Goal: Task Accomplishment & Management: Manage account settings

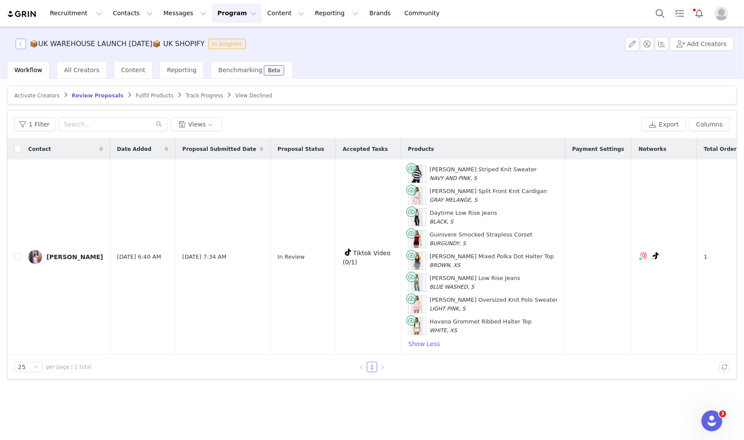
click at [20, 41] on button "button" at bounding box center [21, 44] width 10 height 10
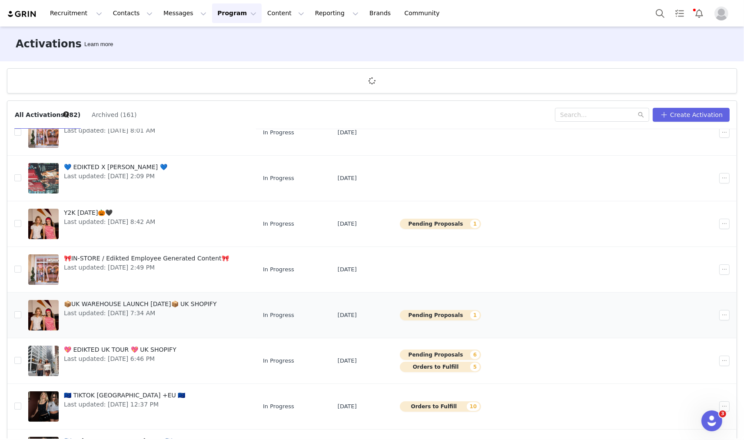
scroll to position [168, 0]
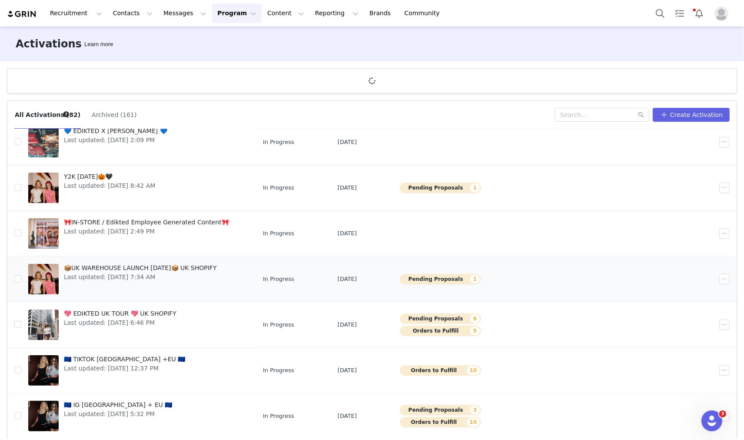
click at [164, 263] on div "📦UK WAREHOUSE LAUNCH SEPT 25📦 UK SHOPIFY Last updated: Sep 22, 2025 7:34 AM" at bounding box center [140, 279] width 163 height 35
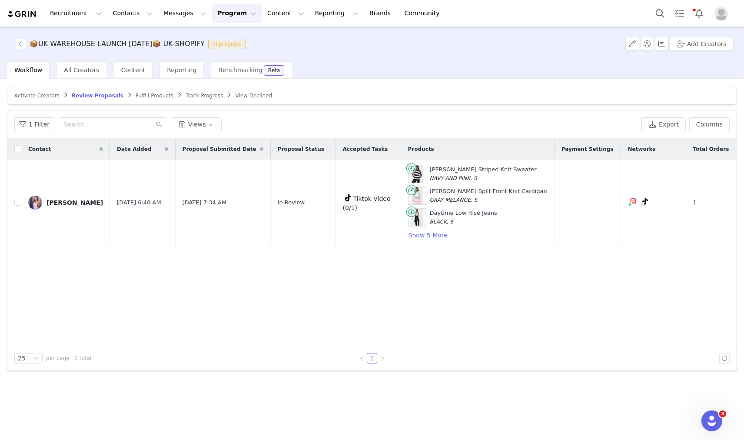
click at [186, 95] on span "Track Progress" at bounding box center [204, 96] width 37 height 6
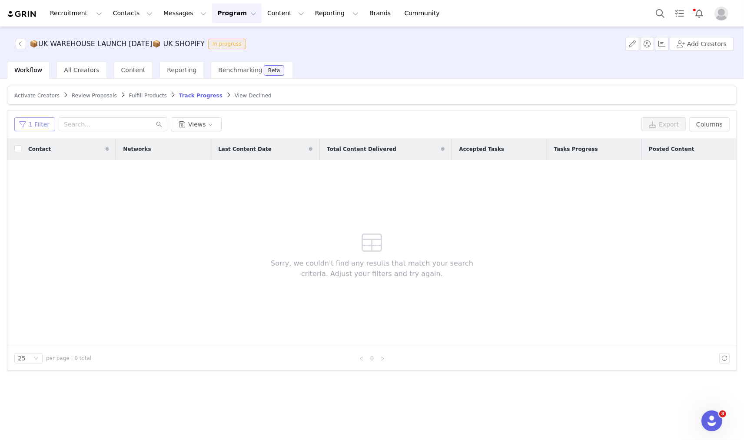
click at [31, 126] on button "1 Filter" at bounding box center [34, 124] width 41 height 14
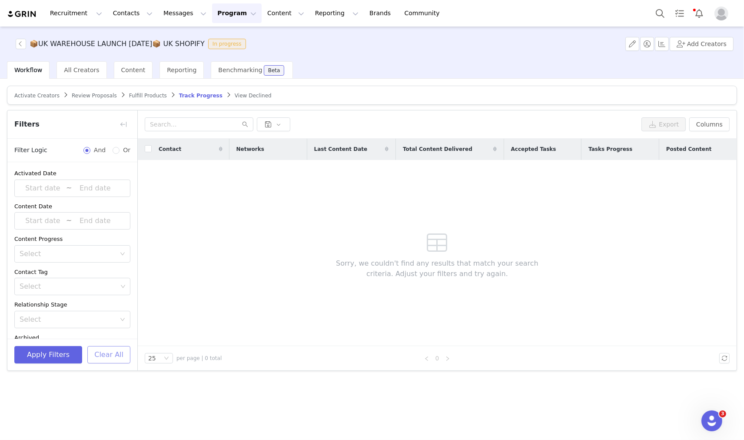
click at [120, 351] on button "Clear All" at bounding box center [108, 354] width 43 height 17
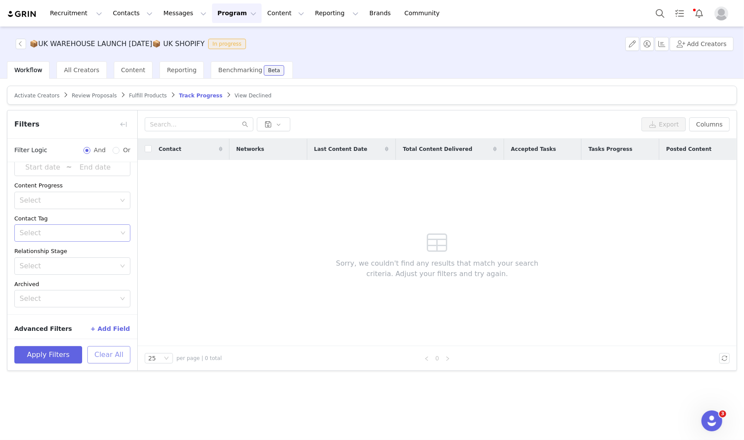
scroll to position [57, 0]
click at [116, 120] on button "button" at bounding box center [123, 124] width 14 height 14
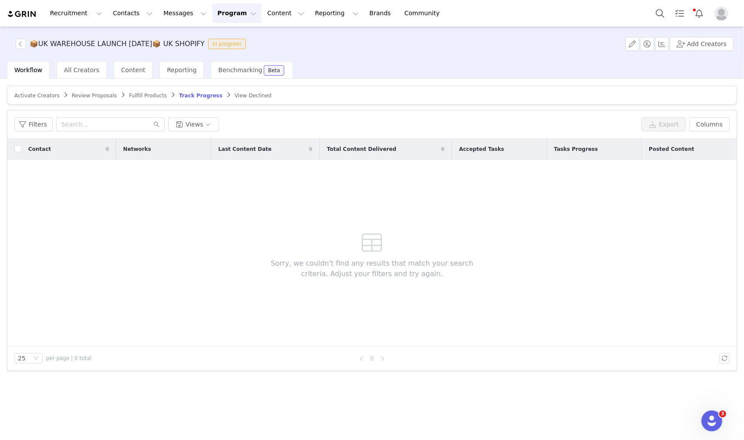
scroll to position [76, 0]
click at [129, 96] on span "Fulfill Products" at bounding box center [148, 96] width 38 height 6
click at [185, 96] on span "Track Progress" at bounding box center [203, 96] width 37 height 6
click at [38, 124] on button "Filters" at bounding box center [33, 124] width 38 height 14
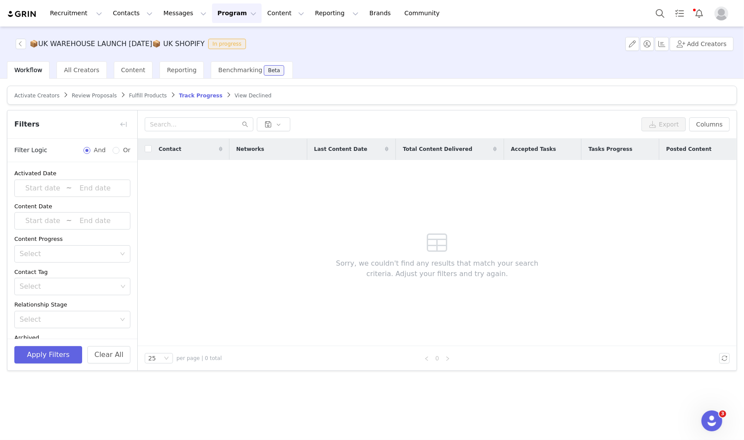
click at [129, 93] on span "Fulfill Products" at bounding box center [148, 96] width 38 height 6
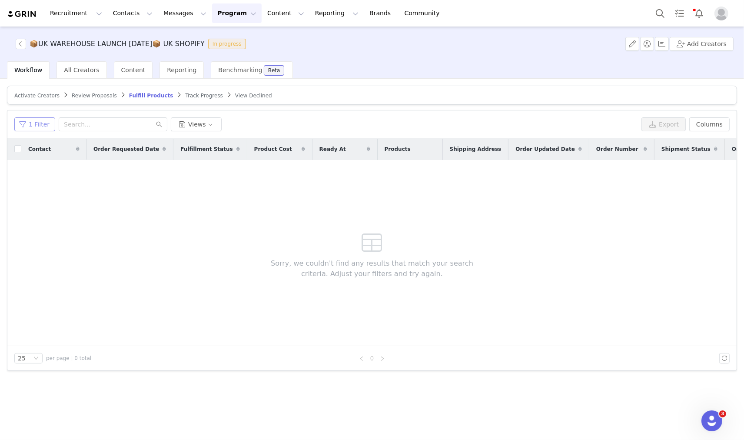
click at [42, 127] on button "1 Filter" at bounding box center [34, 124] width 41 height 14
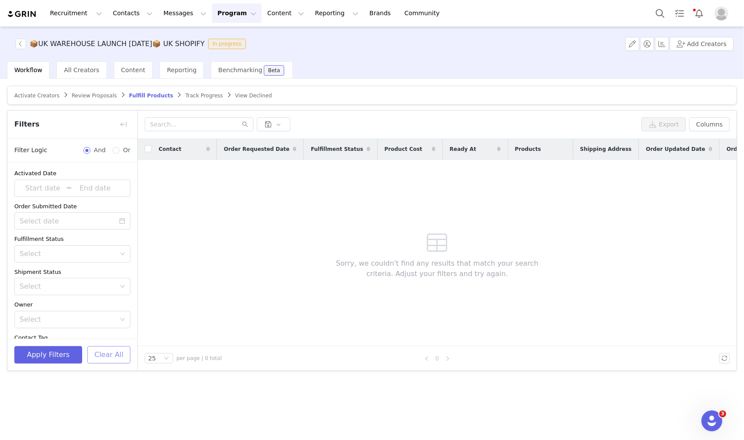
drag, startPoint x: 107, startPoint y: 361, endPoint x: 84, endPoint y: 363, distance: 23.6
click at [108, 361] on button "Clear All" at bounding box center [108, 354] width 43 height 17
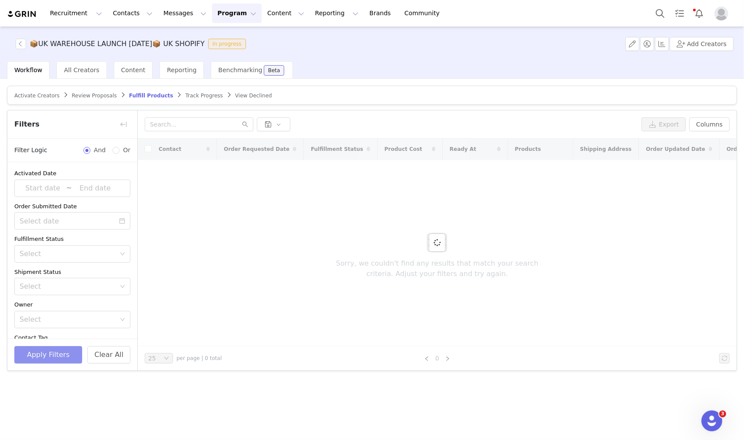
click at [63, 351] on button "Apply Filters" at bounding box center [48, 354] width 68 height 17
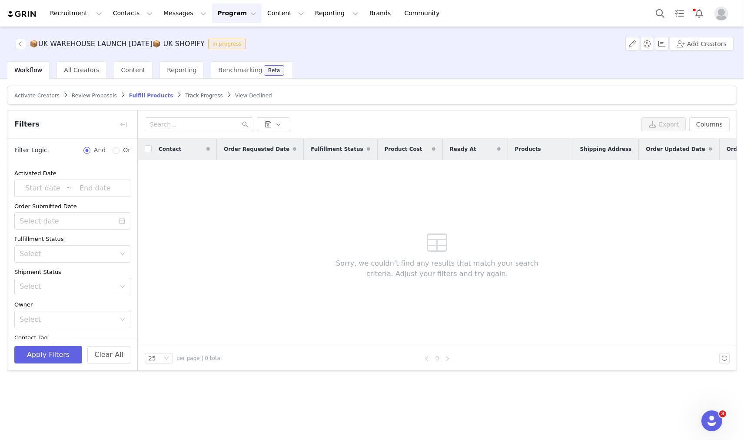
click at [13, 50] on div "📦UK WAREHOUSE LAUNCH SEPT 25📦 UK SHOPIFY In progress Add Creators" at bounding box center [372, 44] width 744 height 35
click at [15, 49] on div "📦UK WAREHOUSE LAUNCH SEPT 25📦 UK SHOPIFY In progress" at bounding box center [129, 44] width 239 height 10
click at [22, 44] on button "button" at bounding box center [21, 44] width 10 height 10
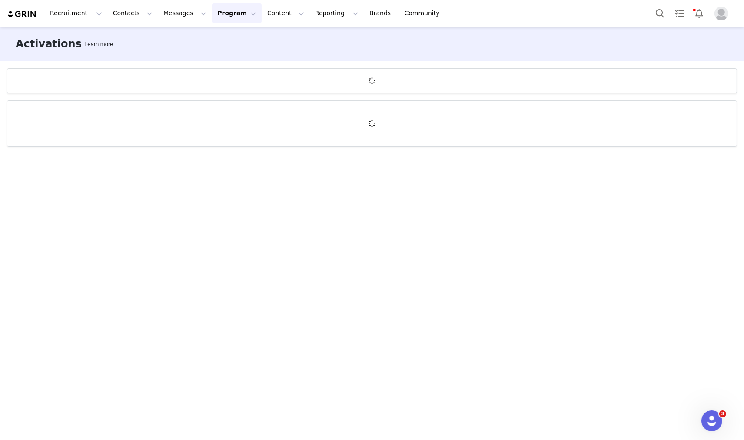
drag, startPoint x: 451, startPoint y: 83, endPoint x: 368, endPoint y: 109, distance: 86.9
click at [368, 109] on div at bounding box center [371, 123] width 729 height 45
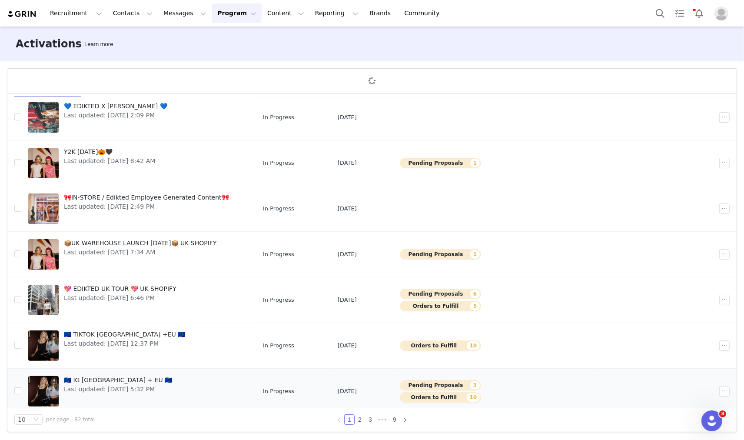
scroll to position [168, 0]
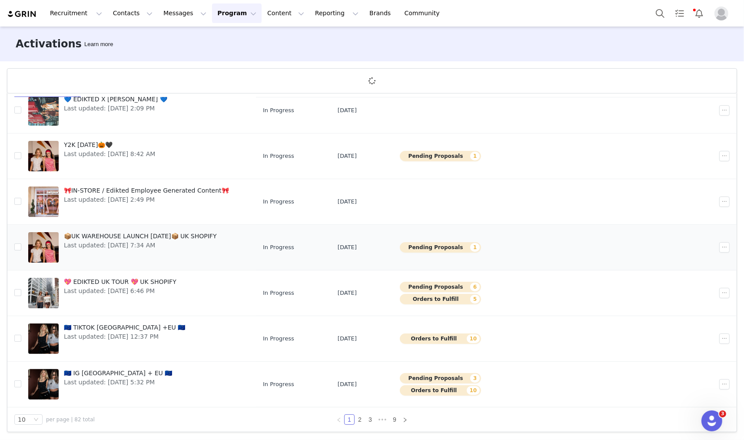
click at [173, 242] on span "Last updated: Sep 22, 2025 7:34 AM" at bounding box center [140, 245] width 153 height 9
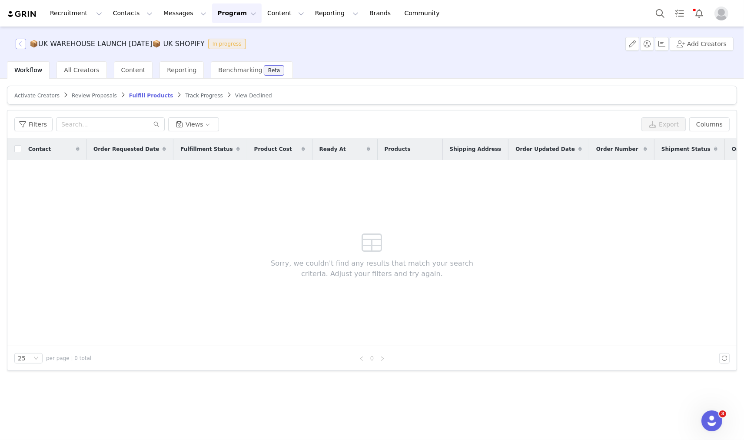
click at [19, 44] on button "button" at bounding box center [21, 44] width 10 height 10
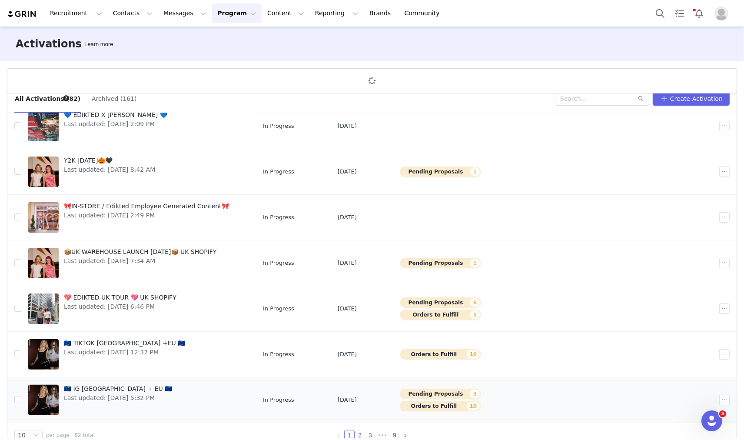
scroll to position [32, 0]
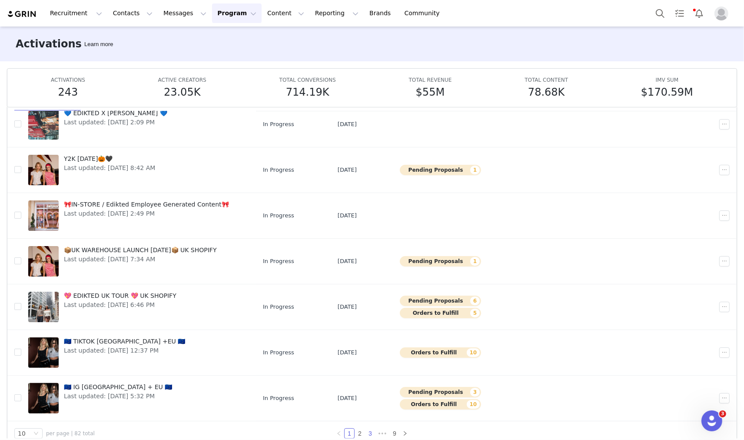
click at [367, 395] on link "3" at bounding box center [370, 433] width 10 height 10
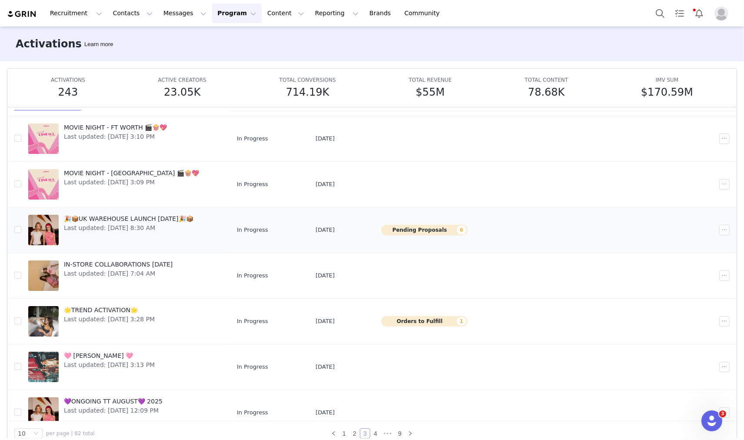
scroll to position [168, 0]
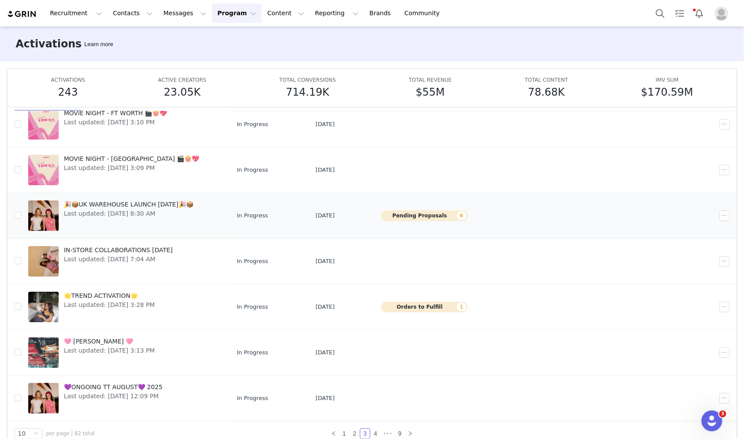
click at [126, 205] on span "🎉📦UK WAREHOUSE LAUNCH [DATE]🎉📦" at bounding box center [128, 204] width 129 height 9
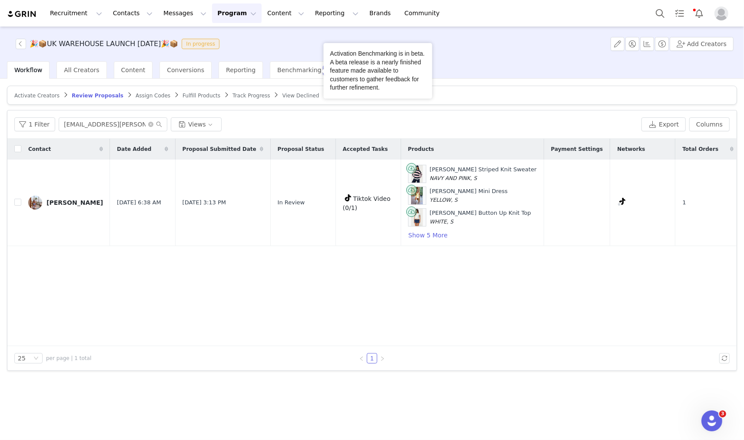
click at [232, 96] on span "Track Progress" at bounding box center [250, 96] width 37 height 6
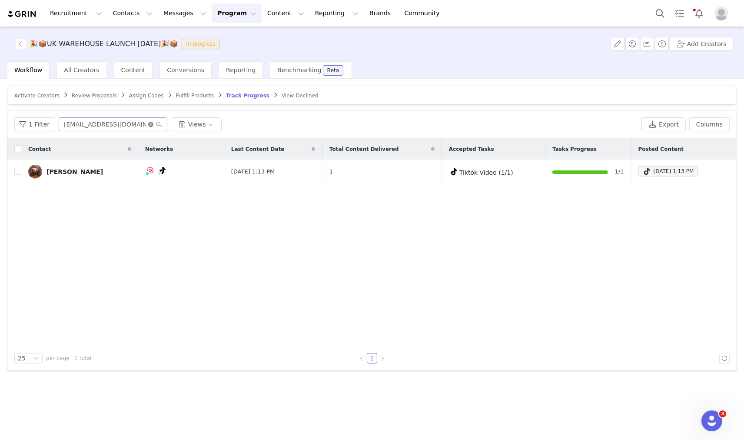
click at [148, 125] on icon "icon: close-circle" at bounding box center [150, 124] width 5 height 5
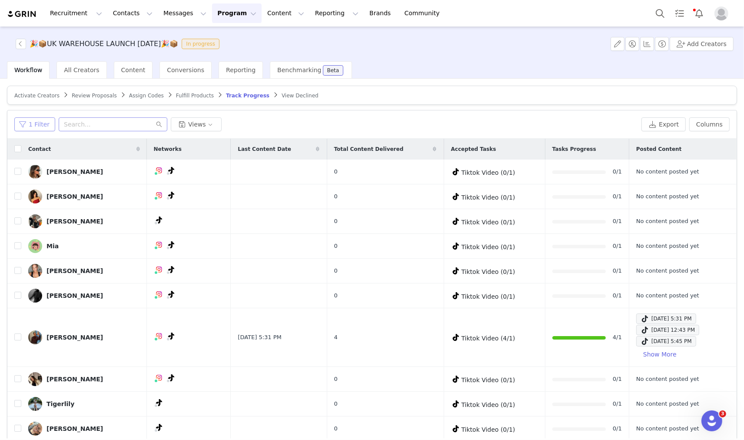
click at [29, 129] on button "1 Filter" at bounding box center [34, 124] width 41 height 14
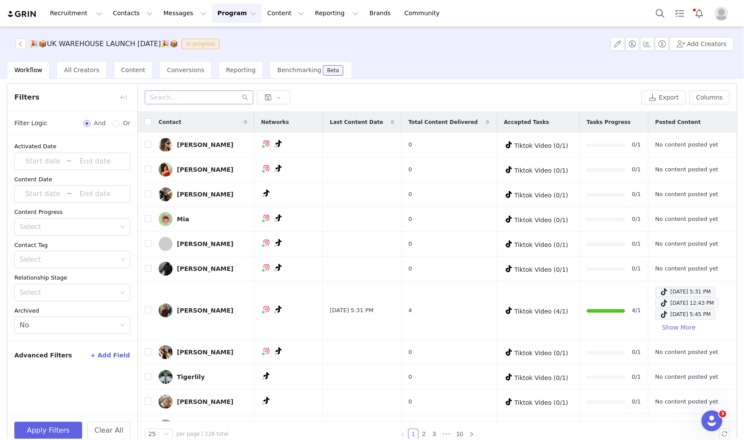
scroll to position [41, 0]
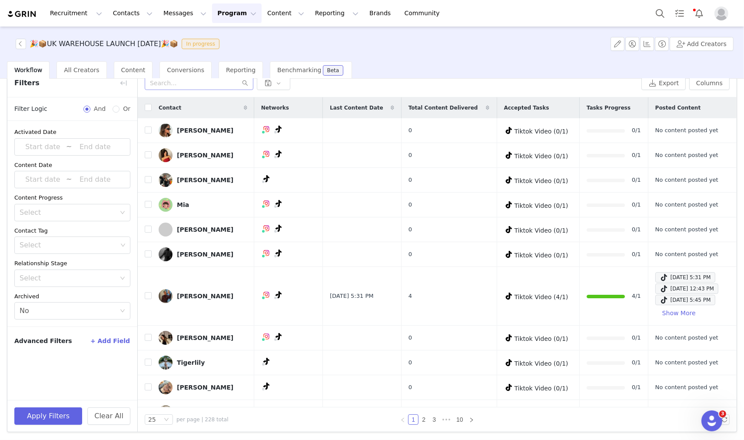
click at [112, 342] on button "+ Add Field" at bounding box center [110, 341] width 40 height 14
click at [88, 366] on div "Select" at bounding box center [68, 370] width 96 height 9
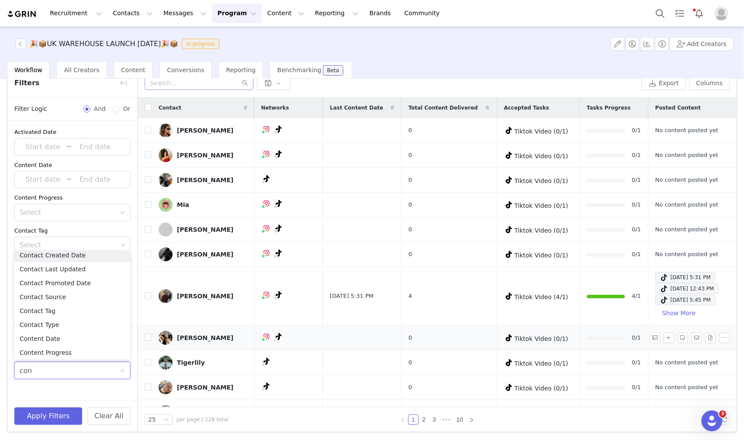
scroll to position [2, 0]
type input "c"
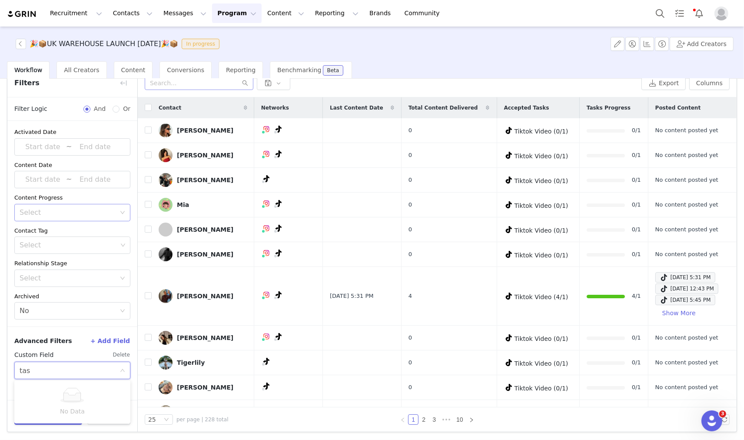
click at [86, 213] on div "Select" at bounding box center [68, 212] width 96 height 9
type input "tas"
click at [85, 226] on li "Has content" at bounding box center [72, 231] width 116 height 14
click at [123, 351] on button "Delete" at bounding box center [122, 355] width 18 height 14
click at [60, 395] on button "Apply Filters" at bounding box center [48, 415] width 68 height 17
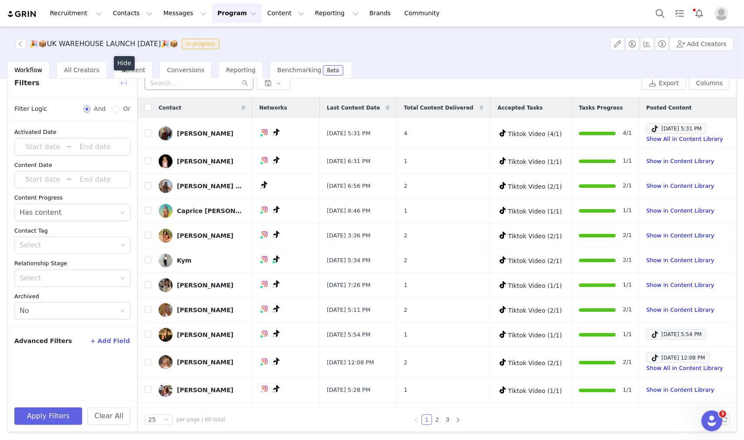
click at [125, 81] on button "button" at bounding box center [123, 83] width 14 height 14
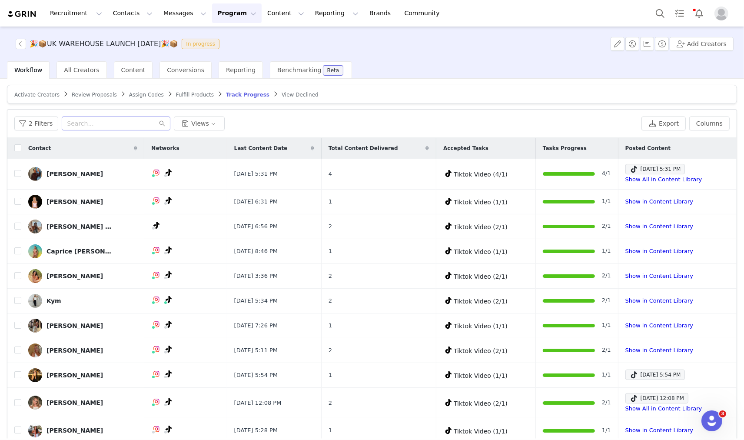
scroll to position [0, 0]
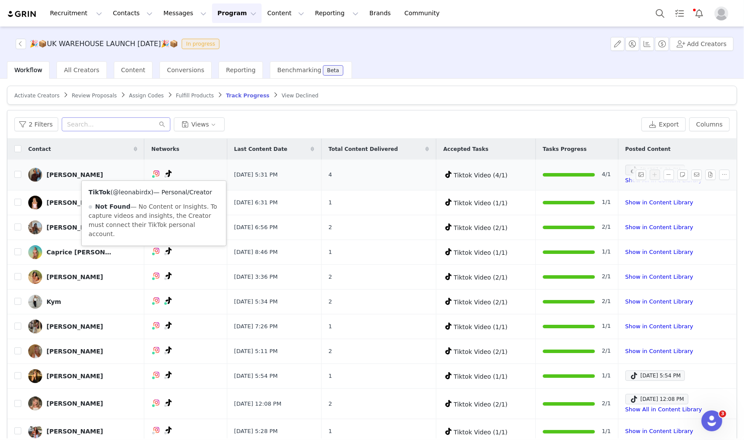
click at [137, 190] on link "@leonabirdx" at bounding box center [132, 192] width 38 height 7
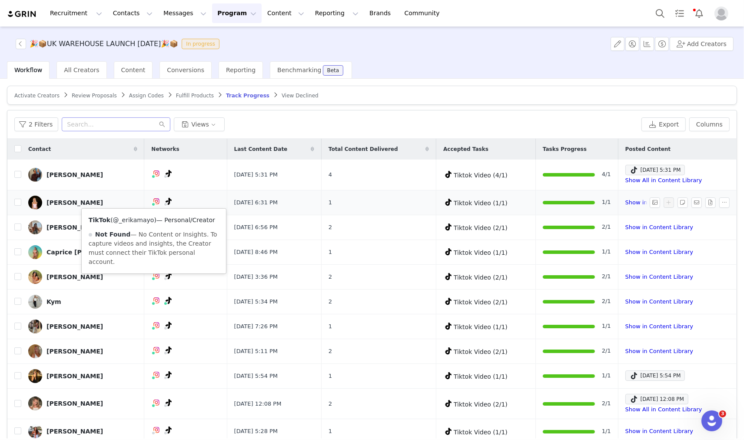
click at [144, 219] on link "@_erikamayo" at bounding box center [133, 219] width 41 height 7
click at [625, 200] on link "Show in Content Library" at bounding box center [659, 202] width 68 height 7
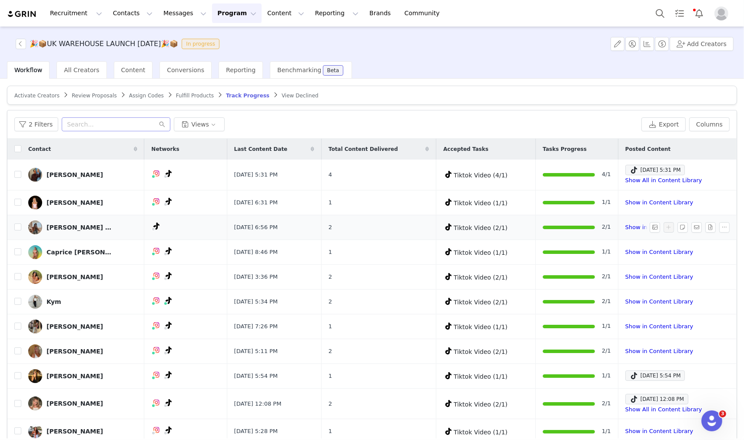
click at [543, 228] on div at bounding box center [569, 227] width 52 height 3
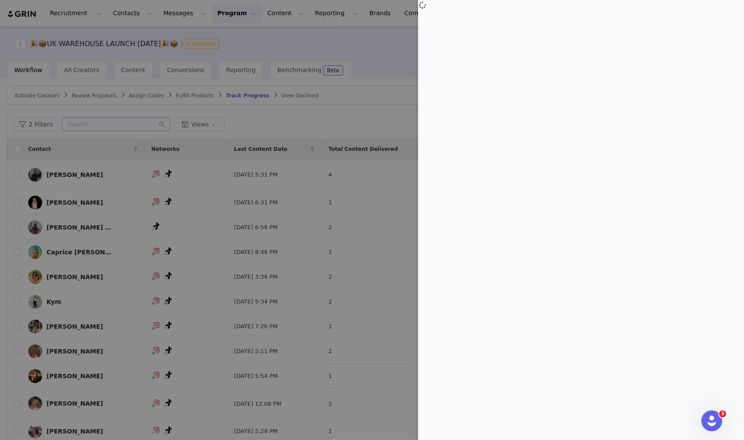
click at [397, 43] on div at bounding box center [372, 220] width 744 height 440
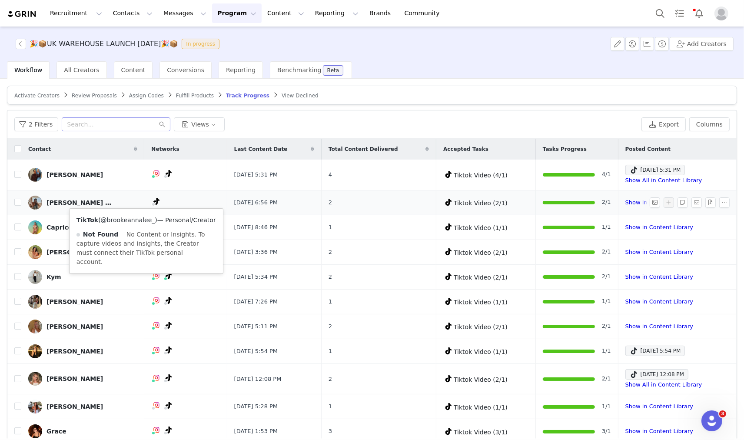
click at [136, 218] on link "@brookeannalee_" at bounding box center [128, 219] width 54 height 7
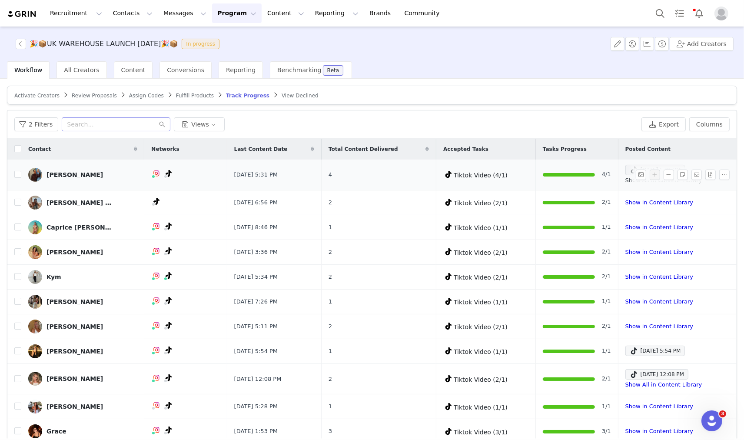
click at [625, 180] on link "Show All in Content Library" at bounding box center [663, 180] width 77 height 7
click at [625, 202] on link "Show in Content Library" at bounding box center [659, 202] width 68 height 7
click at [625, 226] on link "Show in Content Library" at bounding box center [659, 227] width 68 height 7
click at [625, 252] on link "Show in Content Library" at bounding box center [659, 252] width 68 height 7
click at [543, 254] on div at bounding box center [569, 251] width 52 height 9
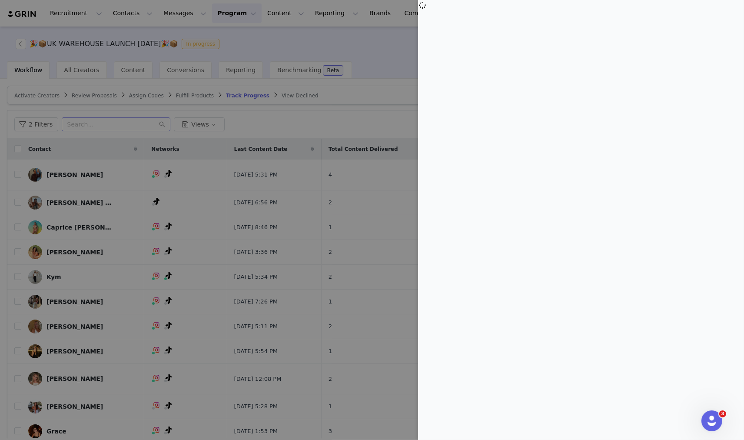
click at [388, 115] on div at bounding box center [372, 220] width 744 height 440
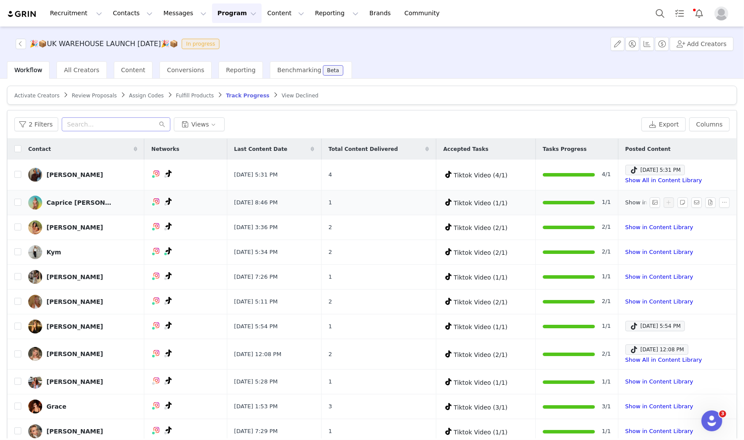
click at [625, 202] on link "Show in Content Library" at bounding box center [659, 202] width 68 height 7
click at [625, 226] on link "Show in Content Library" at bounding box center [659, 227] width 68 height 7
click at [650, 226] on button "button" at bounding box center [655, 227] width 10 height 10
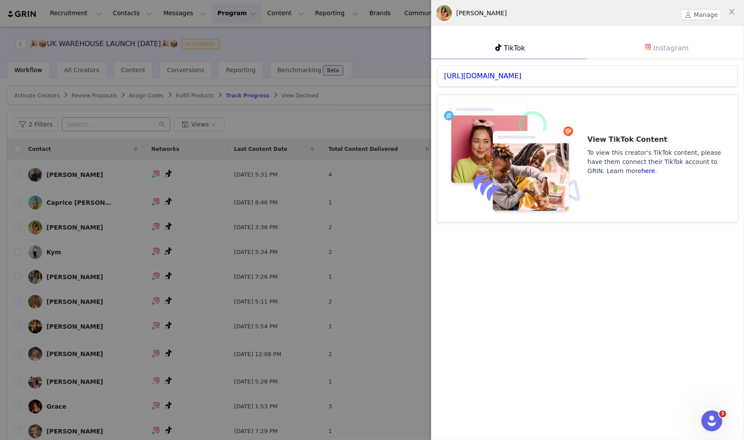
click at [341, 101] on div at bounding box center [372, 220] width 744 height 440
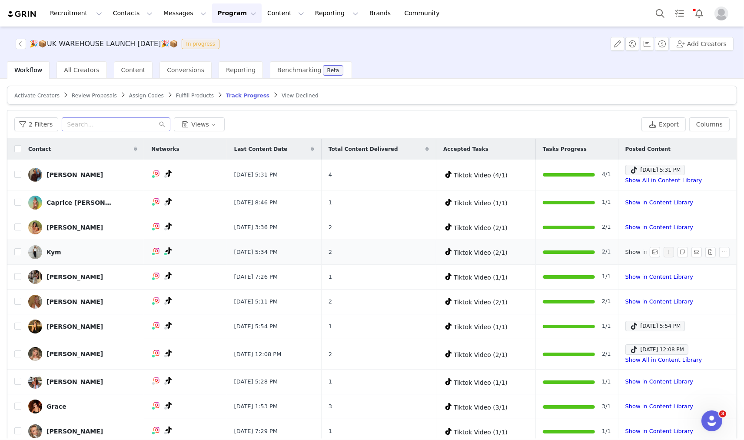
click at [625, 249] on link "Show in Content Library" at bounding box center [659, 252] width 68 height 7
click at [149, 268] on link "@kym.snell" at bounding box center [159, 269] width 71 height 7
click at [142, 274] on div "TikTok ( @kymsnell ) — Personal/Creator Connected — Videos and Insights." at bounding box center [157, 276] width 132 height 37
click at [142, 271] on link "@kymsnell" at bounding box center [139, 269] width 33 height 7
click at [625, 252] on link "Show in Content Library" at bounding box center [659, 252] width 68 height 7
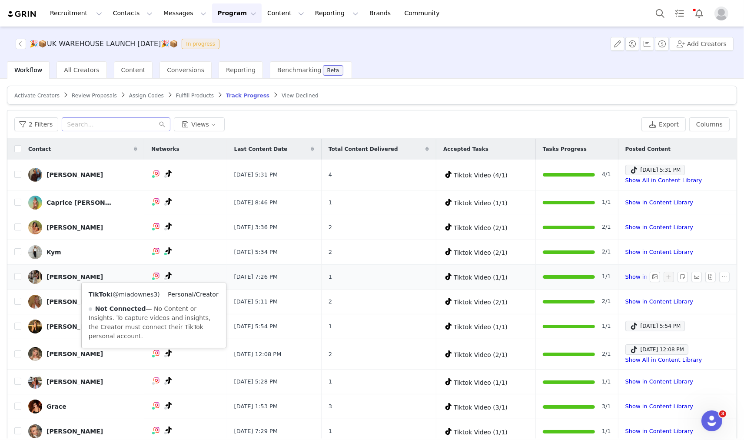
click at [148, 292] on link "@miadownes3" at bounding box center [135, 294] width 45 height 7
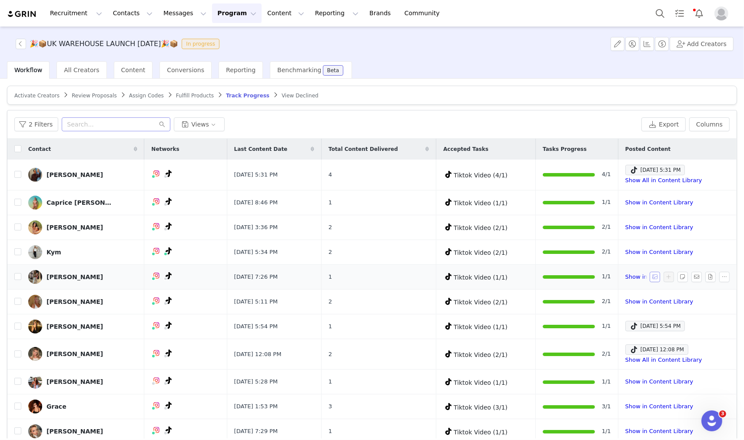
click at [650, 276] on button "button" at bounding box center [655, 277] width 10 height 10
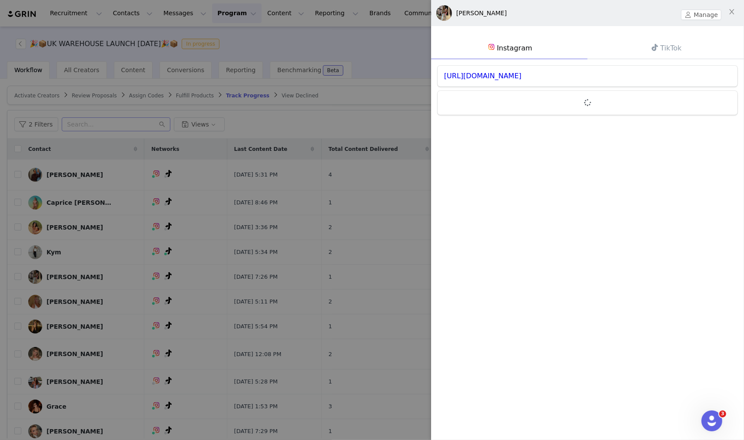
drag, startPoint x: 683, startPoint y: 59, endPoint x: 678, endPoint y: 55, distance: 6.1
click at [669, 59] on div "https://www.instagram.com/mia_downes3" at bounding box center [587, 90] width 313 height 62
click at [669, 53] on link "TikTok" at bounding box center [665, 48] width 156 height 22
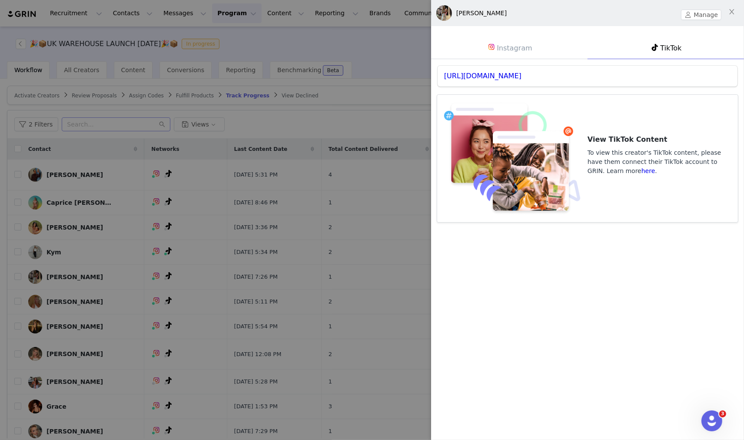
click at [376, 191] on div at bounding box center [372, 220] width 744 height 440
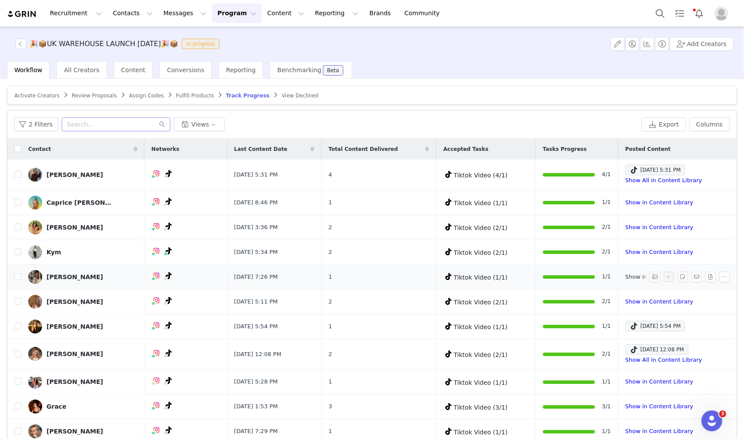
click at [625, 276] on link "Show in Content Library" at bounding box center [659, 276] width 68 height 7
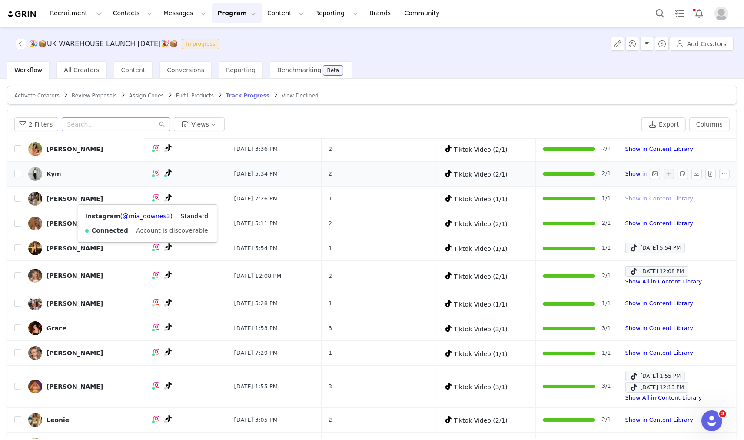
scroll to position [96, 0]
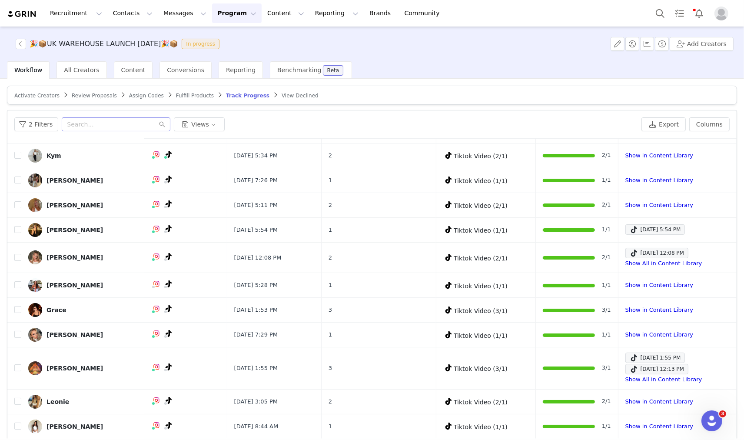
drag, startPoint x: 187, startPoint y: 93, endPoint x: 213, endPoint y: 90, distance: 26.2
click at [187, 93] on span "Fulfill Products" at bounding box center [195, 96] width 38 height 6
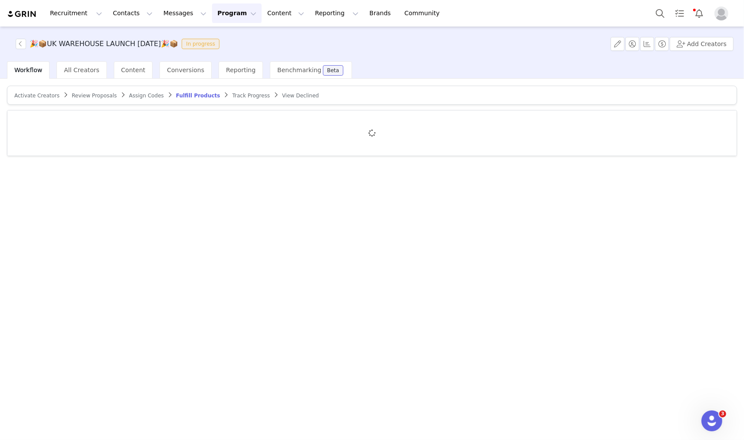
click at [232, 94] on span "Track Progress" at bounding box center [250, 96] width 37 height 6
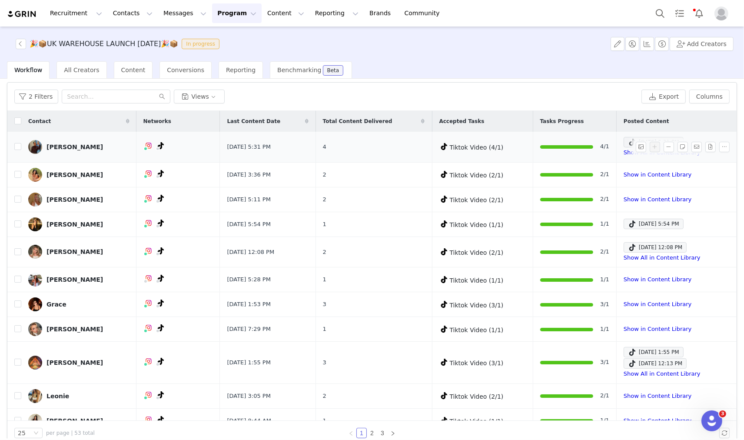
scroll to position [41, 0]
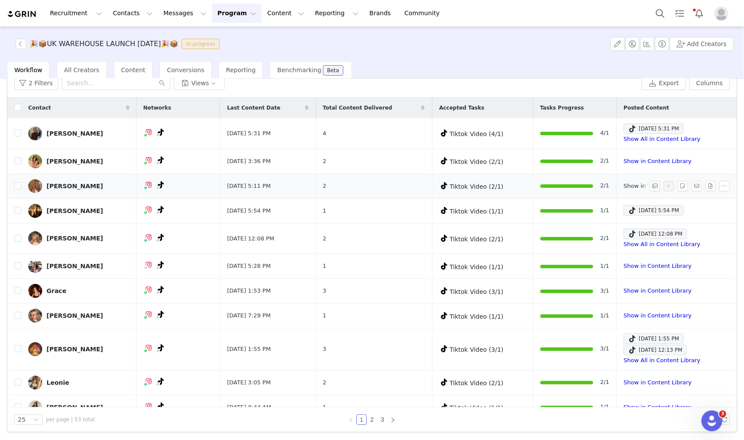
click at [624, 186] on link "Show in Content Library" at bounding box center [658, 185] width 68 height 7
click at [628, 208] on span at bounding box center [632, 210] width 9 height 10
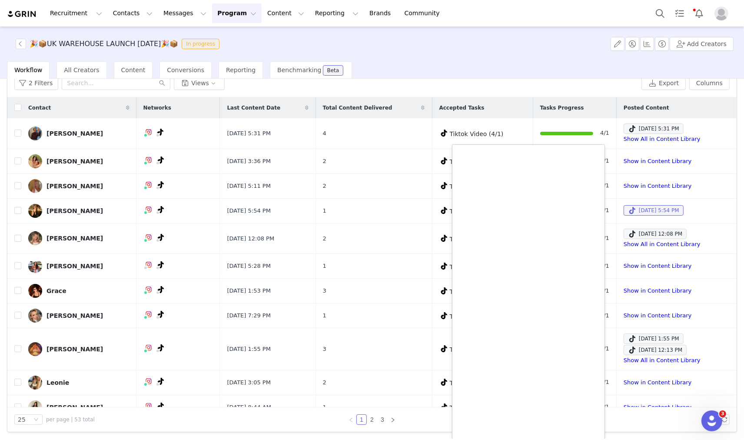
click at [425, 58] on div "🎉📦UK WAREHOUSE LAUNCH SEPT 25🎉📦 In progress Add Creators" at bounding box center [372, 44] width 744 height 35
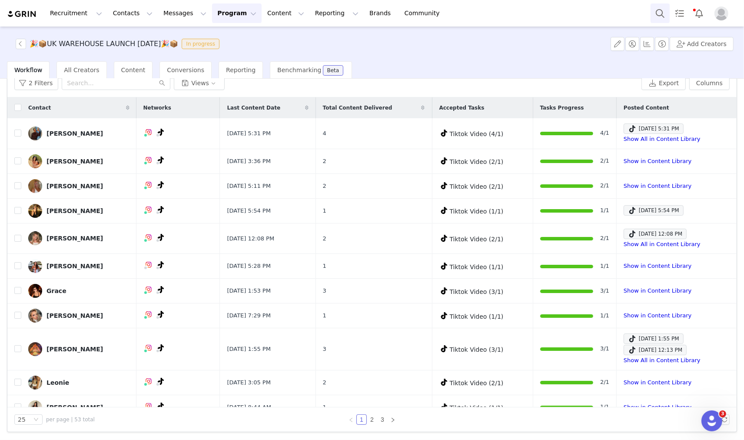
click at [662, 10] on button "Search" at bounding box center [659, 13] width 19 height 20
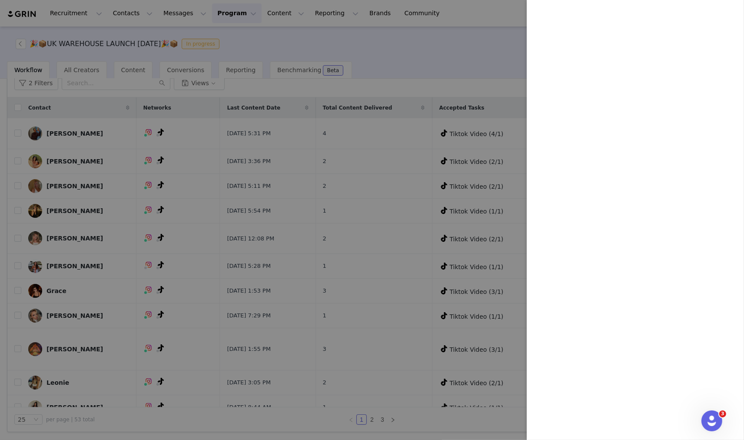
click at [367, 45] on div at bounding box center [372, 220] width 744 height 440
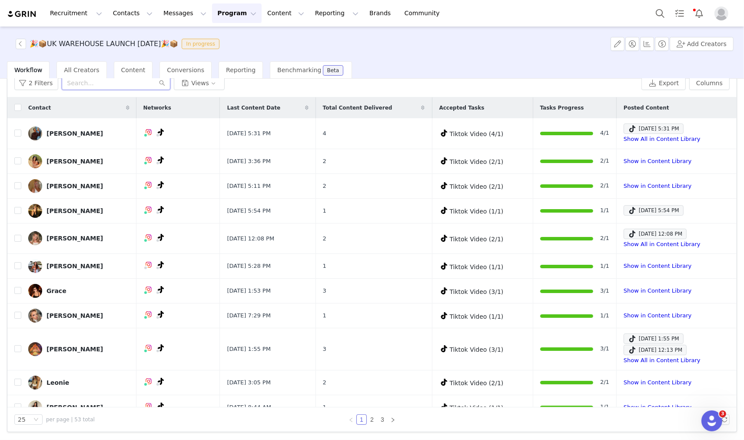
click at [126, 83] on input "text" at bounding box center [116, 83] width 109 height 14
paste input "ameliechez@icloud.com"
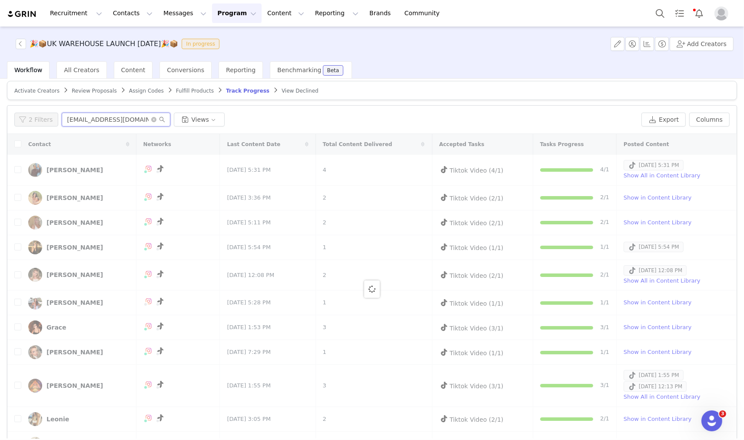
scroll to position [0, 0]
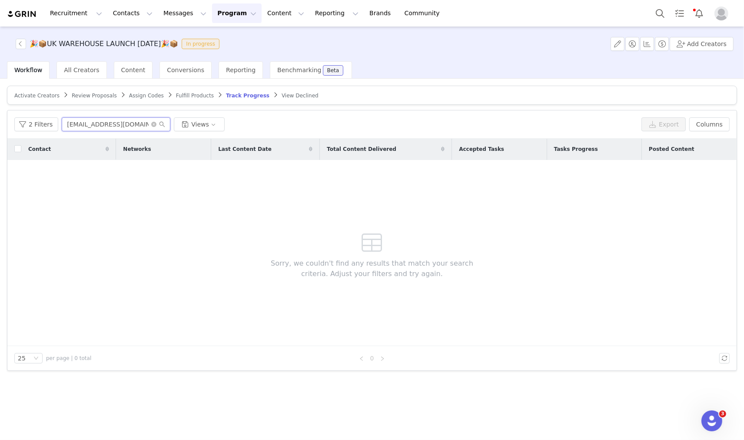
type input "ameliechez@icloud.com"
click at [185, 93] on span "Fulfill Products" at bounding box center [195, 96] width 38 height 6
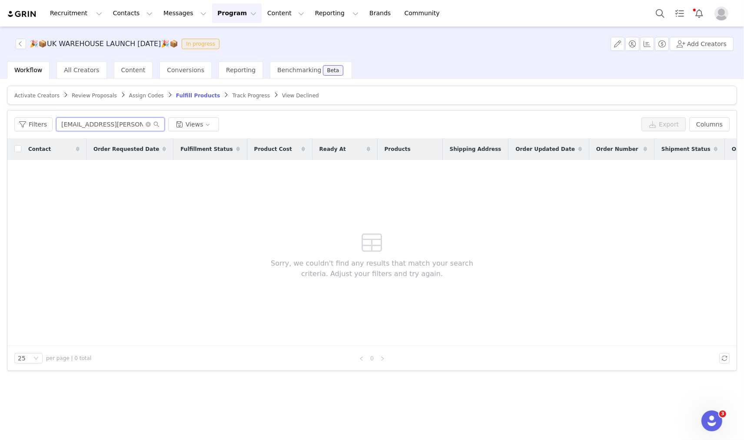
click at [122, 124] on input "suzie.carter@yahoo.com" at bounding box center [110, 124] width 109 height 14
paste input "ameliechez@icloud"
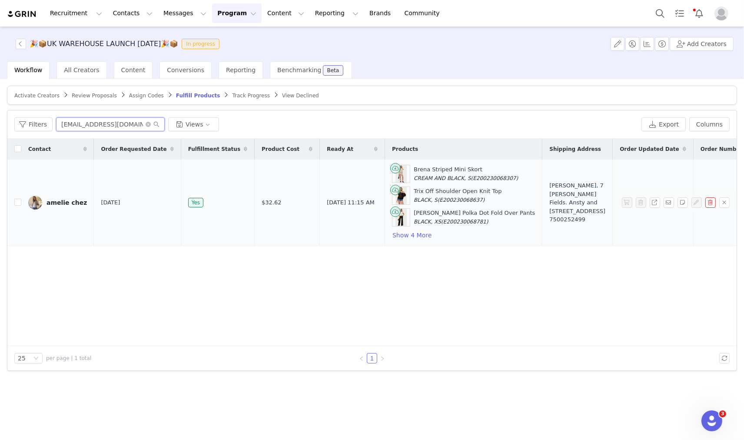
type input "ameliechez@icloud.com"
click at [32, 201] on img at bounding box center [35, 203] width 14 height 14
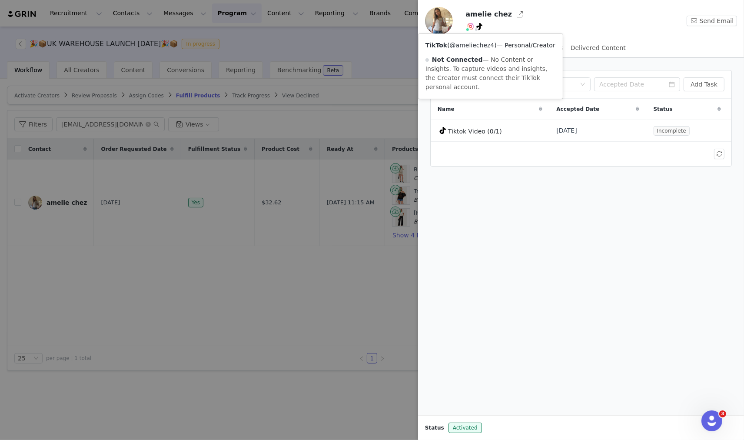
click at [475, 47] on link "@ameliechez4" at bounding box center [472, 45] width 45 height 7
click at [476, 44] on link "@ameliechez4" at bounding box center [472, 45] width 45 height 7
click at [205, 96] on div at bounding box center [372, 220] width 744 height 440
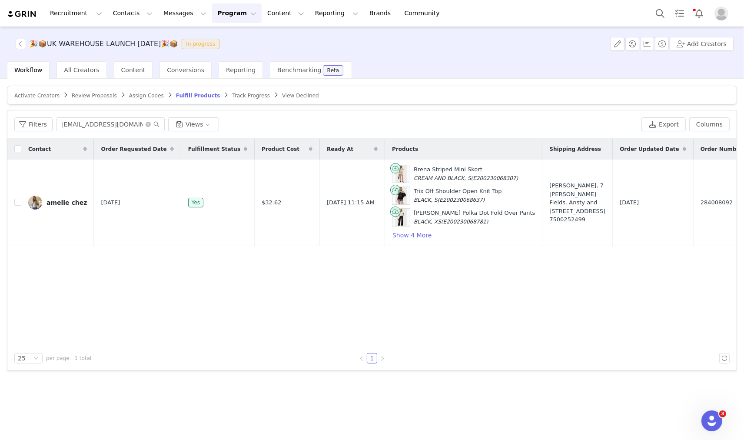
click at [232, 94] on span "Track Progress" at bounding box center [250, 96] width 37 height 6
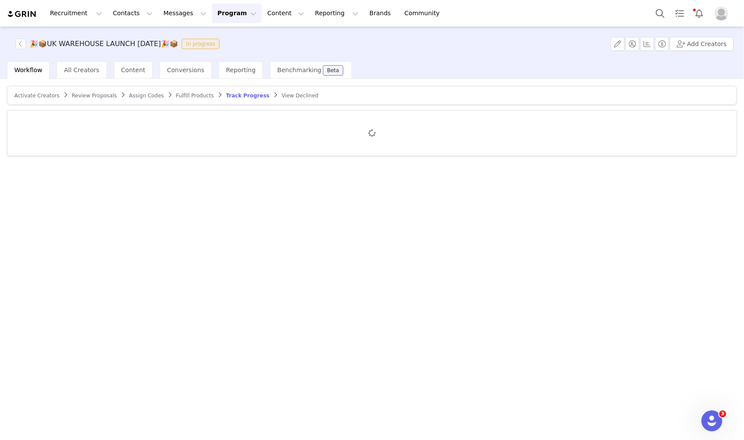
click at [128, 123] on div at bounding box center [371, 132] width 729 height 45
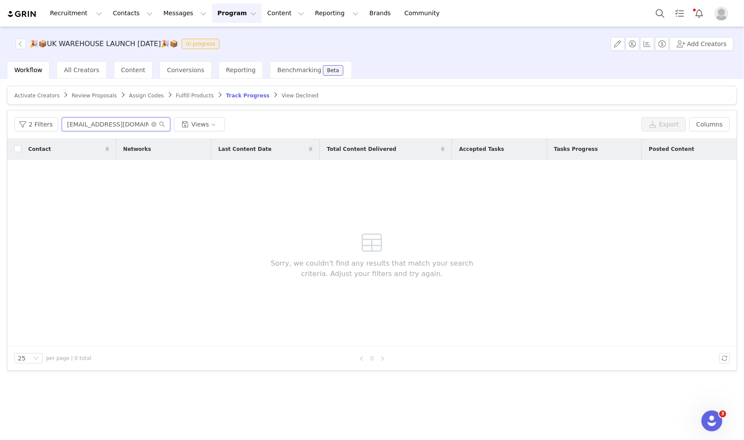
click at [127, 127] on input "ameliechez@icloud.com" at bounding box center [116, 124] width 109 height 14
drag, startPoint x: 131, startPoint y: 125, endPoint x: 76, endPoint y: 128, distance: 55.7
click at [78, 127] on input "ameliechez@icloud.com" at bounding box center [116, 124] width 109 height 14
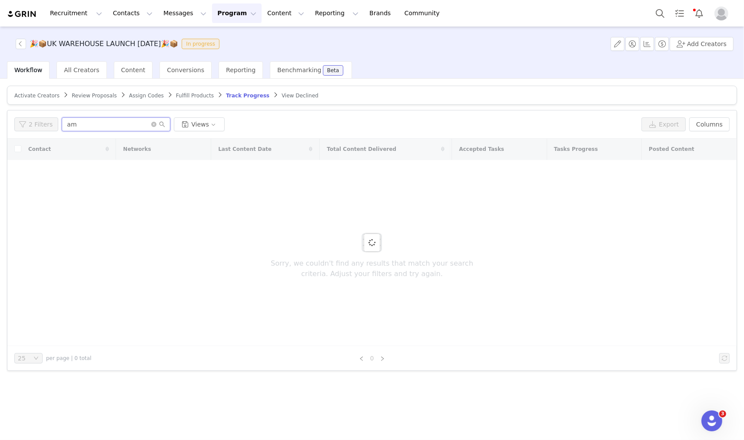
type input "a"
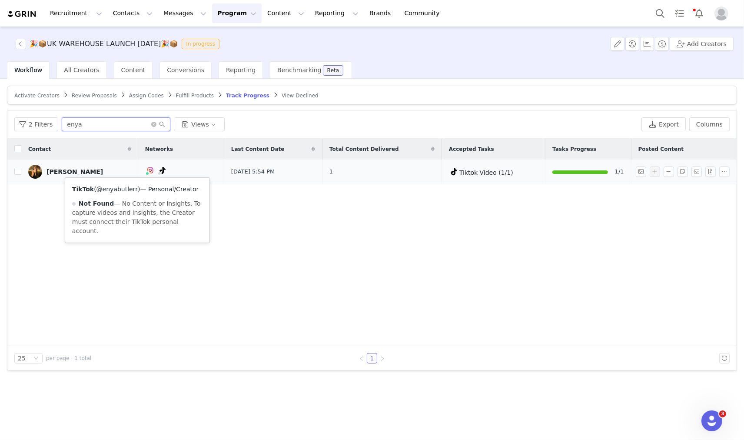
type input "enya"
click at [132, 187] on link "@enyabutlerr" at bounding box center [116, 189] width 41 height 7
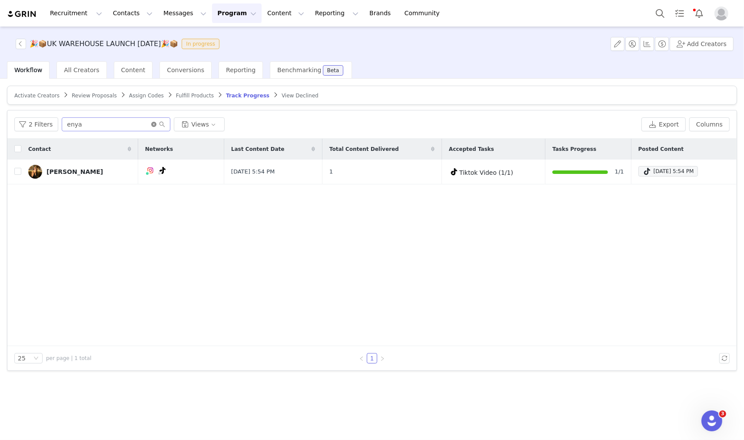
click at [151, 125] on icon "icon: close-circle" at bounding box center [153, 124] width 5 height 5
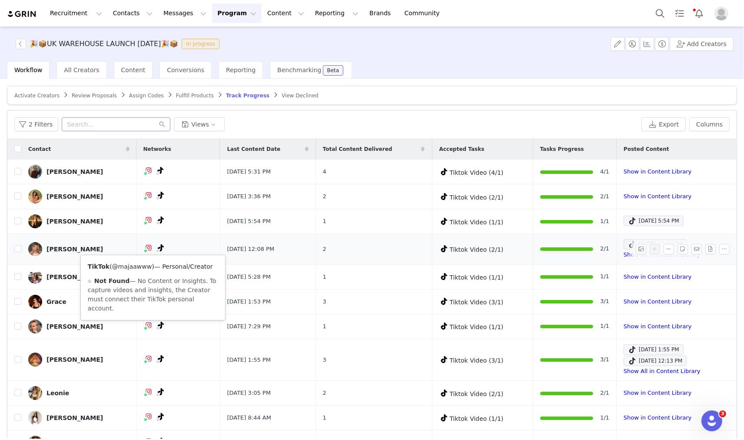
click at [134, 265] on link "@majaawww" at bounding box center [132, 266] width 40 height 7
click at [624, 255] on link "Show All in Content Library" at bounding box center [662, 254] width 77 height 7
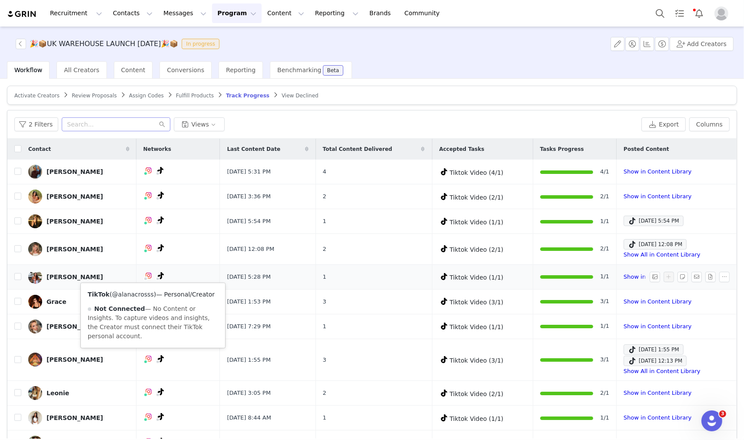
click at [139, 294] on link "@alanacrosss" at bounding box center [133, 294] width 42 height 7
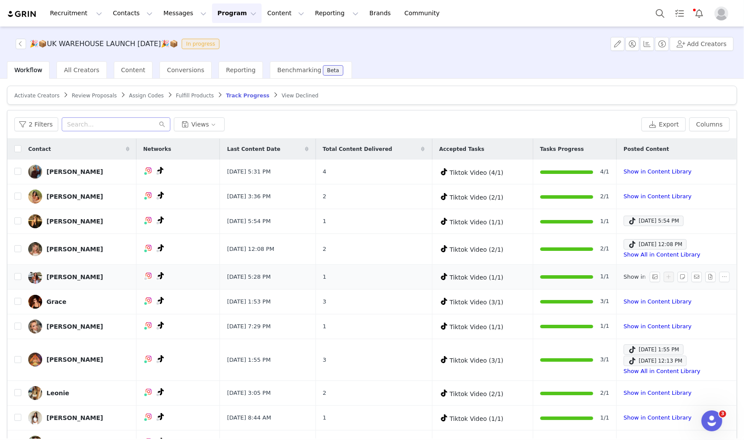
click at [624, 280] on link "Show in Content Library" at bounding box center [658, 276] width 68 height 7
click at [650, 276] on button "button" at bounding box center [655, 277] width 10 height 10
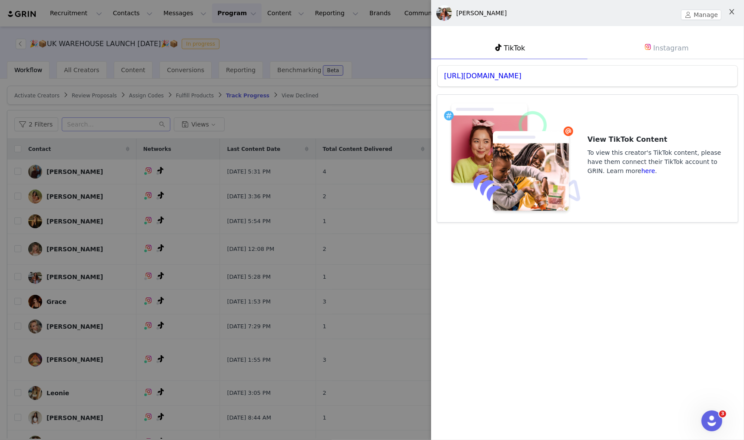
click at [669, 11] on icon "icon: close" at bounding box center [731, 11] width 7 height 7
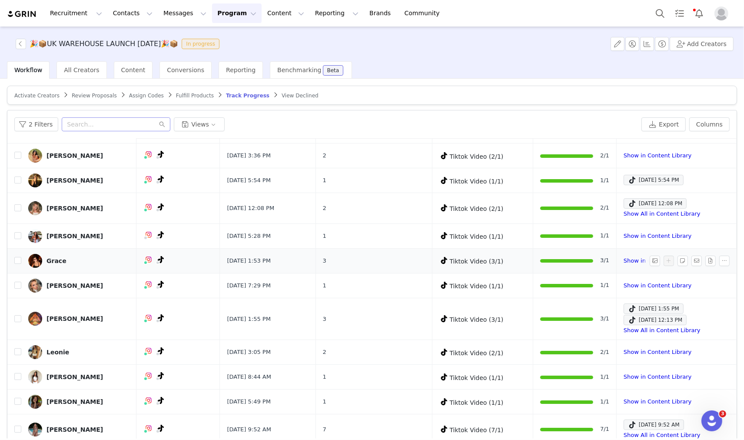
scroll to position [48, 0]
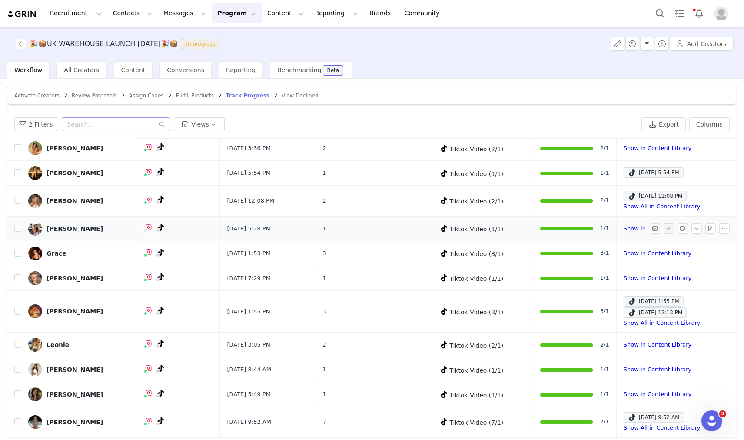
drag, startPoint x: 536, startPoint y: 230, endPoint x: 481, endPoint y: 232, distance: 54.3
click at [482, 232] on div "Tiktok Video (1/1)" at bounding box center [482, 228] width 86 height 11
click at [552, 224] on div at bounding box center [566, 228] width 53 height 9
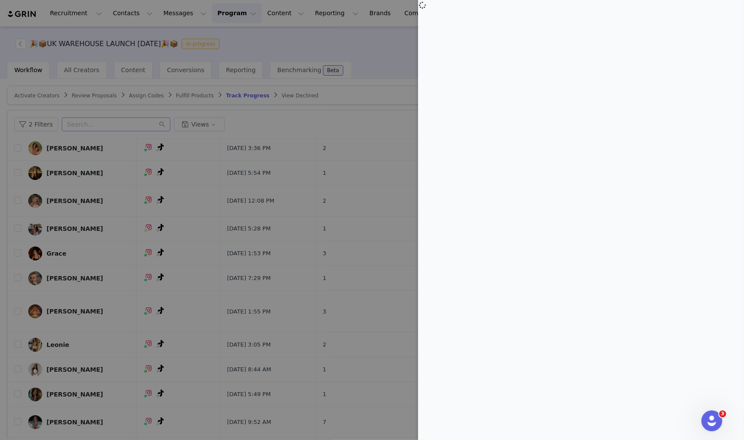
drag, startPoint x: 552, startPoint y: 225, endPoint x: 395, endPoint y: 67, distance: 222.8
click at [395, 67] on div at bounding box center [372, 220] width 744 height 440
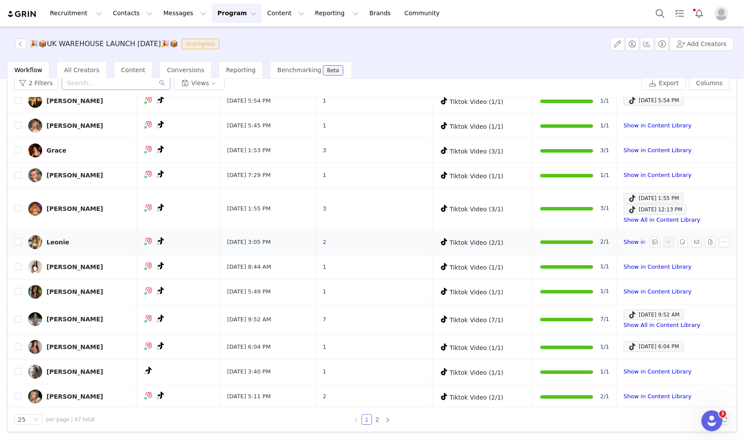
scroll to position [0, 0]
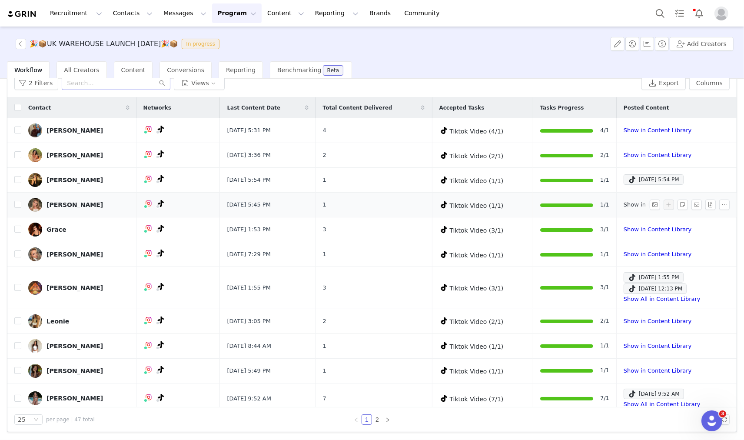
click at [624, 202] on link "Show in Content Library" at bounding box center [658, 204] width 68 height 7
click at [624, 231] on link "Show in Content Library" at bounding box center [658, 229] width 68 height 7
click at [624, 255] on link "Show in Content Library" at bounding box center [658, 254] width 68 height 7
click at [628, 279] on span at bounding box center [632, 277] width 9 height 10
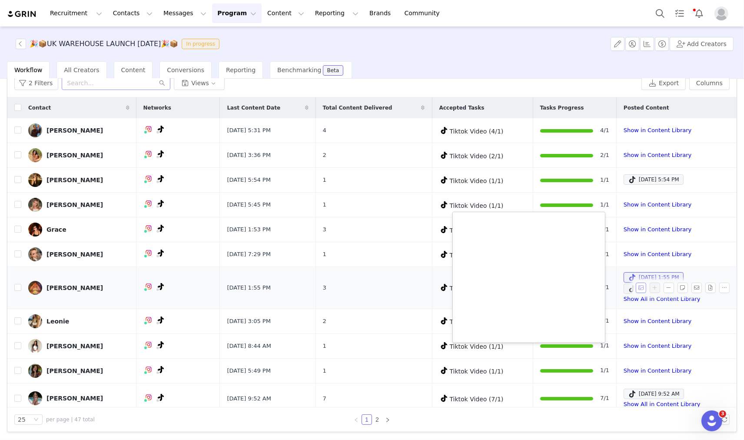
click at [636, 287] on button "button" at bounding box center [641, 287] width 10 height 10
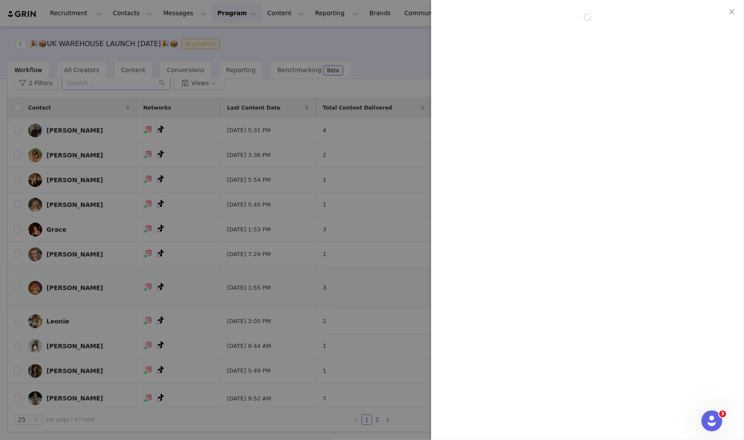
click at [625, 295] on div at bounding box center [372, 220] width 744 height 440
click at [624, 299] on link "Show All in Content Library" at bounding box center [662, 298] width 77 height 7
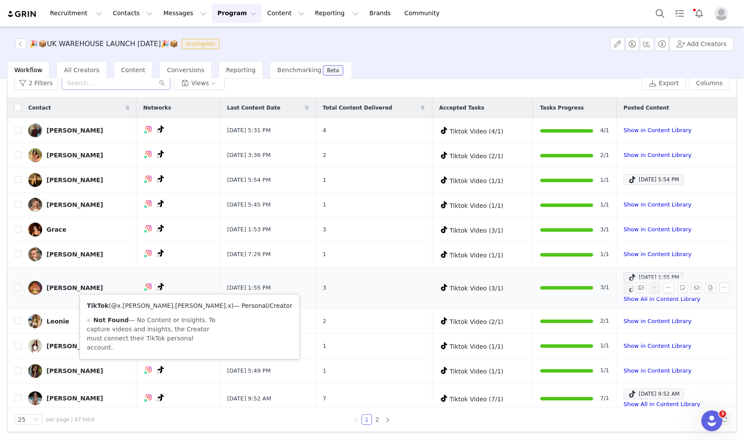
click at [153, 305] on link "@x.hattie.watson.x" at bounding box center [171, 305] width 120 height 7
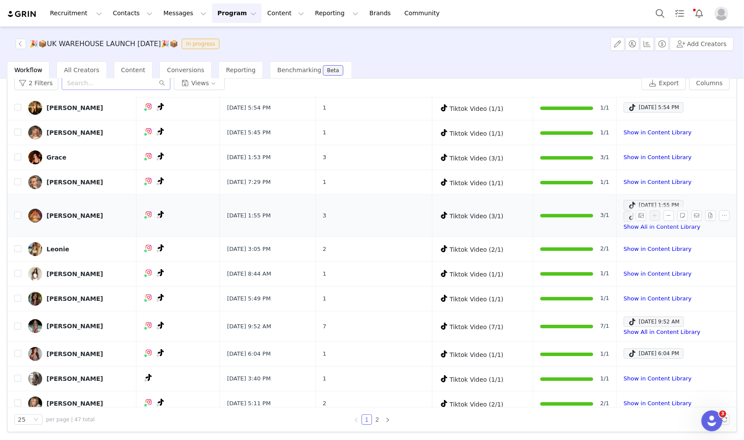
scroll to position [96, 0]
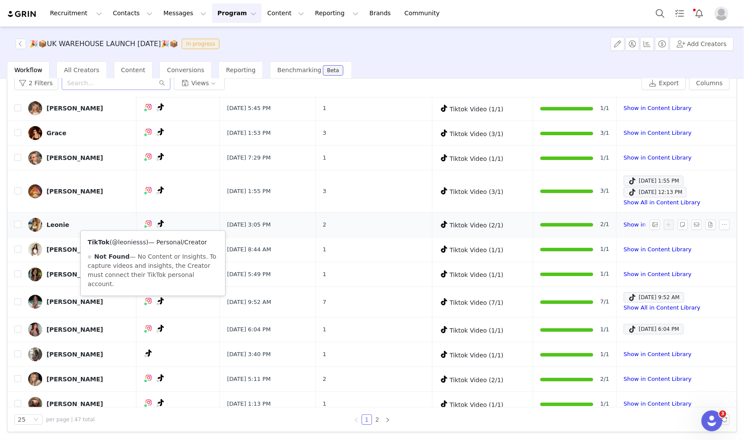
click at [123, 242] on link "@leoniesss" at bounding box center [129, 242] width 34 height 7
click at [624, 223] on link "Show in Content Library" at bounding box center [658, 224] width 68 height 7
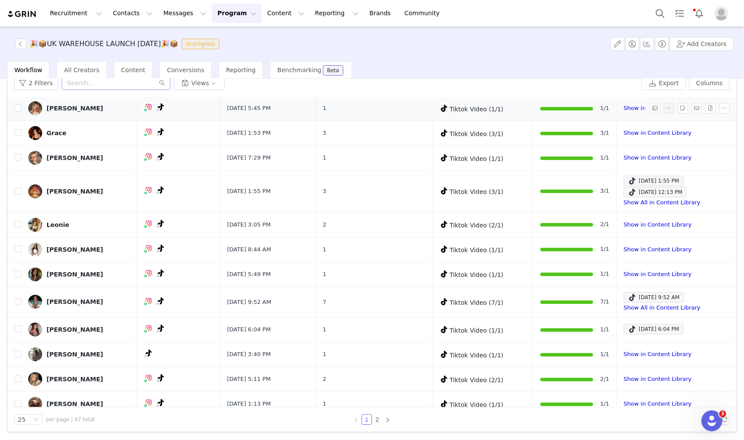
click at [441, 109] on icon at bounding box center [444, 108] width 6 height 7
click at [488, 179] on td "Tiktok Video (3/1)" at bounding box center [482, 191] width 101 height 42
click at [69, 132] on link "Grace" at bounding box center [78, 133] width 101 height 14
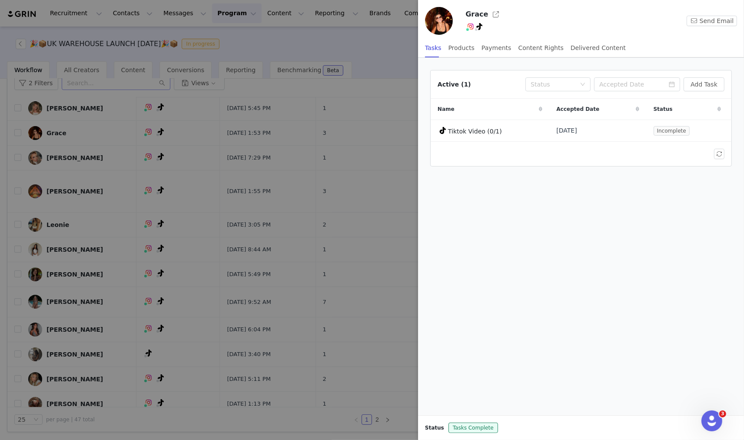
click at [333, 89] on div at bounding box center [372, 220] width 744 height 440
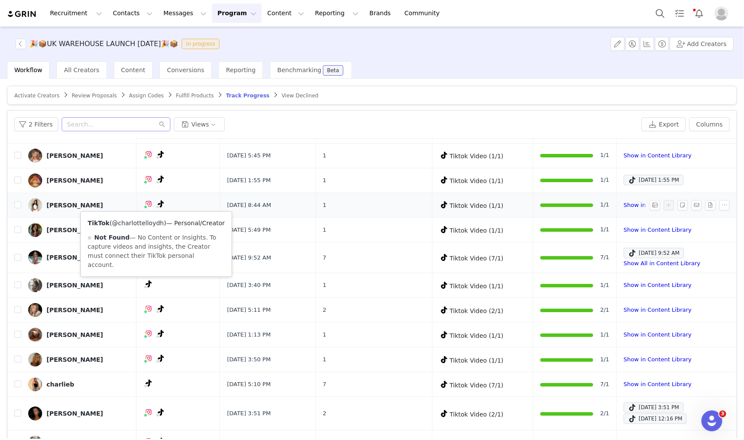
click at [146, 221] on link "@charlottelloydh" at bounding box center [138, 222] width 52 height 7
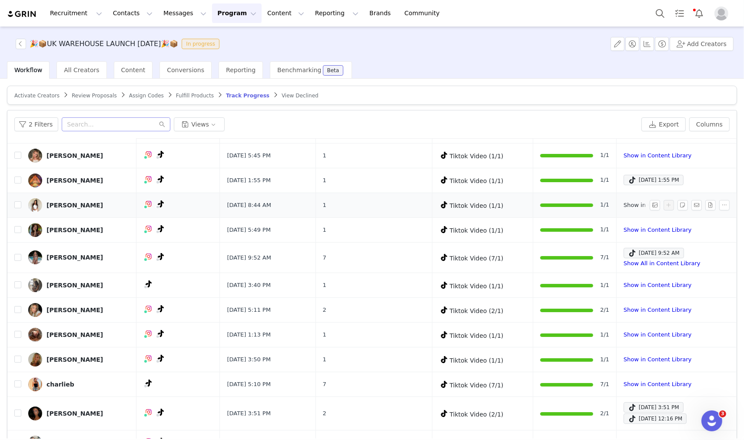
click at [624, 205] on link "Show in Content Library" at bounding box center [658, 205] width 68 height 7
click at [624, 229] on link "Show in Content Library" at bounding box center [658, 229] width 68 height 7
click at [624, 261] on link "Show All in Content Library" at bounding box center [662, 263] width 77 height 7
click at [106, 199] on link "Charlotte Lloydh" at bounding box center [78, 205] width 101 height 14
click at [76, 202] on div "Charlotte Lloydh" at bounding box center [74, 205] width 56 height 7
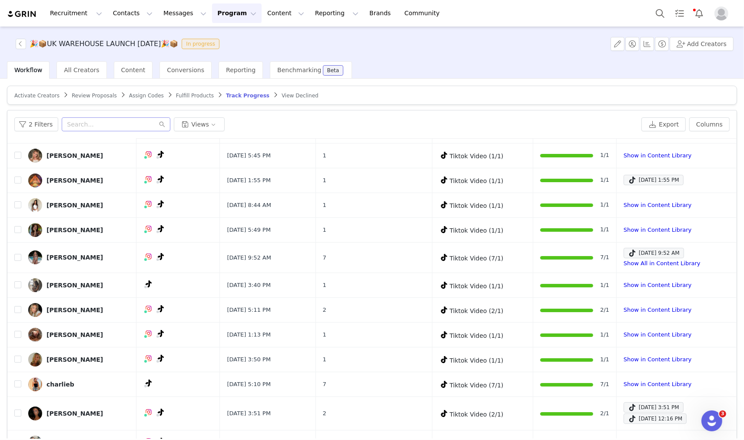
click at [403, 60] on div "🎉📦UK WAREHOUSE LAUNCH SEPT 25🎉📦 In progress Add Creators" at bounding box center [372, 44] width 744 height 35
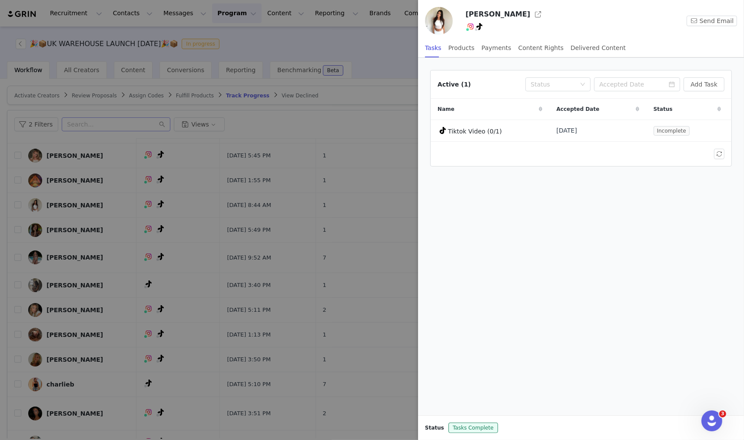
click at [255, 75] on div at bounding box center [372, 220] width 744 height 440
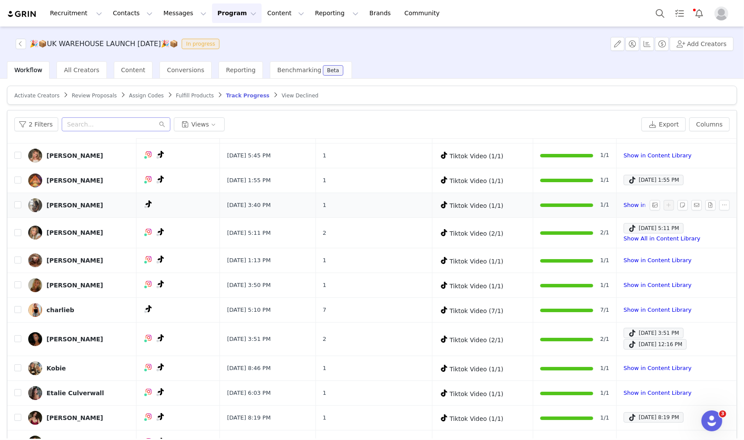
click at [617, 205] on td "Show in Content Library" at bounding box center [675, 204] width 116 height 25
click at [624, 205] on link "Show in Content Library" at bounding box center [658, 205] width 68 height 7
click at [628, 229] on span at bounding box center [632, 228] width 9 height 10
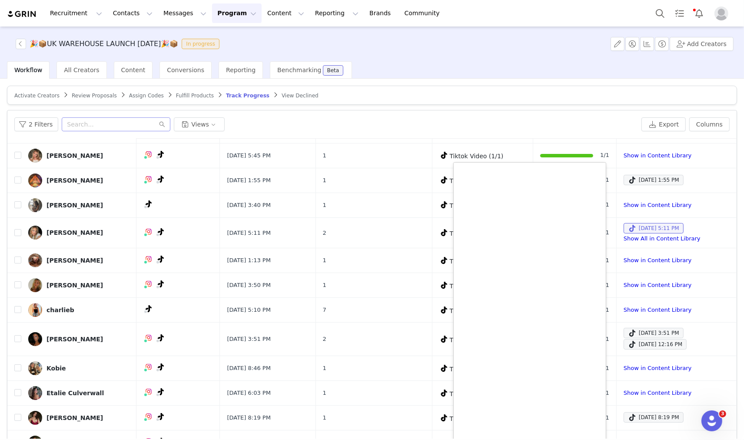
scroll to position [62, 0]
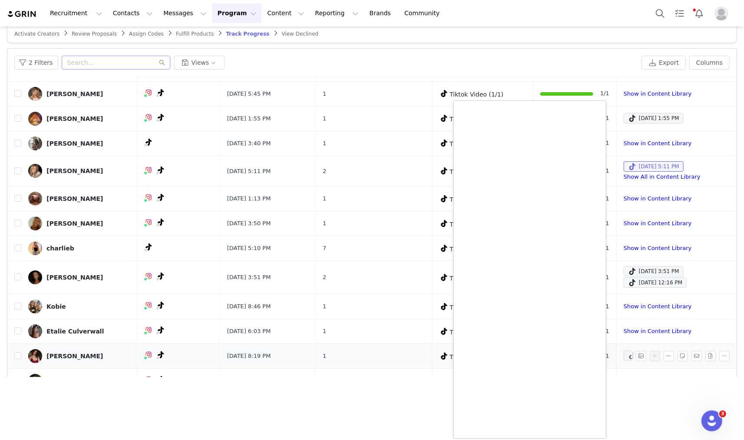
click at [644, 395] on section "🎉📦UK WAREHOUSE LAUNCH SEPT 25🎉📦 In progress Add Creators Workflow All Creators …" at bounding box center [372, 233] width 744 height 412
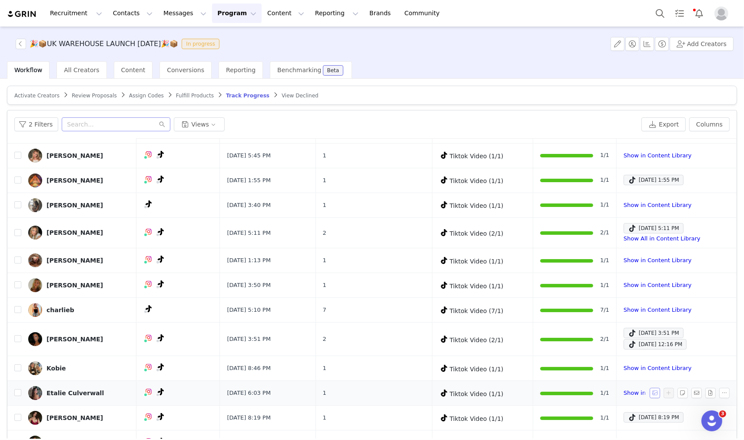
scroll to position [0, 0]
click at [64, 234] on div "Katie Roe" at bounding box center [74, 232] width 56 height 7
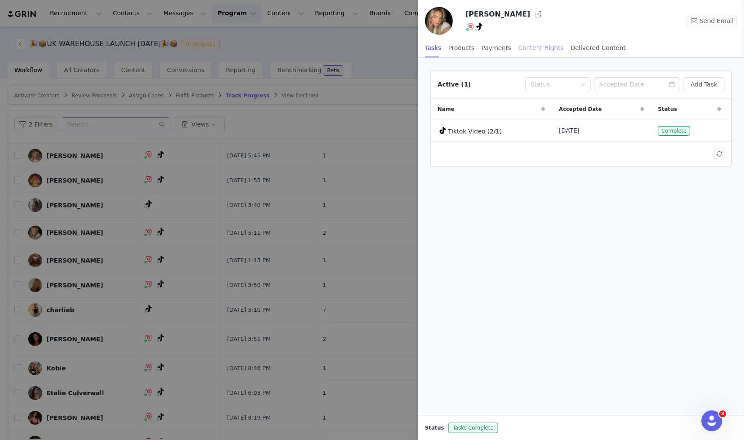
click at [523, 42] on div "Content Rights" at bounding box center [540, 48] width 45 height 20
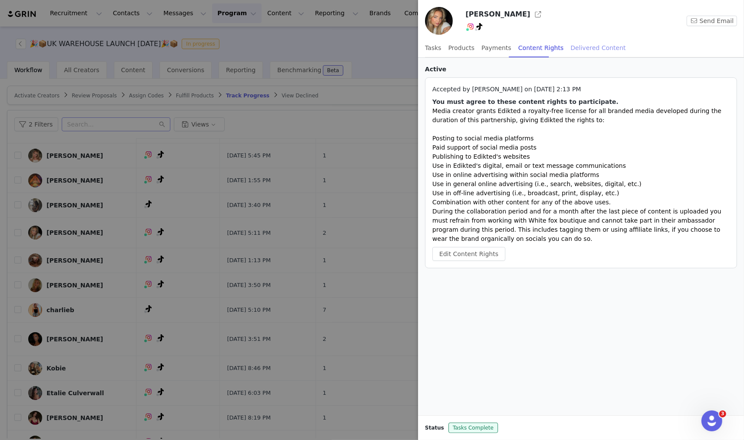
click at [571, 46] on div "Delivered Content" at bounding box center [598, 48] width 55 height 20
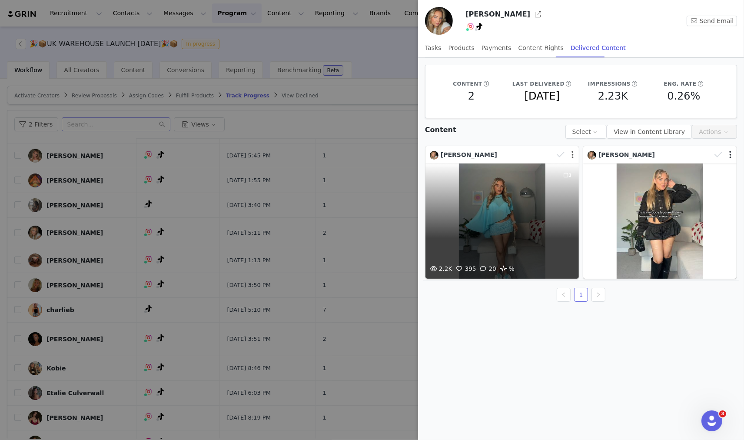
click at [574, 158] on button "button" at bounding box center [572, 154] width 2 height 9
click at [572, 154] on button "button" at bounding box center [572, 154] width 2 height 9
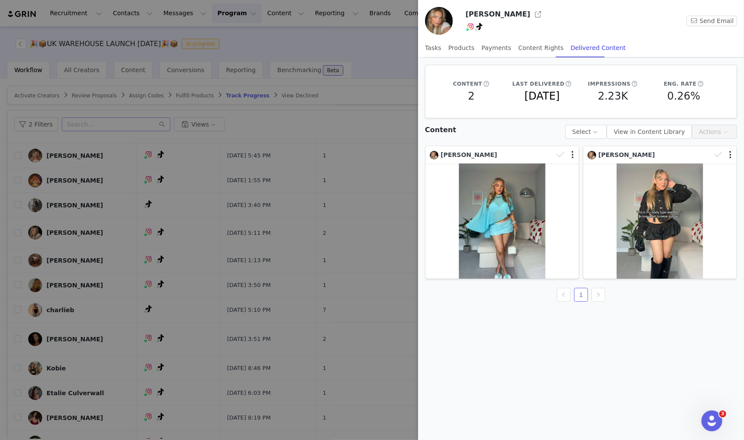
click at [377, 107] on div at bounding box center [372, 220] width 744 height 440
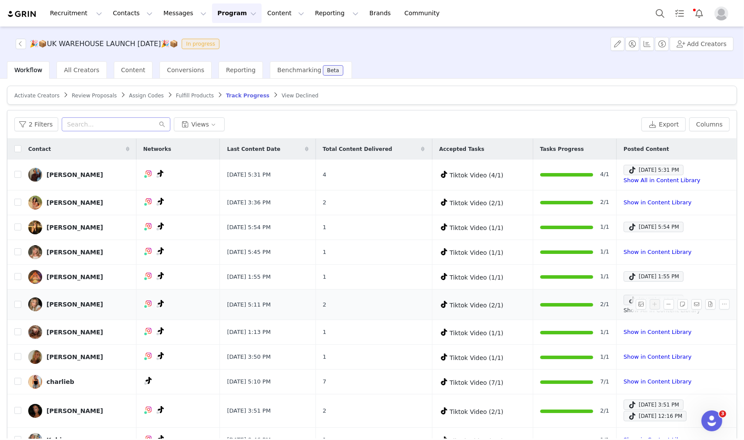
click at [624, 309] on link "Show All in Content Library" at bounding box center [662, 310] width 77 height 7
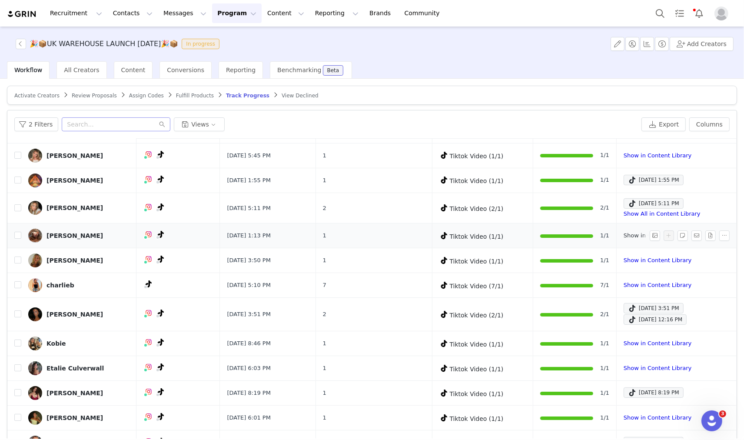
click at [624, 236] on link "Show in Content Library" at bounding box center [658, 235] width 68 height 7
click at [624, 261] on link "Show in Content Library" at bounding box center [658, 260] width 68 height 7
click at [624, 284] on link "Show in Content Library" at bounding box center [658, 285] width 68 height 7
click at [624, 316] on span "Sep 27, 2025 12:16 PM" at bounding box center [655, 319] width 63 height 10
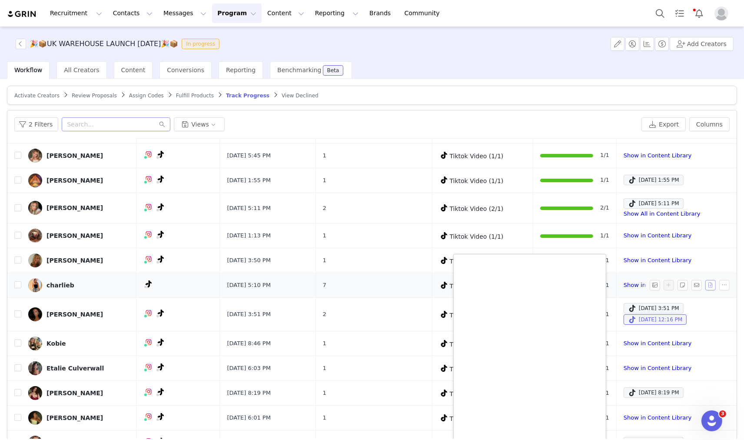
click at [669, 288] on button "button" at bounding box center [710, 285] width 10 height 10
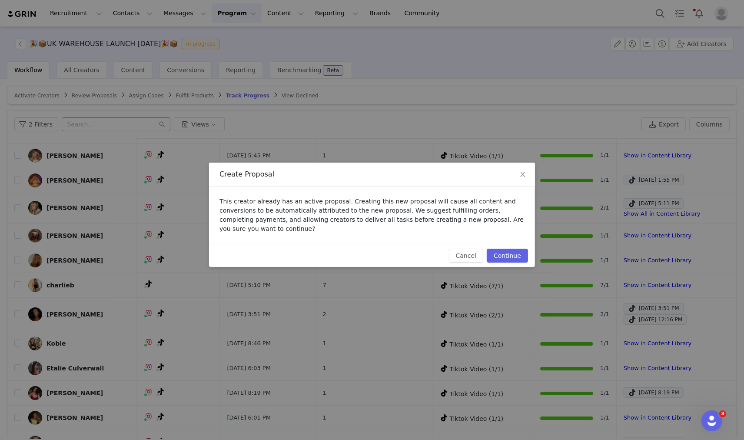
click at [566, 83] on div "Create Proposal This creator already has an active proposal. Creating this new …" at bounding box center [372, 220] width 744 height 440
click at [524, 177] on icon "icon: close" at bounding box center [522, 174] width 5 height 5
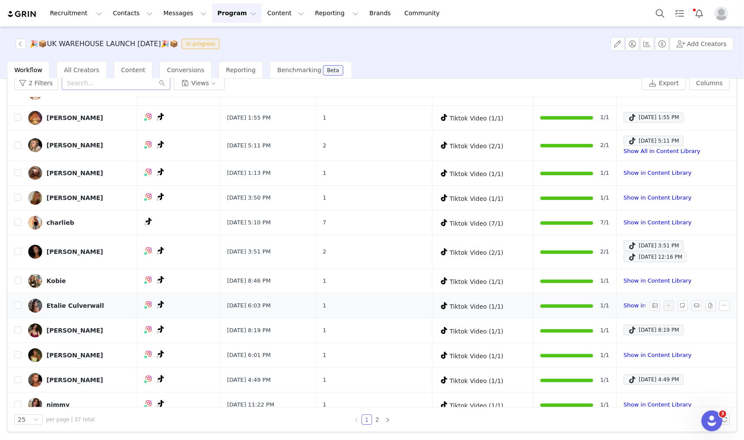
scroll to position [164, 0]
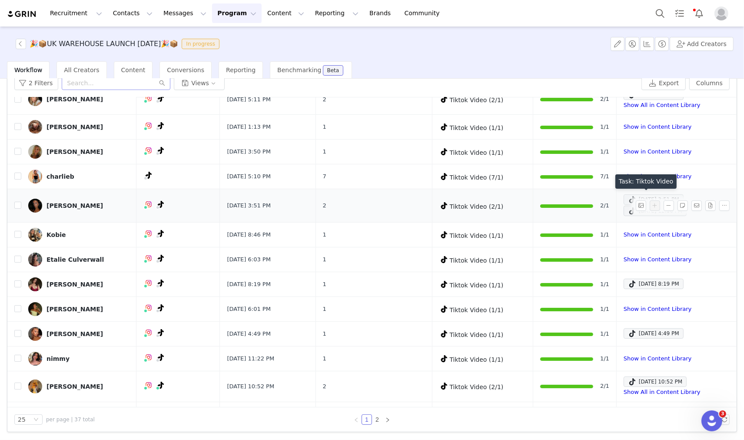
click at [628, 199] on span at bounding box center [632, 199] width 9 height 10
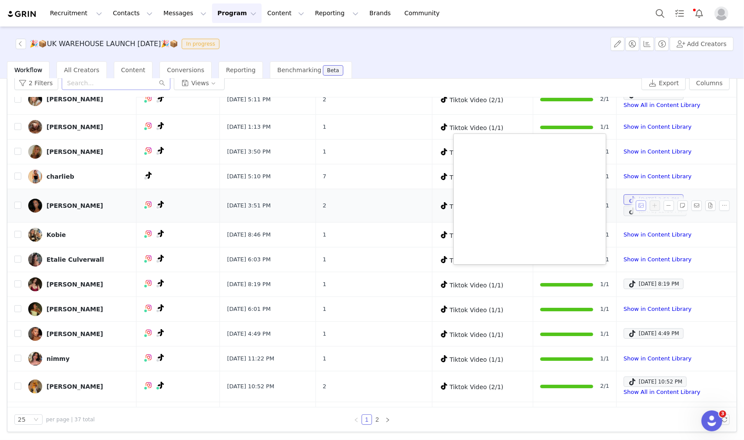
click at [636, 203] on button "button" at bounding box center [641, 205] width 10 height 10
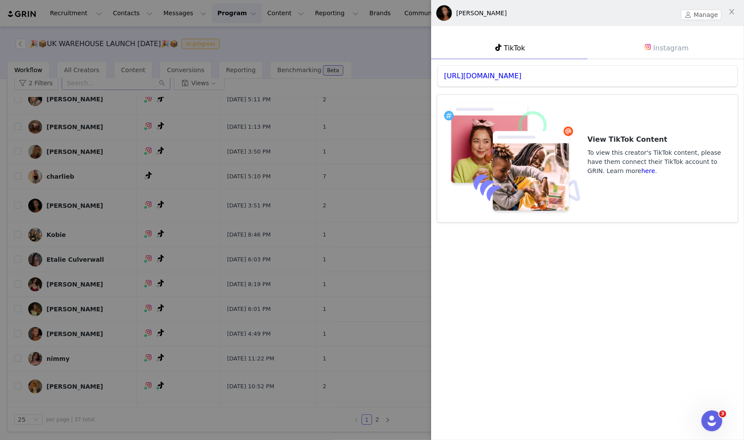
click at [237, 223] on div at bounding box center [372, 220] width 744 height 440
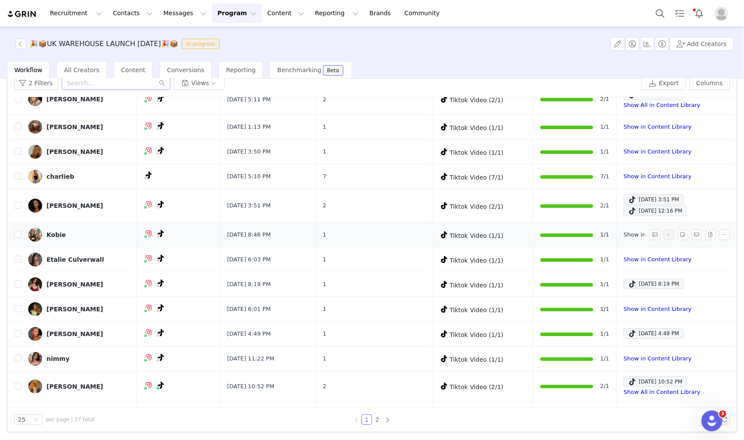
click at [625, 233] on link "Show in Content Library" at bounding box center [658, 234] width 68 height 7
click at [192, 109] on td "Instagram ( @kaytee.r ) — Standard Connected — Account is discoverable. TikTok …" at bounding box center [177, 99] width 83 height 31
click at [218, 154] on td at bounding box center [177, 151] width 83 height 25
click at [241, 164] on td "Sep 26, 2025 5:10 PM" at bounding box center [268, 176] width 96 height 25
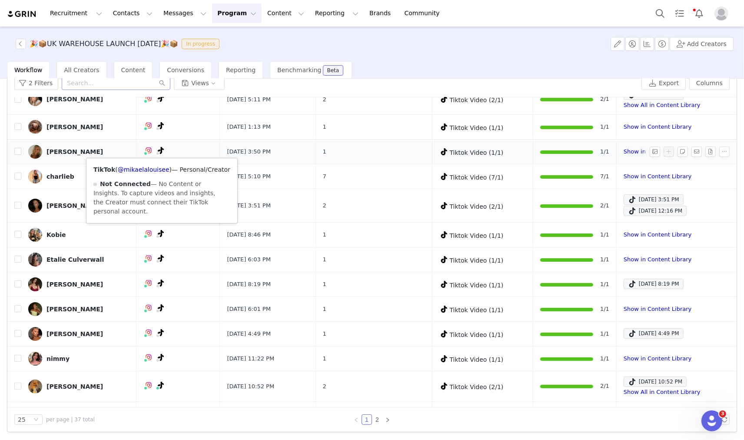
click at [114, 154] on link "mikaela" at bounding box center [78, 152] width 101 height 14
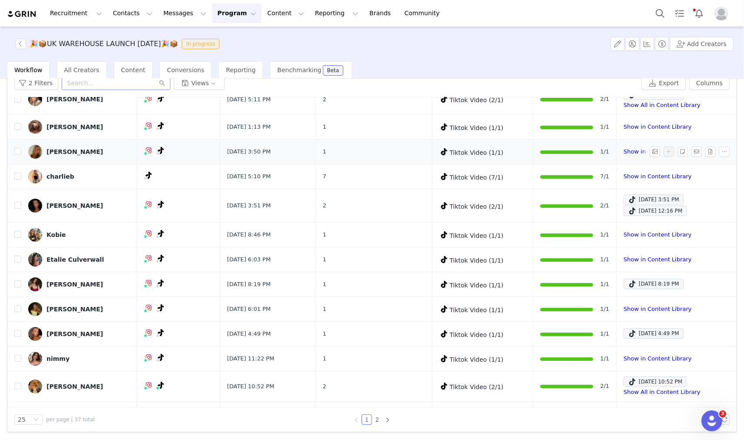
click at [114, 154] on link "mikaela" at bounding box center [78, 152] width 101 height 14
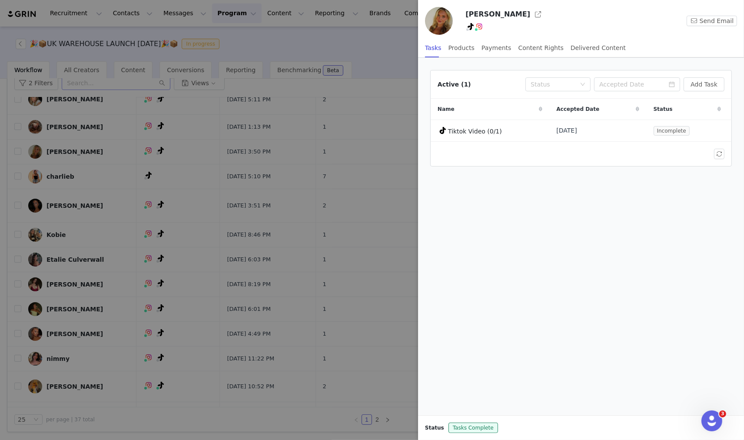
click at [330, 185] on div at bounding box center [372, 220] width 744 height 440
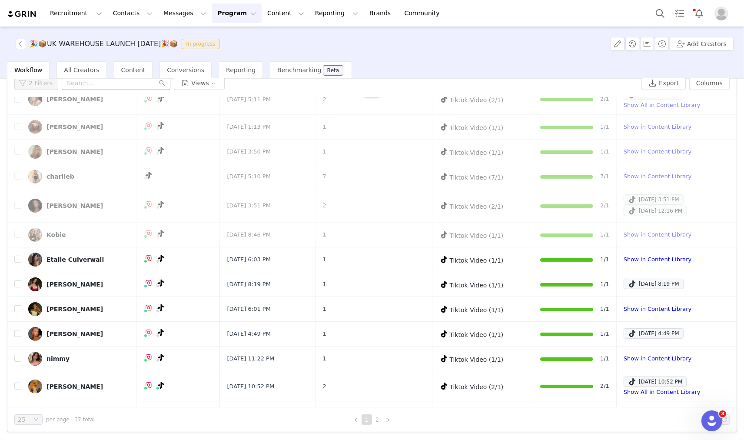
scroll to position [0, 0]
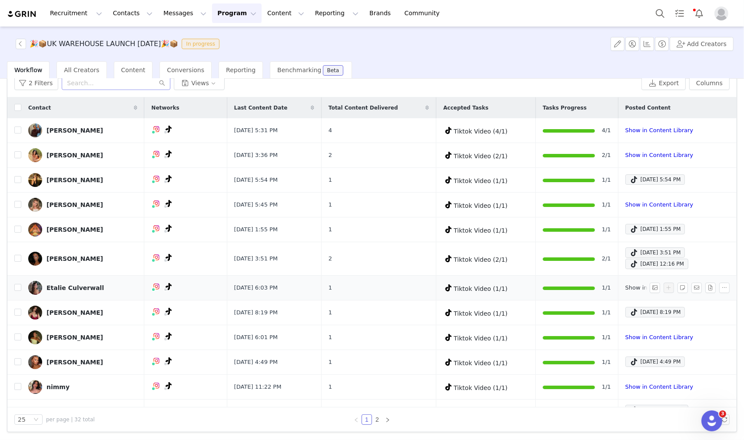
click at [625, 288] on link "Show in Content Library" at bounding box center [659, 287] width 68 height 7
click at [625, 310] on span "Sep 26, 2025 8:19 PM" at bounding box center [655, 312] width 60 height 10
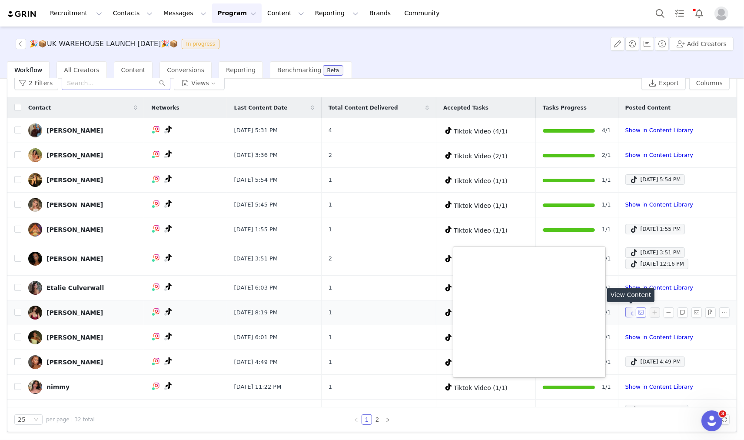
click at [636, 310] on button "button" at bounding box center [641, 312] width 10 height 10
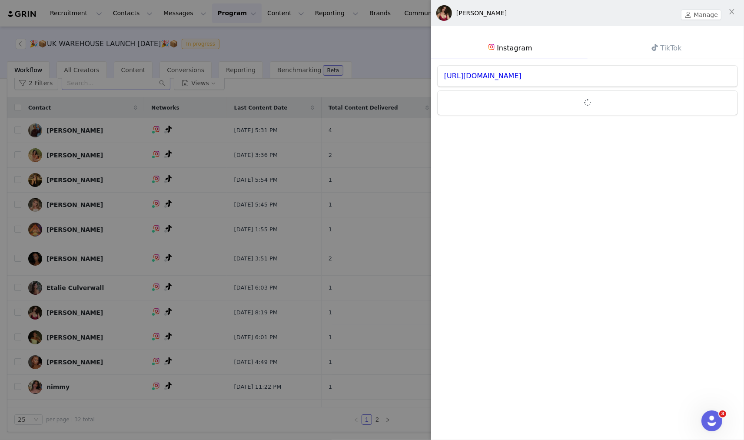
click at [669, 48] on link "TikTok" at bounding box center [665, 48] width 156 height 22
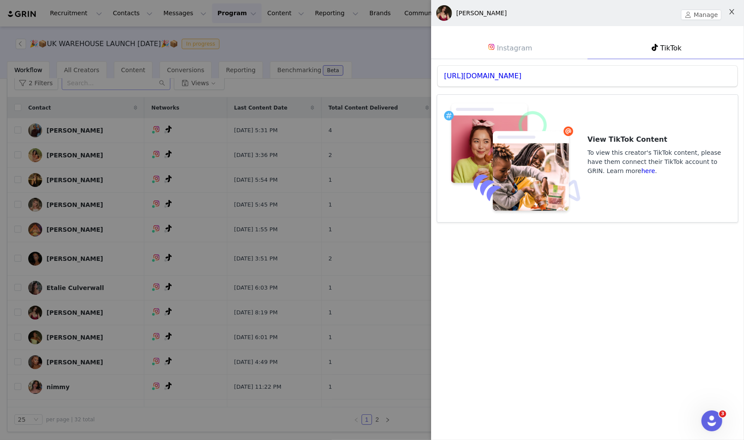
click at [669, 12] on icon "icon: close" at bounding box center [731, 11] width 5 height 5
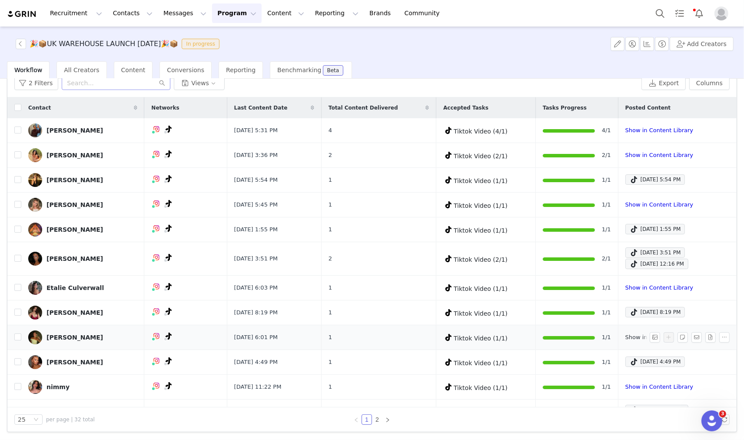
click at [625, 337] on link "Show in Content Library" at bounding box center [659, 337] width 68 height 7
click at [630, 359] on span at bounding box center [634, 361] width 9 height 10
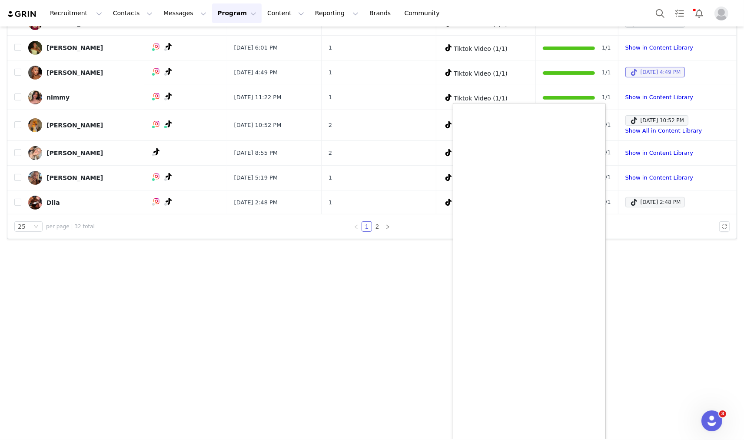
scroll to position [203, 0]
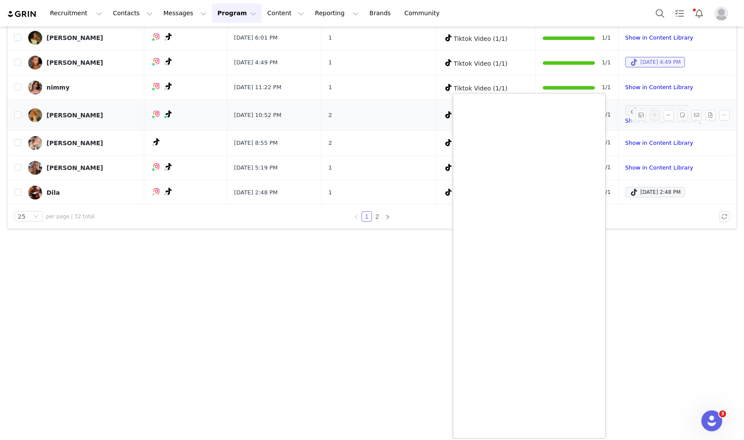
click at [166, 313] on section "🎉📦UK WAREHOUSE LAUNCH SEPT 25🎉📦 In progress Add Creators Workflow All Creators …" at bounding box center [372, 233] width 744 height 412
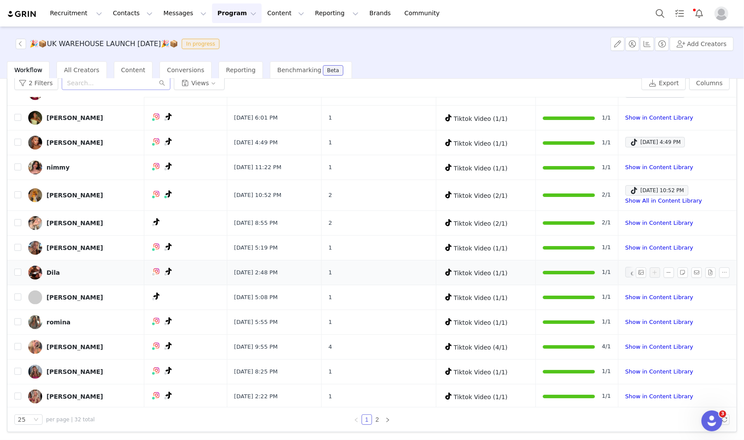
scroll to position [289, 0]
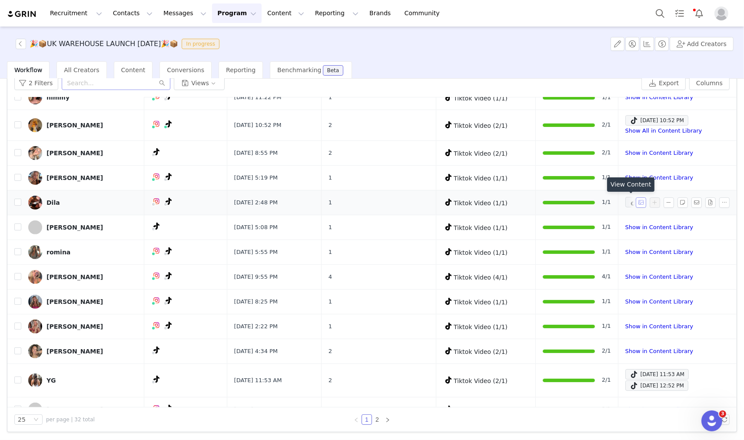
click at [636, 203] on button "button" at bounding box center [641, 202] width 10 height 10
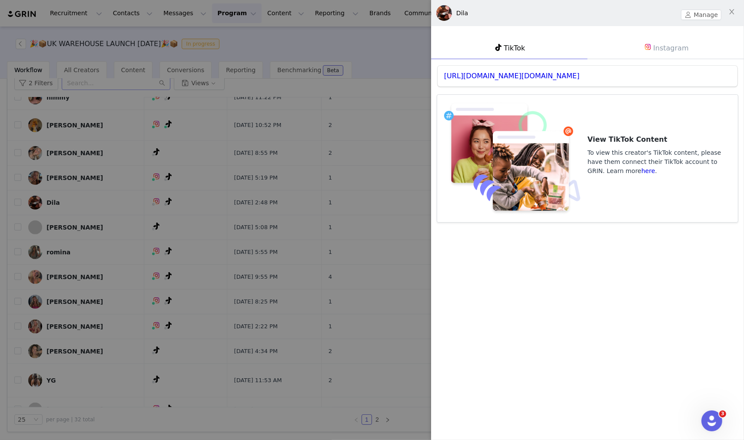
click at [391, 194] on div at bounding box center [372, 220] width 744 height 440
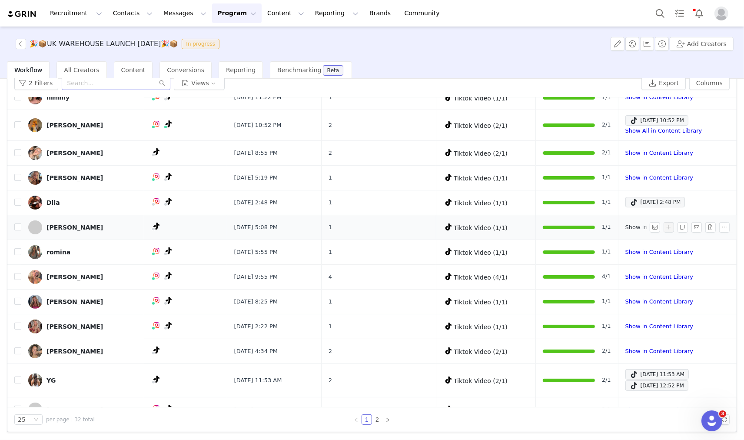
click at [625, 224] on link "Show in Content Library" at bounding box center [659, 227] width 68 height 7
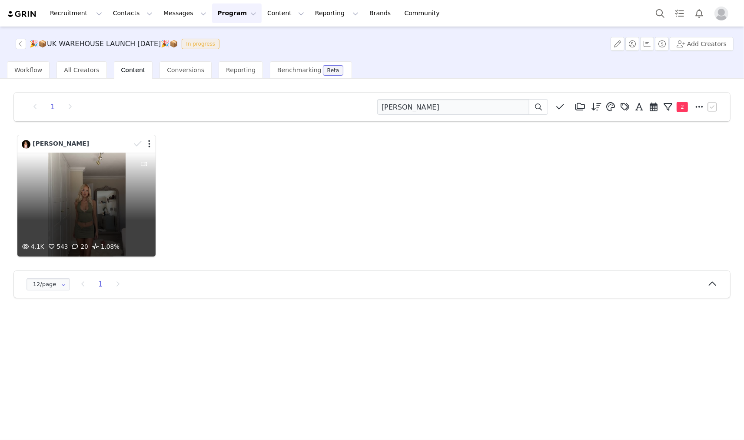
click at [95, 190] on div "4.1K 543 20 1.08%" at bounding box center [86, 205] width 138 height 104
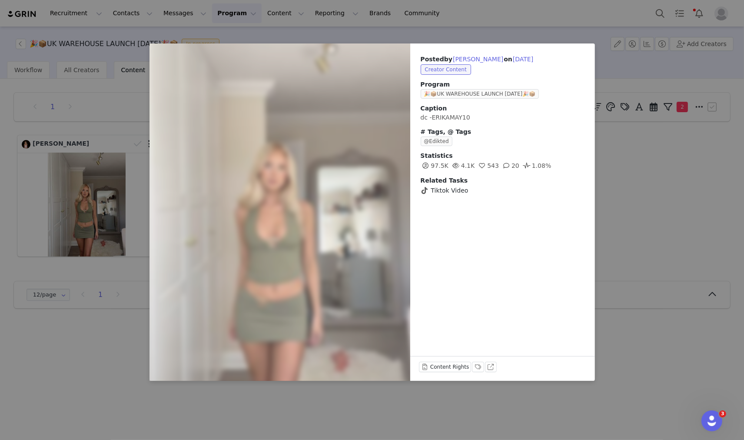
click at [642, 192] on div "Posted by Erika mayo on Sep 7, 2025 Creator Content Program 🎉📦UK WAREHOUSE LAUN…" at bounding box center [372, 220] width 744 height 440
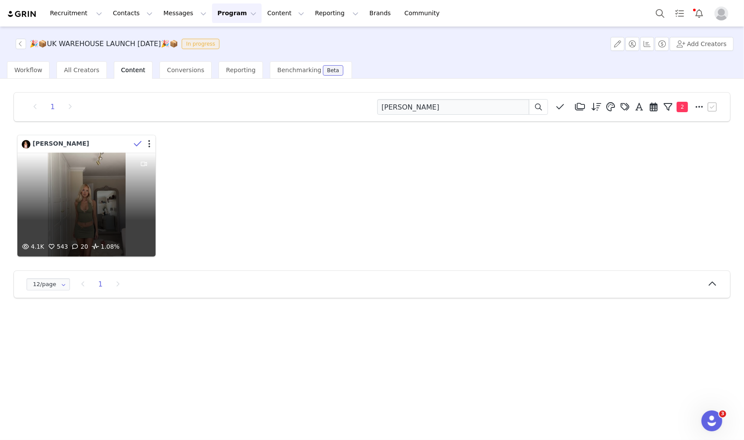
click at [139, 142] on icon at bounding box center [138, 143] width 8 height 9
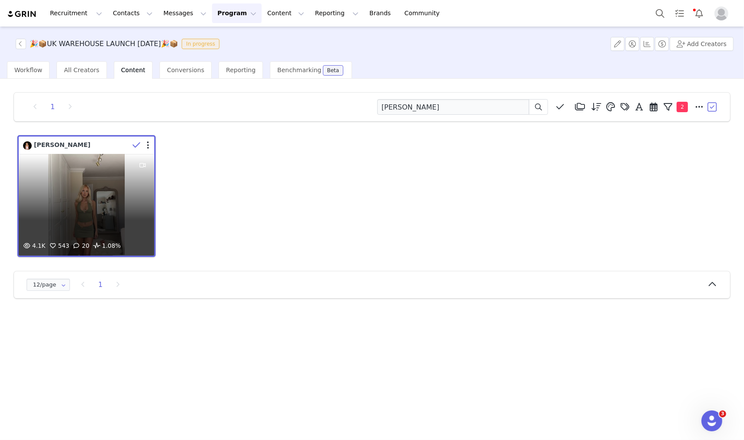
click at [139, 142] on icon at bounding box center [137, 145] width 8 height 9
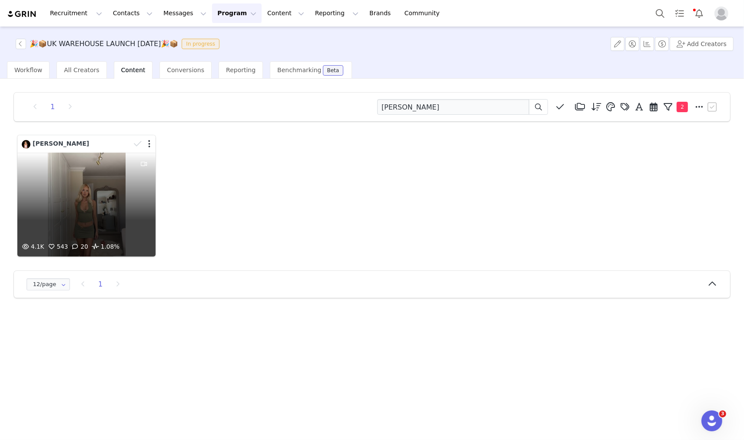
click at [147, 143] on div at bounding box center [142, 143] width 25 height 13
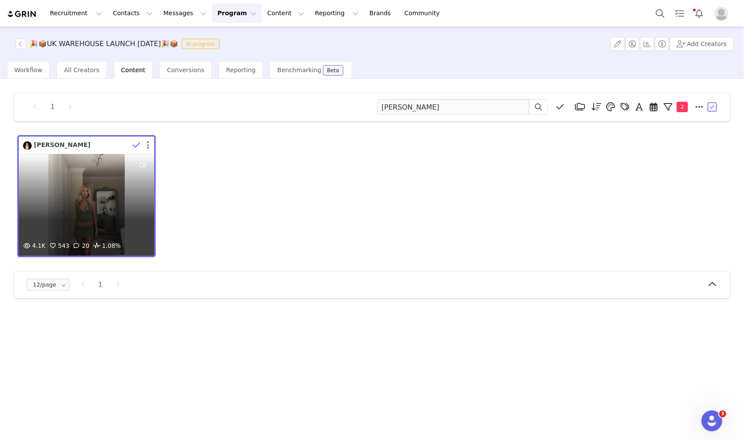
click at [148, 143] on button "button" at bounding box center [148, 145] width 2 height 9
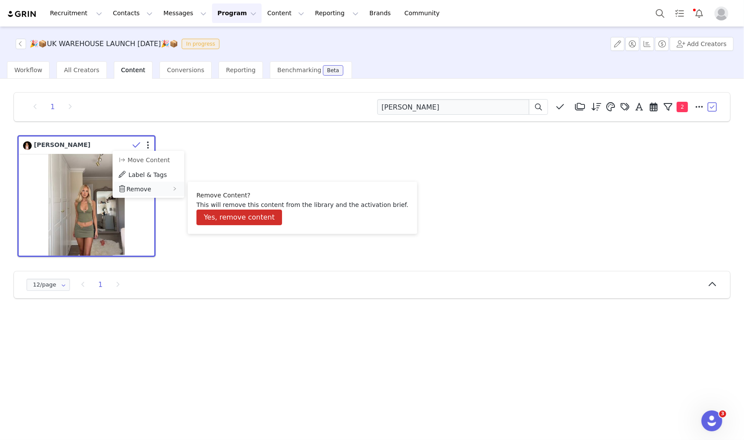
click at [159, 193] on div "Remove" at bounding box center [149, 189] width 72 height 14
click at [237, 214] on button "Yes, remove content" at bounding box center [239, 217] width 86 height 16
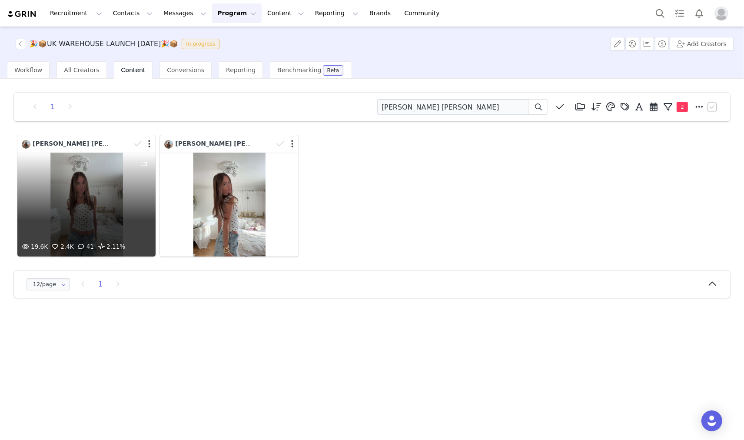
click at [103, 177] on div "19.6K 2.4K 41 2.11%" at bounding box center [86, 205] width 138 height 104
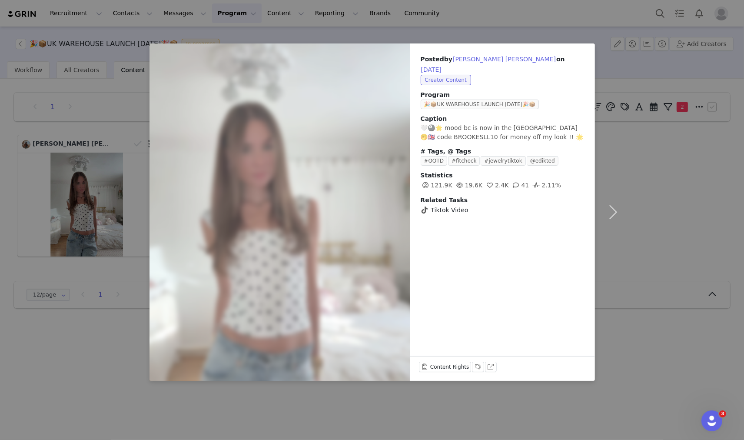
click at [683, 262] on div "Posted by Brooke Anna Lee on Sep 4, 2025 Creator Content Program 🎉📦UK WAREHOUSE…" at bounding box center [372, 220] width 744 height 440
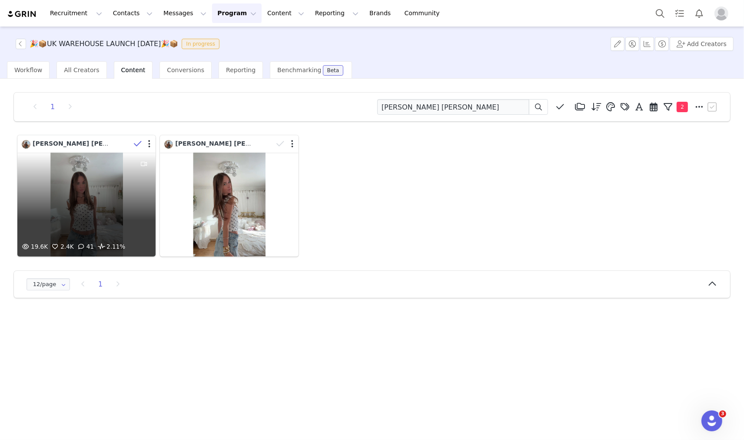
click at [137, 141] on icon at bounding box center [138, 143] width 8 height 9
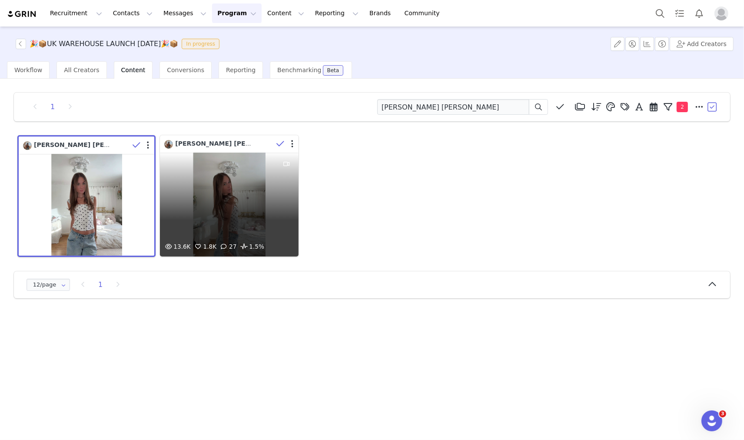
click at [279, 141] on icon at bounding box center [280, 143] width 8 height 9
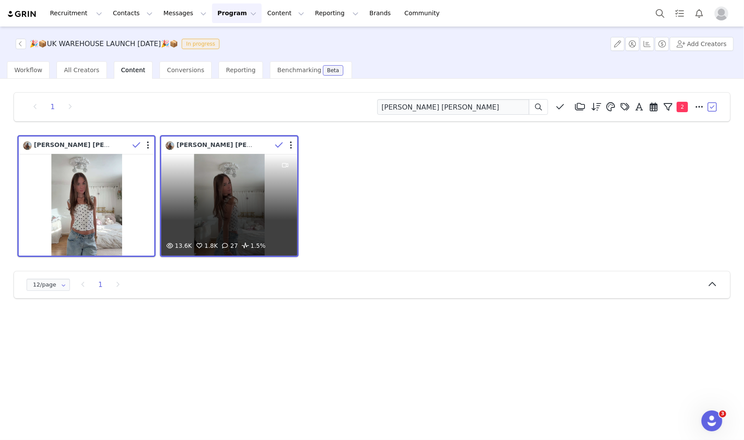
click at [292, 139] on div at bounding box center [284, 145] width 25 height 13
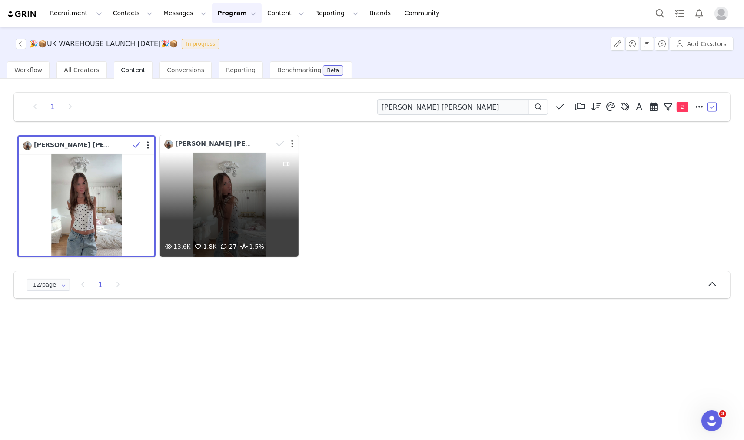
click at [292, 141] on button "button" at bounding box center [292, 143] width 2 height 9
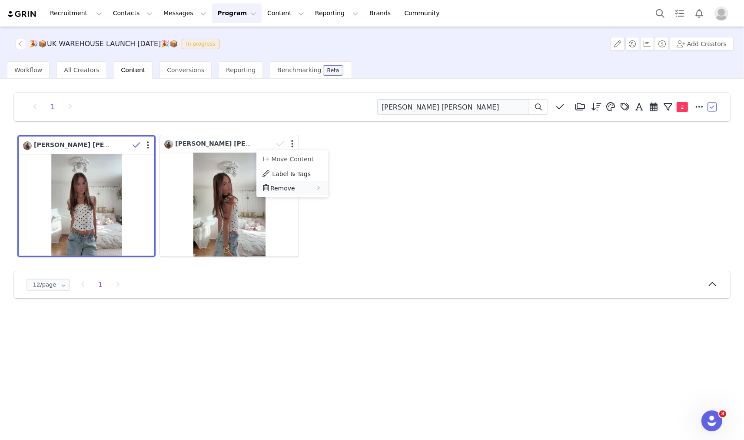
click at [301, 190] on div "Remove" at bounding box center [292, 188] width 72 height 14
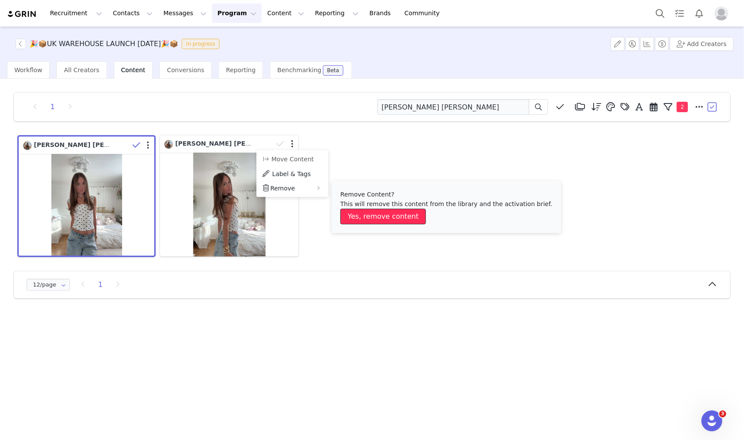
click at [358, 219] on button "Yes, remove content" at bounding box center [383, 217] width 86 height 16
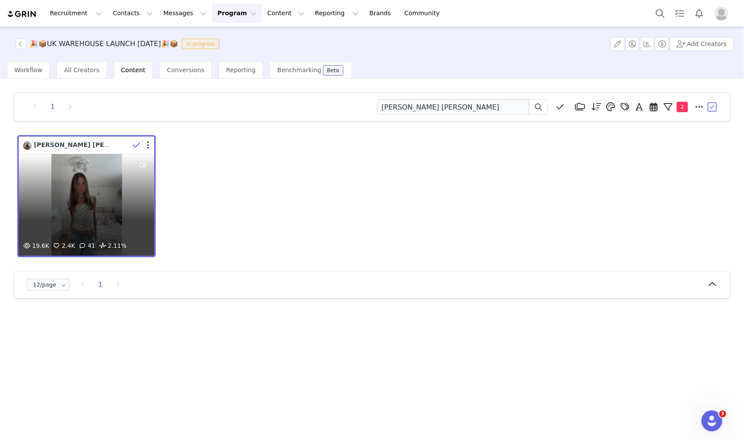
click at [150, 143] on div at bounding box center [141, 145] width 25 height 13
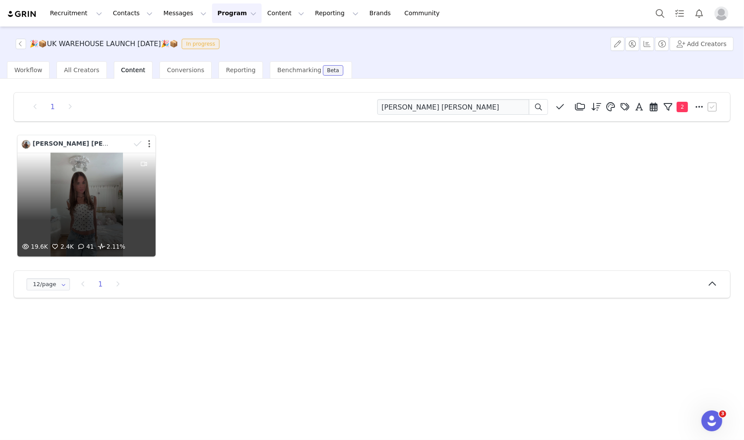
click at [149, 143] on button "button" at bounding box center [149, 143] width 2 height 9
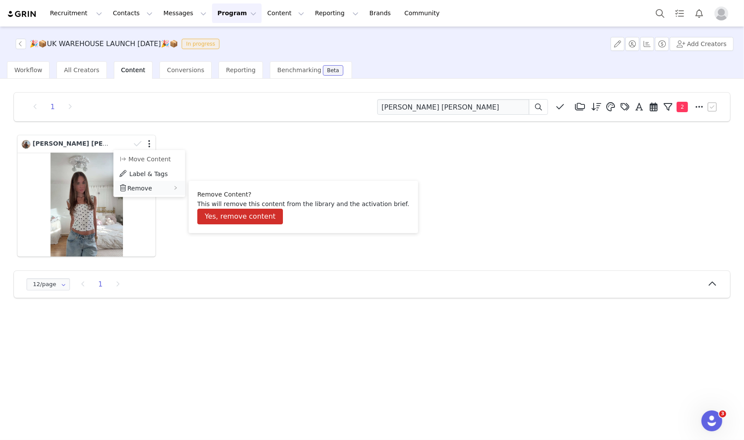
click at [159, 189] on div "Remove" at bounding box center [149, 188] width 72 height 14
click at [236, 216] on button "Yes, remove content" at bounding box center [240, 217] width 86 height 16
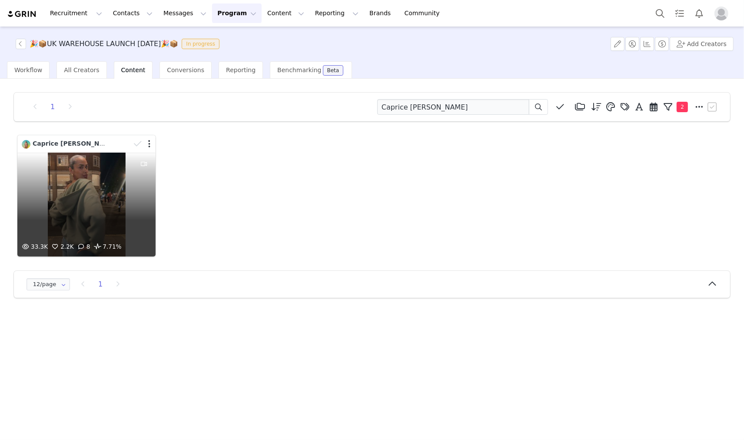
click at [92, 206] on div "33.3K 2.2K 8 7.71%" at bounding box center [86, 205] width 138 height 104
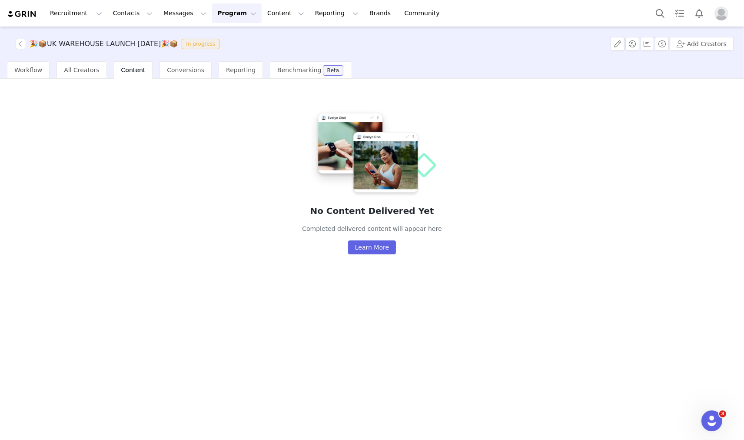
click at [124, 68] on span "Content" at bounding box center [133, 69] width 24 height 7
click at [83, 72] on span "All Creators" at bounding box center [81, 69] width 35 height 7
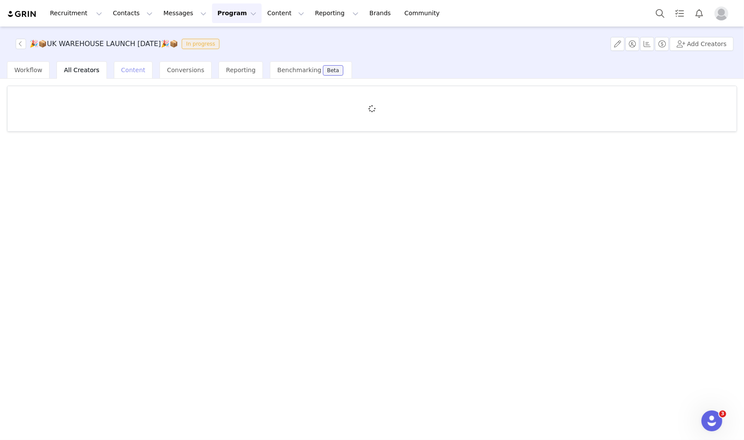
click at [121, 72] on span "Content" at bounding box center [133, 69] width 24 height 7
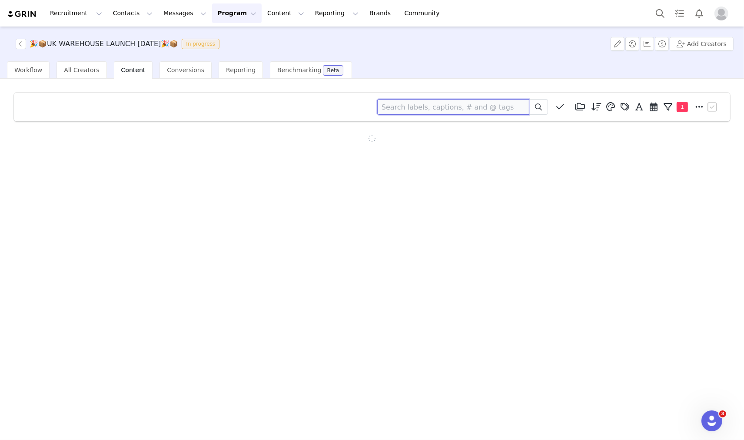
click at [435, 105] on input at bounding box center [453, 107] width 152 height 16
type input "[PERSON_NAME]"
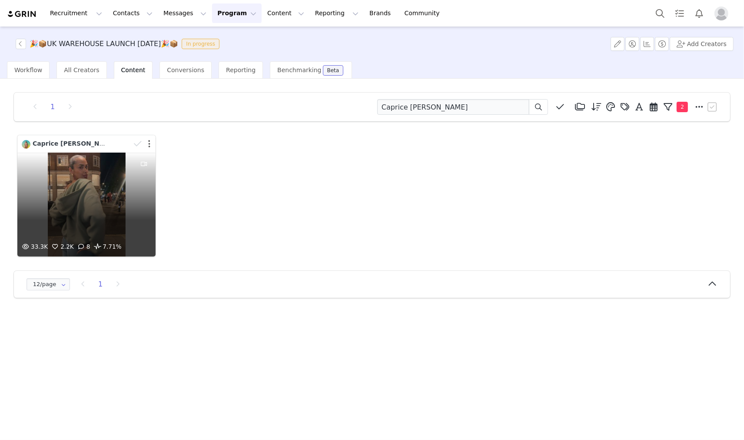
click at [149, 141] on button "button" at bounding box center [149, 143] width 2 height 9
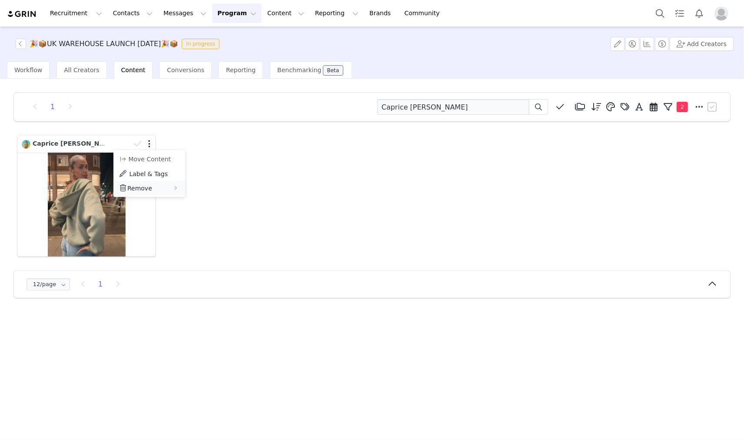
click at [150, 184] on div "Remove" at bounding box center [149, 188] width 72 height 14
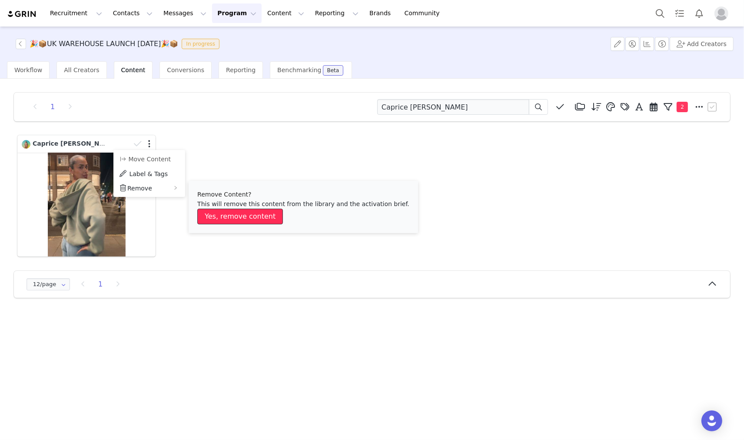
click at [230, 214] on button "Yes, remove content" at bounding box center [240, 217] width 86 height 16
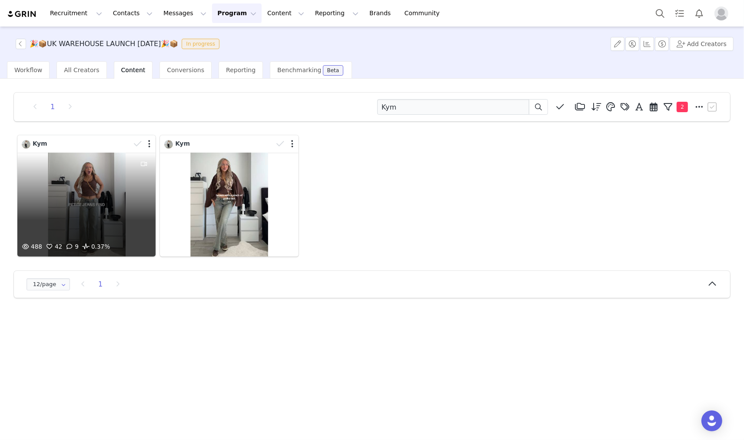
click at [72, 173] on div "488 42 9 0.37%" at bounding box center [86, 205] width 138 height 104
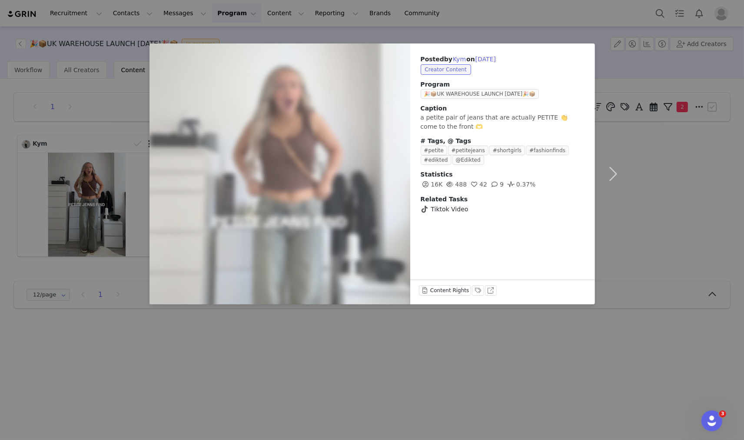
click at [245, 212] on div at bounding box center [279, 173] width 287 height 287
click at [244, 200] on div at bounding box center [279, 173] width 287 height 287
click at [332, 170] on div at bounding box center [279, 173] width 287 height 287
click at [666, 113] on div "Posted by Kym on [DATE] Creator Content Program 🎉📦UK WAREHOUSE LAUNCH [DATE]🎉📦 …" at bounding box center [372, 220] width 744 height 440
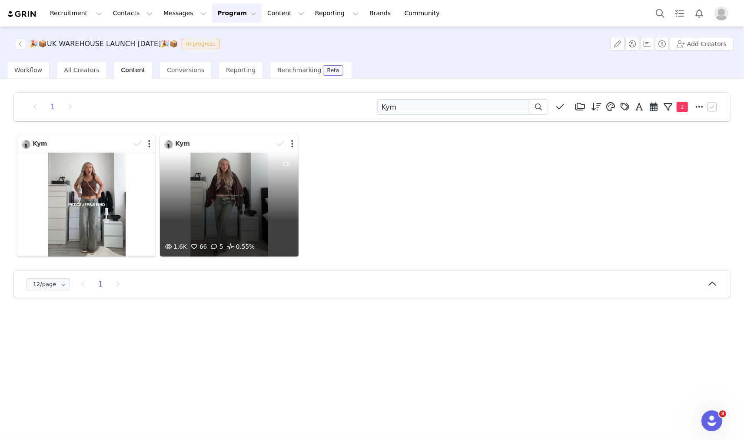
click at [270, 181] on div "1.6K 66 5 0.55%" at bounding box center [229, 205] width 138 height 104
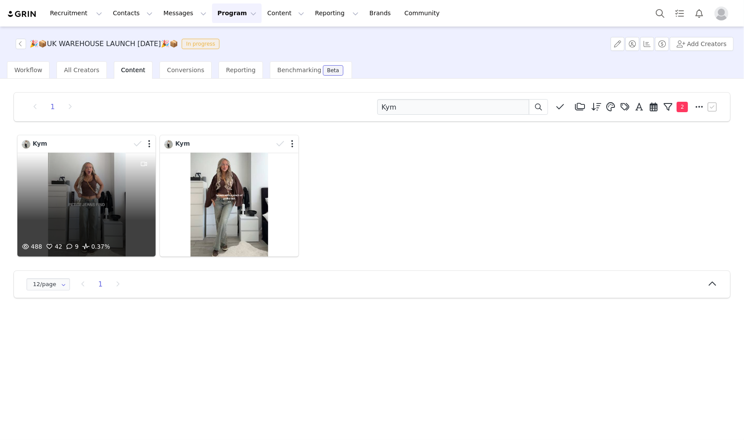
click at [75, 201] on div "488 42 9 0.37%" at bounding box center [86, 205] width 138 height 104
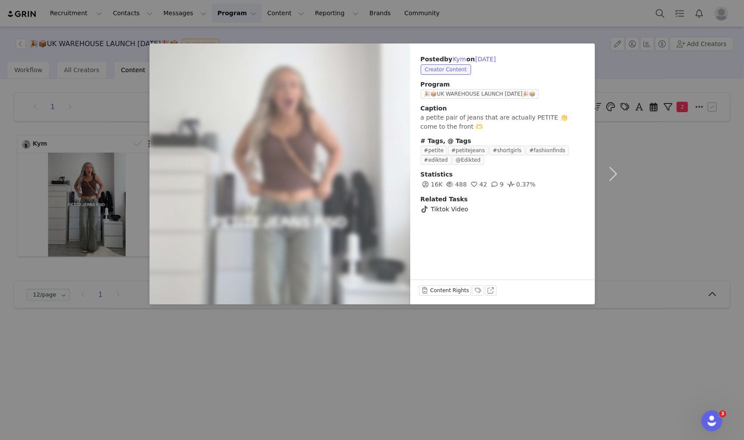
click at [531, 339] on div "Posted by Kym on [DATE] Creator Content Program 🎉📦UK WAREHOUSE LAUNCH [DATE]🎉📦 …" at bounding box center [372, 220] width 744 height 440
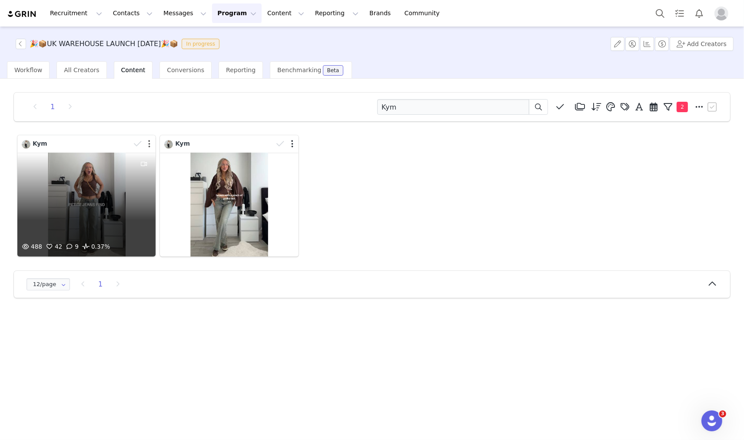
click at [148, 143] on button "button" at bounding box center [149, 143] width 2 height 9
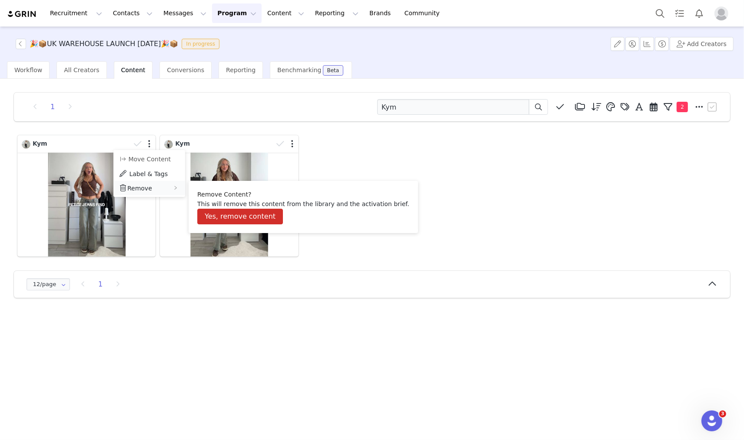
click at [149, 186] on div "Remove" at bounding box center [149, 188] width 72 height 14
click at [228, 209] on button "Yes, remove content" at bounding box center [240, 217] width 86 height 16
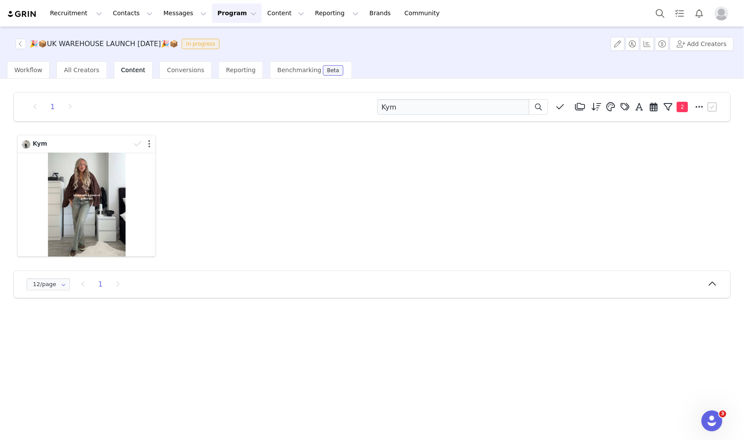
click at [292, 145] on div "Kym 1.6K 66 5 0.55%" at bounding box center [371, 196] width 713 height 126
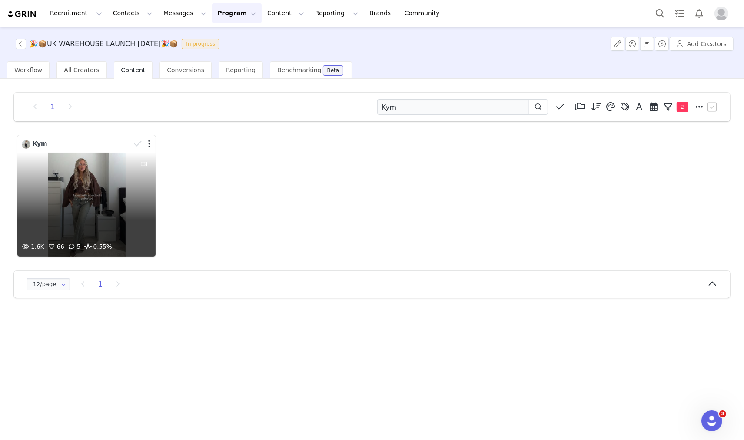
click at [152, 140] on div at bounding box center [142, 143] width 25 height 13
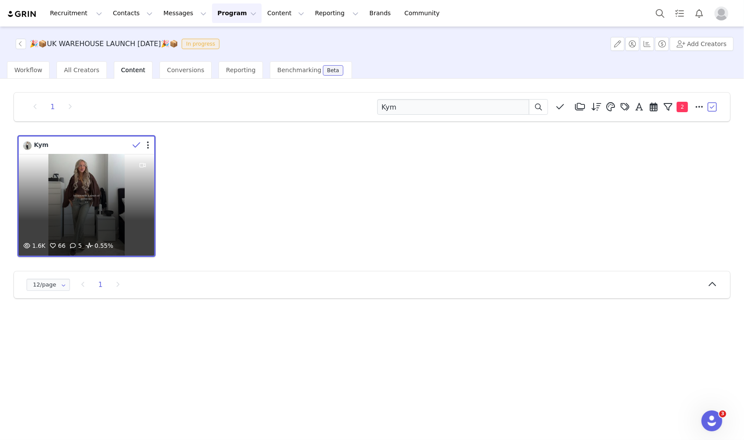
click at [148, 139] on div at bounding box center [141, 145] width 25 height 13
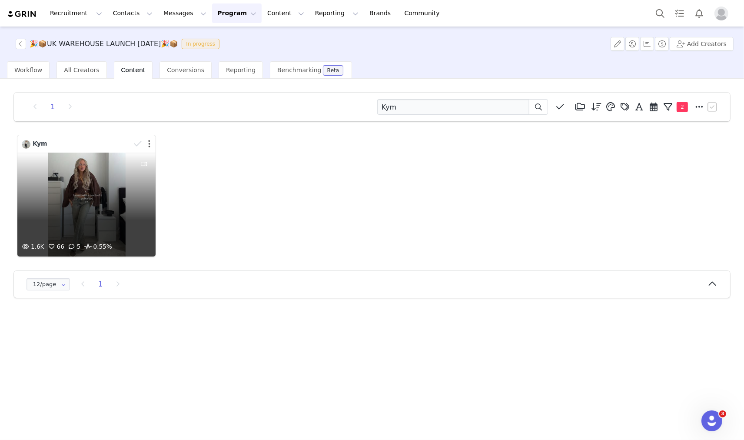
click at [148, 142] on button "button" at bounding box center [149, 143] width 2 height 9
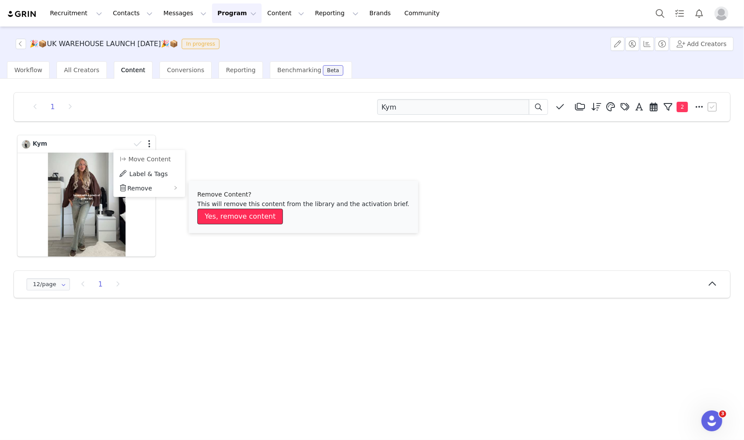
click at [232, 212] on button "Yes, remove content" at bounding box center [240, 217] width 86 height 16
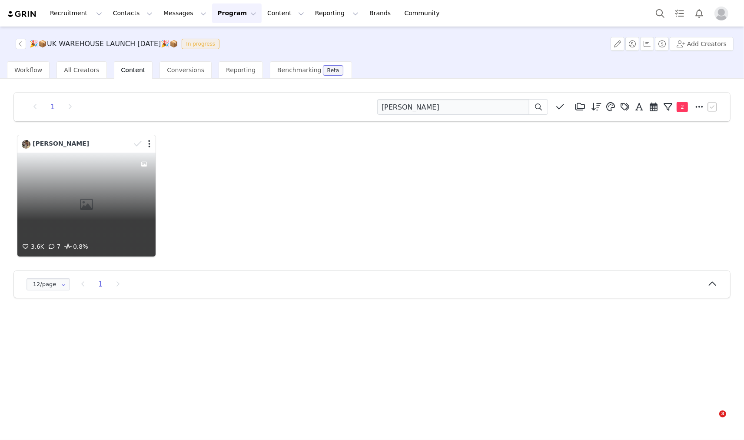
click at [85, 188] on div "3.6K 7 0.8%" at bounding box center [86, 205] width 138 height 104
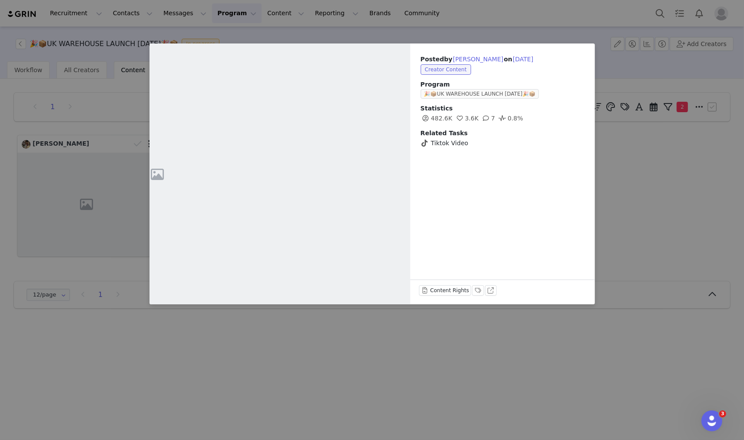
click at [654, 97] on div "Posted by Mia downes on Sep 6, 2025 Creator Content Program 🎉📦UK WAREHOUSE LAUN…" at bounding box center [372, 220] width 744 height 440
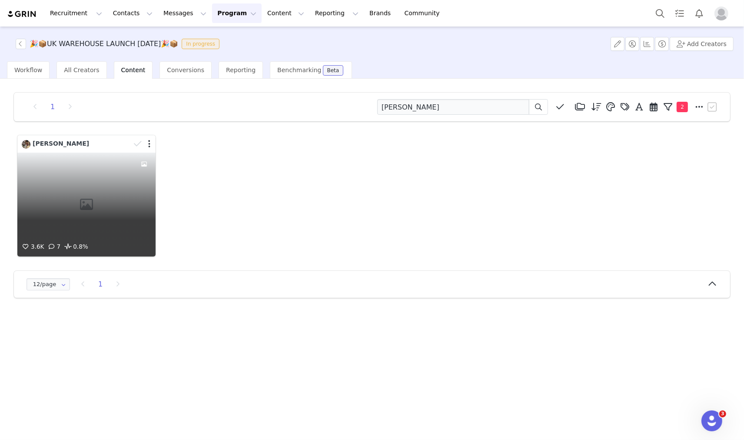
click at [152, 141] on div at bounding box center [142, 143] width 25 height 13
click at [149, 142] on button "button" at bounding box center [148, 145] width 2 height 9
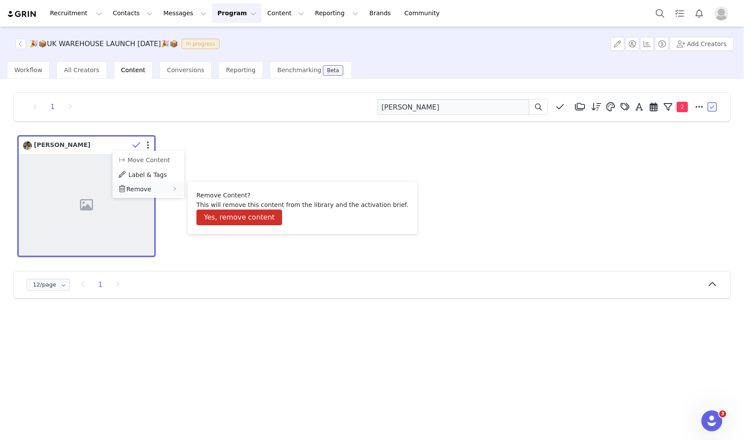
click at [157, 186] on div "Remove" at bounding box center [149, 189] width 72 height 14
click at [224, 222] on button "Yes, remove content" at bounding box center [239, 217] width 86 height 16
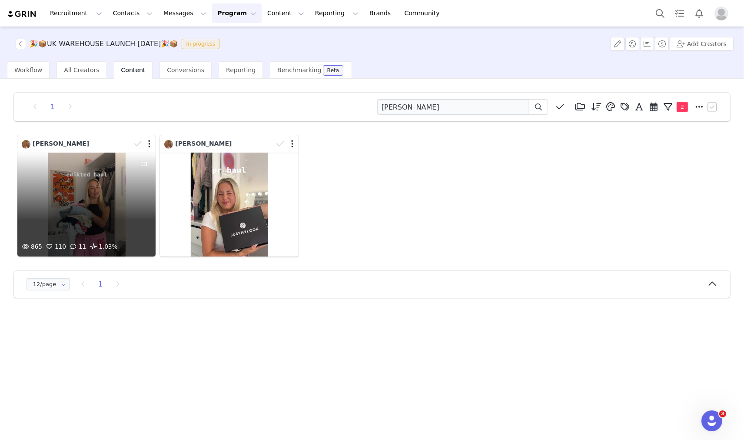
click at [112, 178] on div "865 110 11 1.03%" at bounding box center [86, 205] width 138 height 104
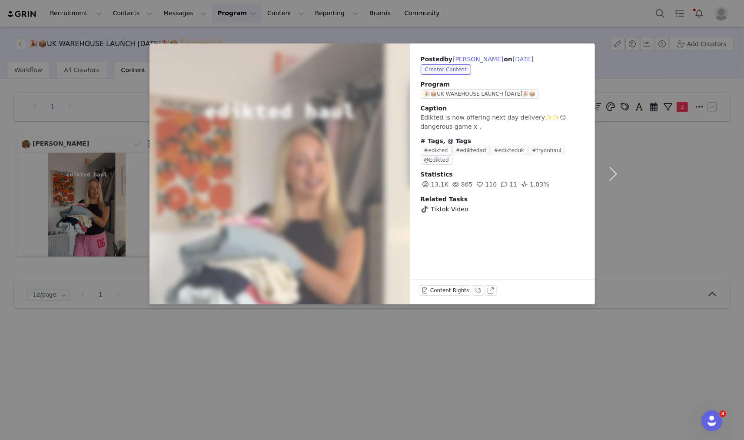
click at [375, 159] on div at bounding box center [279, 173] width 287 height 287
click at [327, 167] on div at bounding box center [279, 173] width 287 height 287
click at [678, 128] on div "Posted by Chloe Harmer on Sep 6, 2025 Creator Content Program 🎉📦UK WAREHOUSE LA…" at bounding box center [372, 220] width 744 height 440
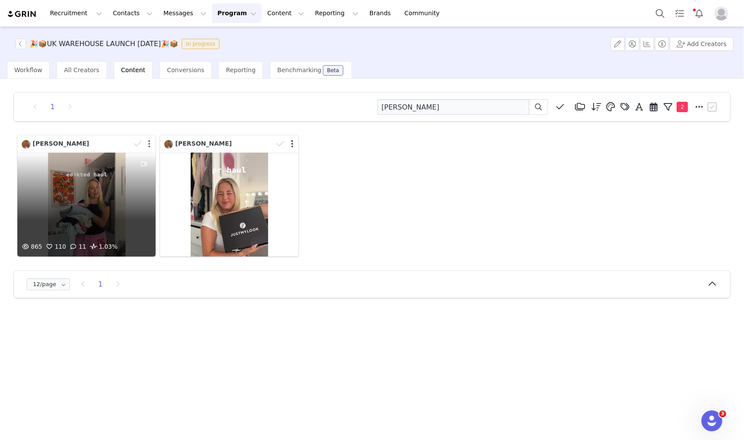
click at [149, 144] on button "button" at bounding box center [149, 143] width 2 height 9
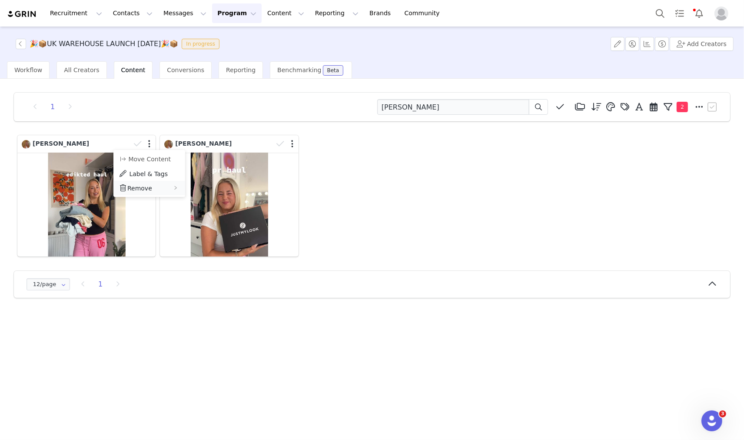
click at [161, 188] on div "Remove" at bounding box center [149, 188] width 72 height 14
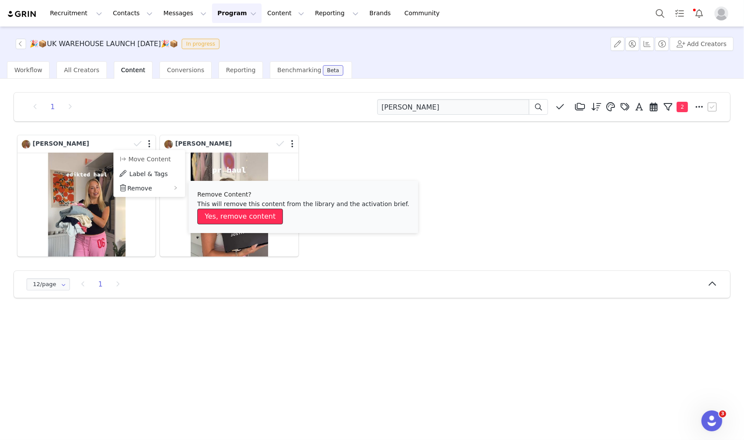
click at [235, 219] on button "Yes, remove content" at bounding box center [240, 217] width 86 height 16
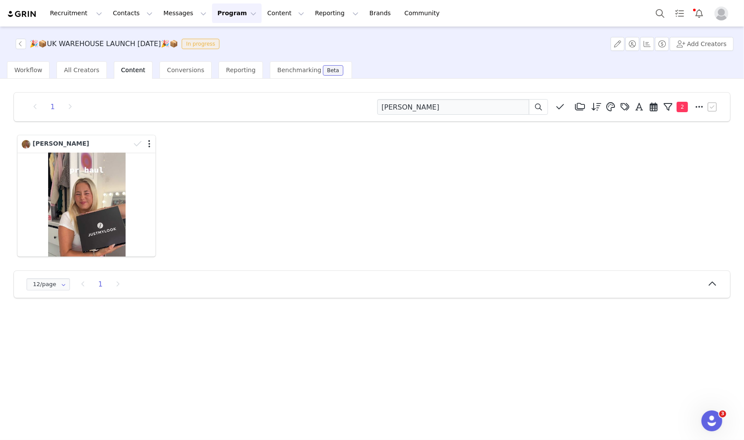
click at [289, 140] on div "Chloe Harmer 7.6K 550 15 4.78%" at bounding box center [371, 196] width 713 height 126
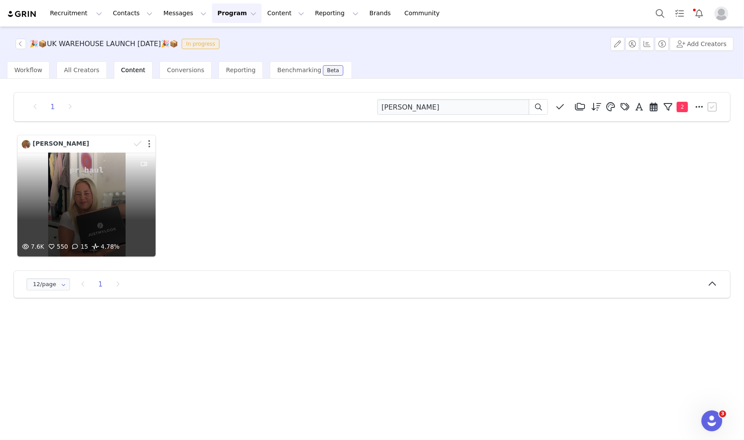
click at [149, 146] on button "button" at bounding box center [149, 143] width 2 height 9
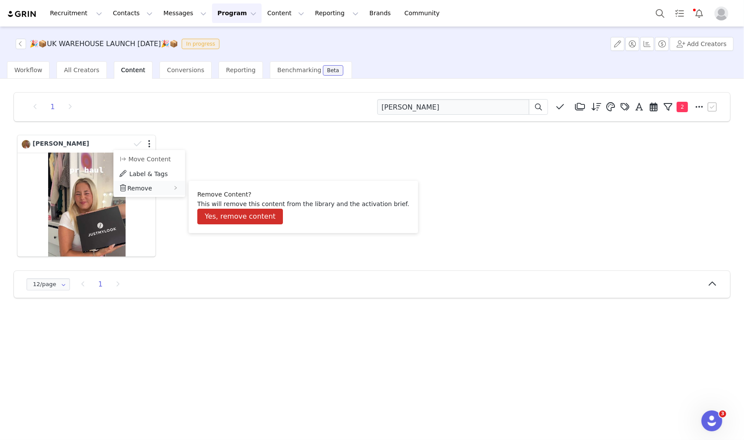
click at [176, 186] on icon "icon: right" at bounding box center [175, 188] width 4 height 4
click at [216, 211] on button "Yes, remove content" at bounding box center [240, 217] width 86 height 16
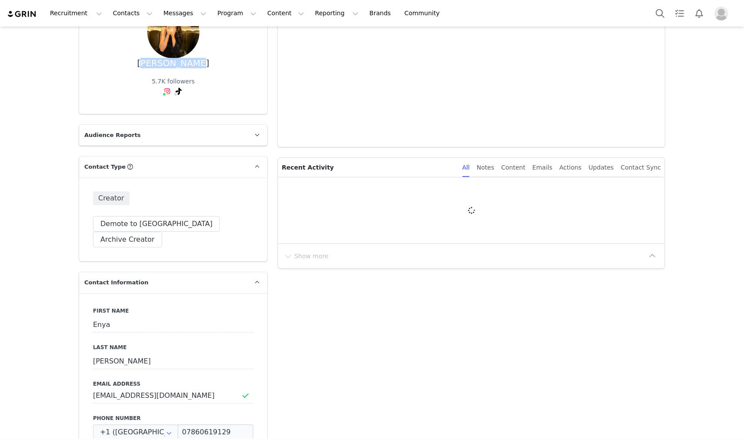
drag, startPoint x: 150, startPoint y: 68, endPoint x: 209, endPoint y: 73, distance: 58.5
click at [209, 73] on div "[PERSON_NAME] 5.7K followers" at bounding box center [173, 53] width 160 height 94
click at [130, 388] on input "[EMAIL_ADDRESS][DOMAIN_NAME]" at bounding box center [173, 396] width 160 height 16
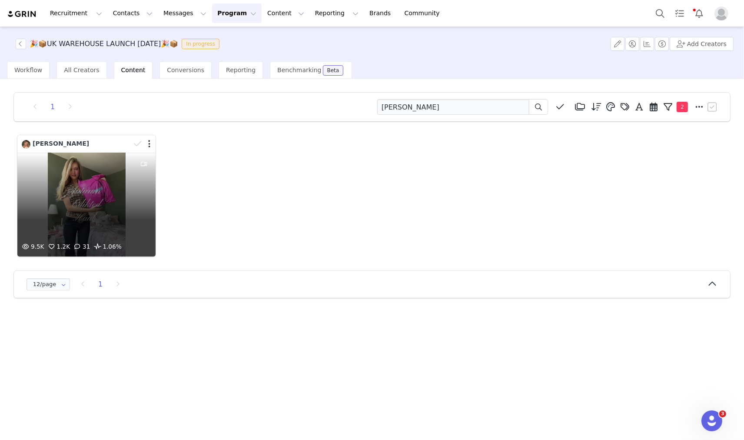
click at [150, 146] on div at bounding box center [142, 143] width 25 height 13
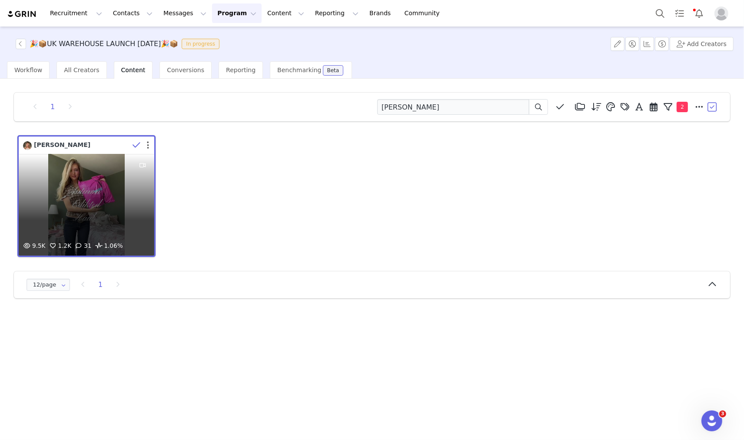
click at [146, 145] on div at bounding box center [141, 145] width 25 height 13
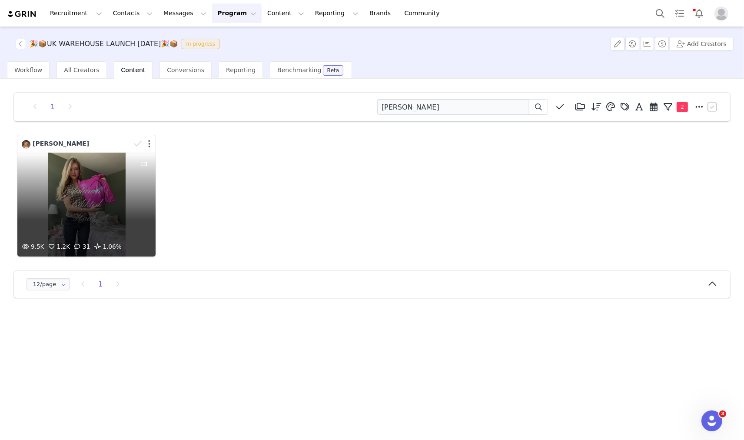
click at [149, 141] on button "button" at bounding box center [149, 143] width 2 height 9
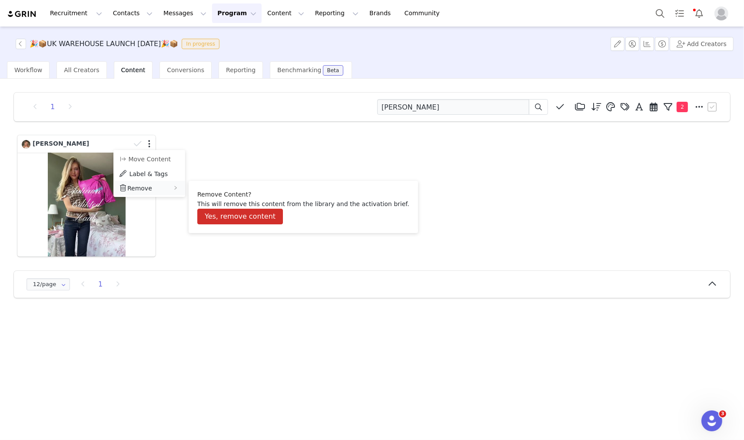
click at [141, 185] on span "Remove" at bounding box center [139, 188] width 25 height 7
click at [211, 211] on button "Yes, remove content" at bounding box center [240, 217] width 86 height 16
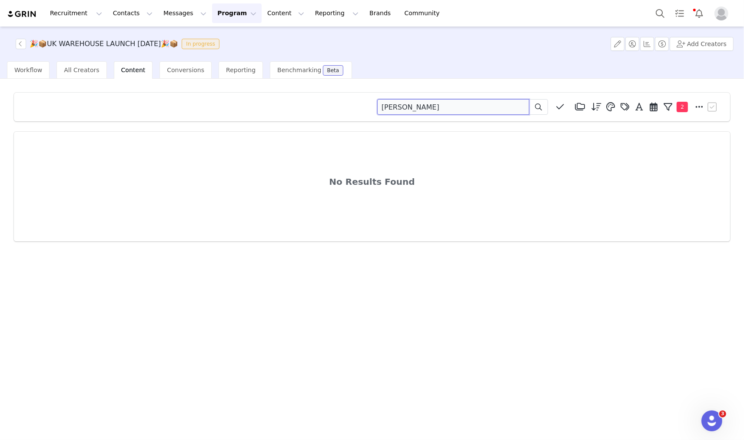
drag, startPoint x: 450, startPoint y: 110, endPoint x: 362, endPoint y: 116, distance: 87.5
click at [374, 116] on div "Maja Rohde Media Library (0) Folders No folders have been created yet. New Fold…" at bounding box center [372, 107] width 716 height 29
click at [409, 107] on input "alana cross" at bounding box center [453, 107] width 152 height 16
type input "al"
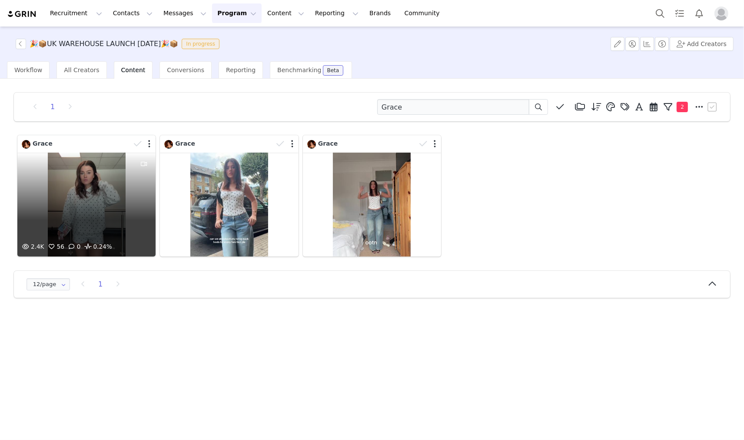
click at [111, 202] on div "2.4K 56 0 0.24%" at bounding box center [86, 205] width 138 height 104
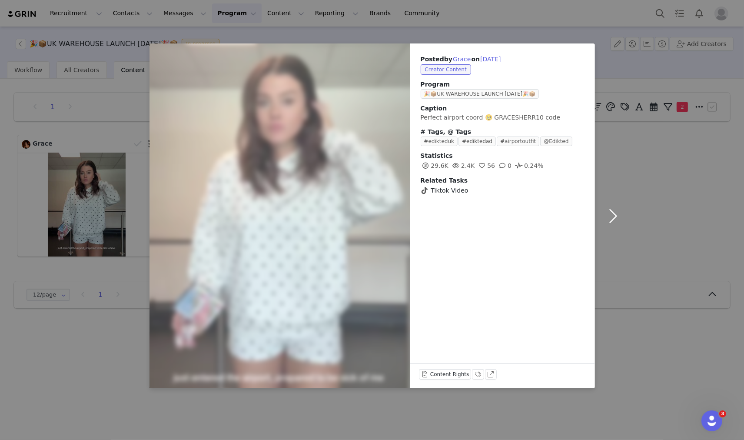
click at [616, 215] on button "button" at bounding box center [613, 215] width 36 height 345
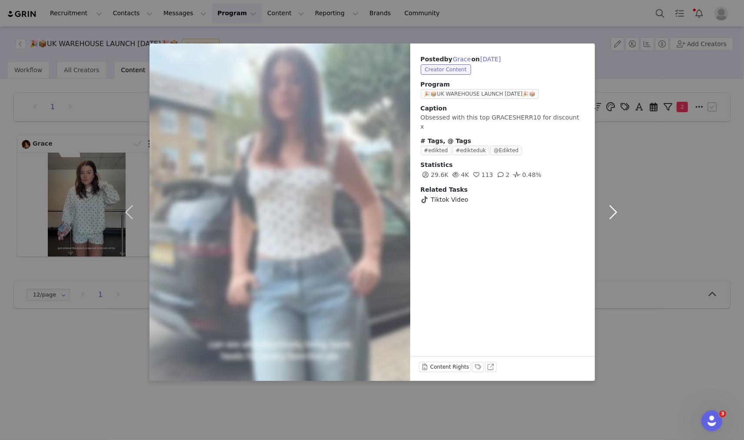
click at [607, 173] on button "button" at bounding box center [613, 211] width 36 height 337
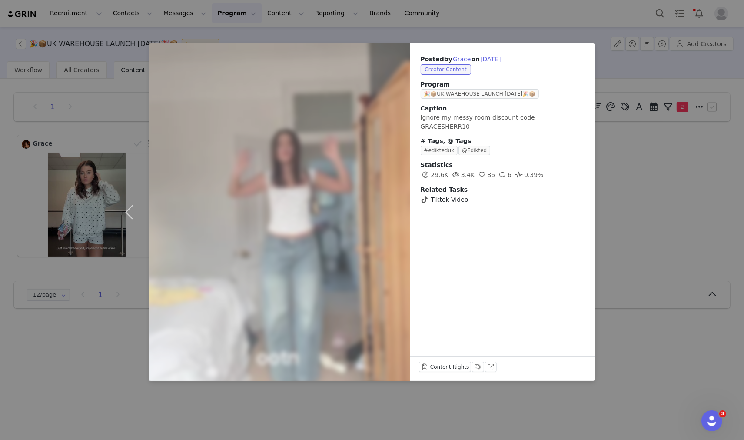
click at [648, 219] on div "Posted by Grace on Aug 29, 2025 Creator Content Program 🎉📦UK WAREHOUSE LAUNCH S…" at bounding box center [372, 220] width 744 height 440
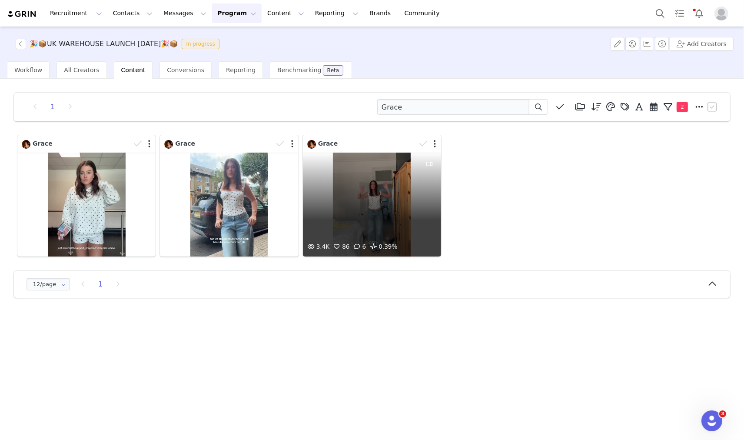
click at [431, 145] on div at bounding box center [428, 143] width 25 height 13
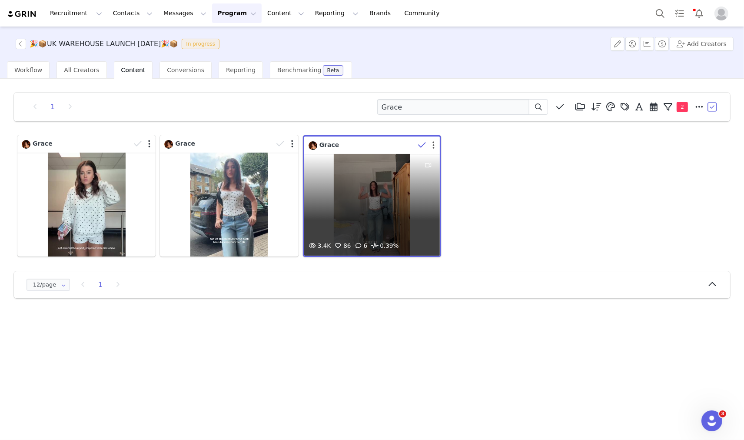
click at [433, 145] on button "button" at bounding box center [433, 145] width 2 height 9
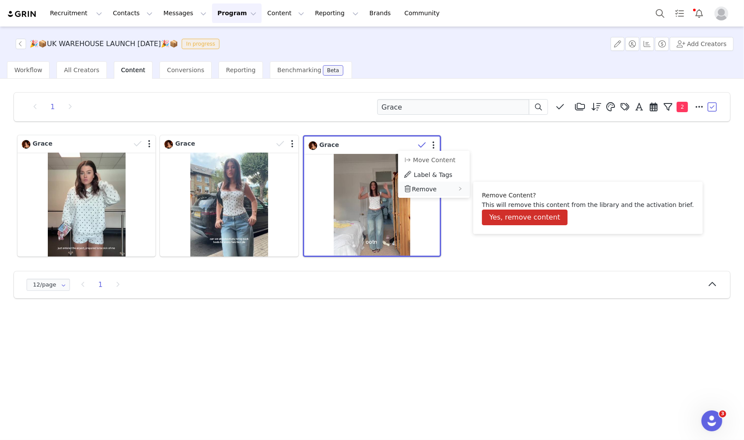
click at [415, 190] on span "Remove" at bounding box center [424, 189] width 25 height 7
click at [520, 215] on button "Yes, remove content" at bounding box center [525, 217] width 86 height 16
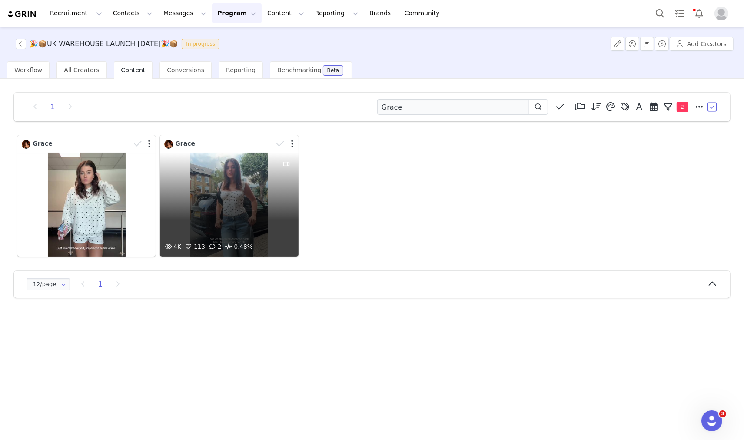
click at [290, 145] on div at bounding box center [285, 143] width 25 height 13
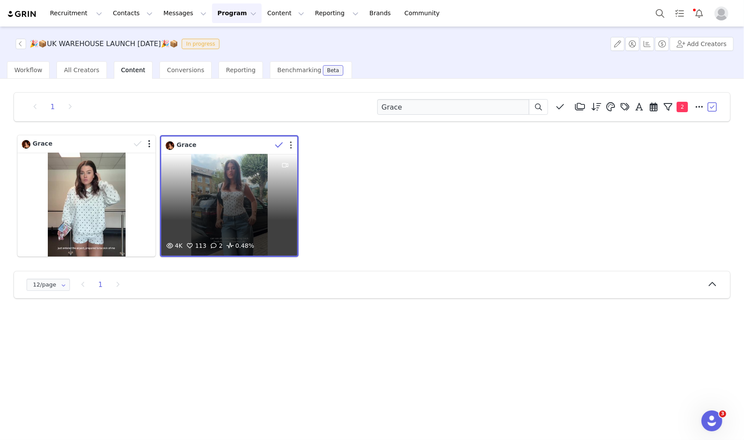
click at [290, 145] on button "button" at bounding box center [291, 145] width 2 height 9
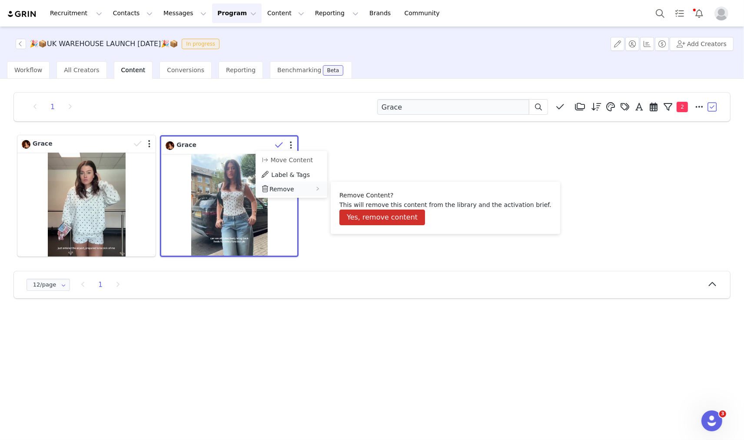
click at [290, 186] on span "Remove" at bounding box center [281, 189] width 25 height 7
click at [356, 216] on button "Yes, remove content" at bounding box center [382, 217] width 86 height 16
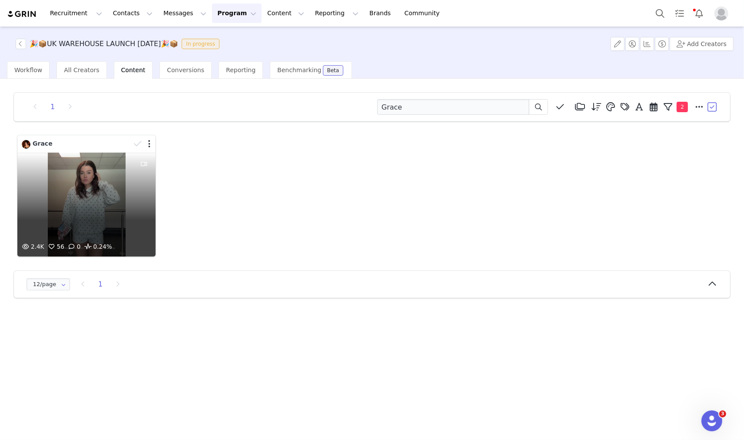
click at [148, 144] on div at bounding box center [142, 143] width 25 height 13
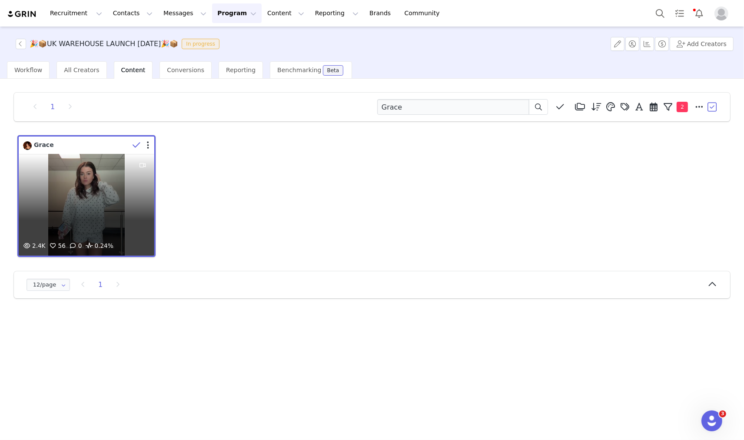
click at [150, 144] on div at bounding box center [141, 145] width 25 height 13
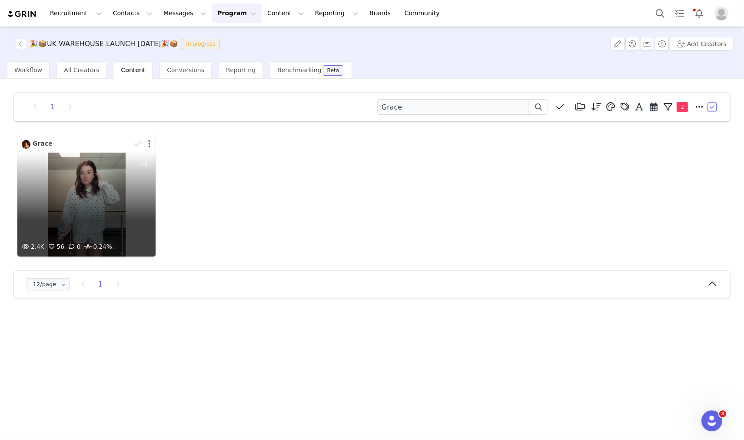
click at [149, 144] on button "button" at bounding box center [149, 143] width 2 height 9
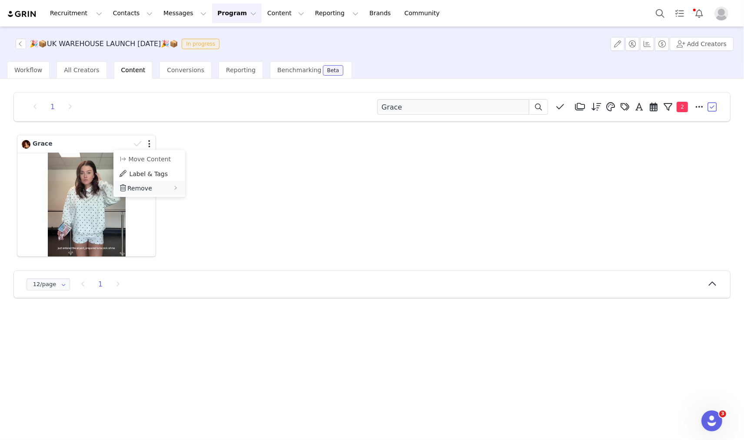
click at [154, 188] on div "Remove" at bounding box center [149, 188] width 72 height 14
click at [150, 190] on div "Remove" at bounding box center [149, 188] width 72 height 14
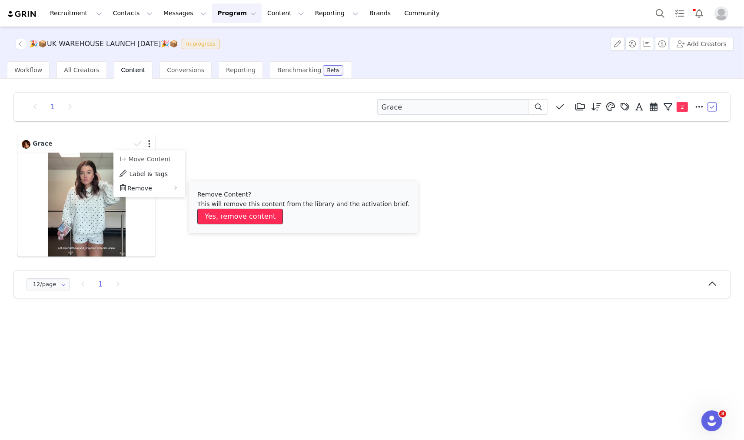
click at [222, 219] on button "Yes, remove content" at bounding box center [240, 217] width 86 height 16
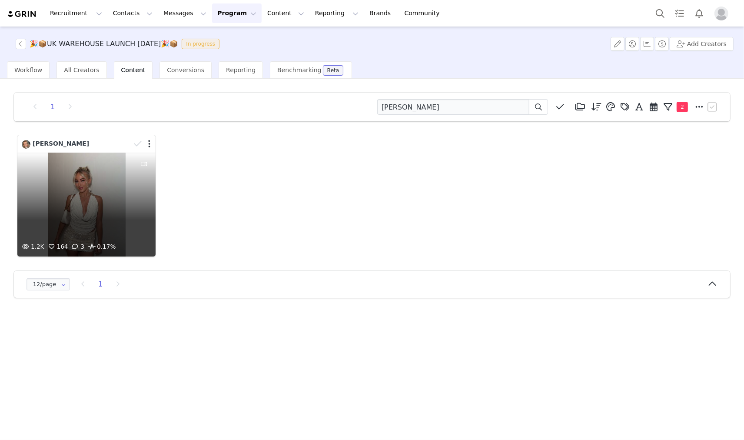
click at [83, 179] on div "1.2K 164 3 0.17%" at bounding box center [86, 205] width 138 height 104
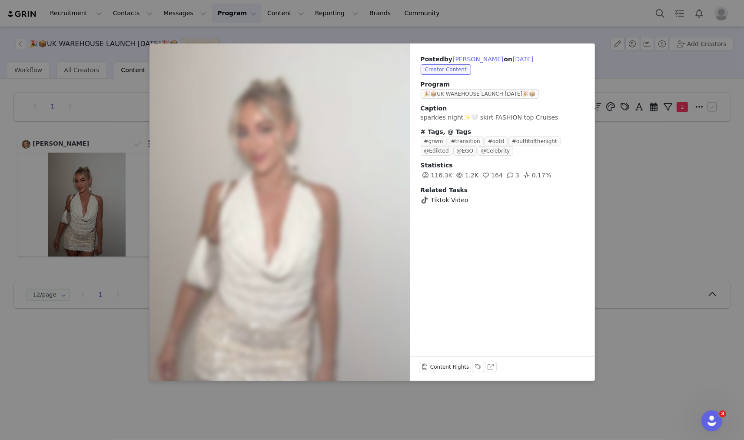
click at [659, 202] on div "Posted by [PERSON_NAME] on [DATE] Creator Content Program 🎉📦UK WAREHOUSE LAUNCH…" at bounding box center [372, 220] width 744 height 440
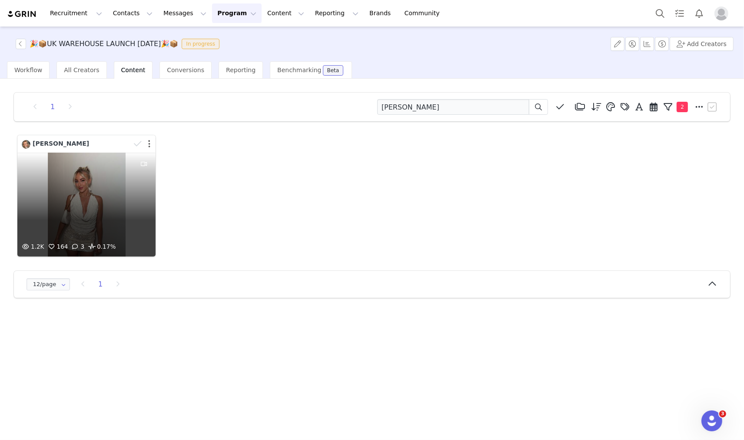
click at [150, 144] on button "button" at bounding box center [149, 143] width 2 height 9
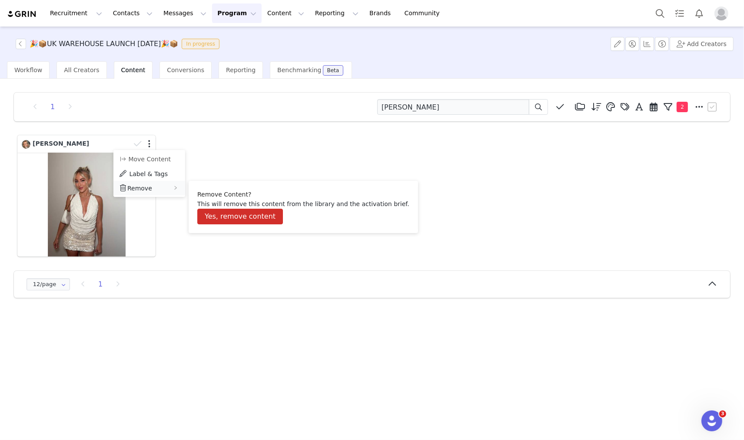
click at [148, 186] on span "Remove" at bounding box center [139, 188] width 25 height 7
click at [216, 215] on button "Yes, remove content" at bounding box center [240, 217] width 86 height 16
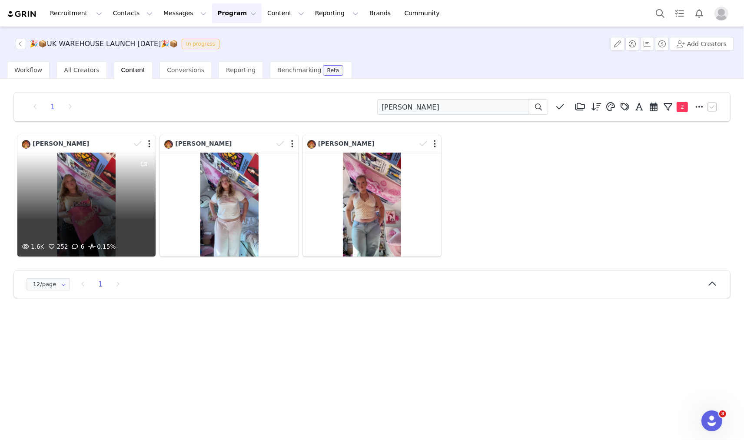
click at [90, 202] on div "1.6K 252 6 0.15%" at bounding box center [86, 205] width 138 height 104
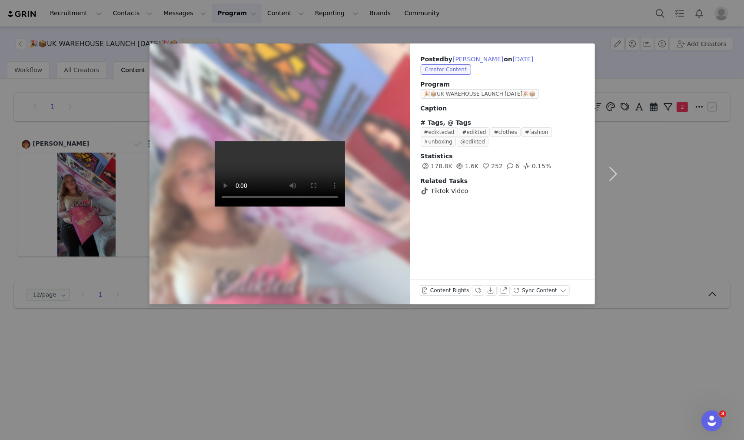
click at [107, 183] on div "Posted by Harriet Watson on Sep 28, 2025 Creator Content Program 🎉📦UK WAREHOUSE…" at bounding box center [372, 220] width 744 height 440
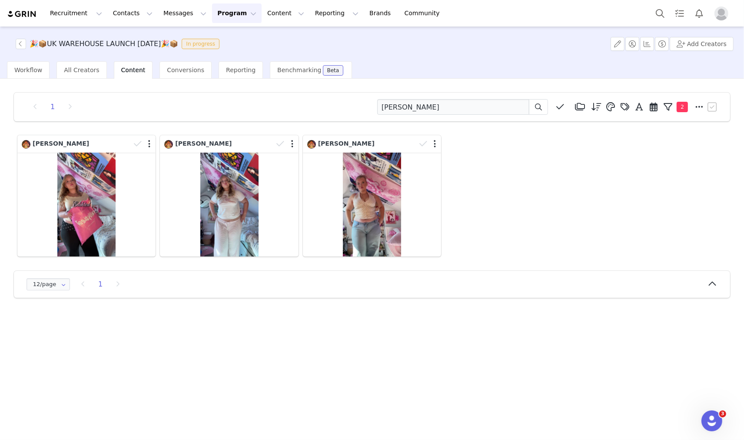
click at [190, 315] on div "1 Harriet Watson Media Library (0) Folders No folders have been created yet. Ne…" at bounding box center [372, 259] width 744 height 360
click at [142, 133] on div "Harriet Watson 1.6K 252 6 0.15%" at bounding box center [86, 196] width 143 height 126
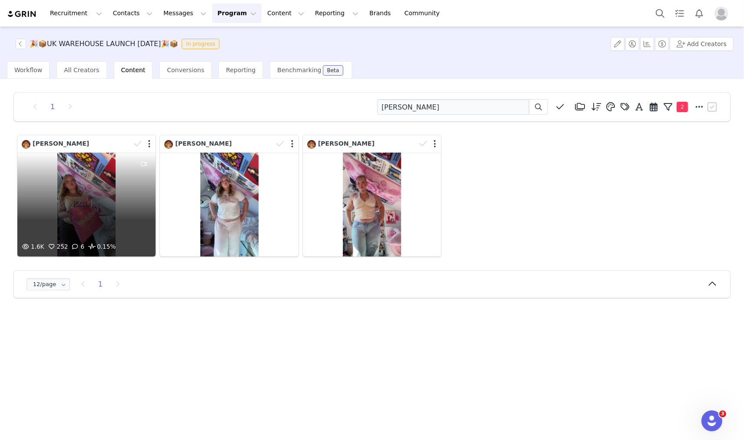
click at [90, 145] on div "Harriet Watson" at bounding box center [76, 144] width 109 height 10
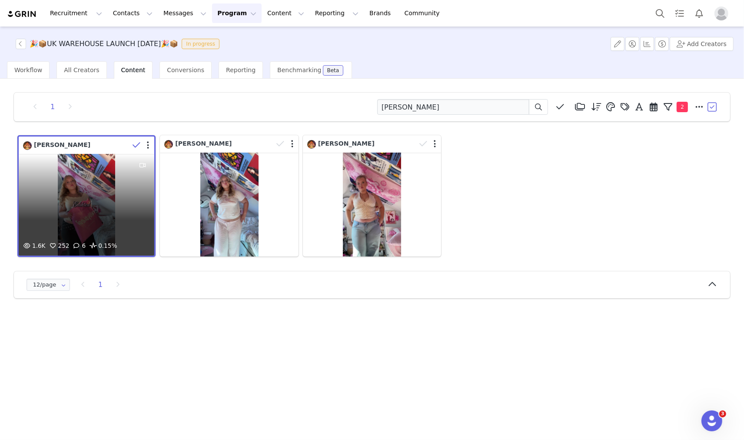
click at [76, 161] on div "1.6K 252 6 0.15%" at bounding box center [87, 205] width 136 height 102
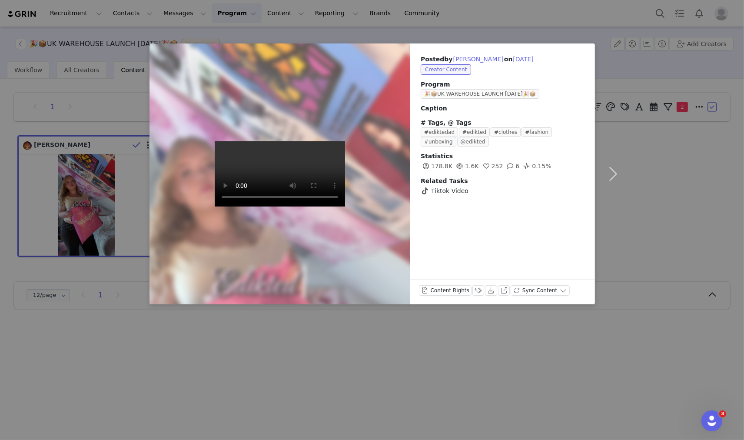
click at [76, 161] on div "Posted by Harriet Watson on Sep 28, 2025 Creator Content Program 🎉📦UK WAREHOUSE…" at bounding box center [372, 220] width 744 height 440
click at [665, 136] on div "Posted by Harriet Watson on Sep 28, 2025 Creator Content Program 🎉📦UK WAREHOUSE…" at bounding box center [372, 220] width 744 height 440
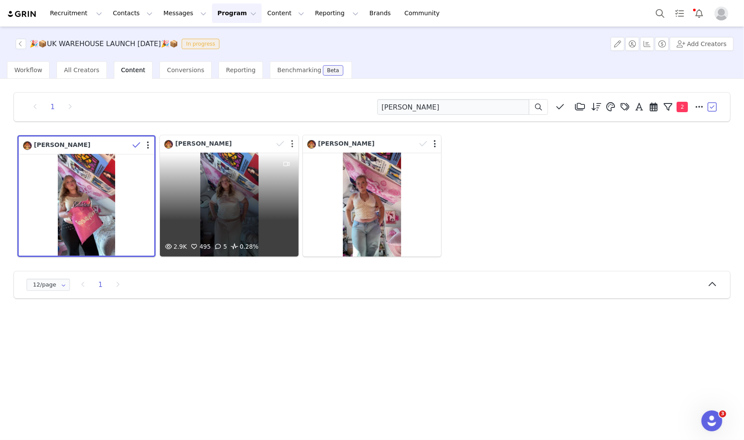
click at [293, 144] on button "button" at bounding box center [292, 143] width 2 height 9
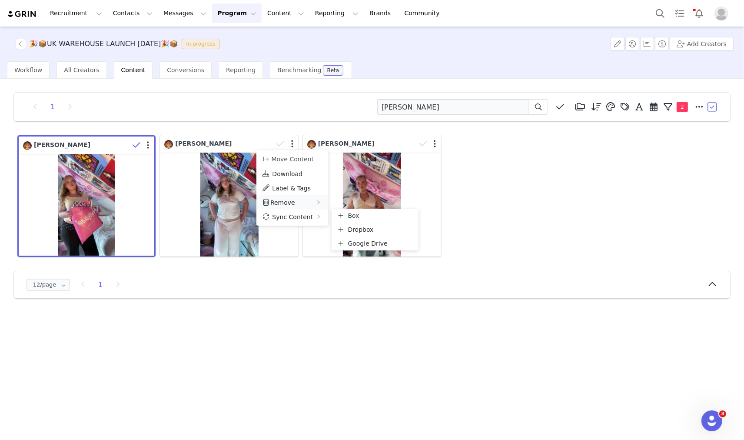
click at [282, 200] on span "Remove" at bounding box center [282, 202] width 25 height 7
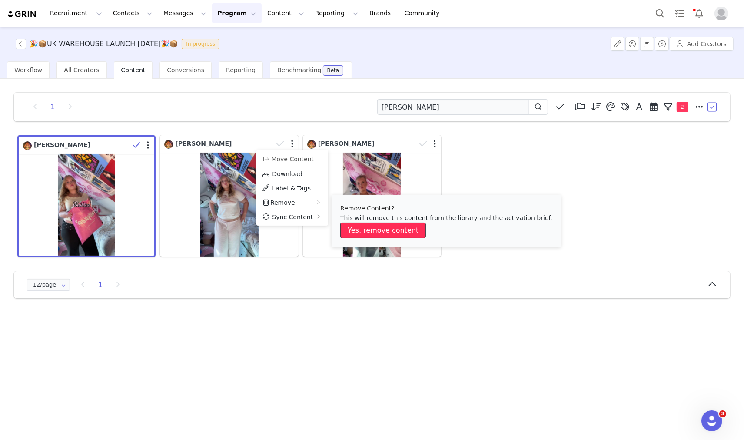
click at [370, 225] on button "Yes, remove content" at bounding box center [383, 230] width 86 height 16
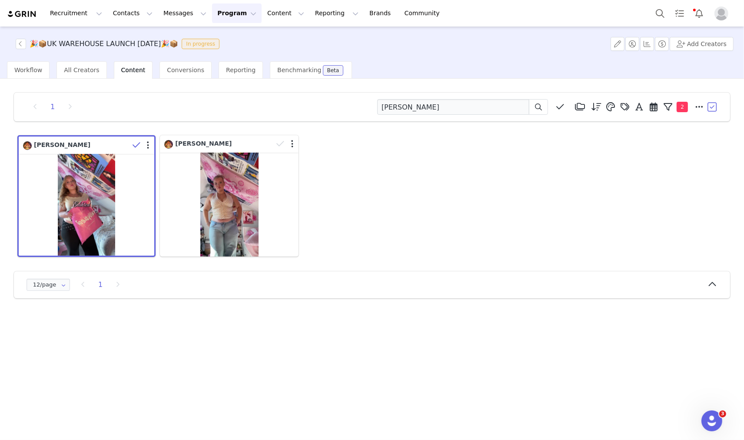
click at [432, 143] on div "Harriet Watson Harriet Watson 5.7K 790 21 0.46%" at bounding box center [371, 196] width 713 height 126
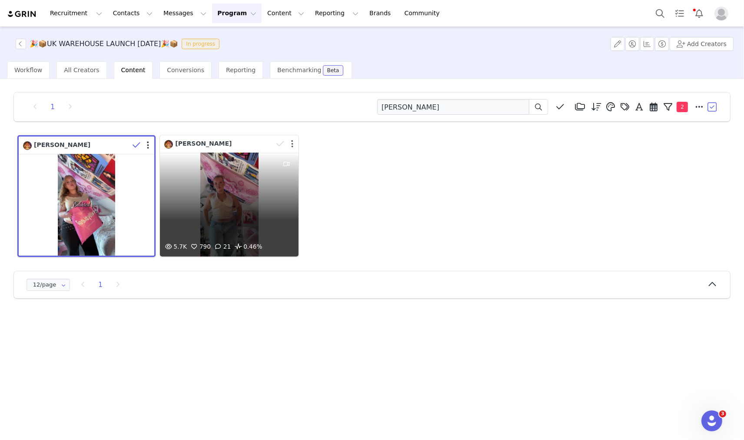
click at [292, 143] on button "button" at bounding box center [292, 143] width 2 height 9
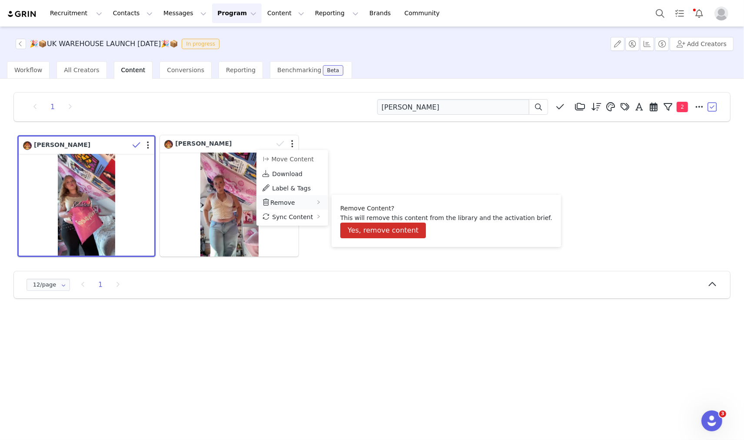
click at [304, 198] on div "Remove" at bounding box center [292, 202] width 72 height 14
click at [355, 239] on li "Remove Content? This will remove this content from the library and the activati…" at bounding box center [446, 221] width 229 height 52
click at [307, 203] on div "Remove" at bounding box center [292, 202] width 72 height 14
click at [363, 222] on p "This will remove this content from the library and the activation brief." at bounding box center [446, 218] width 212 height 10
click at [266, 198] on span at bounding box center [266, 202] width 9 height 10
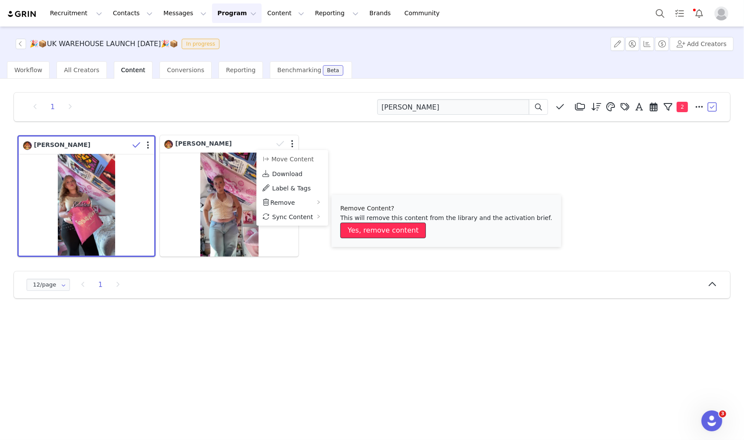
click at [350, 227] on button "Yes, remove content" at bounding box center [383, 230] width 86 height 16
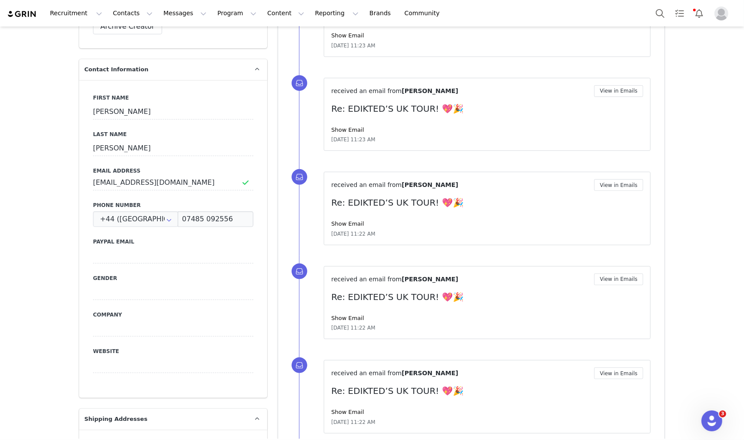
scroll to position [338, 0]
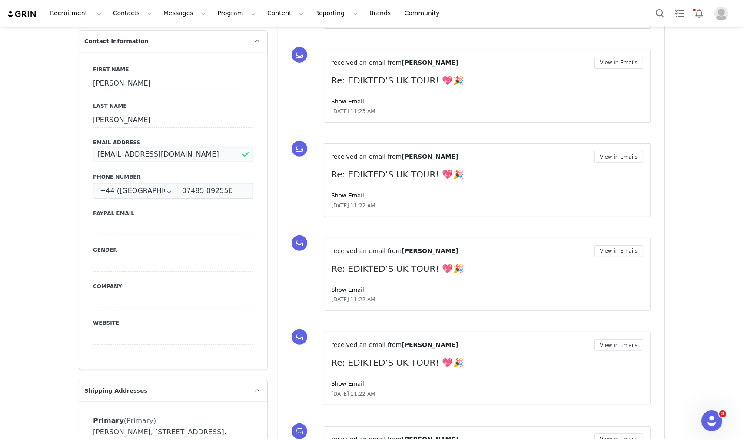
click at [156, 146] on input "[EMAIL_ADDRESS][DOMAIN_NAME]" at bounding box center [173, 154] width 160 height 16
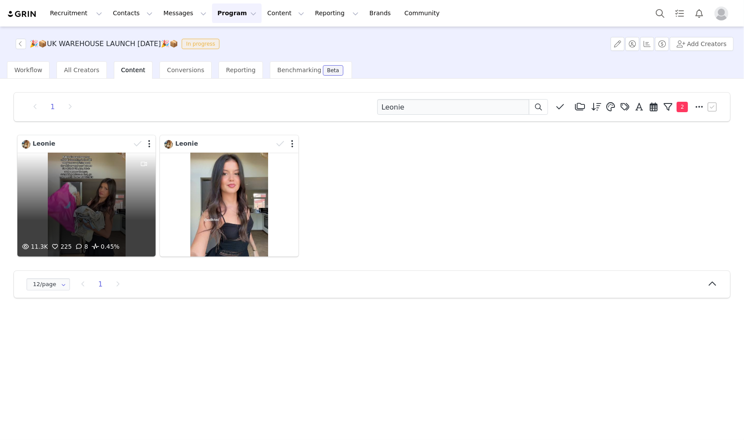
click at [128, 175] on div "11.3K 225 8 0.45%" at bounding box center [86, 205] width 138 height 104
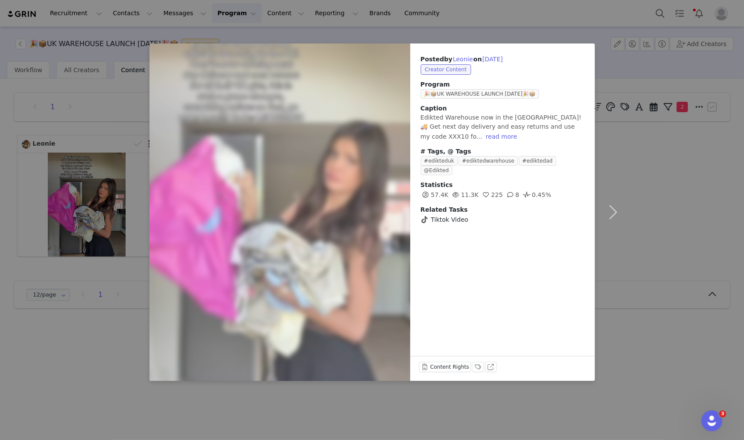
click at [652, 112] on div "Posted by [PERSON_NAME] on [DATE] Creator Content Program 🎉📦UK WAREHOUSE LAUNCH…" at bounding box center [372, 220] width 744 height 440
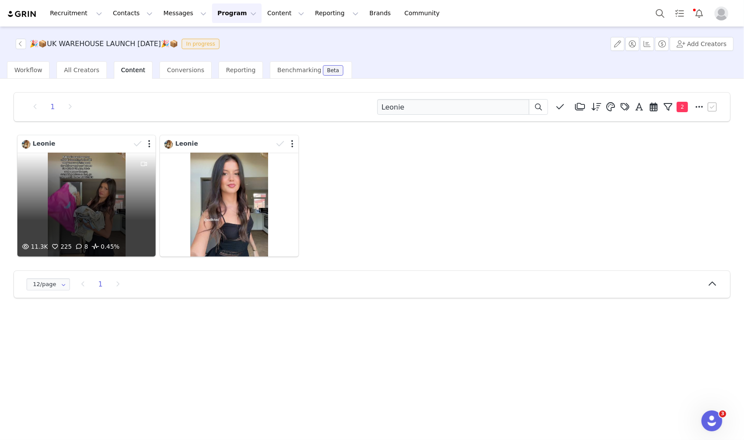
click at [146, 141] on div at bounding box center [142, 143] width 25 height 13
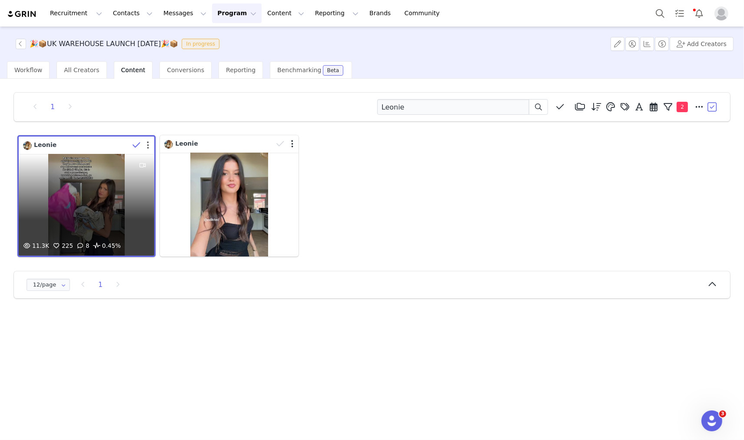
click at [148, 146] on button "button" at bounding box center [148, 145] width 2 height 9
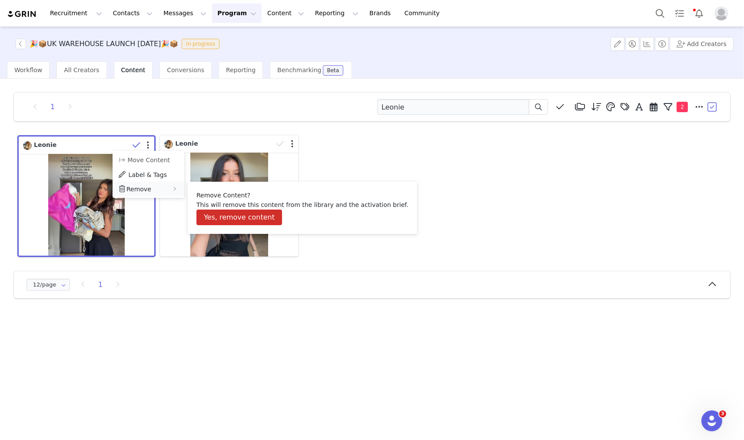
click at [140, 187] on span "Remove" at bounding box center [138, 189] width 25 height 7
click at [205, 218] on button "Yes, remove content" at bounding box center [239, 217] width 86 height 16
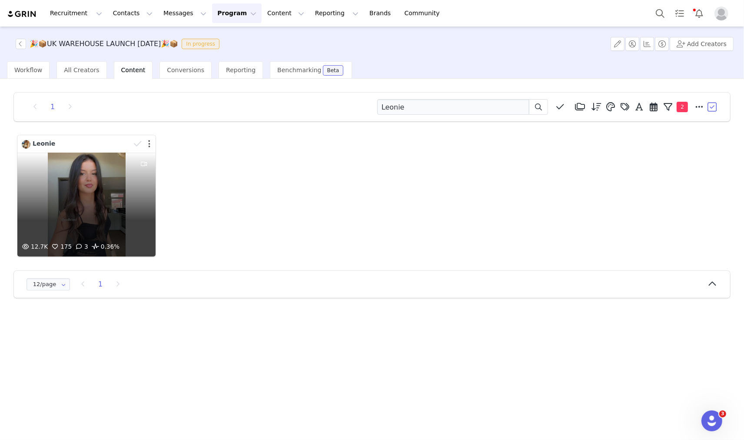
click at [149, 144] on button "button" at bounding box center [149, 143] width 2 height 9
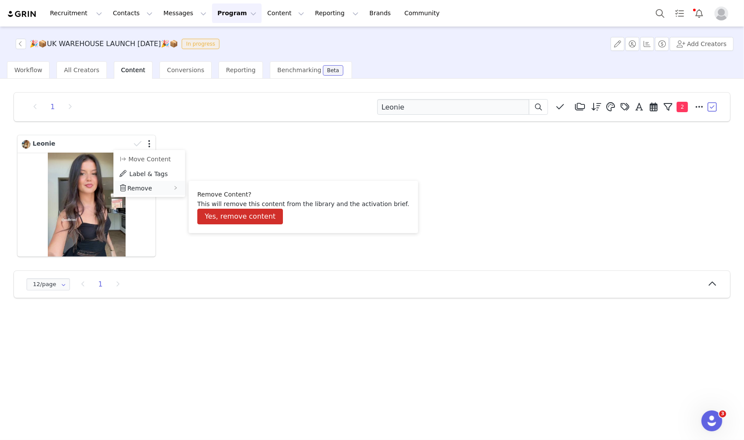
click at [148, 185] on span "Remove" at bounding box center [139, 188] width 25 height 7
click at [216, 211] on button "Yes, remove content" at bounding box center [240, 217] width 86 height 16
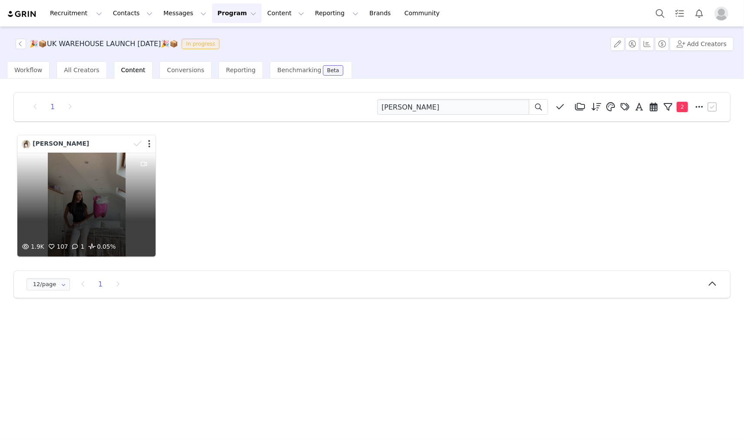
click at [150, 145] on div at bounding box center [142, 143] width 25 height 13
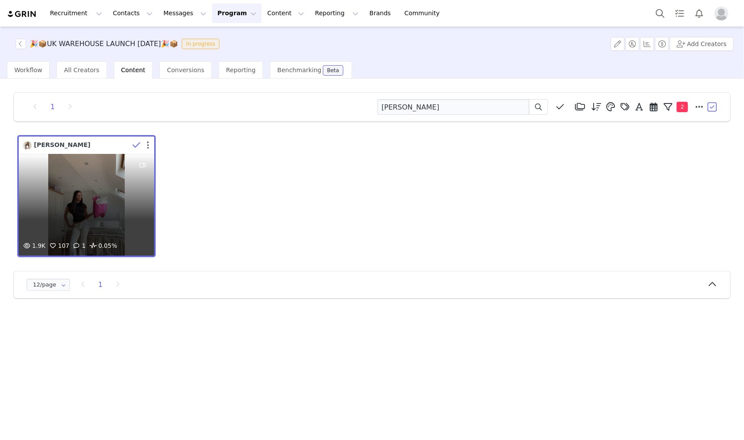
click at [147, 143] on button "button" at bounding box center [148, 145] width 2 height 9
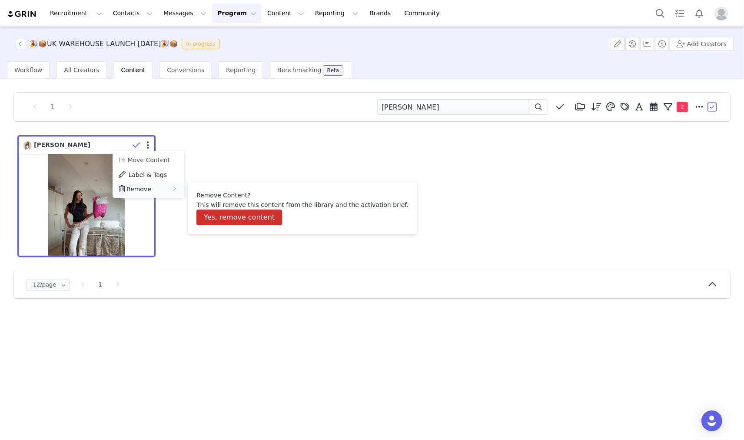
click at [154, 188] on div "Remove" at bounding box center [149, 189] width 72 height 14
click at [221, 213] on button "Yes, remove content" at bounding box center [239, 217] width 86 height 16
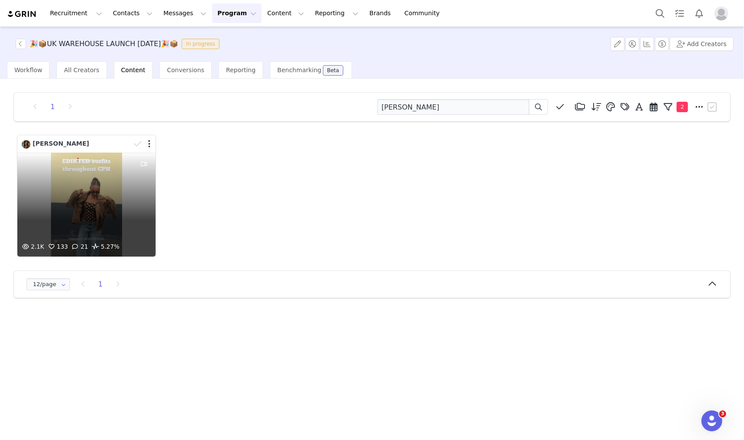
click at [93, 162] on div "2.1K 133 21 5.27%" at bounding box center [86, 205] width 138 height 104
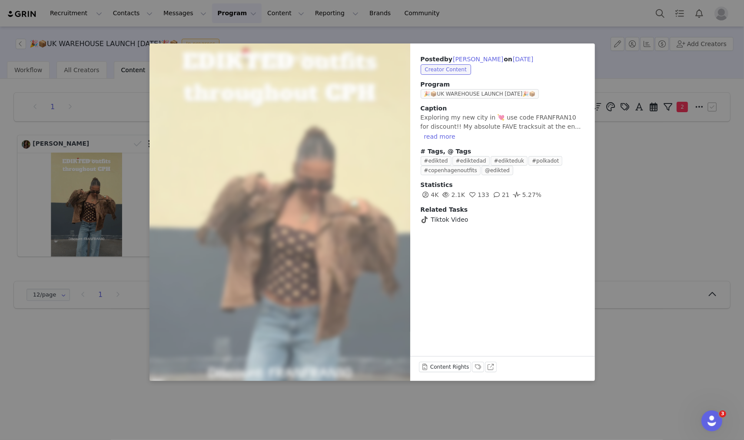
click at [645, 173] on div "Posted by Francisca Statema on Sep 18, 2025 Creator Content Program 🎉📦UK WAREHO…" at bounding box center [372, 220] width 744 height 440
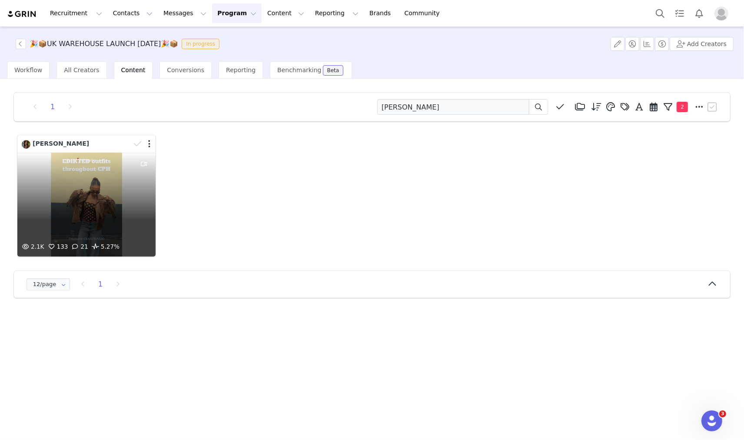
click at [152, 143] on div at bounding box center [142, 143] width 25 height 13
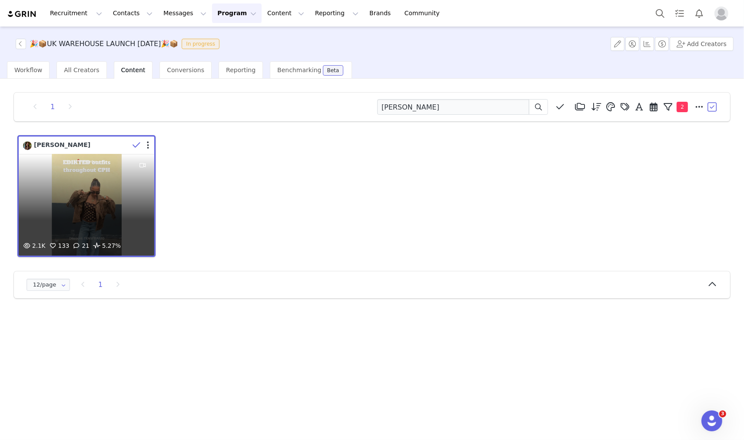
click at [149, 143] on div at bounding box center [141, 145] width 25 height 13
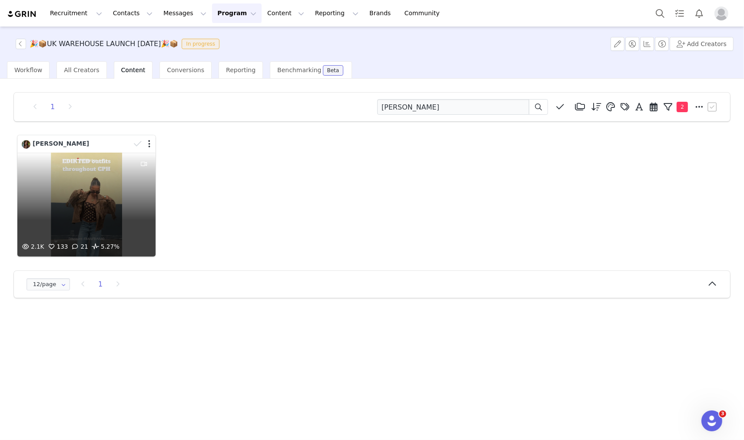
click at [148, 145] on div at bounding box center [142, 143] width 25 height 13
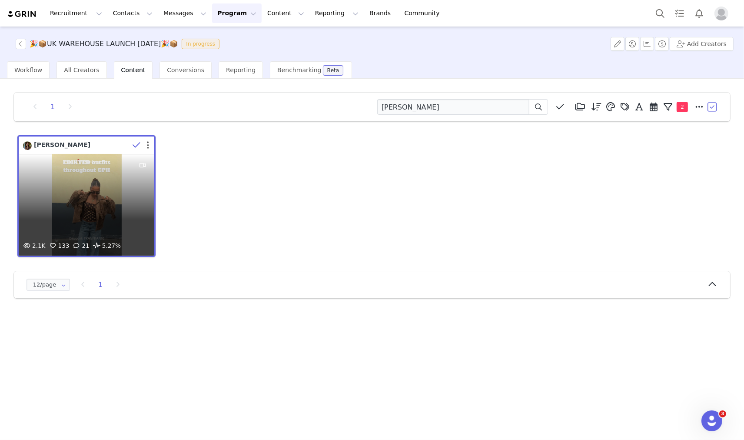
click at [148, 145] on button "button" at bounding box center [148, 145] width 2 height 9
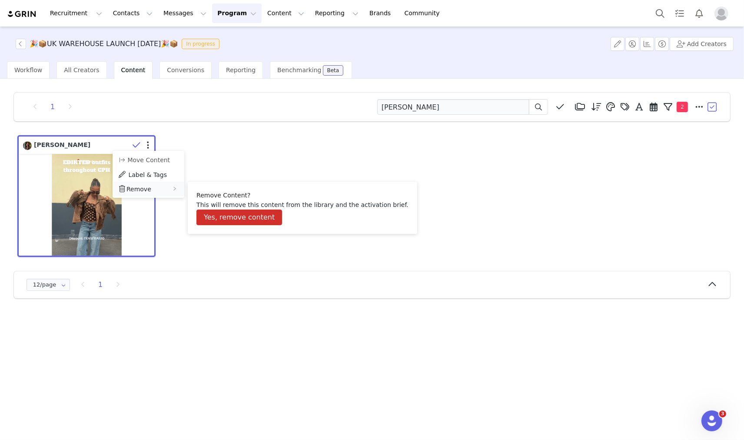
click at [166, 186] on div "Remove" at bounding box center [149, 189] width 72 height 14
click at [220, 214] on button "Yes, remove content" at bounding box center [239, 217] width 86 height 16
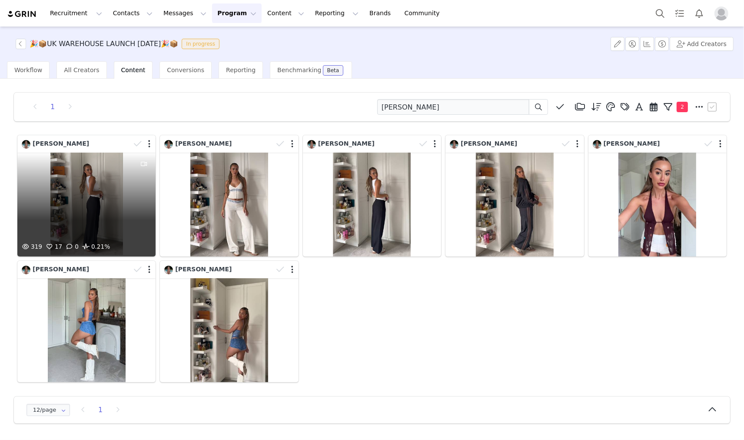
click at [64, 172] on div "319 17 0 0.21%" at bounding box center [86, 205] width 138 height 104
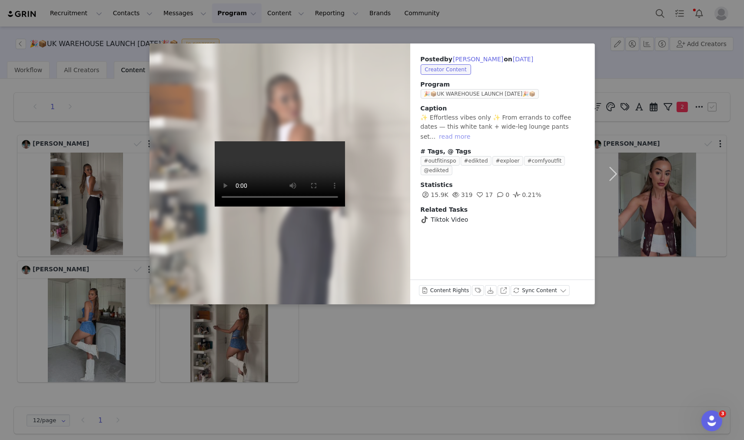
click at [474, 131] on button "read more" at bounding box center [454, 136] width 38 height 10
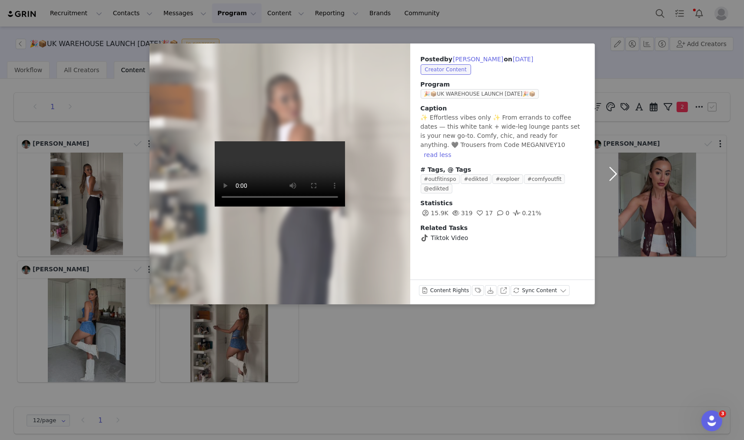
click at [615, 171] on button "button" at bounding box center [613, 173] width 36 height 261
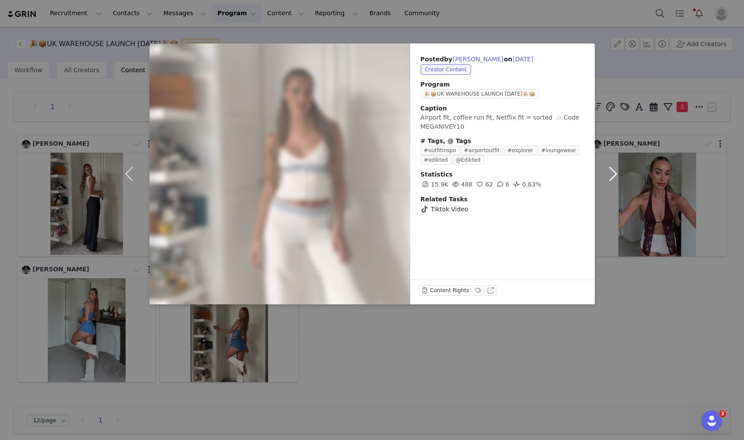
click at [611, 169] on button "button" at bounding box center [613, 173] width 36 height 261
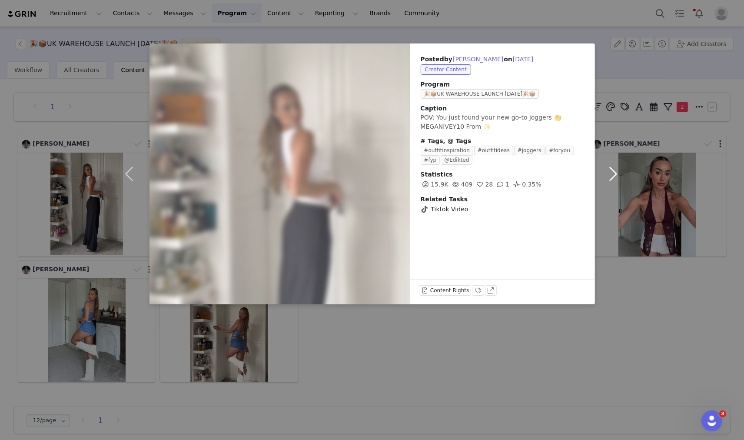
click at [611, 169] on button "button" at bounding box center [613, 173] width 36 height 261
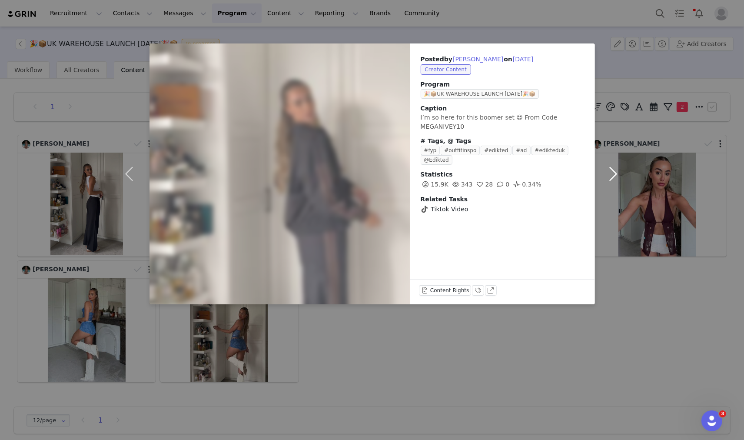
click at [611, 169] on button "button" at bounding box center [613, 173] width 36 height 261
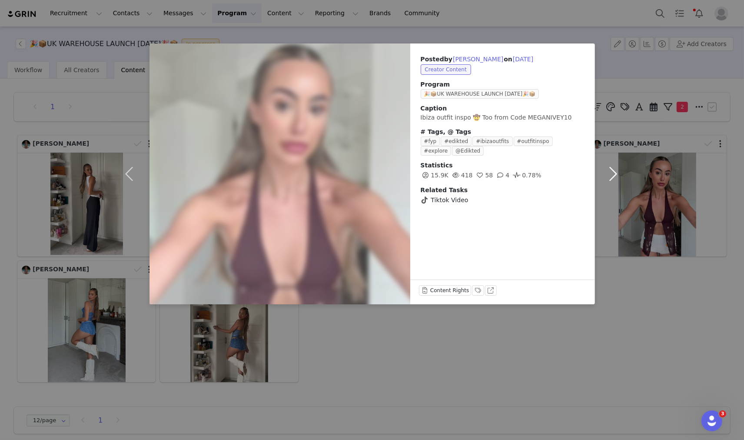
click at [611, 169] on button "button" at bounding box center [613, 173] width 36 height 261
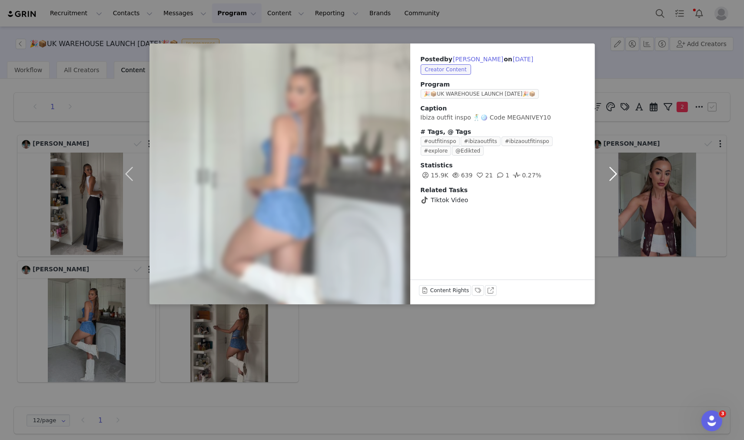
click at [611, 169] on button "button" at bounding box center [613, 173] width 36 height 261
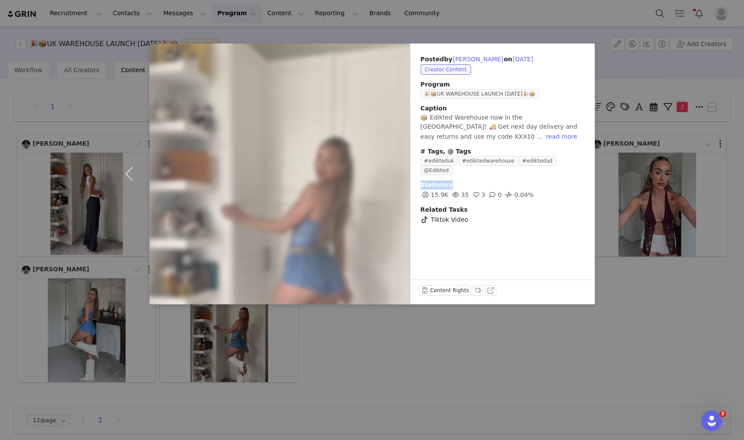
click at [611, 169] on div "Posted by Megan Ivey on Sep 10, 2025 Creator Content Program 🎉📦UK WAREHOUSE LAU…" at bounding box center [372, 220] width 744 height 440
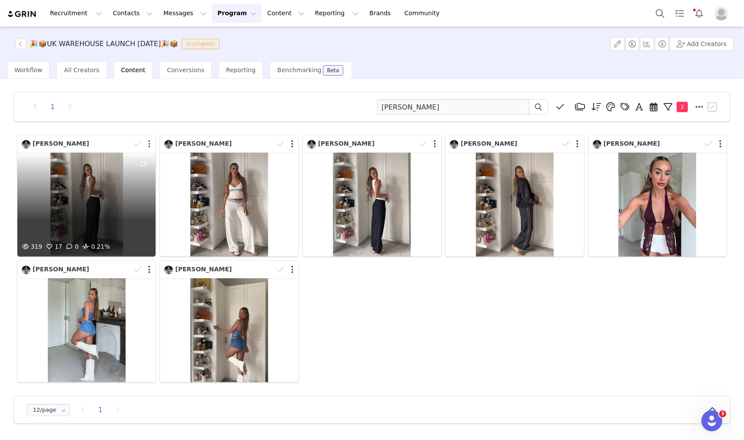
click at [147, 145] on div at bounding box center [142, 143] width 25 height 13
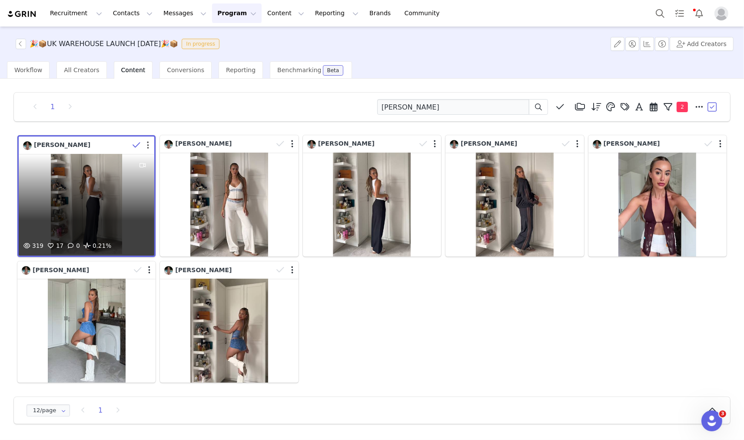
click at [148, 146] on button "button" at bounding box center [148, 145] width 2 height 9
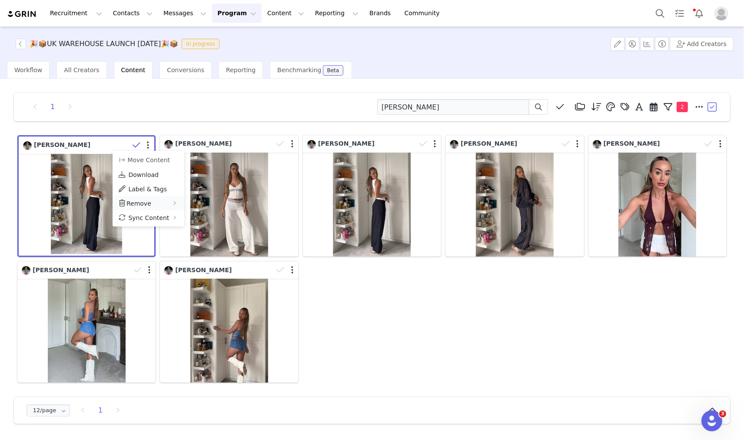
click at [146, 202] on span "Remove" at bounding box center [138, 203] width 25 height 7
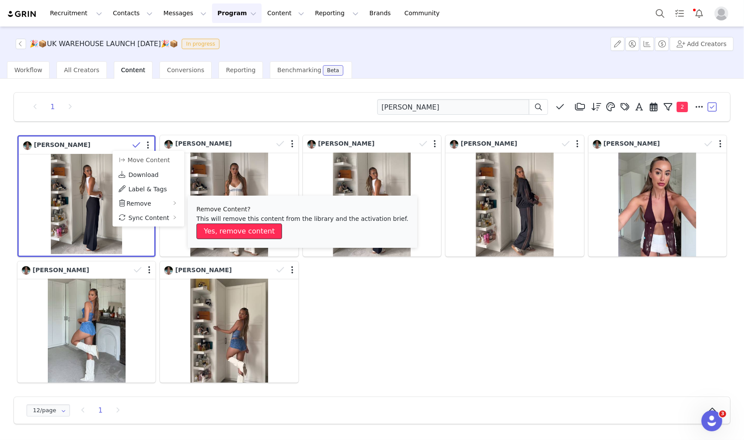
click at [235, 228] on button "Yes, remove content" at bounding box center [239, 231] width 86 height 16
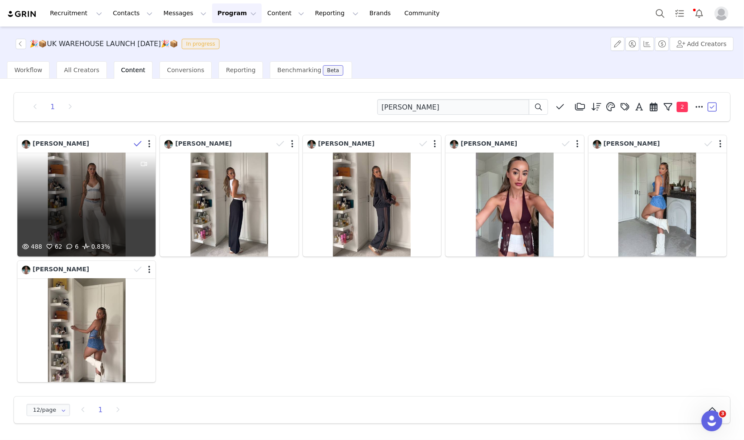
click at [132, 141] on span at bounding box center [137, 143] width 13 height 13
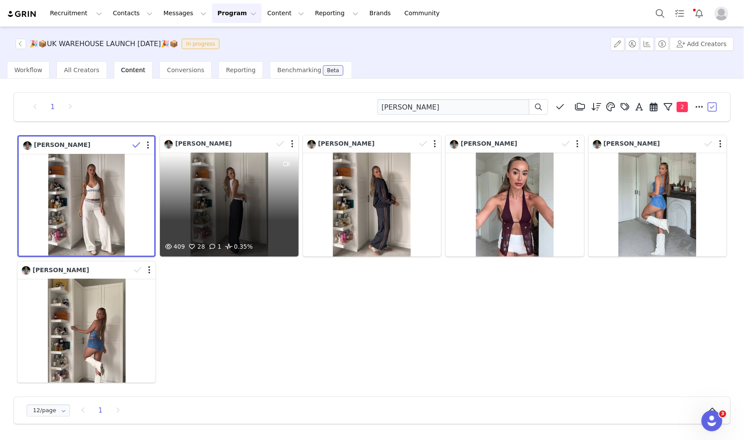
click at [209, 142] on div "Megan Ivey" at bounding box center [218, 144] width 109 height 10
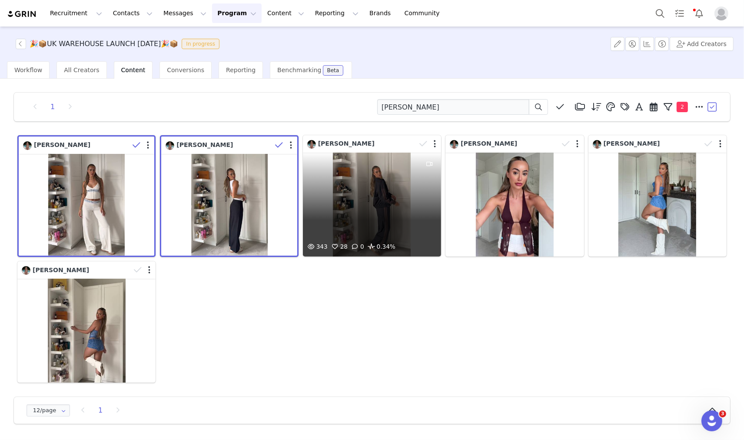
click at [348, 149] on div "Megan Ivey" at bounding box center [374, 143] width 134 height 13
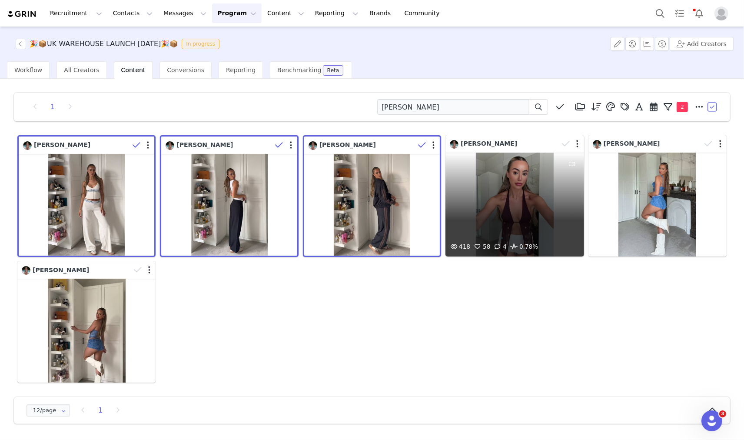
click at [518, 170] on div "418 58 4 0.78%" at bounding box center [514, 205] width 138 height 104
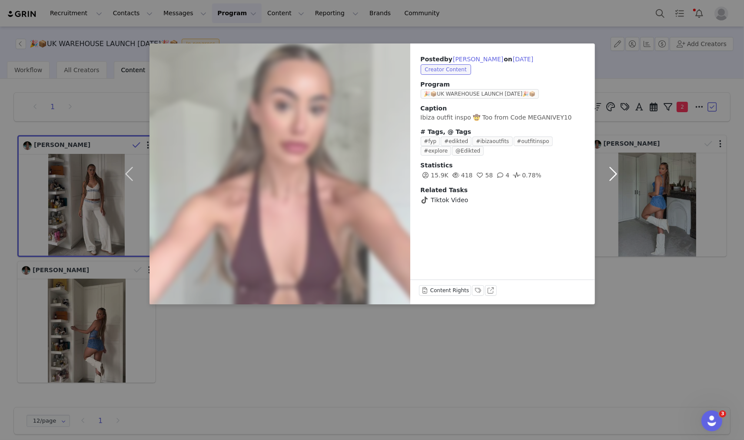
drag, startPoint x: 518, startPoint y: 170, endPoint x: 628, endPoint y: 156, distance: 111.3
click at [630, 156] on button "button" at bounding box center [613, 173] width 36 height 261
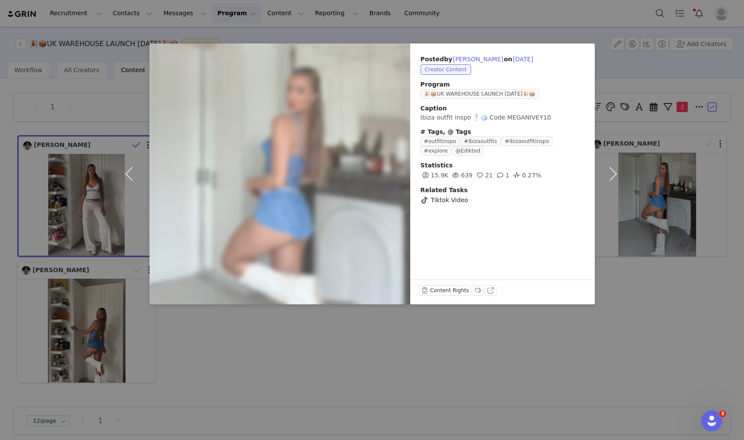
click at [632, 128] on div "Posted by Megan Ivey on Sep 12, 2025 Creator Content Program 🎉📦UK WAREHOUSE LAU…" at bounding box center [372, 220] width 744 height 440
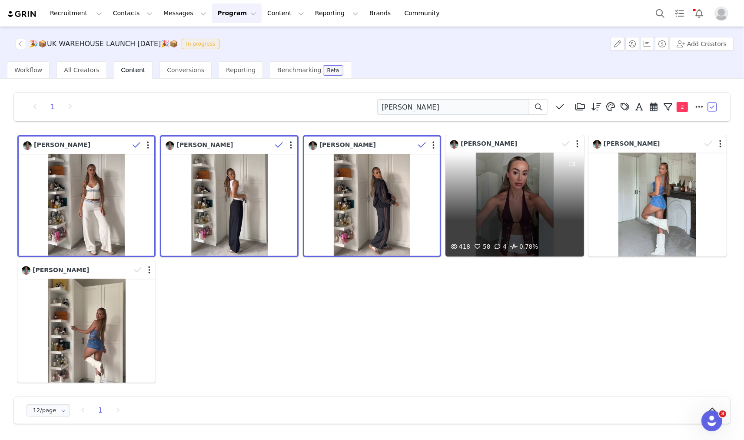
click at [514, 143] on div "Megan Ivey" at bounding box center [504, 144] width 109 height 10
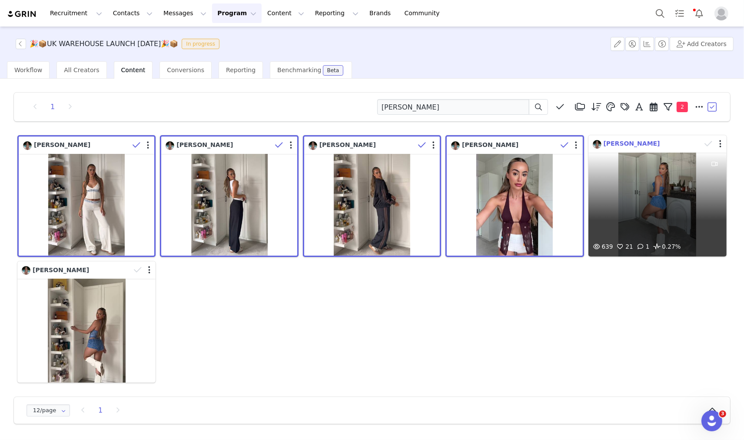
click at [626, 146] on span "Megan Ivey" at bounding box center [632, 143] width 56 height 7
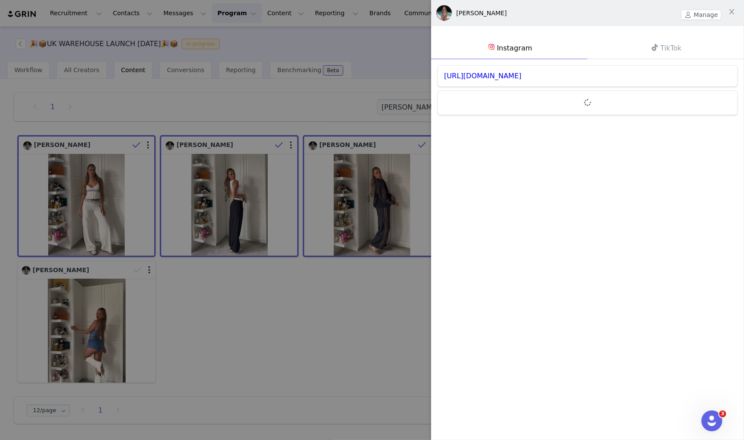
click at [314, 262] on div at bounding box center [372, 220] width 744 height 440
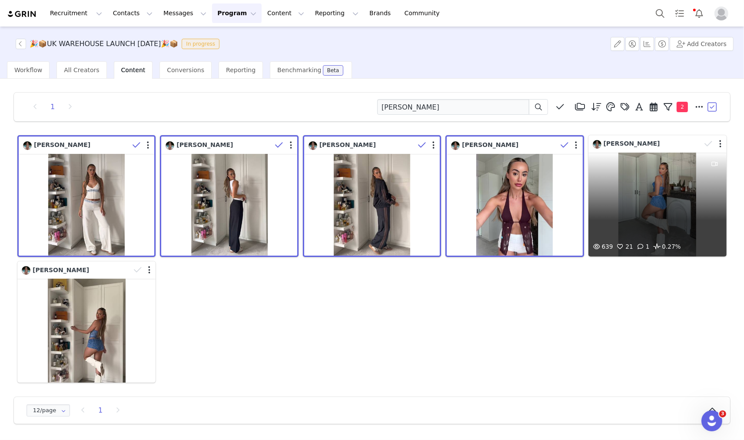
click at [620, 189] on div "639 21 1 0.27%" at bounding box center [657, 205] width 138 height 104
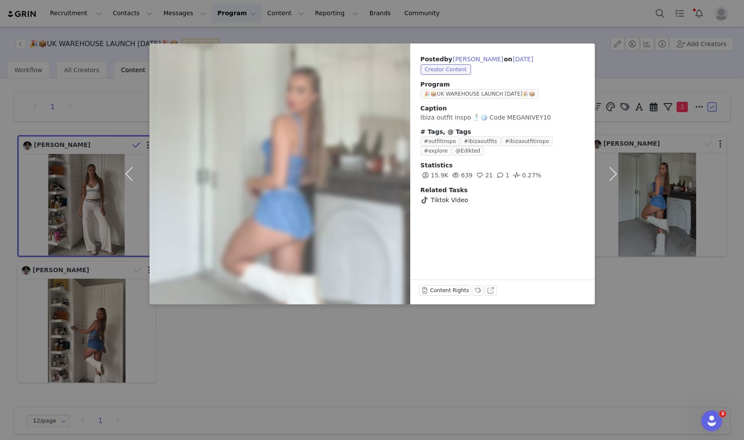
click at [471, 374] on div "Posted by Megan Ivey on Sep 12, 2025 Creator Content Program 🎉📦UK WAREHOUSE LAU…" at bounding box center [372, 220] width 744 height 440
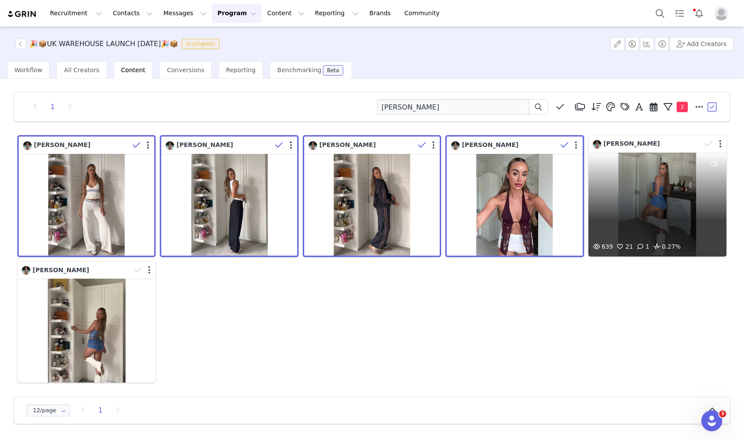
click at [670, 139] on div "Megan Ivey" at bounding box center [647, 144] width 109 height 10
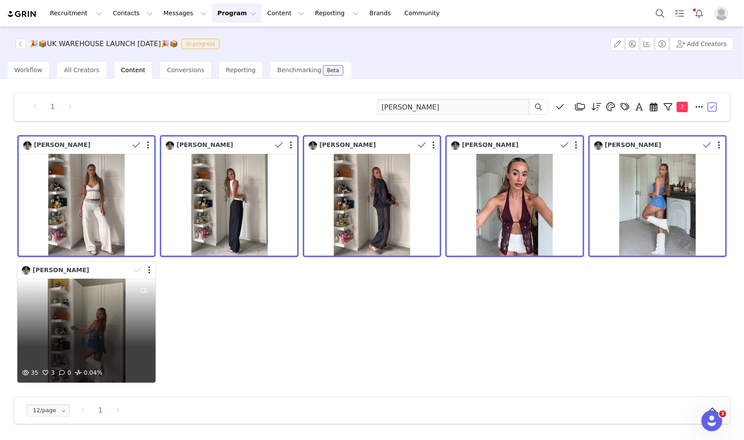
click at [110, 270] on div "Megan Ivey" at bounding box center [76, 270] width 109 height 10
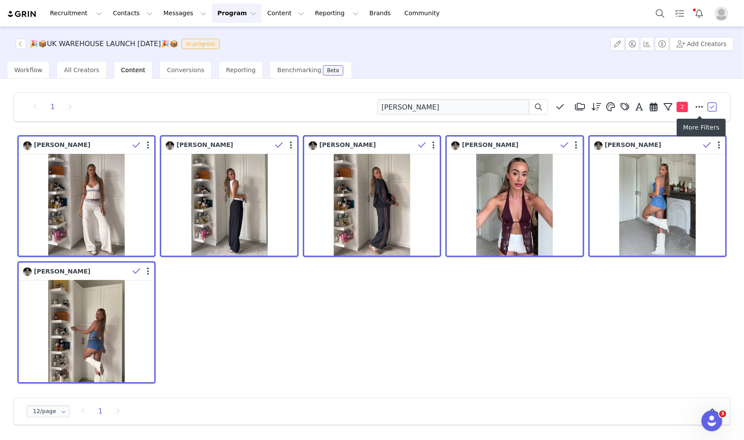
click at [700, 106] on icon at bounding box center [700, 107] width 8 height 9
select select "a36d4f98-65aa-4438-b4ce-ff739add1b91"
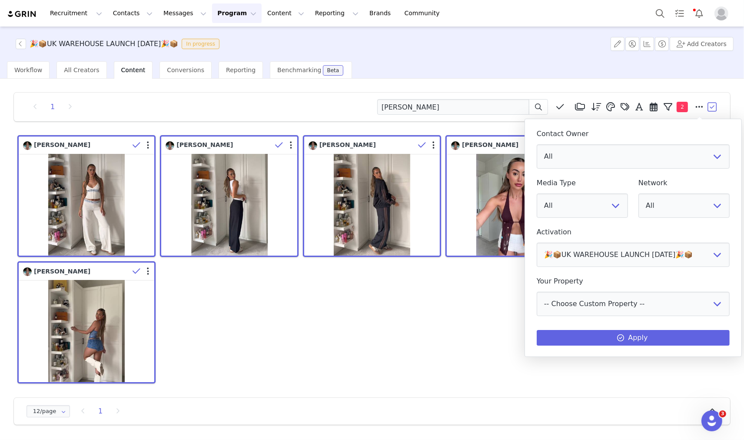
click at [427, 367] on div "Megan Ivey Megan Ivey Megan Ivey Megan Ivey Megan Ivey Megan Ivey" at bounding box center [371, 259] width 713 height 252
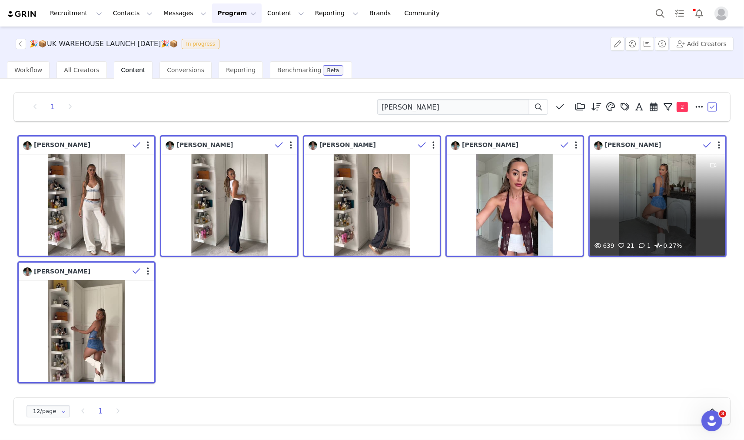
click at [717, 140] on div at bounding box center [712, 145] width 25 height 13
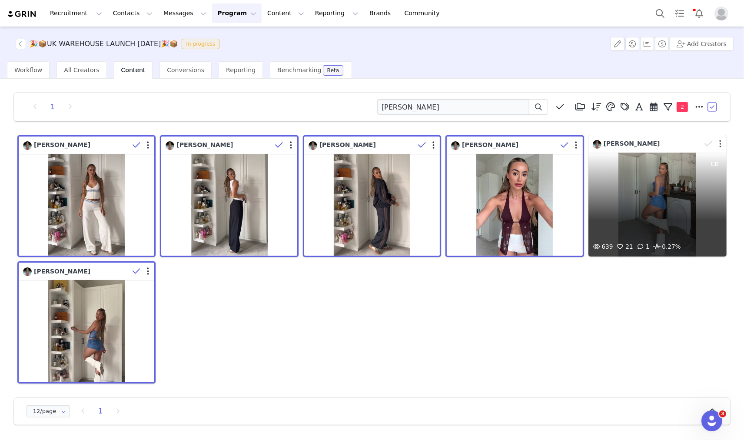
click at [721, 144] on button "button" at bounding box center [720, 143] width 2 height 9
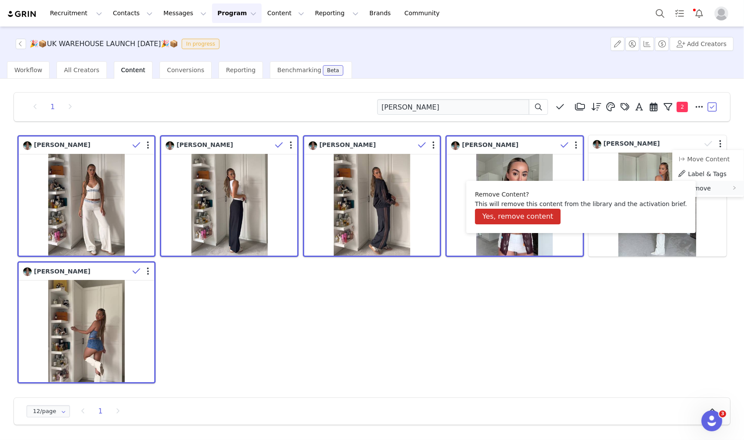
click at [704, 185] on span "Remove" at bounding box center [698, 188] width 25 height 7
click at [541, 217] on button "Yes, remove content" at bounding box center [518, 217] width 86 height 16
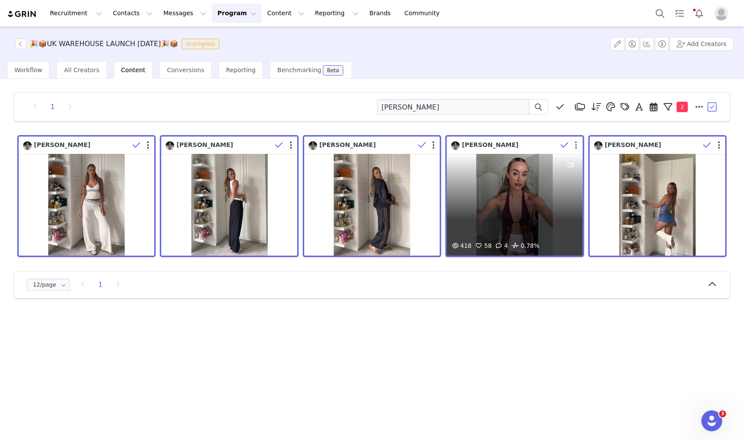
click at [577, 145] on button "button" at bounding box center [576, 145] width 2 height 9
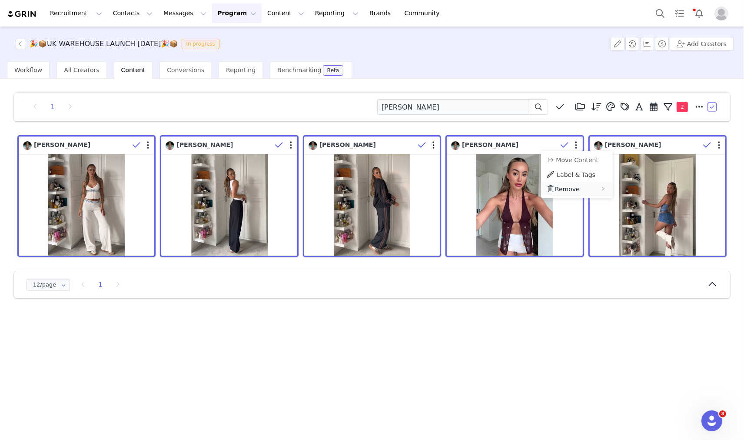
click at [568, 189] on span "Remove" at bounding box center [567, 189] width 25 height 7
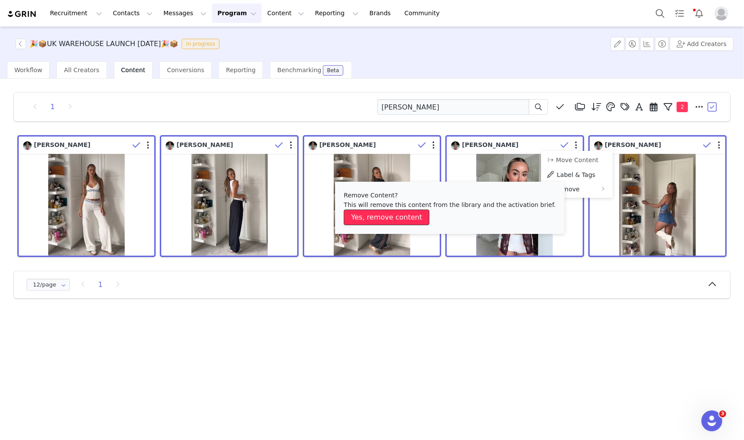
click at [410, 217] on button "Yes, remove content" at bounding box center [387, 217] width 86 height 16
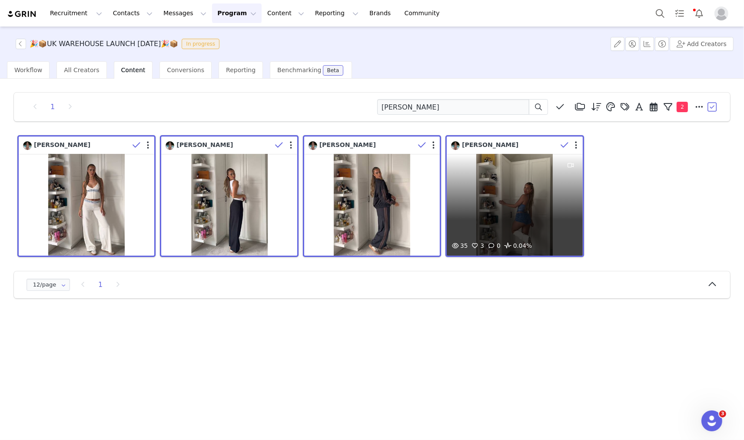
click at [574, 145] on div at bounding box center [569, 145] width 25 height 13
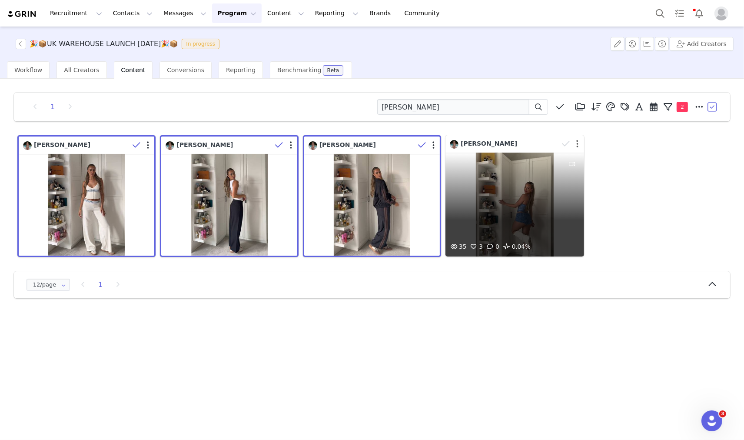
click at [577, 146] on button "button" at bounding box center [578, 143] width 2 height 9
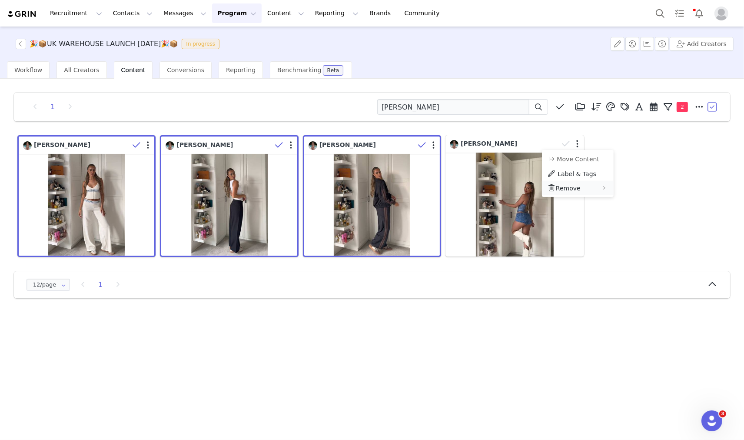
click at [573, 190] on span "Remove" at bounding box center [568, 188] width 25 height 7
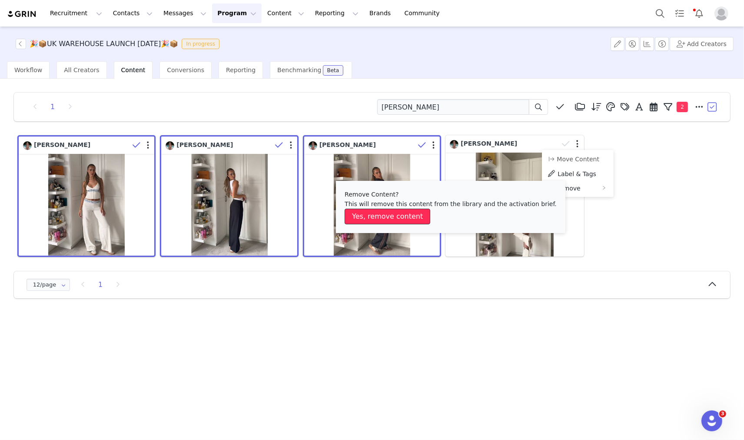
click at [387, 222] on button "Yes, remove content" at bounding box center [388, 217] width 86 height 16
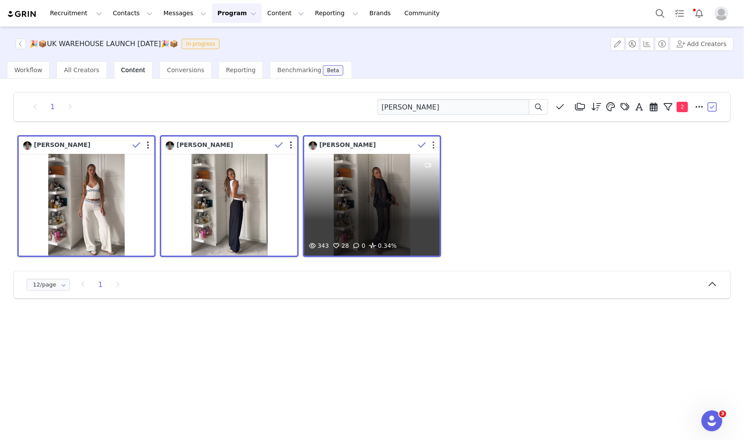
click at [432, 146] on button "button" at bounding box center [433, 145] width 2 height 9
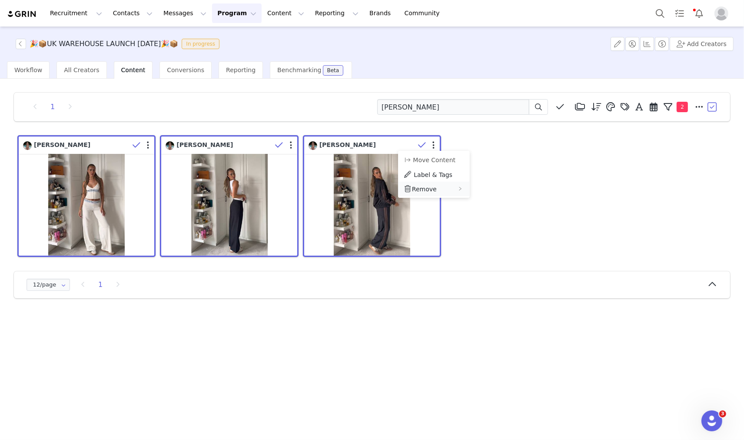
click at [420, 186] on span "Remove" at bounding box center [424, 189] width 25 height 7
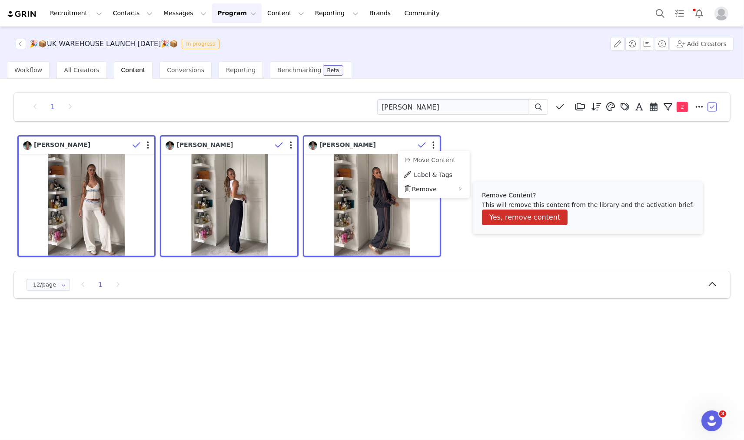
click at [481, 215] on li "Remove Content? This will remove this content from the library and the activati…" at bounding box center [587, 208] width 229 height 52
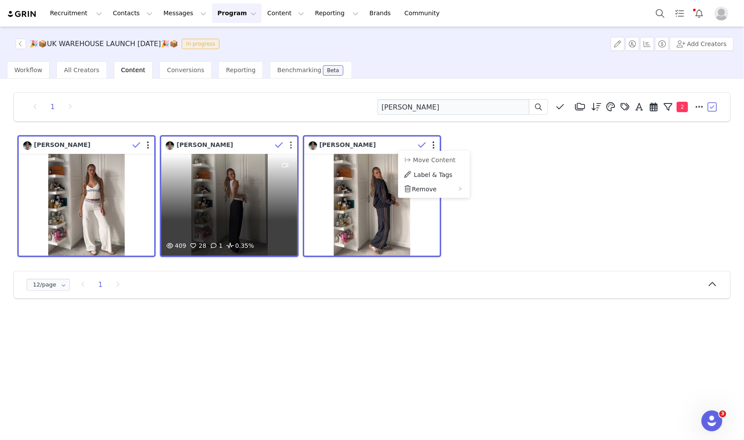
click at [291, 145] on button "button" at bounding box center [291, 145] width 2 height 9
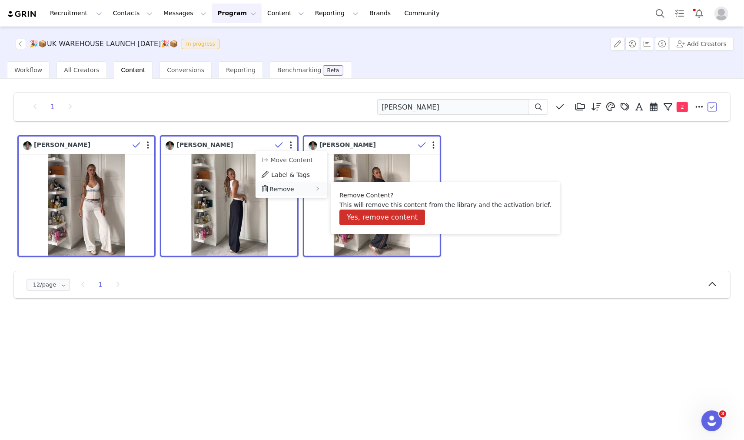
click at [296, 187] on div "Remove" at bounding box center [291, 189] width 72 height 14
click at [372, 214] on button "Yes, remove content" at bounding box center [382, 217] width 86 height 16
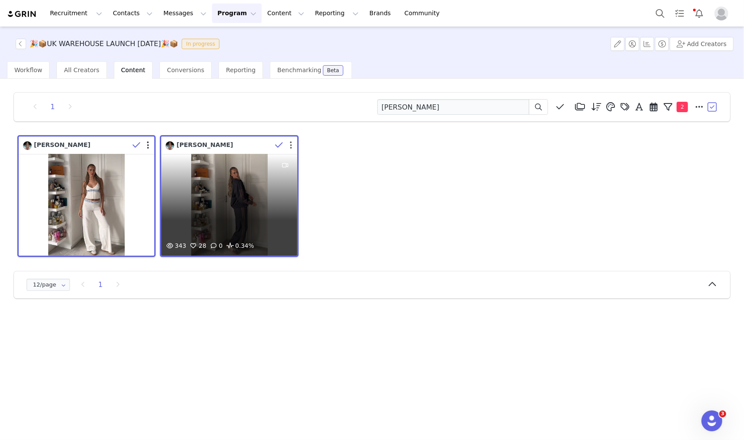
click at [290, 143] on button "button" at bounding box center [291, 145] width 2 height 9
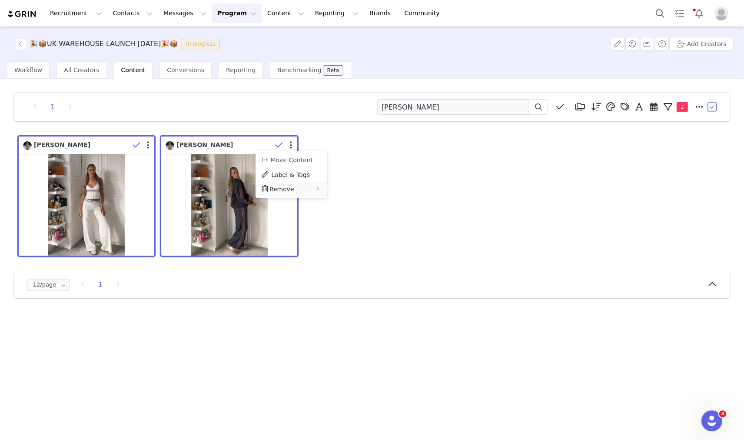
click at [285, 187] on span "Remove" at bounding box center [281, 189] width 25 height 7
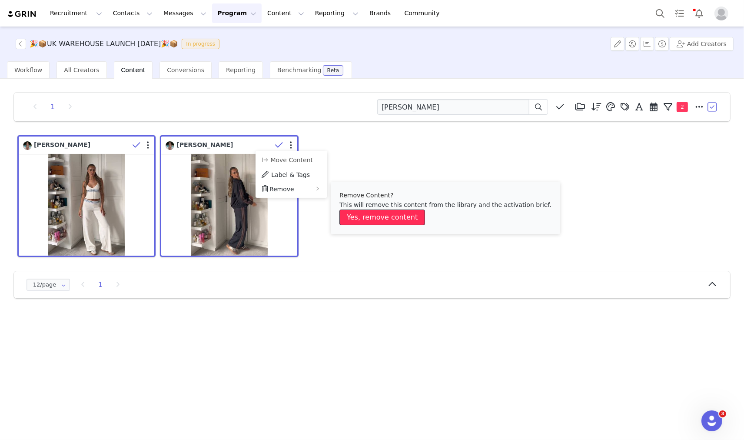
click at [366, 212] on button "Yes, remove content" at bounding box center [382, 217] width 86 height 16
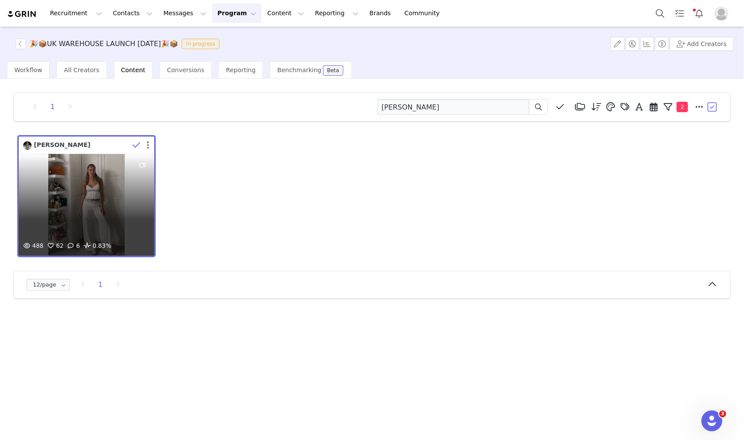
click at [148, 146] on button "button" at bounding box center [148, 145] width 2 height 9
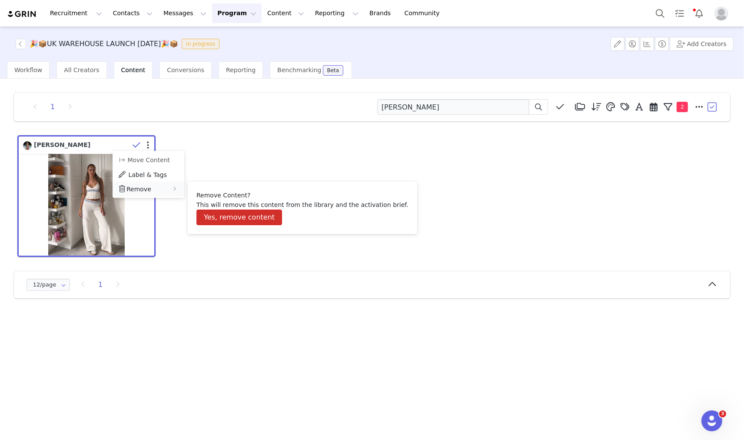
click at [146, 186] on span "Remove" at bounding box center [138, 189] width 25 height 7
click at [234, 216] on button "Yes, remove content" at bounding box center [239, 217] width 86 height 16
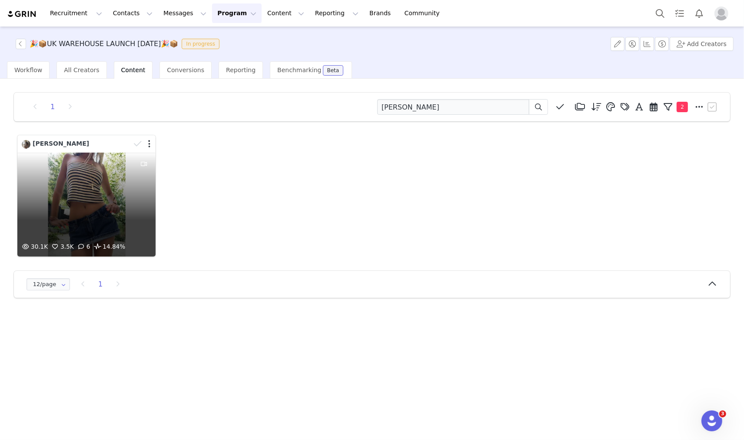
click at [97, 181] on div "30.1K 3.5K 6 14.84%" at bounding box center [86, 205] width 138 height 104
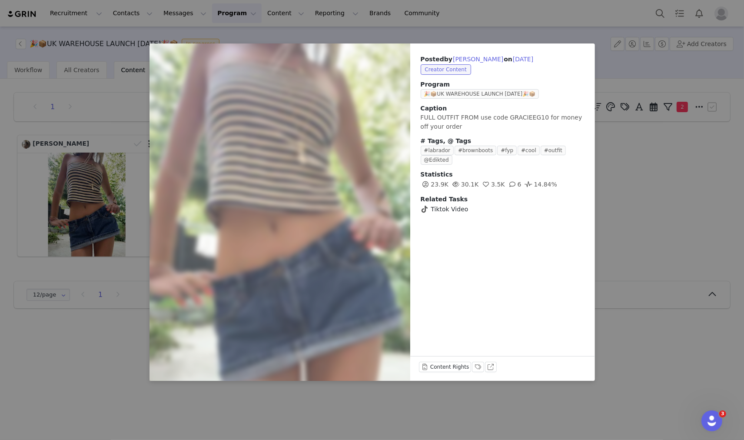
click at [616, 127] on div "Posted by [PERSON_NAME] on [DATE] Creator Content Program 🎉📦UK WAREHOUSE LAUNCH…" at bounding box center [372, 220] width 744 height 440
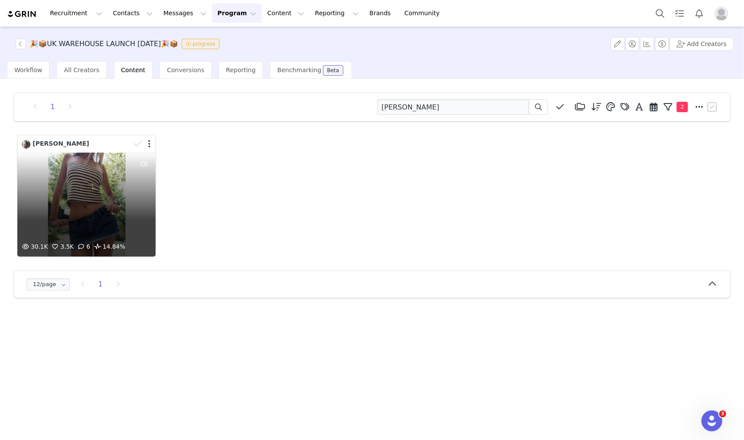
click at [98, 184] on div "30.1K 3.5K 6 14.84%" at bounding box center [86, 205] width 138 height 104
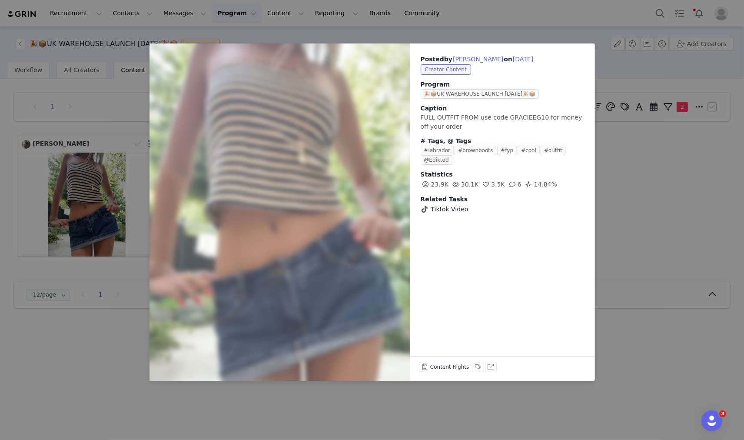
click at [93, 314] on div "Posted by [PERSON_NAME] on [DATE] Creator Content Program 🎉📦UK WAREHOUSE LAUNCH…" at bounding box center [372, 220] width 744 height 440
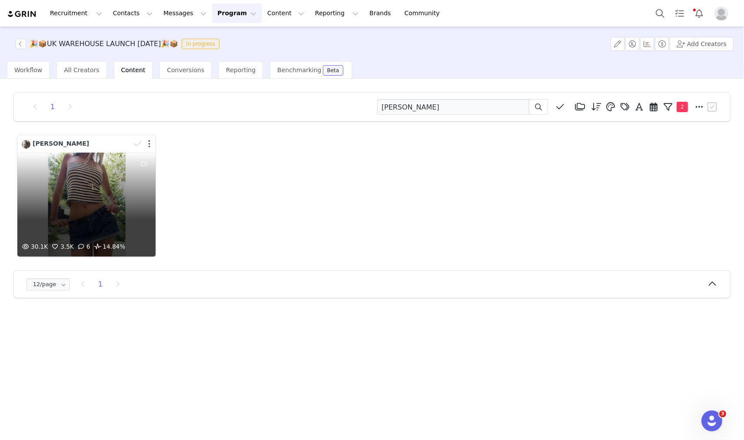
click at [149, 142] on button "button" at bounding box center [149, 143] width 2 height 9
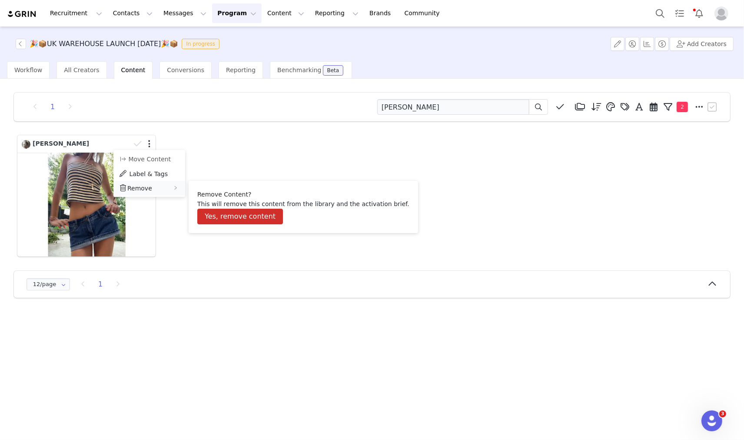
click at [142, 188] on span "Remove" at bounding box center [139, 188] width 25 height 7
click at [218, 212] on button "Yes, remove content" at bounding box center [240, 217] width 86 height 16
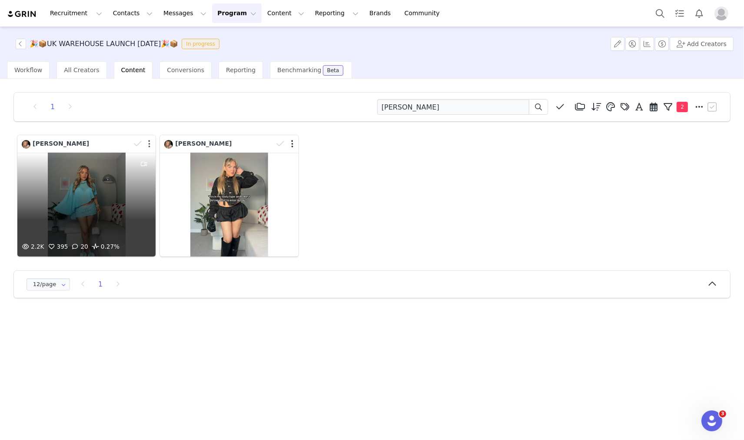
click at [149, 146] on button "button" at bounding box center [149, 143] width 2 height 9
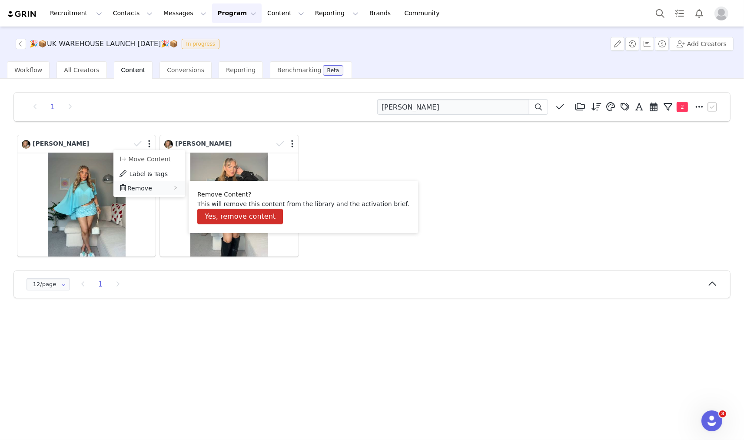
click at [149, 190] on div "Remove" at bounding box center [149, 188] width 72 height 14
click at [227, 215] on button "Yes, remove content" at bounding box center [240, 217] width 86 height 16
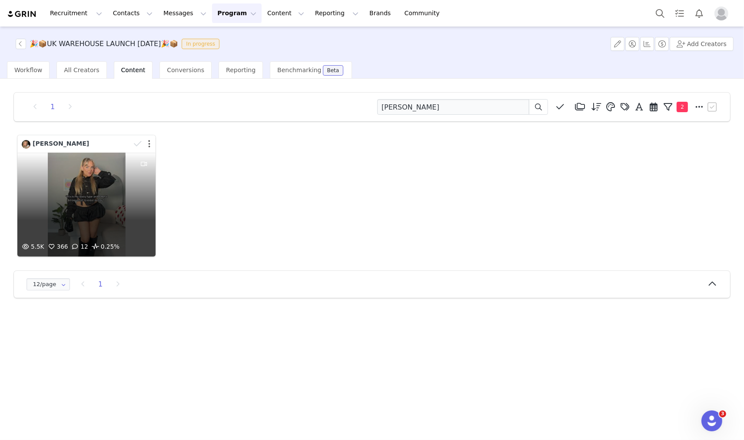
click at [149, 142] on button "button" at bounding box center [149, 143] width 2 height 9
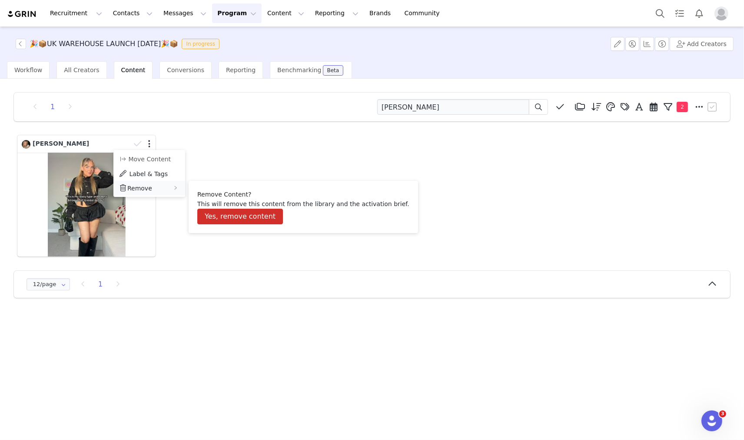
click at [149, 186] on div "Remove" at bounding box center [149, 188] width 72 height 14
click at [261, 225] on li "Remove Content? This will remove this content from the library and the activati…" at bounding box center [303, 207] width 229 height 52
click at [231, 212] on button "Yes, remove content" at bounding box center [240, 217] width 86 height 16
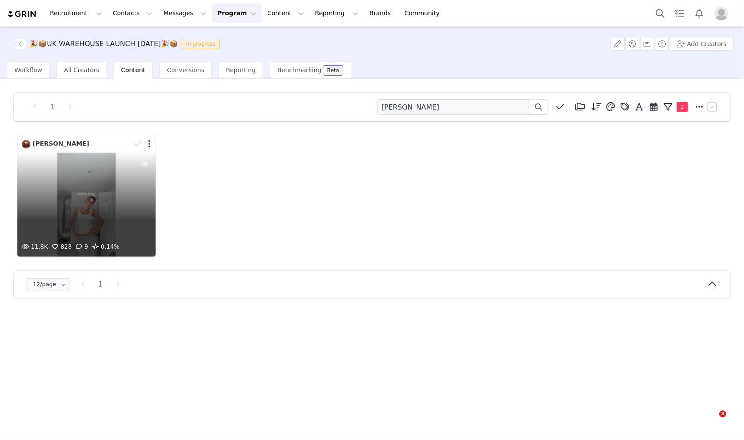
click at [107, 173] on div "11.8K 828 9 0.14%" at bounding box center [86, 205] width 138 height 104
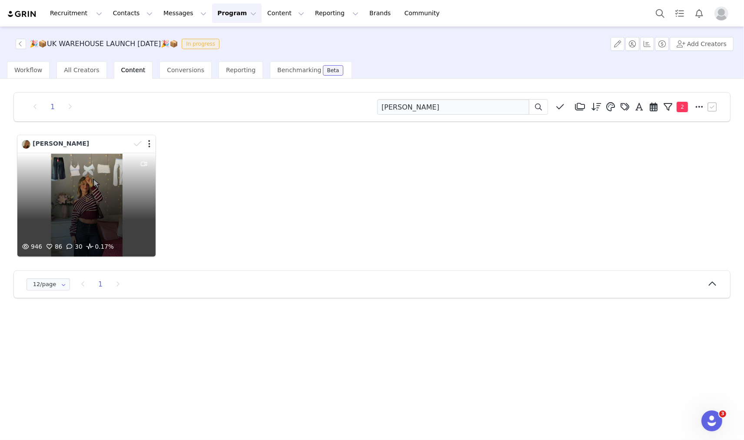
click at [84, 200] on div "946 86 30 0.17%" at bounding box center [86, 205] width 138 height 104
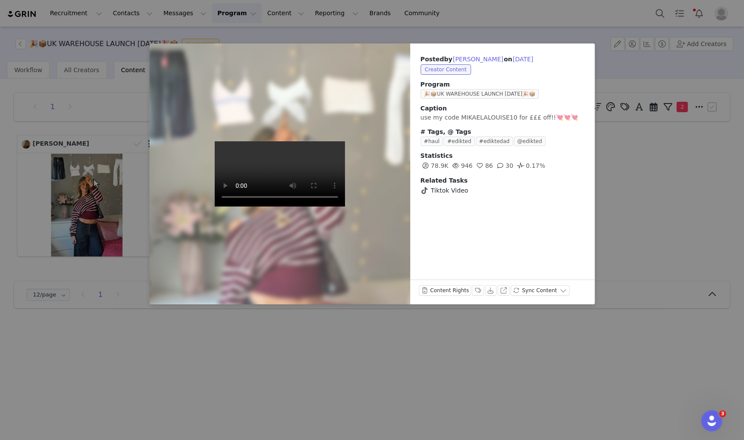
click at [250, 154] on video at bounding box center [280, 173] width 130 height 65
click at [87, 141] on div "Posted by [PERSON_NAME] on [DATE] Creator Content Program 🎉📦UK WAREHOUSE LAUNCH…" at bounding box center [372, 220] width 744 height 440
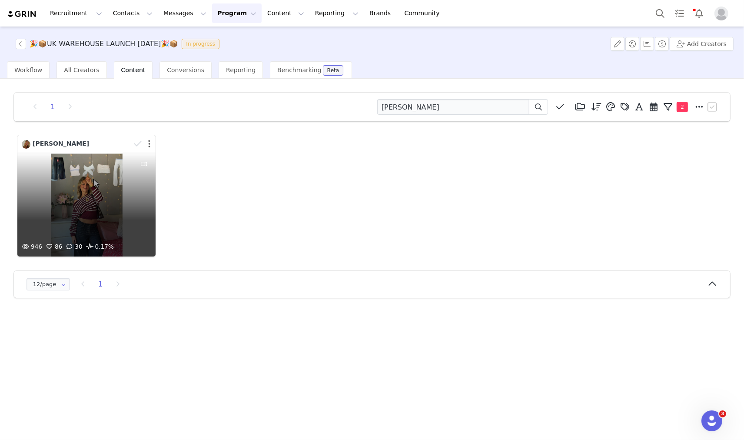
click at [148, 144] on button "button" at bounding box center [149, 143] width 2 height 9
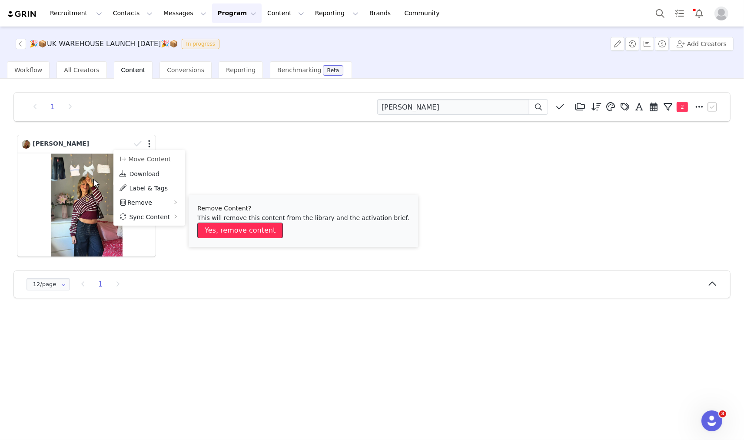
click at [216, 226] on button "Yes, remove content" at bounding box center [240, 230] width 86 height 16
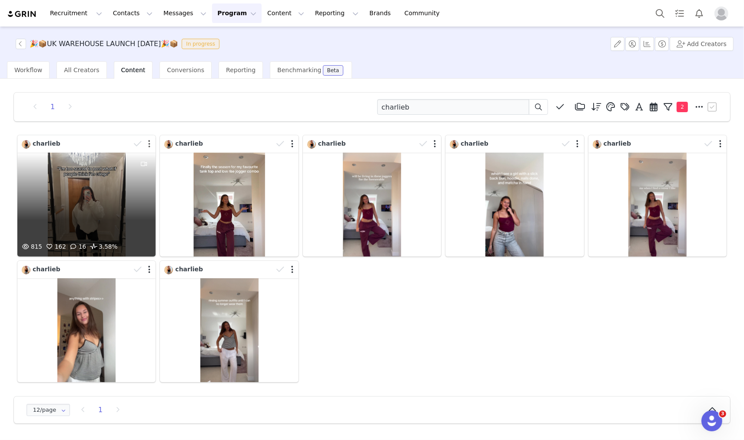
click at [149, 145] on button "button" at bounding box center [149, 143] width 2 height 9
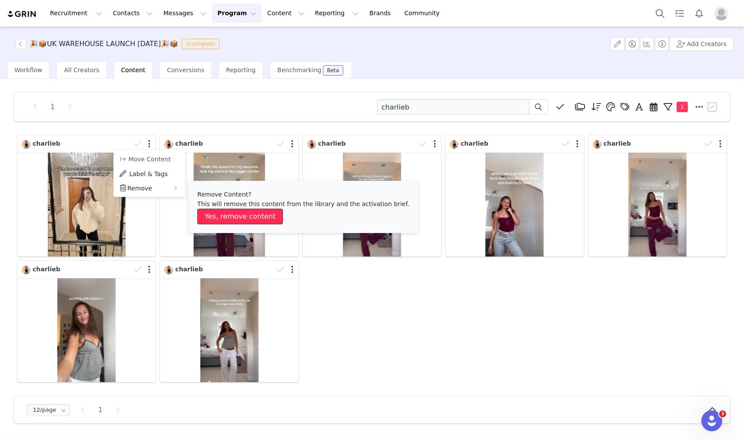
click at [225, 218] on button "Yes, remove content" at bounding box center [240, 217] width 86 height 16
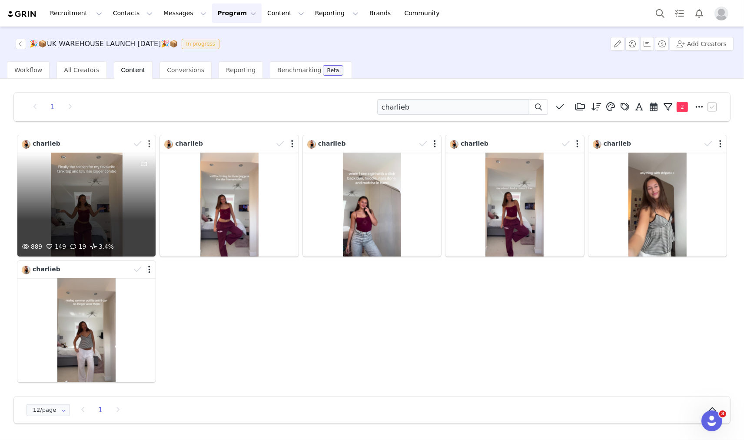
click at [149, 140] on button "button" at bounding box center [149, 143] width 2 height 9
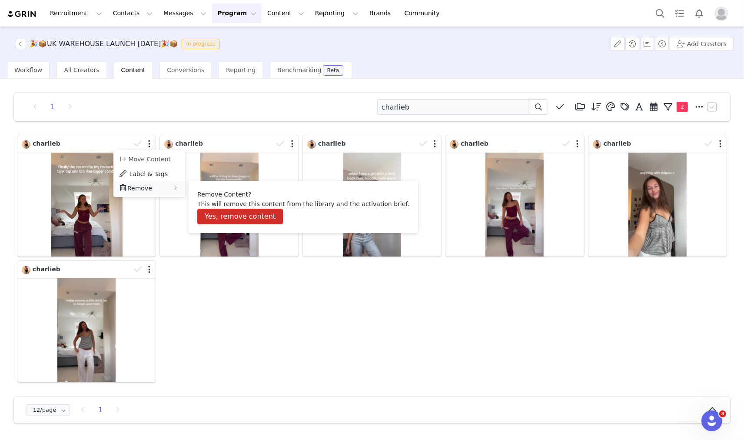
click at [130, 188] on span "Remove" at bounding box center [139, 188] width 25 height 7
click at [214, 209] on button "Yes, remove content" at bounding box center [240, 217] width 86 height 16
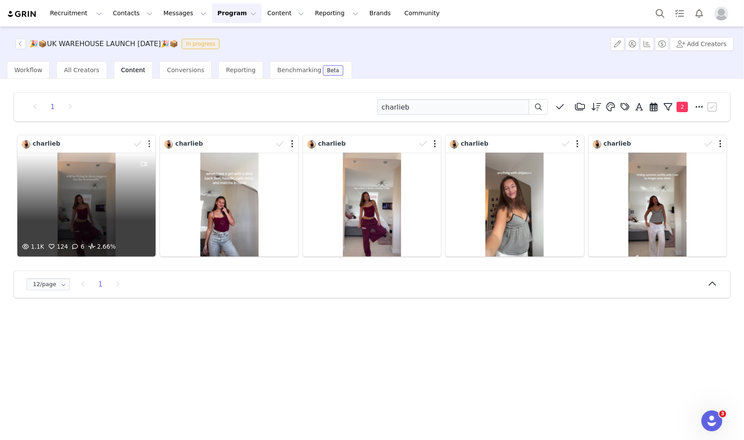
click at [149, 146] on button "button" at bounding box center [149, 143] width 2 height 9
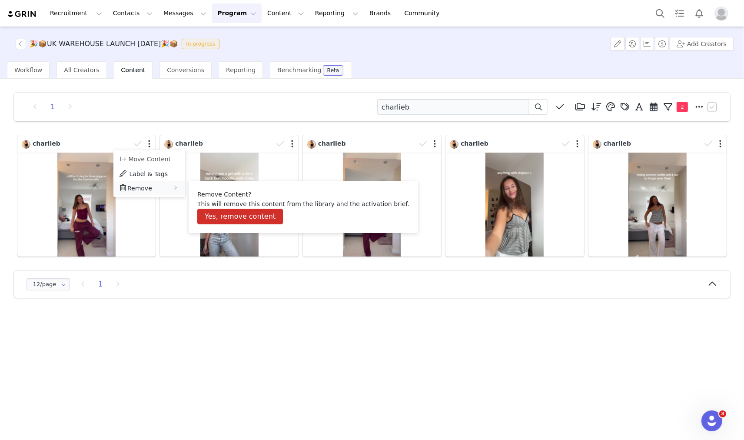
click at [162, 188] on div "Remove" at bounding box center [149, 188] width 72 height 14
click at [220, 216] on button "Yes, remove content" at bounding box center [240, 217] width 86 height 16
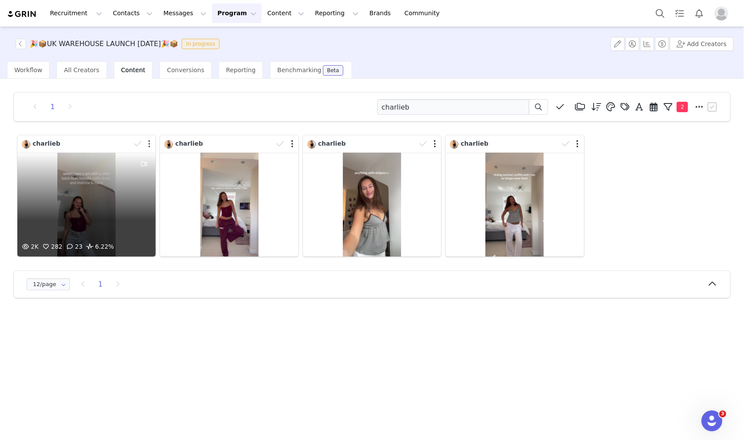
click at [149, 142] on button "button" at bounding box center [149, 143] width 2 height 9
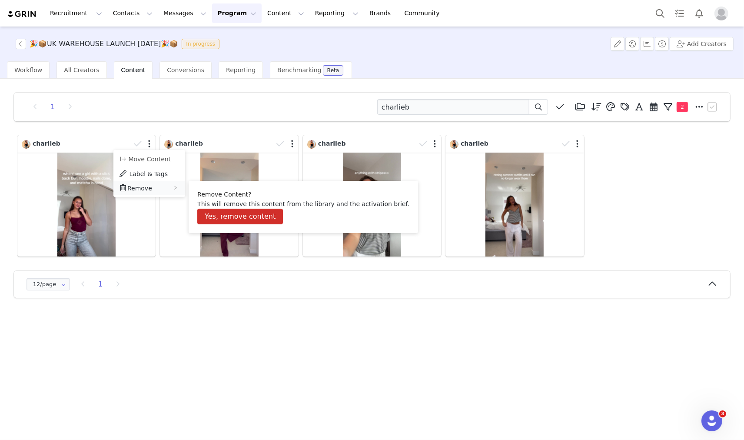
click at [151, 184] on div "Remove" at bounding box center [149, 188] width 72 height 14
click at [217, 214] on button "Yes, remove content" at bounding box center [240, 217] width 86 height 16
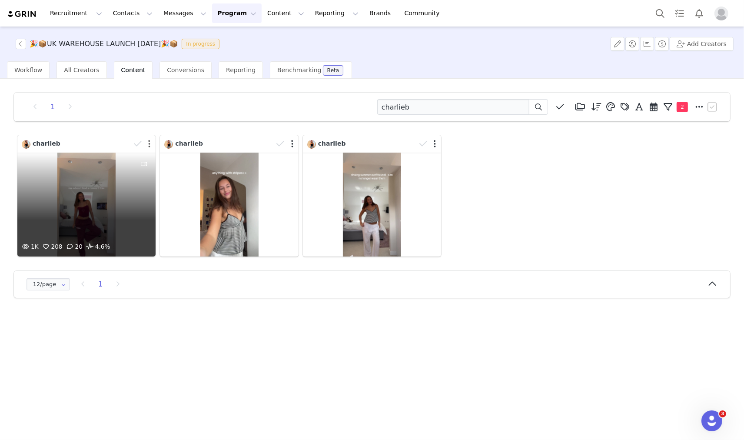
click at [149, 140] on button "button" at bounding box center [149, 143] width 2 height 9
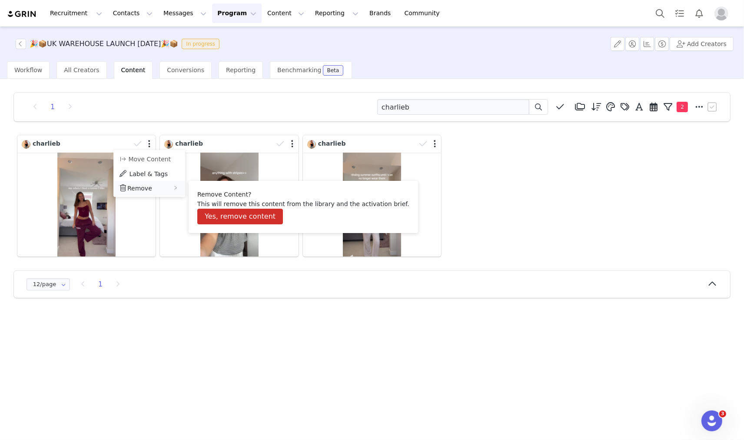
click at [173, 187] on icon "icon: right" at bounding box center [175, 188] width 4 height 4
click at [214, 215] on button "Yes, remove content" at bounding box center [240, 217] width 86 height 16
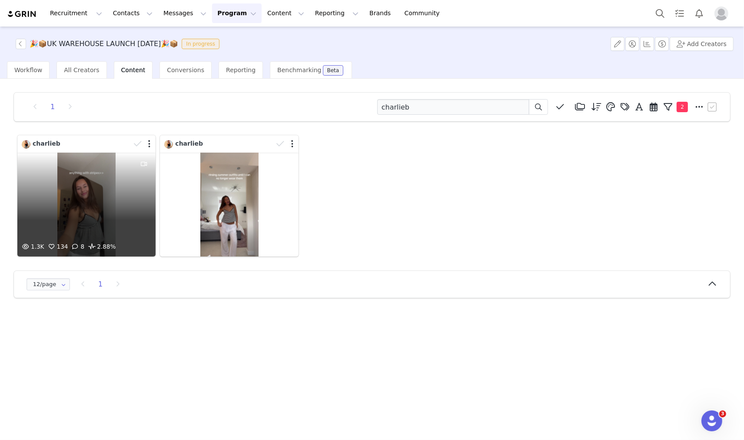
click at [151, 142] on div at bounding box center [142, 143] width 25 height 13
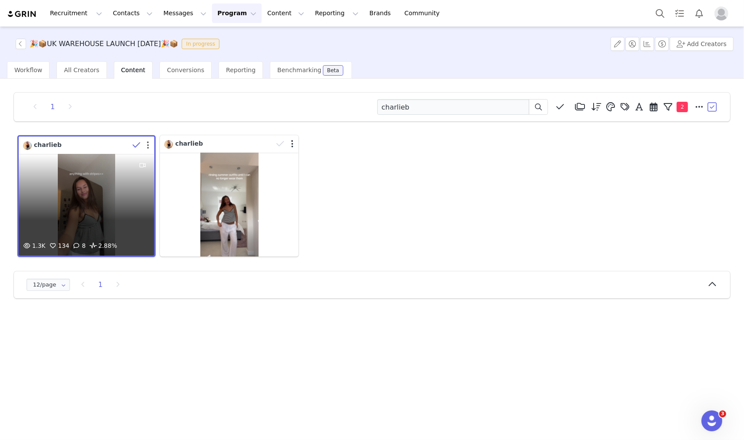
click at [148, 143] on button "button" at bounding box center [148, 145] width 2 height 9
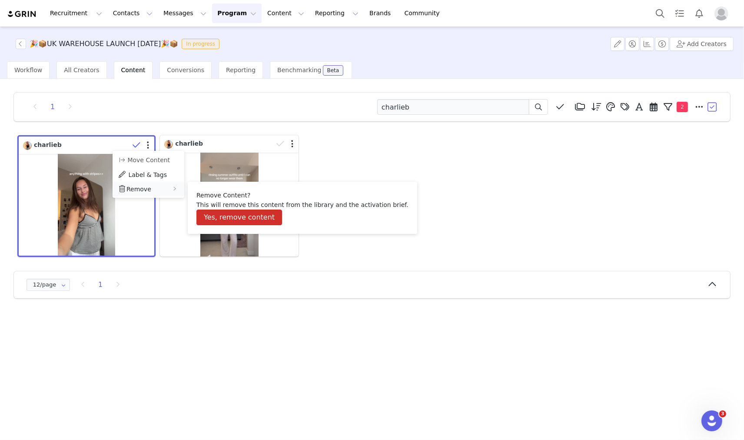
click at [161, 192] on div "Remove" at bounding box center [149, 189] width 72 height 14
click at [214, 220] on button "Yes, remove content" at bounding box center [239, 217] width 86 height 16
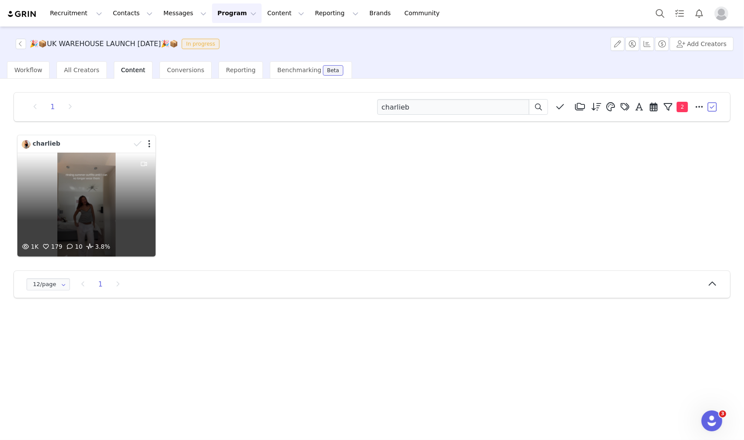
click at [146, 141] on div at bounding box center [142, 143] width 25 height 13
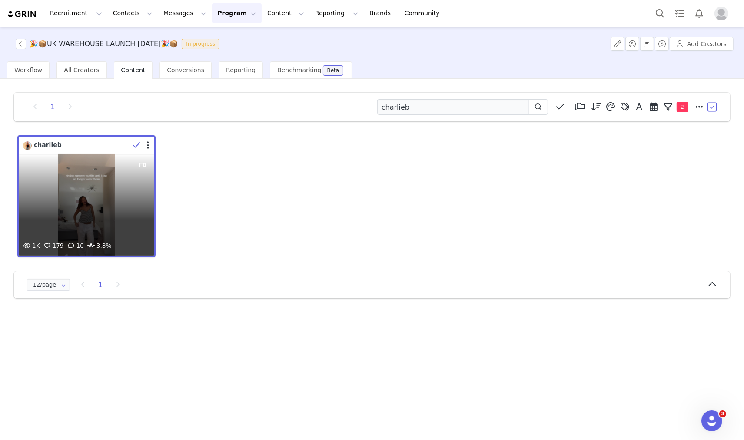
click at [150, 144] on div at bounding box center [141, 145] width 25 height 13
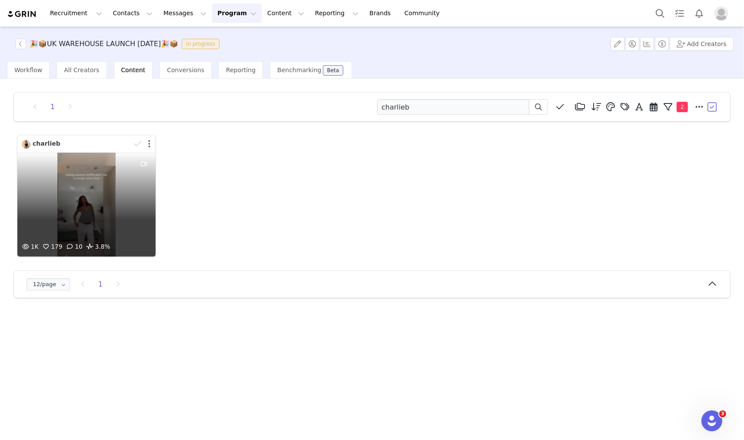
click at [149, 144] on button "button" at bounding box center [149, 143] width 2 height 9
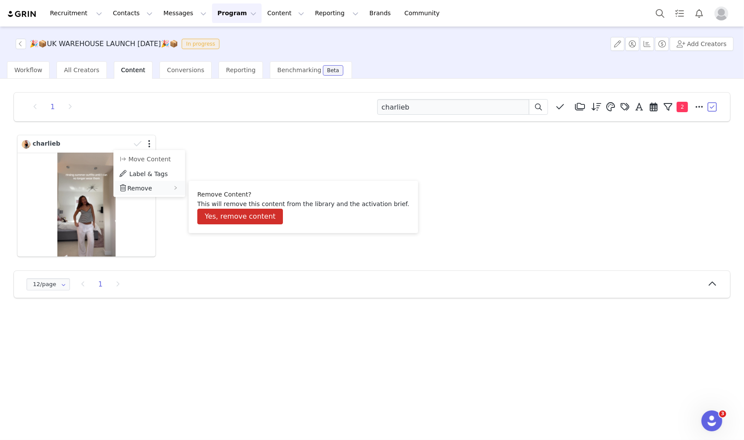
click at [152, 185] on div "Remove" at bounding box center [149, 188] width 72 height 14
click at [242, 214] on button "Yes, remove content" at bounding box center [240, 217] width 86 height 16
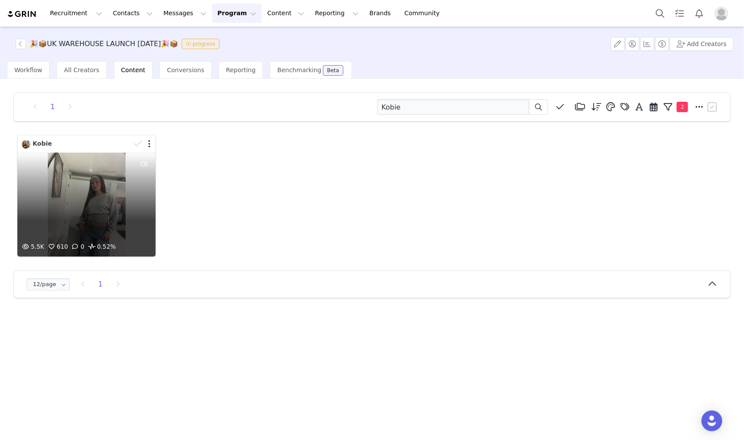
click at [108, 154] on div "5.5K 610 0 0.52%" at bounding box center [86, 205] width 138 height 104
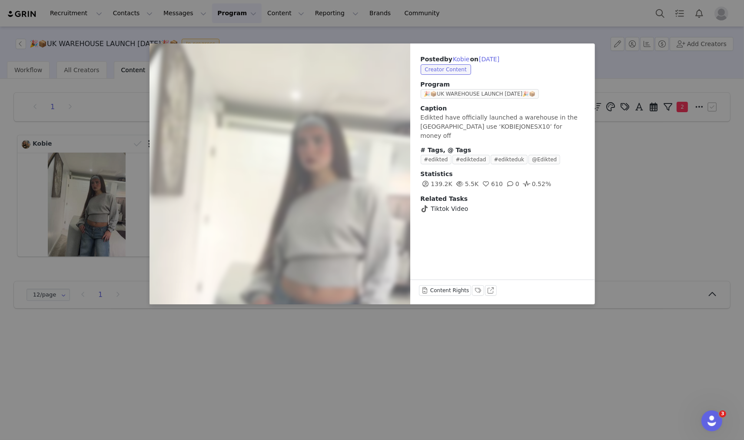
click at [652, 195] on div "Posted by [PERSON_NAME] on [DATE] Creator Content Program 🎉📦UK WAREHOUSE LAUNCH…" at bounding box center [372, 220] width 744 height 440
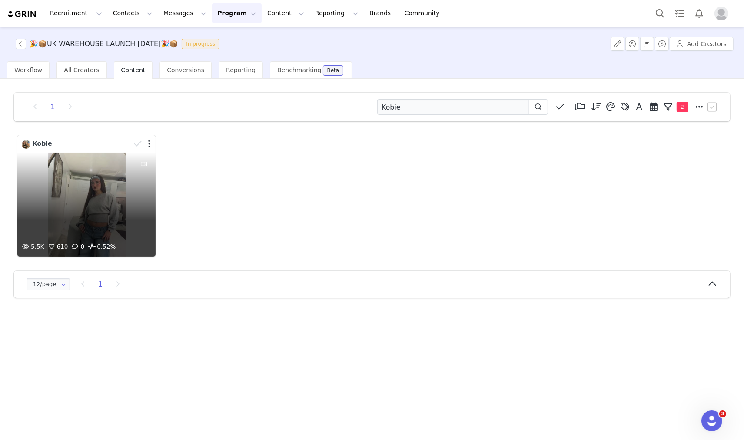
click at [43, 170] on div "5.5K 610 0 0.52%" at bounding box center [86, 205] width 138 height 104
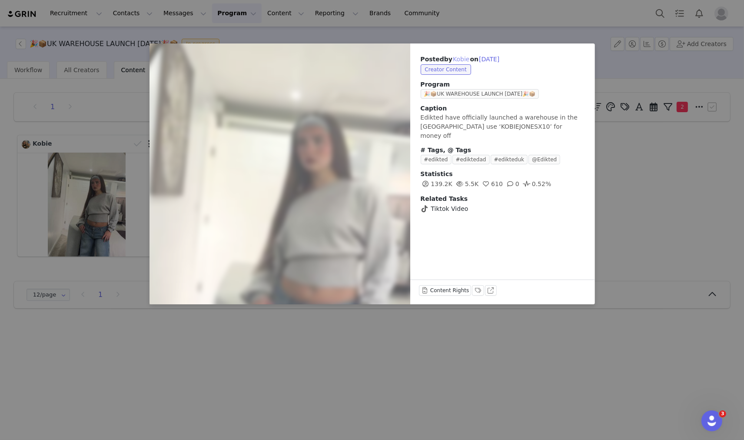
click at [452, 60] on button "Kobie" at bounding box center [460, 59] width 17 height 10
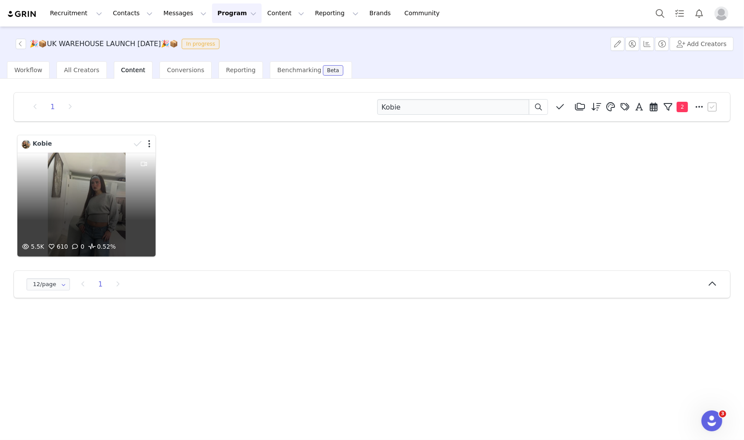
click at [121, 159] on div "5.5K 610 0 0.52%" at bounding box center [86, 205] width 138 height 104
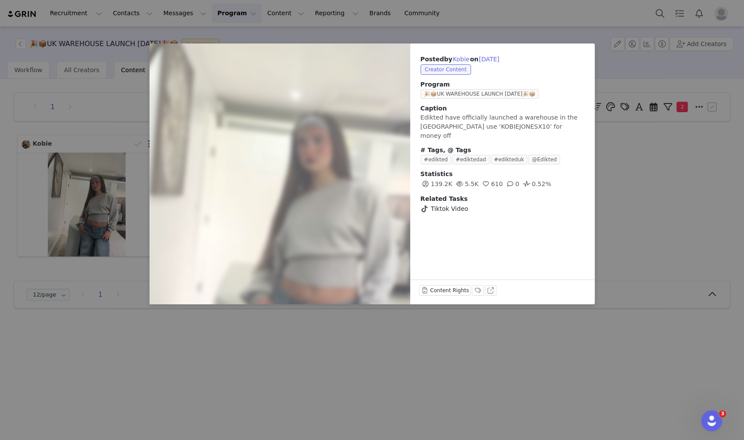
click at [441, 204] on span "Tiktok Video" at bounding box center [449, 208] width 37 height 9
click at [627, 174] on div "Posted by Kobie on Sep 18, 2025 Creator Content Program 🎉📦UK WAREHOUSE LAUNCH S…" at bounding box center [372, 220] width 744 height 440
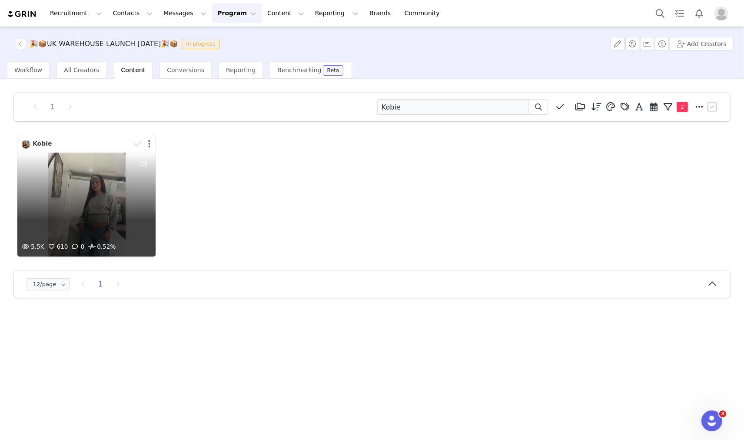
click at [149, 141] on button "button" at bounding box center [149, 143] width 2 height 9
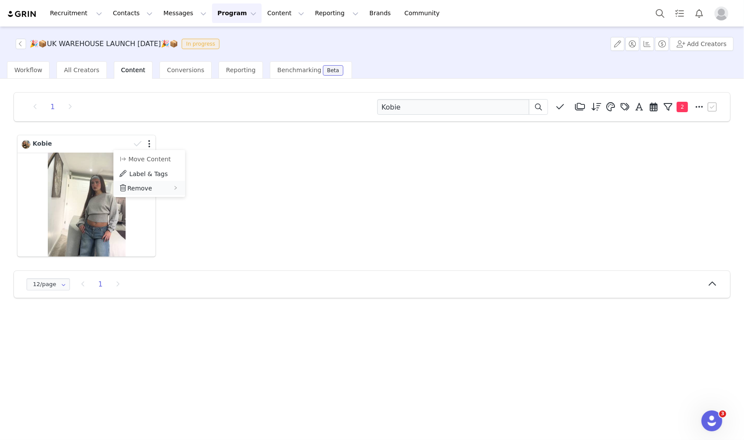
click at [148, 187] on span "Remove" at bounding box center [139, 188] width 25 height 7
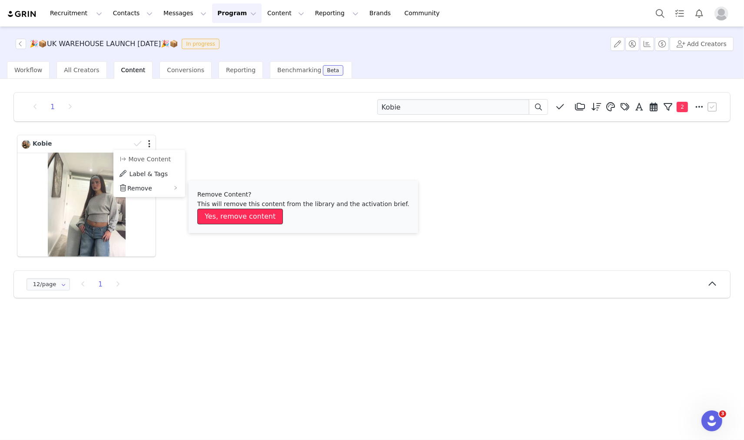
click at [230, 216] on button "Yes, remove content" at bounding box center [240, 217] width 86 height 16
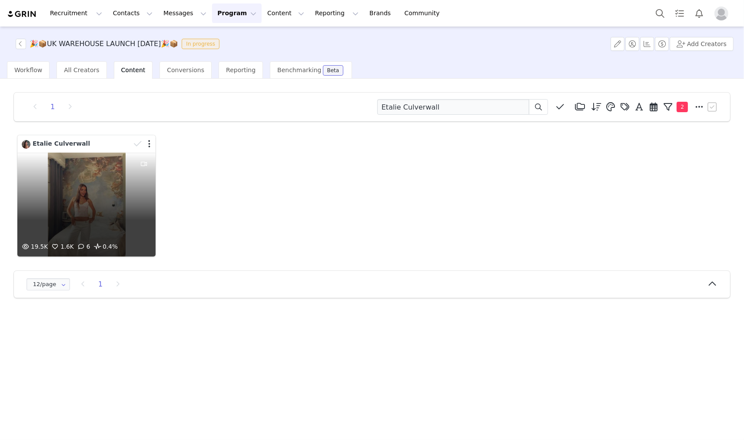
click at [116, 166] on div "19.5K 1.6K 6 0.4%" at bounding box center [86, 205] width 138 height 104
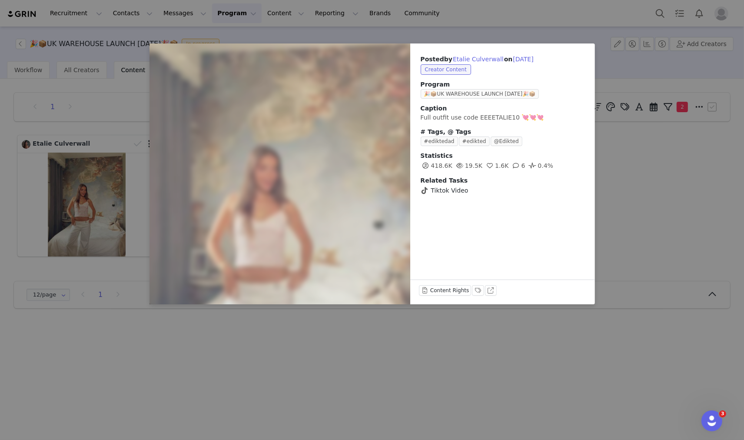
click at [644, 130] on div "Posted by [PERSON_NAME] on [DATE] Creator Content Program 🎉📦UK WAREHOUSE LAUNCH…" at bounding box center [372, 220] width 744 height 440
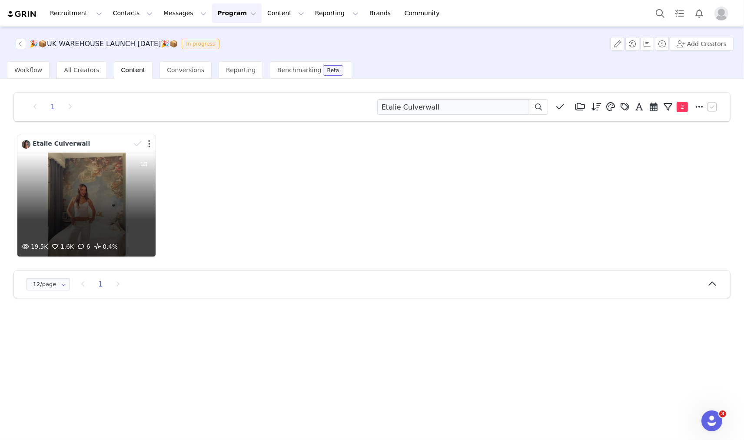
click at [150, 141] on button "button" at bounding box center [149, 143] width 2 height 9
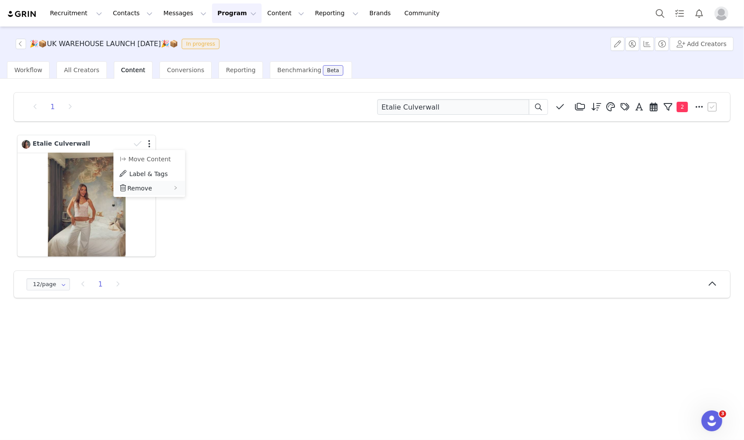
click at [151, 191] on div "Remove" at bounding box center [149, 188] width 72 height 14
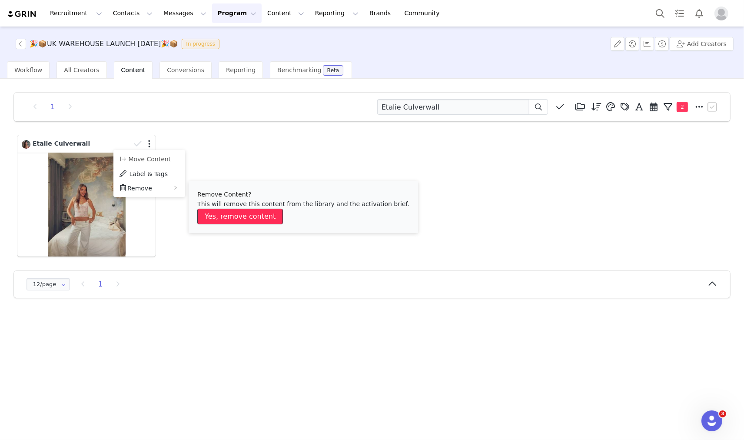
click at [226, 213] on button "Yes, remove content" at bounding box center [240, 217] width 86 height 16
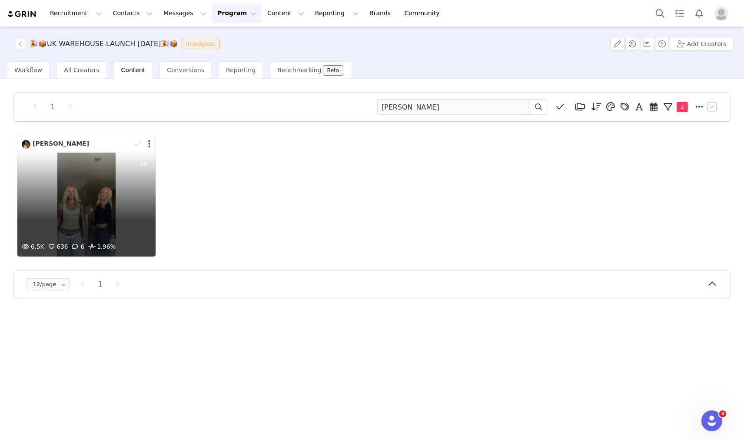
click at [85, 169] on div "6.5K 636 6 1.96%" at bounding box center [86, 205] width 138 height 104
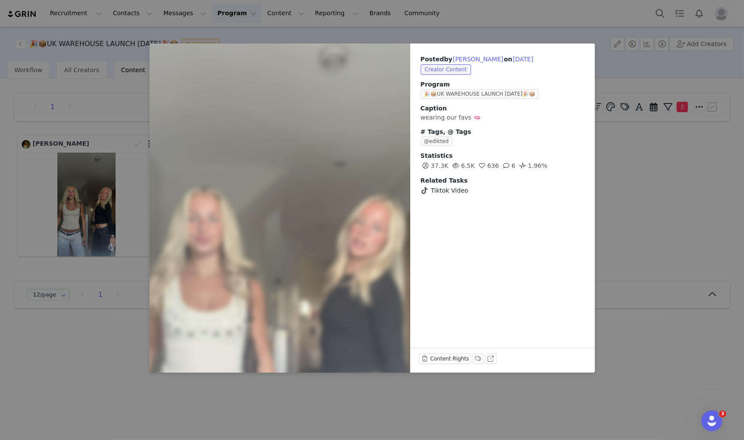
click at [621, 154] on div "Posted by immy bray on Sep 14, 2025 Creator Content Program 🎉📦UK WAREHOUSE LAUN…" at bounding box center [372, 220] width 744 height 440
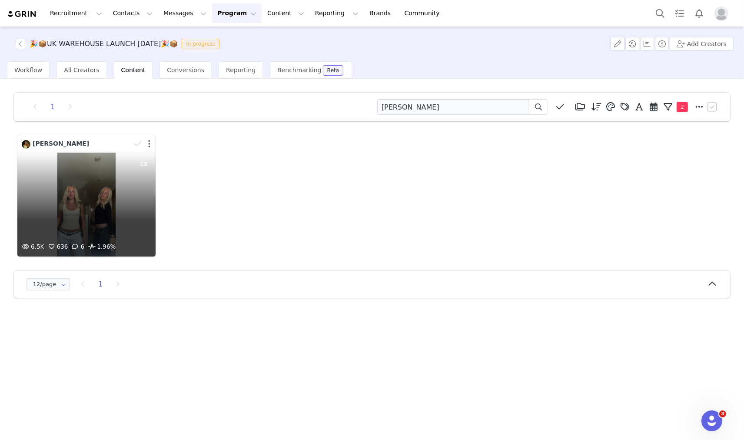
click at [149, 146] on button "button" at bounding box center [149, 143] width 2 height 9
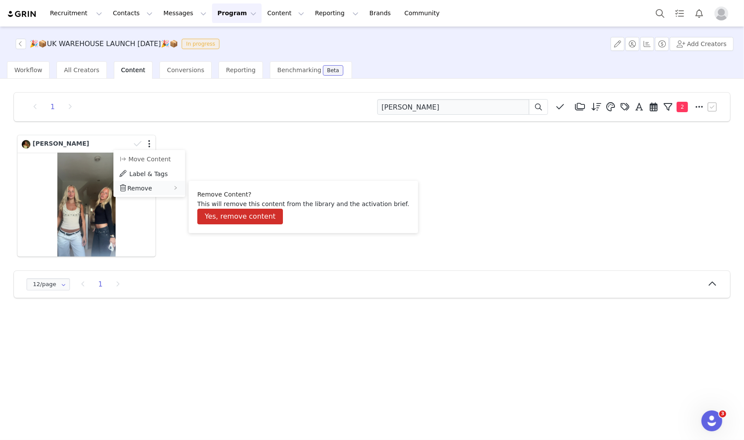
click at [159, 187] on div "Remove" at bounding box center [149, 188] width 72 height 14
click at [240, 222] on button "Yes, remove content" at bounding box center [240, 217] width 86 height 16
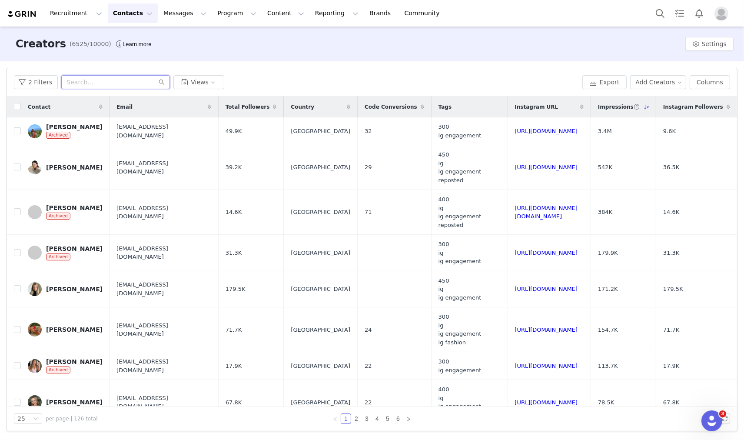
click at [109, 87] on input "text" at bounding box center [115, 82] width 109 height 14
paste input "[EMAIL_ADDRESS][DOMAIN_NAME]"
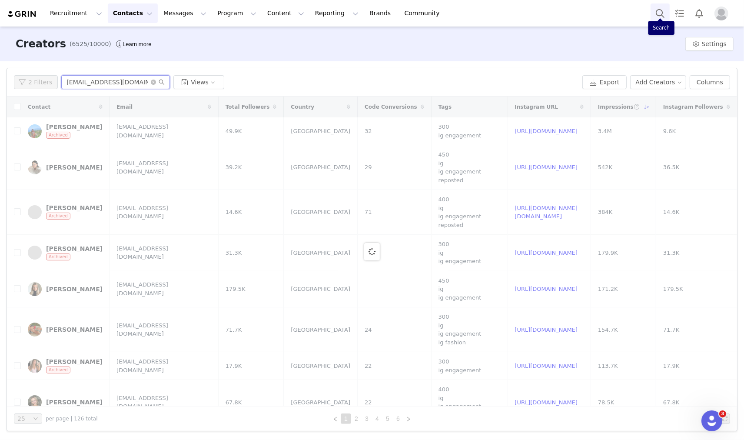
type input "[EMAIL_ADDRESS][DOMAIN_NAME]"
click at [654, 7] on button "Search" at bounding box center [659, 13] width 19 height 20
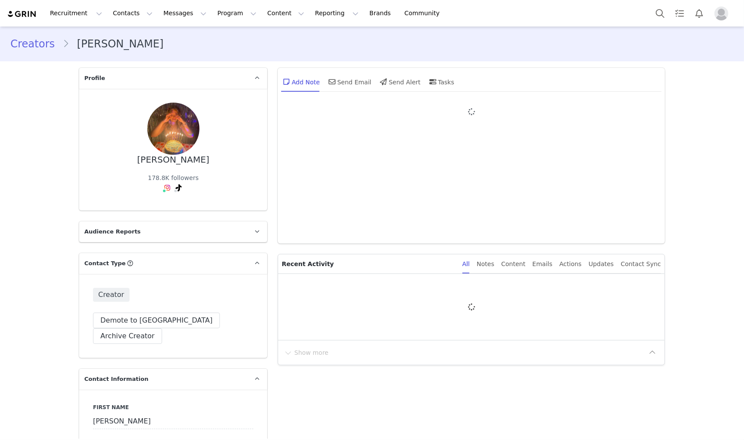
type input "+44 ([GEOGRAPHIC_DATA])"
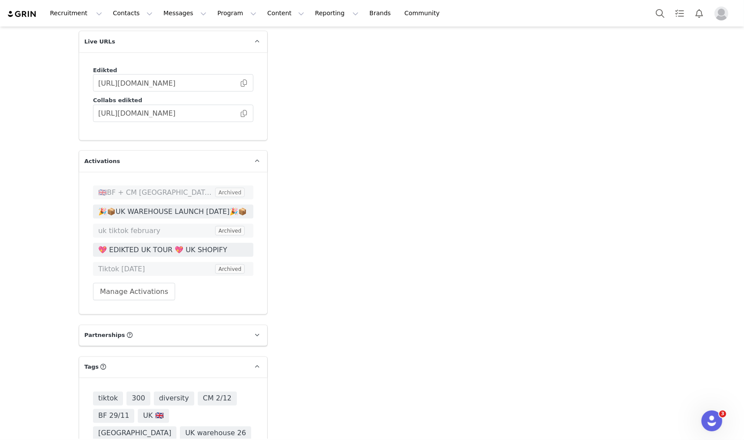
scroll to position [1448, 0]
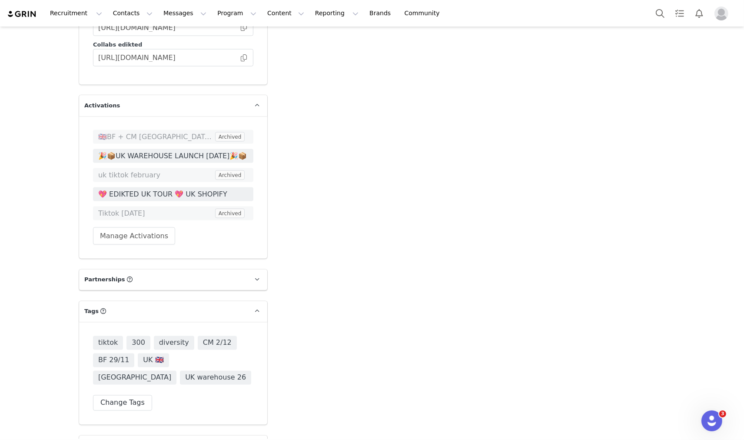
click at [180, 371] on span "UK warehouse 26" at bounding box center [215, 378] width 71 height 14
click at [262, 14] on button "Content Content" at bounding box center [285, 13] width 47 height 20
click at [133, 15] on button "Contacts Contacts" at bounding box center [133, 13] width 50 height 20
click at [132, 34] on div "Creators" at bounding box center [134, 38] width 58 height 9
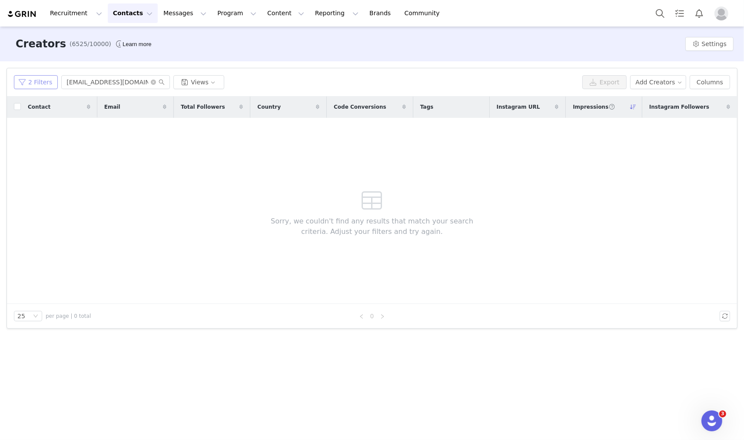
click at [24, 83] on button "2 Filters" at bounding box center [36, 82] width 44 height 14
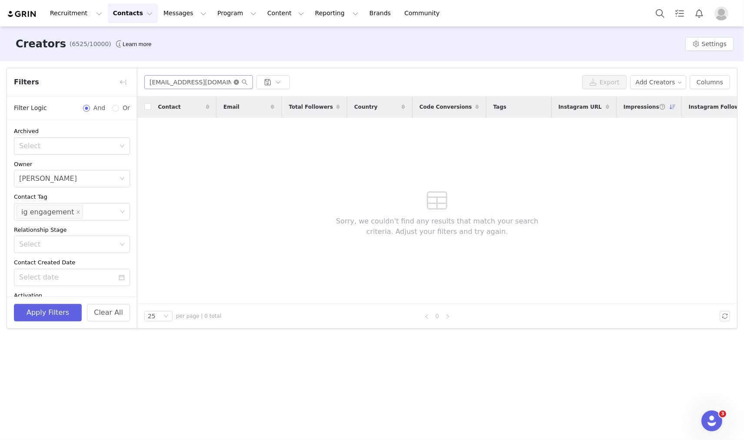
click at [238, 82] on icon "icon: close-circle" at bounding box center [236, 82] width 5 height 5
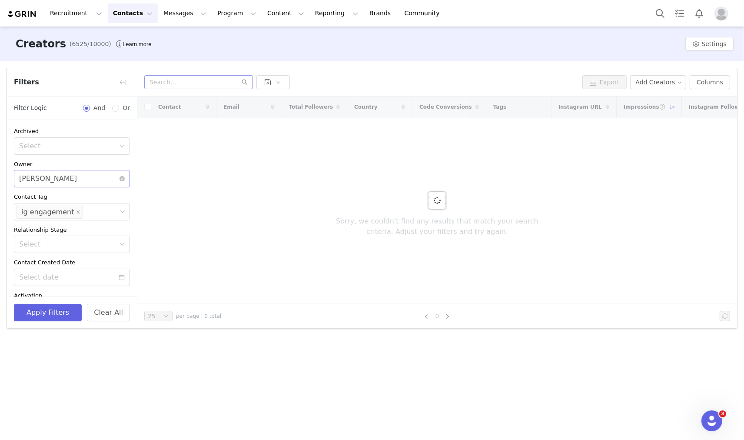
click at [119, 177] on icon "icon: close-circle" at bounding box center [121, 178] width 5 height 5
click at [120, 212] on icon "icon: close-circle" at bounding box center [122, 211] width 5 height 5
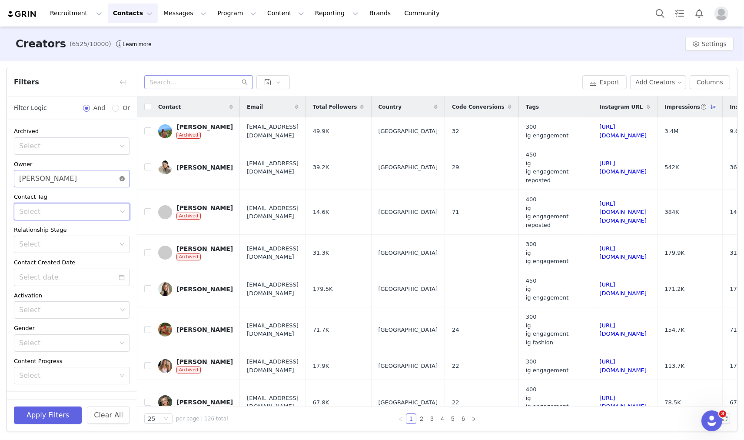
click at [119, 180] on icon "icon: close-circle" at bounding box center [121, 178] width 5 height 5
click at [84, 241] on div "Select" at bounding box center [67, 244] width 96 height 9
click at [38, 276] on li "Active" at bounding box center [68, 277] width 109 height 14
click at [119, 244] on icon "icon: close-circle" at bounding box center [121, 244] width 5 height 5
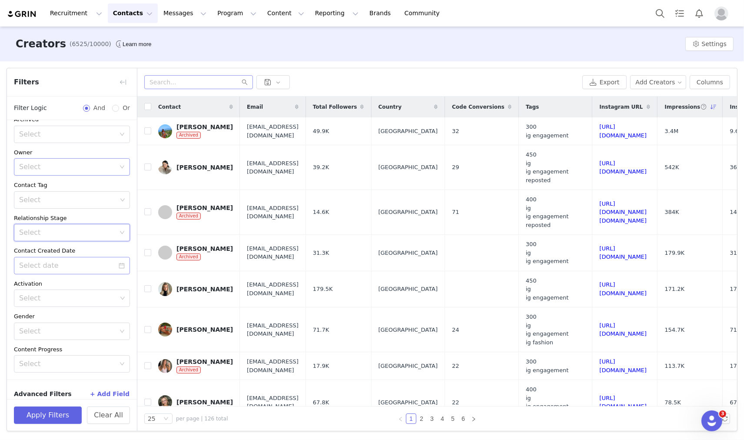
scroll to position [20, 0]
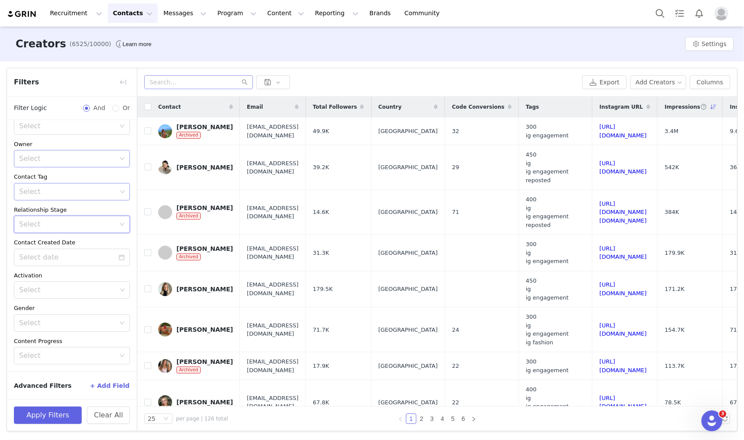
click at [67, 186] on div "Select" at bounding box center [69, 191] width 104 height 17
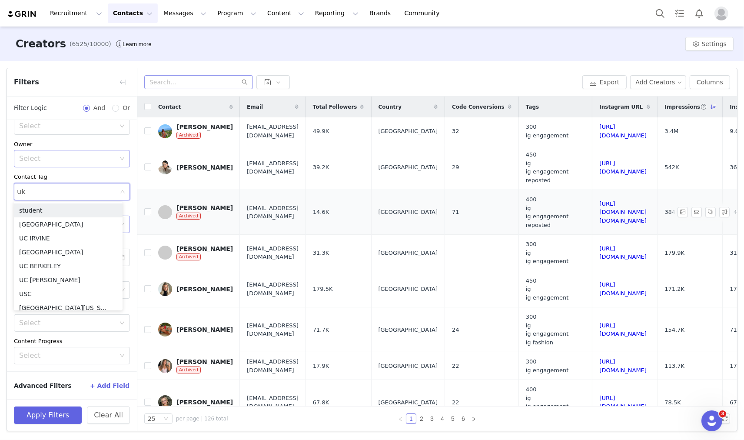
type input "uk"
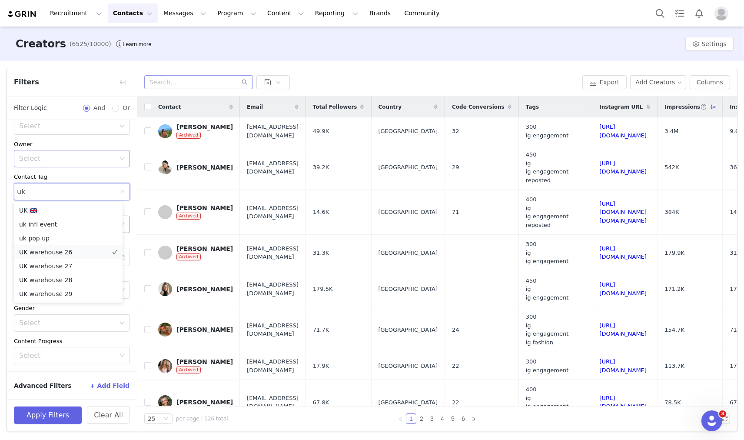
click at [81, 250] on li "UK warehouse 26" at bounding box center [68, 252] width 109 height 14
click at [86, 176] on div "Contact Tag" at bounding box center [72, 177] width 116 height 9
click at [50, 293] on div "Select" at bounding box center [68, 289] width 98 height 9
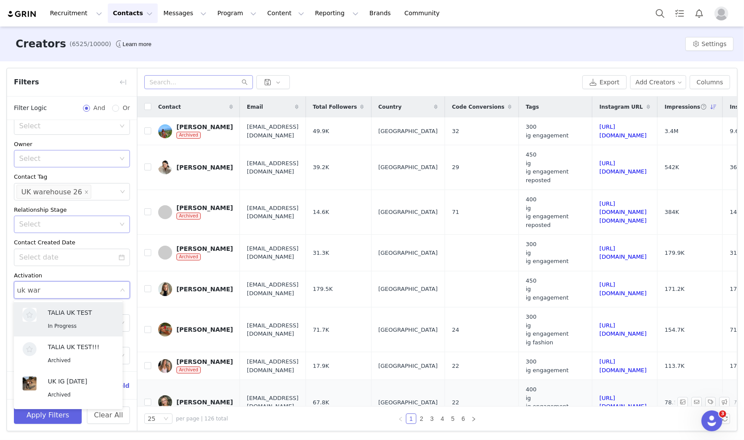
type input "uk ware"
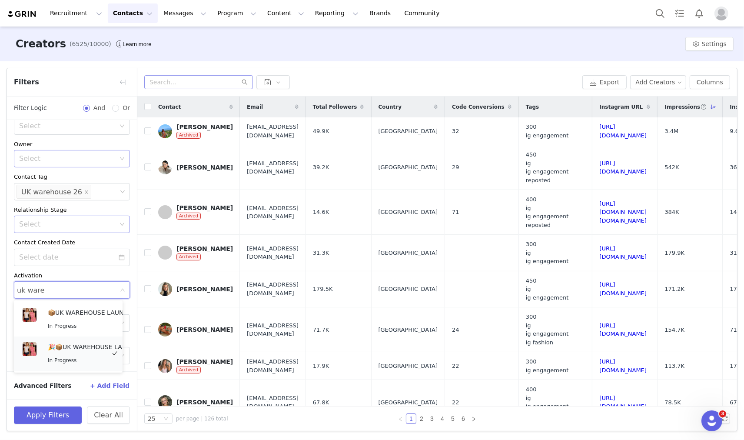
click at [96, 348] on p "🎉📦UK WAREHOUSE LAUNCH [DATE]🎉📦" at bounding box center [96, 347] width 96 height 10
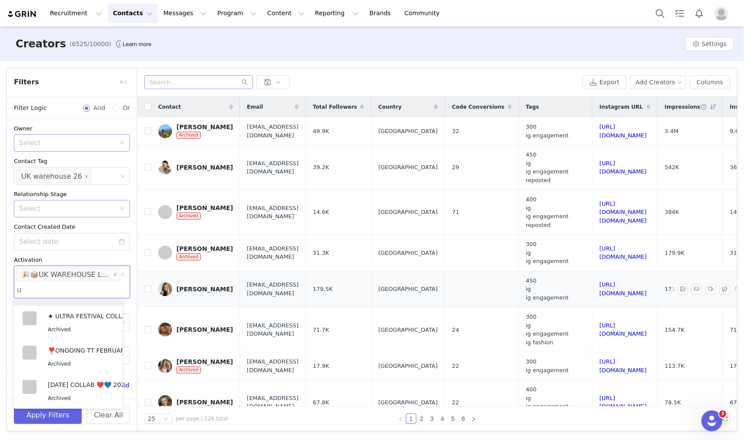
scroll to position [2, 0]
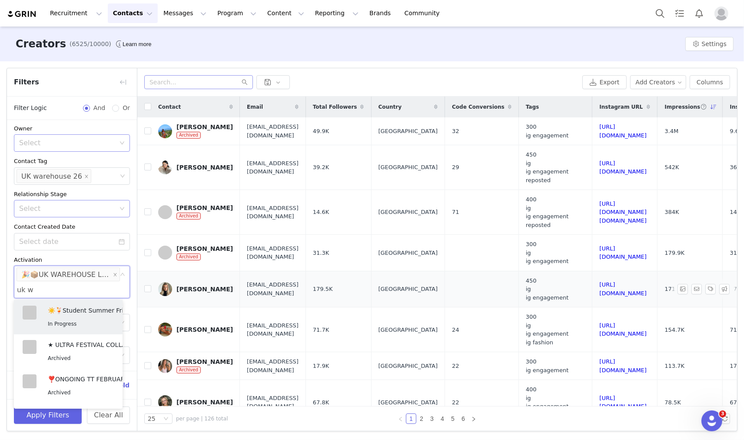
type input "uk wa"
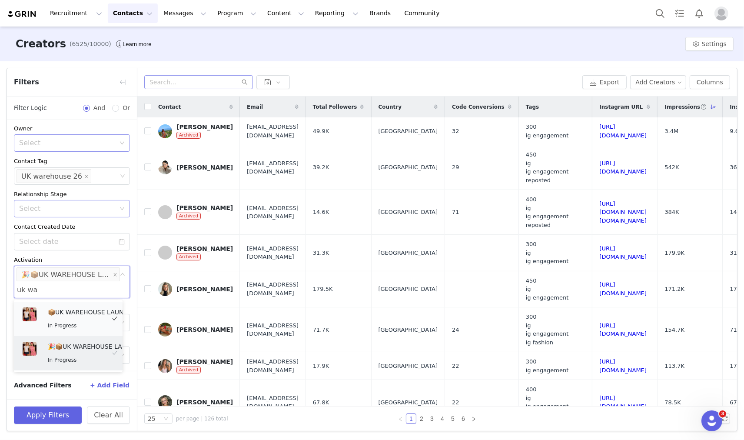
click at [90, 315] on p "📦UK WAREHOUSE LAUNCH [DATE]📦 UK SHOPIFY" at bounding box center [96, 312] width 96 height 10
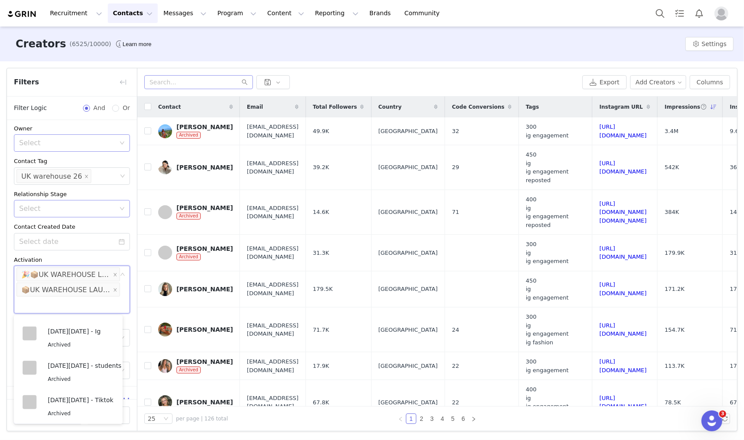
scroll to position [50, 0]
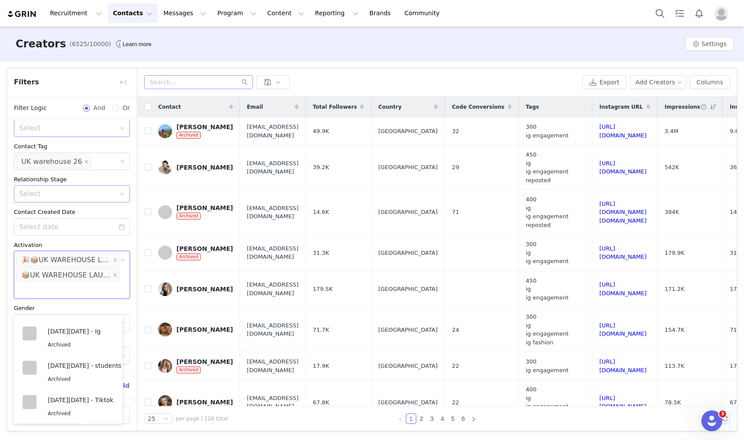
click at [133, 413] on div "Apply Filters Clear All" at bounding box center [72, 415] width 130 height 32
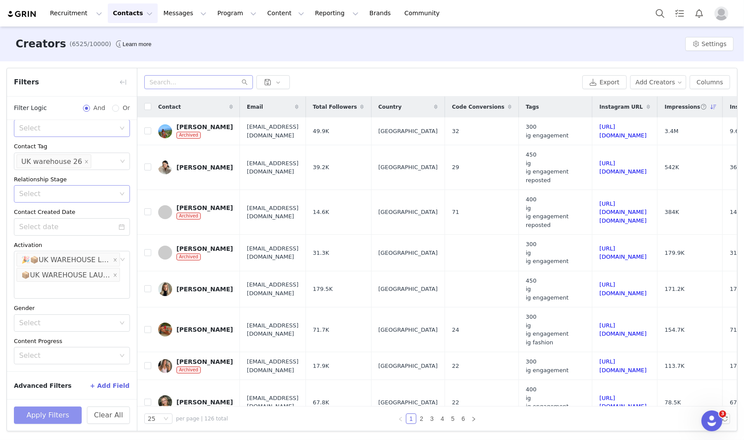
click at [49, 411] on button "Apply Filters" at bounding box center [48, 414] width 68 height 17
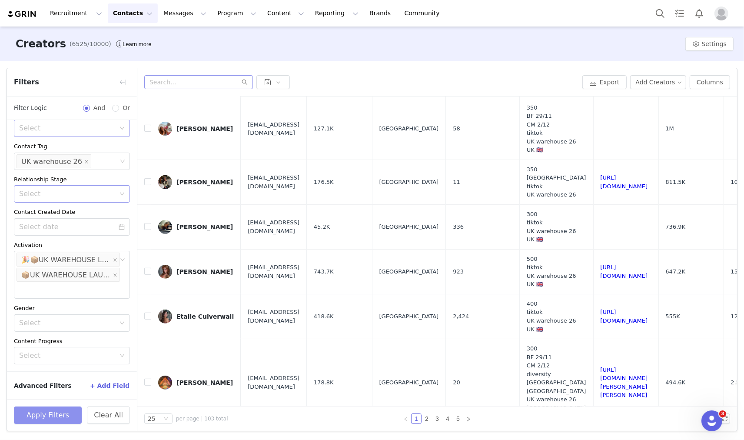
scroll to position [483, 0]
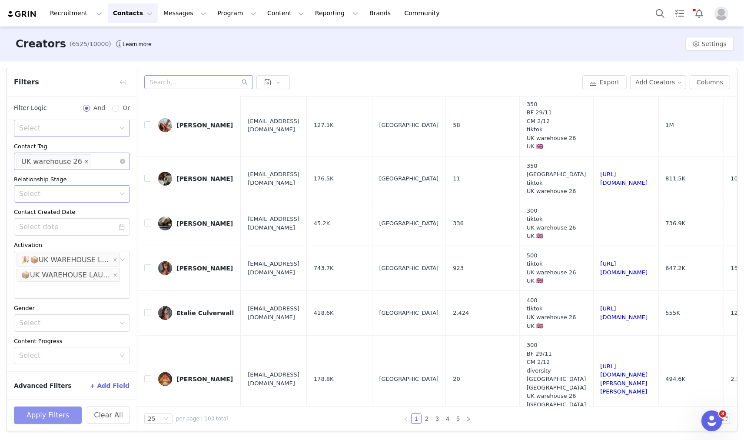
click at [85, 161] on icon "icon: close" at bounding box center [86, 160] width 3 height 3
click at [79, 161] on div "Select" at bounding box center [68, 161] width 98 height 9
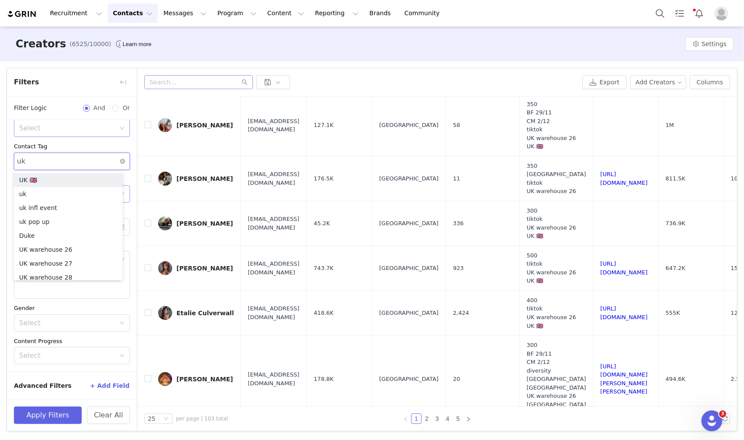
type input "uk"
click at [89, 232] on li "UK warehouse 27" at bounding box center [68, 236] width 109 height 14
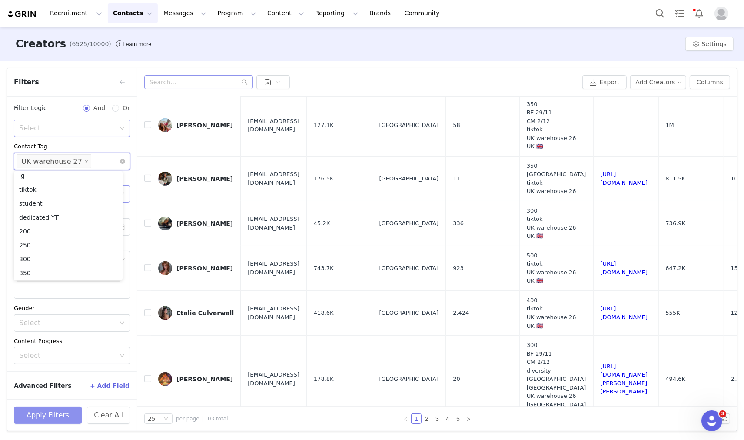
click at [66, 411] on button "Apply Filters" at bounding box center [48, 414] width 68 height 17
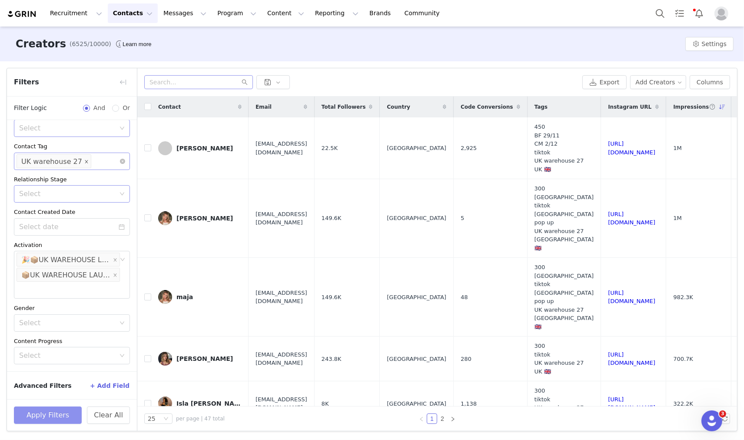
click at [84, 160] on icon "icon: close" at bounding box center [86, 161] width 4 height 4
click at [80, 160] on div "Select" at bounding box center [68, 161] width 98 height 9
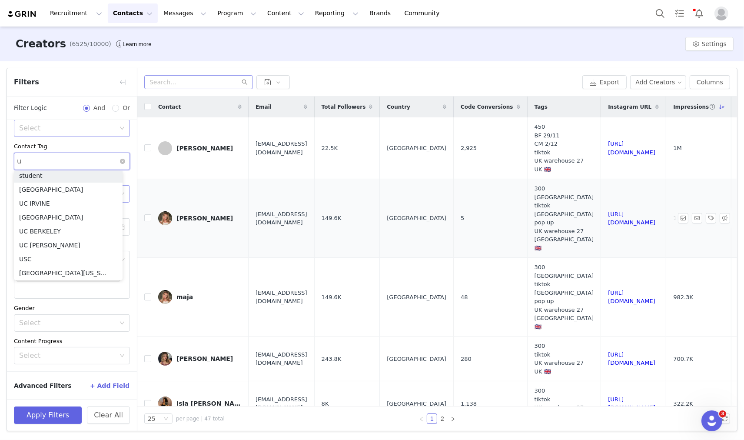
scroll to position [2, 0]
type input "uk"
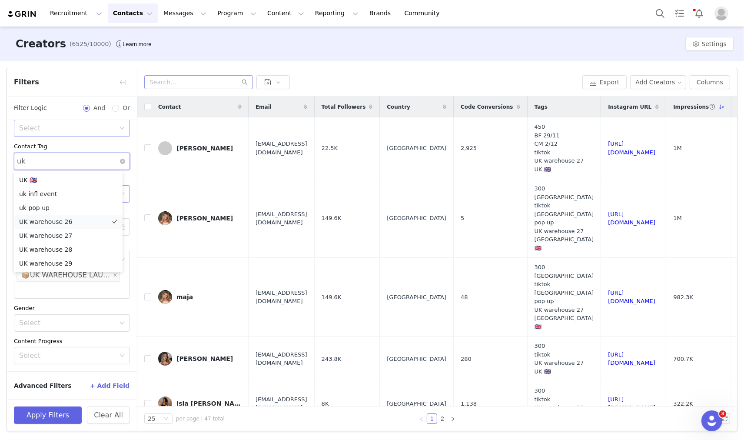
click at [63, 216] on li "UK warehouse 26" at bounding box center [68, 222] width 109 height 14
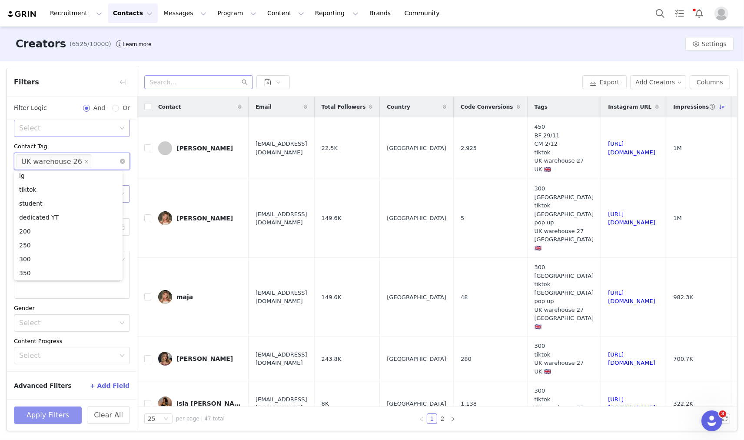
click at [78, 415] on button "Apply Filters" at bounding box center [48, 414] width 68 height 17
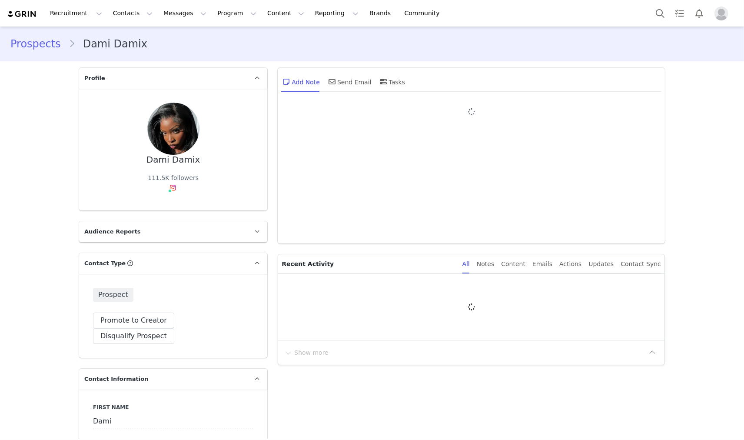
type input "+1 ([GEOGRAPHIC_DATA])"
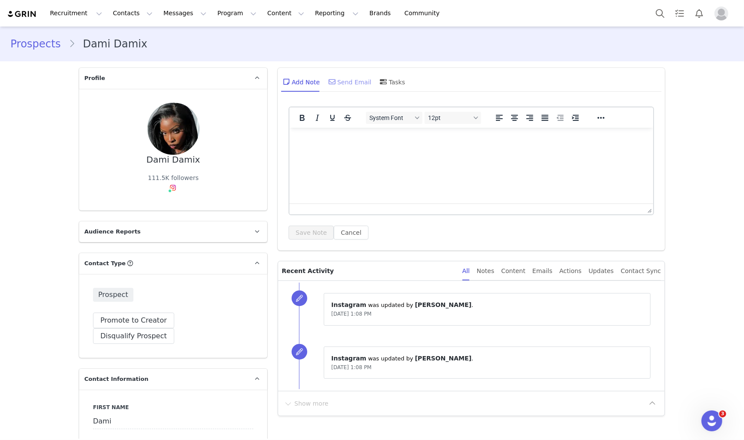
click at [332, 83] on span at bounding box center [332, 81] width 10 height 10
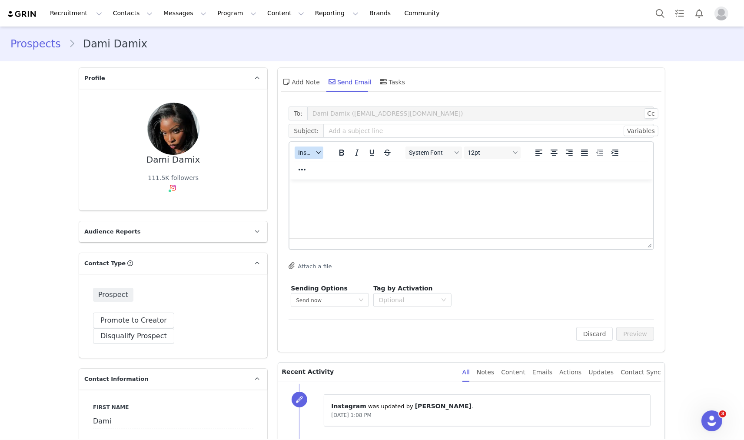
click at [301, 149] on span "Insert" at bounding box center [305, 152] width 15 height 7
click at [310, 163] on div "Insert Template" at bounding box center [337, 167] width 78 height 10
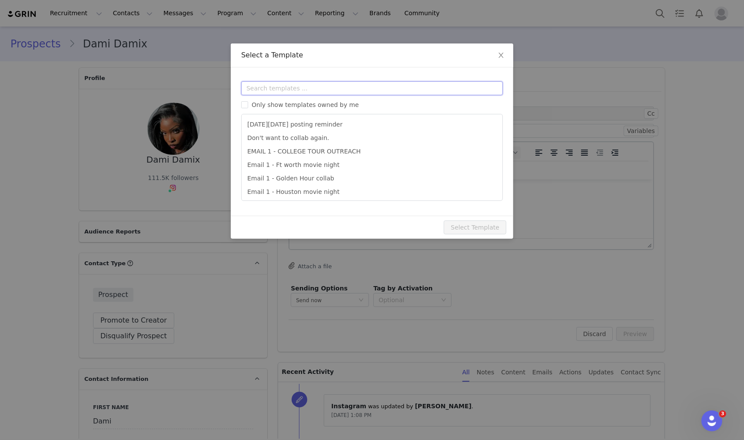
click at [306, 84] on input "text" at bounding box center [372, 88] width 262 height 14
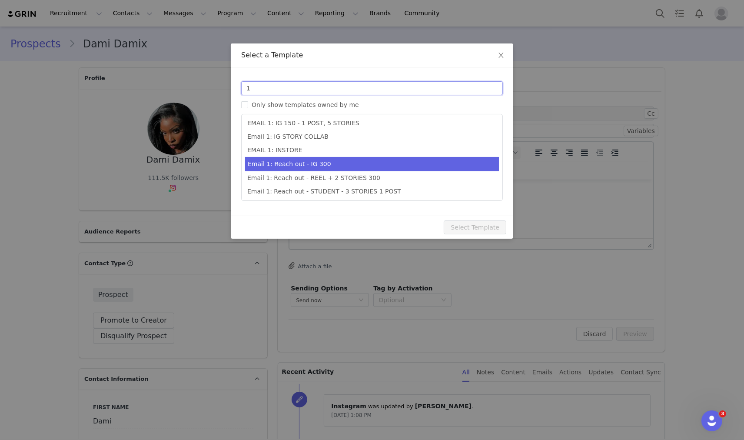
type input "1"
click at [317, 163] on li "Email 1: Reach out - IG 300" at bounding box center [372, 164] width 254 height 14
type input "Collab with Edikted"
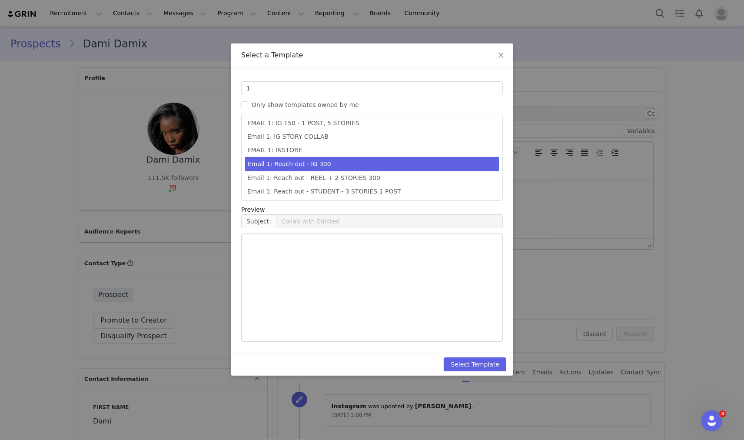
scroll to position [190, 0]
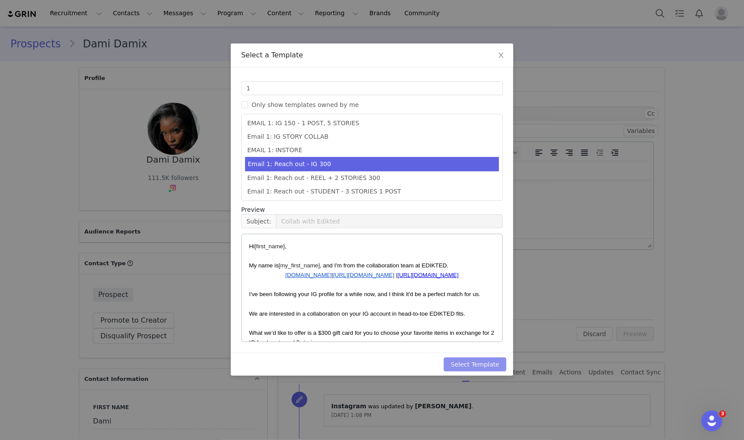
click at [493, 357] on button "Select Template" at bounding box center [475, 364] width 63 height 14
type input "Collab with Edikted"
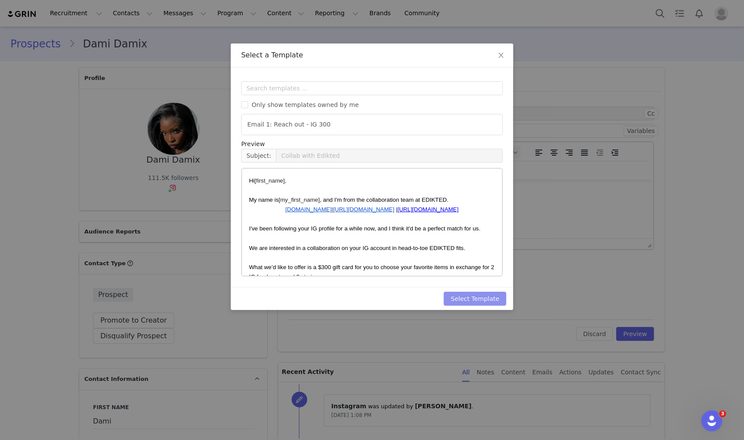
scroll to position [0, 0]
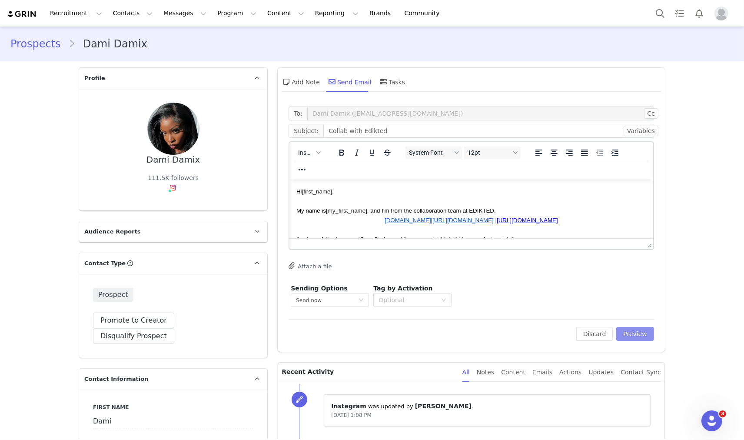
click at [629, 334] on button "Preview" at bounding box center [635, 334] width 38 height 14
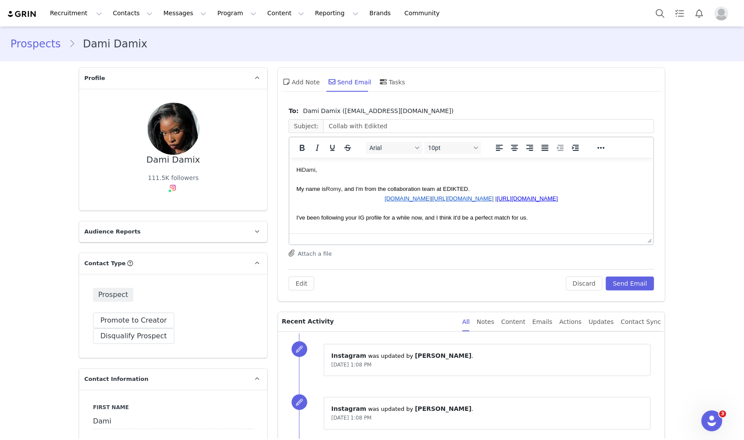
click at [307, 170] on span "Dami" at bounding box center [308, 169] width 13 height 7
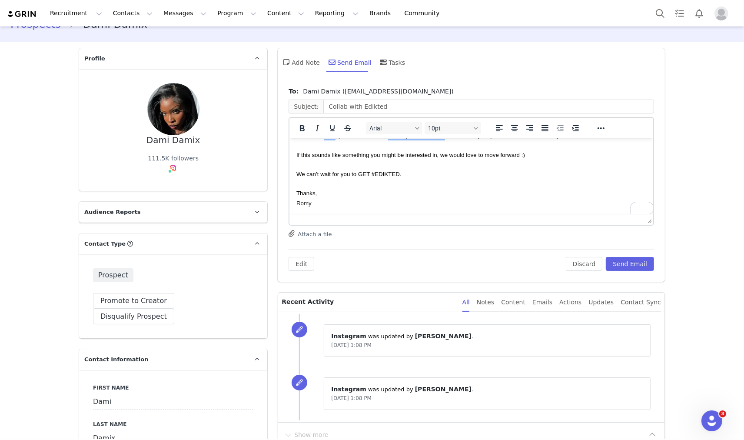
scroll to position [96, 0]
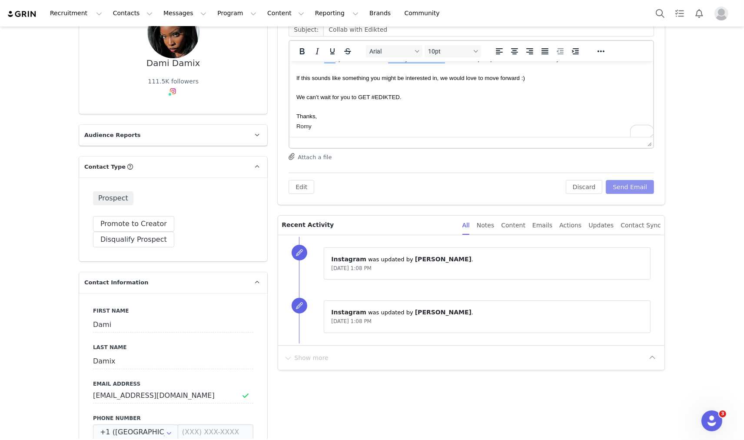
click at [640, 186] on button "Send Email" at bounding box center [630, 187] width 48 height 14
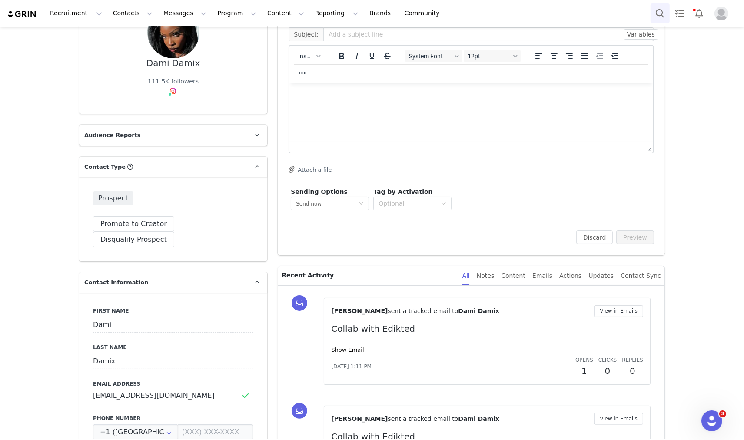
scroll to position [0, 0]
click at [664, 7] on button "Search" at bounding box center [659, 13] width 19 height 20
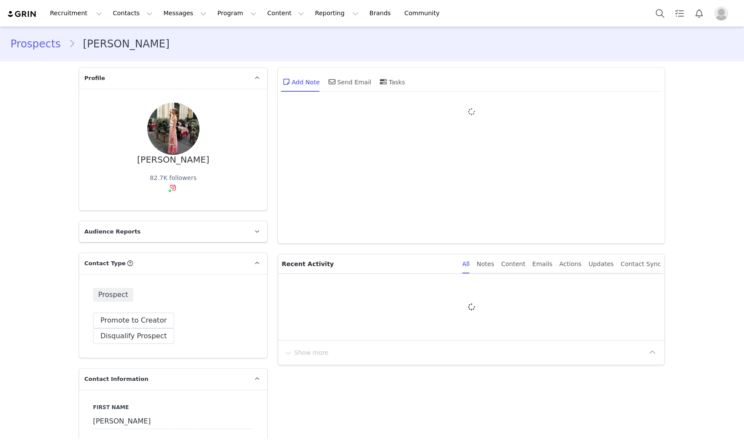
type input "+1 ([GEOGRAPHIC_DATA])"
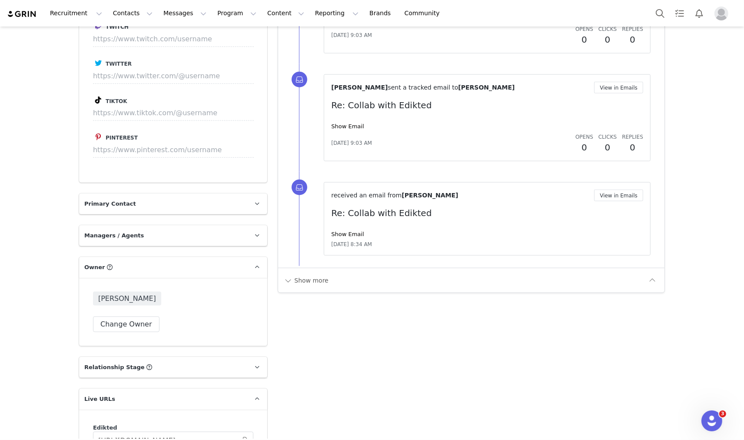
scroll to position [998, 0]
click at [146, 365] on icon at bounding box center [149, 368] width 6 height 6
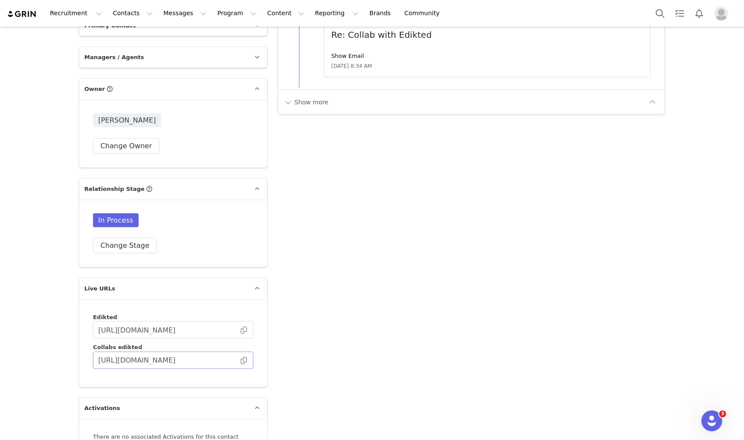
scroll to position [1191, 0]
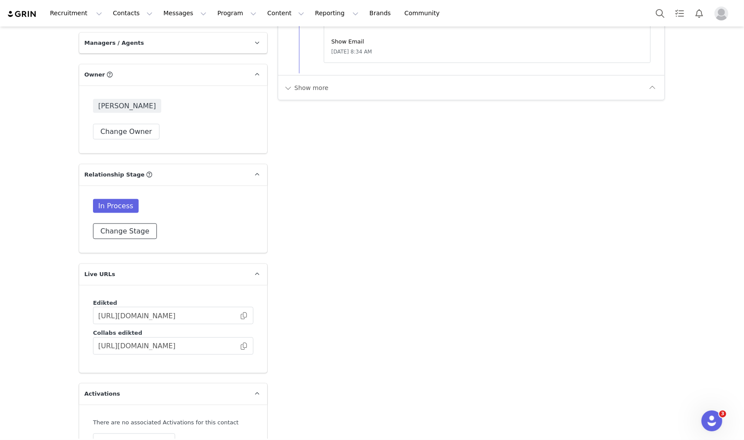
click at [124, 223] on button "Change Stage" at bounding box center [125, 231] width 64 height 16
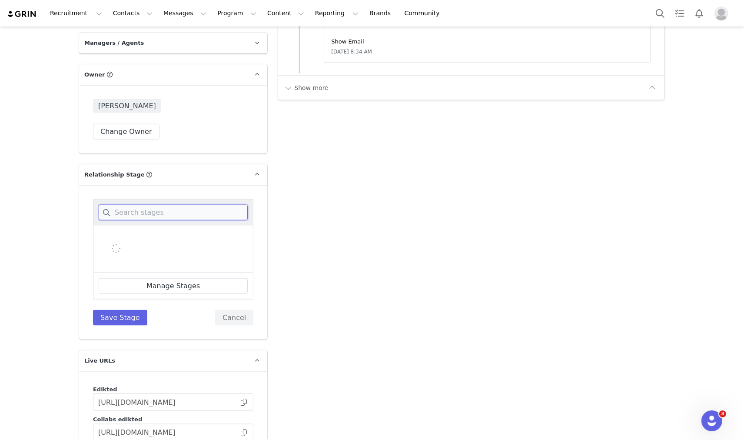
click at [157, 205] on input at bounding box center [173, 213] width 149 height 16
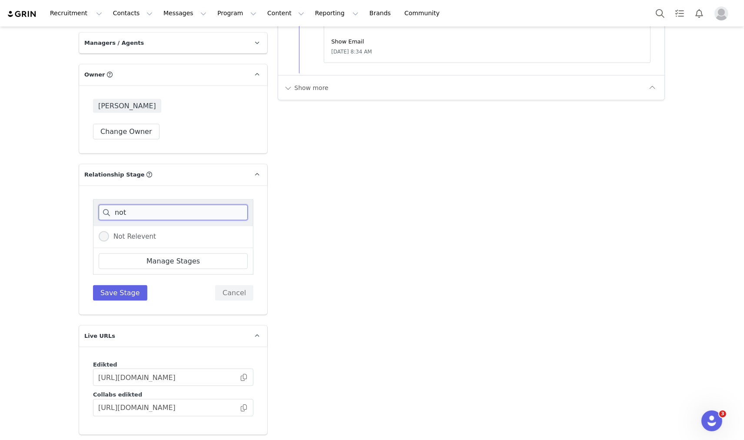
type input "not"
click at [123, 232] on span "Not Relevent" at bounding box center [132, 236] width 47 height 8
click at [109, 231] on input "Not Relevent" at bounding box center [104, 236] width 10 height 11
radio input "true"
click at [112, 285] on button "Save Stage" at bounding box center [120, 293] width 54 height 16
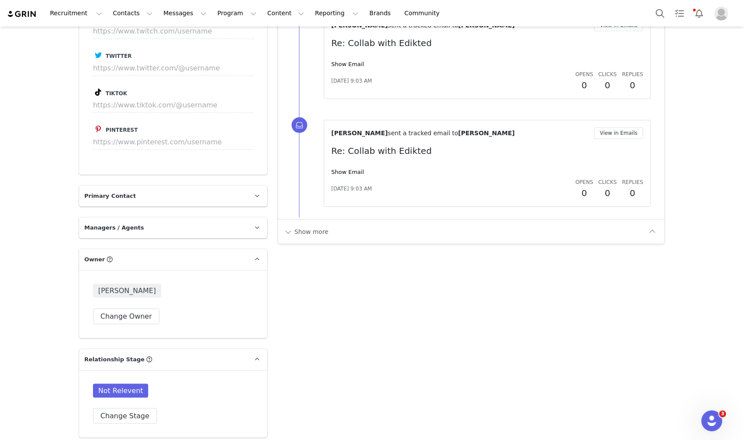
scroll to position [901, 0]
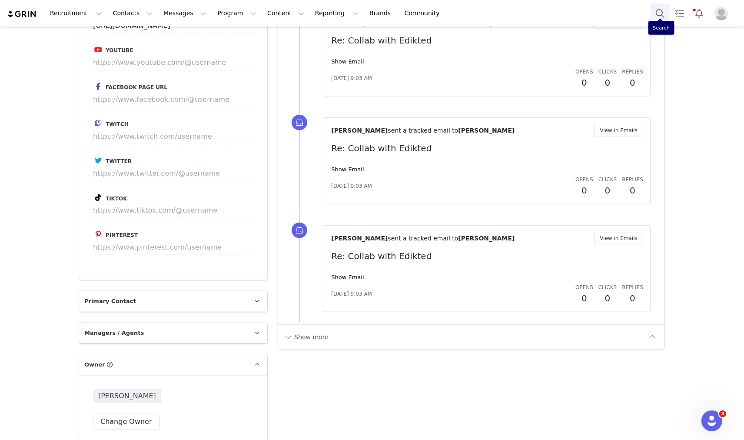
click at [659, 13] on button "Search" at bounding box center [659, 13] width 19 height 20
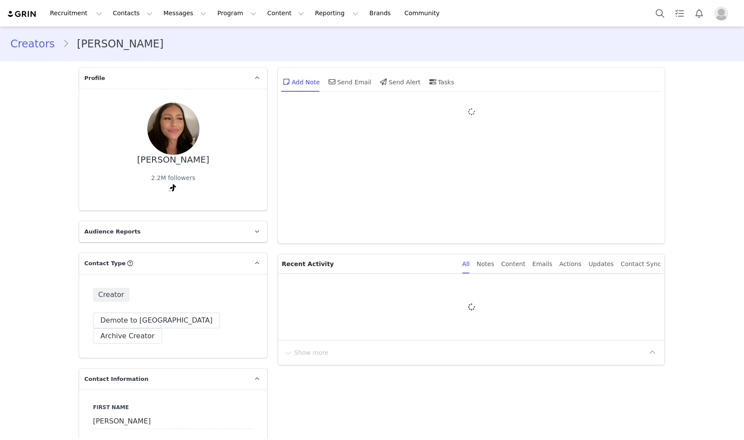
type input "+1 ([GEOGRAPHIC_DATA])"
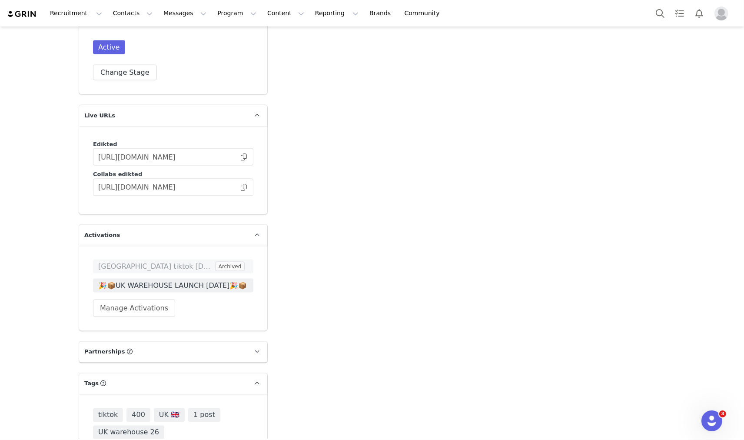
scroll to position [1448, 0]
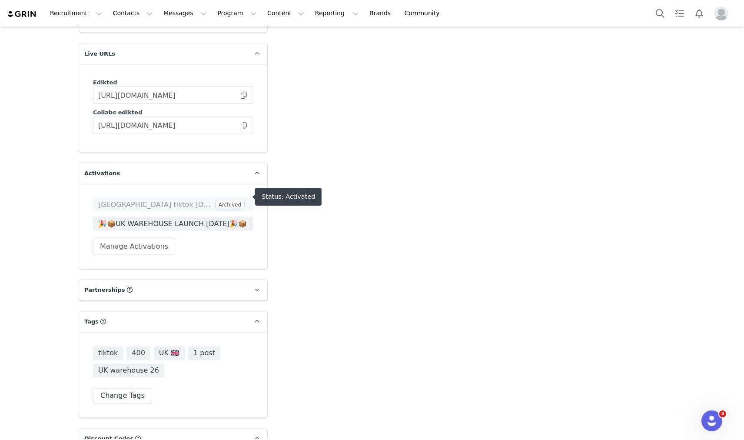
click at [173, 219] on span "🎉📦UK WAREHOUSE LAUNCH [DATE]🎉📦" at bounding box center [173, 224] width 150 height 10
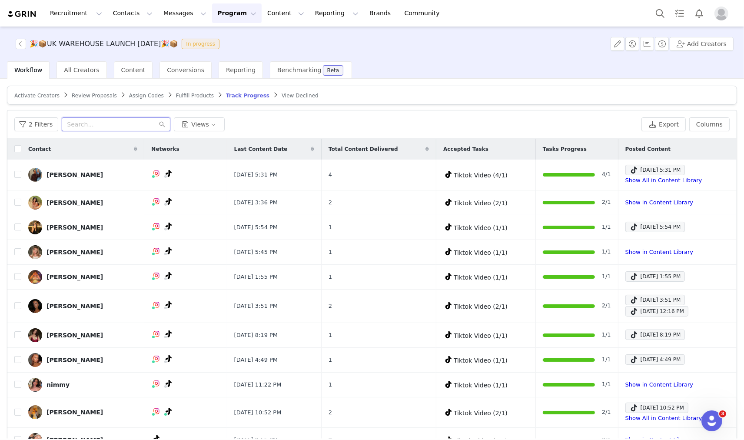
click at [81, 125] on input "text" at bounding box center [116, 124] width 109 height 14
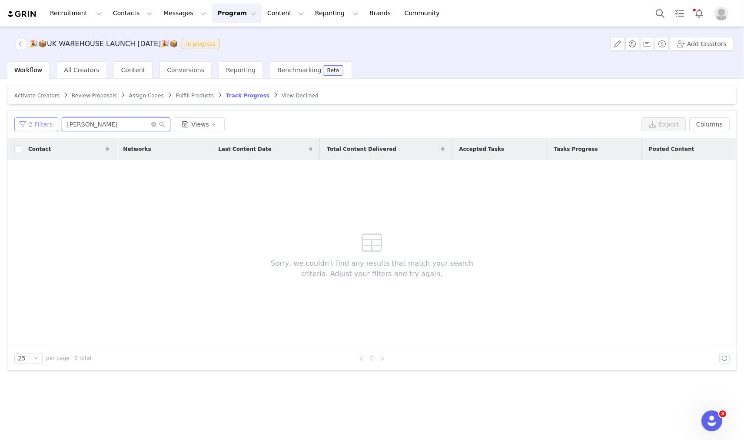
type input "[PERSON_NAME]"
click at [49, 127] on button "2 Filters" at bounding box center [36, 124] width 44 height 14
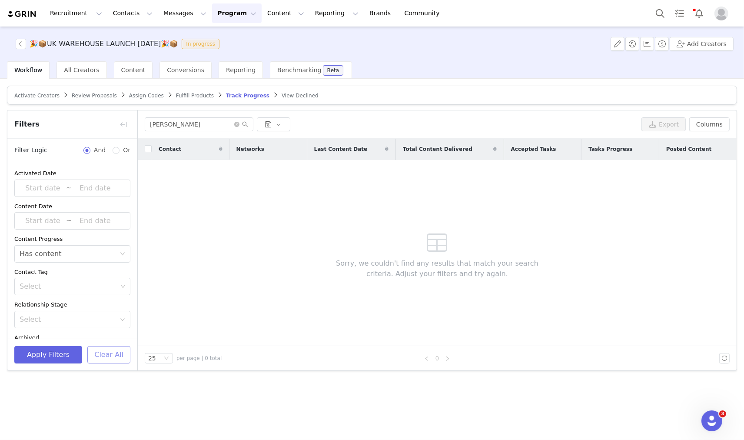
click at [106, 362] on button "Clear All" at bounding box center [108, 354] width 43 height 17
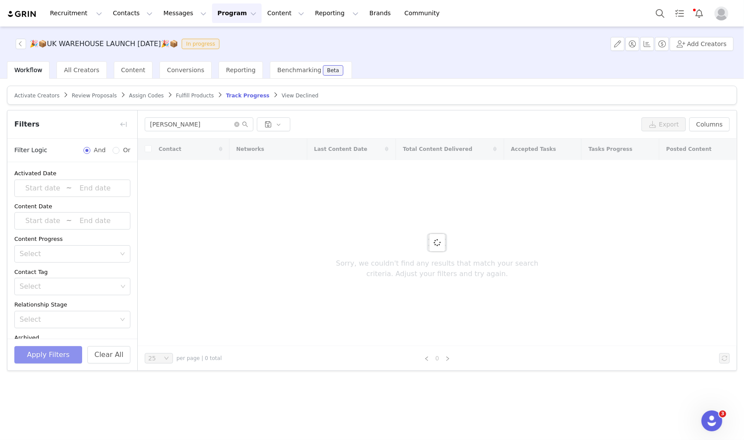
click at [74, 354] on button "Apply Filters" at bounding box center [48, 354] width 68 height 17
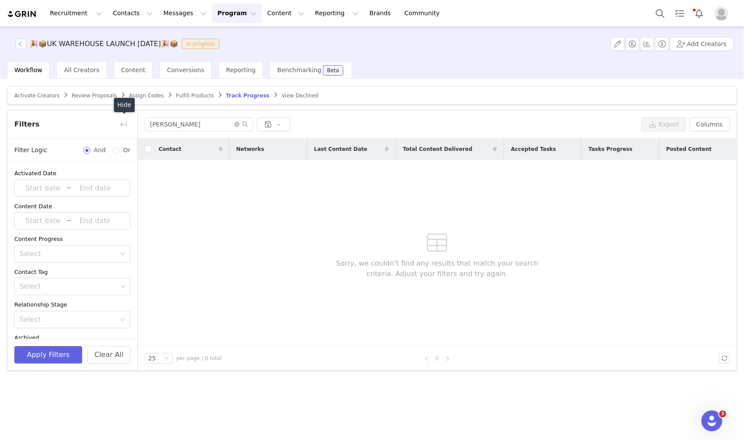
click at [116, 125] on div "Filters" at bounding box center [72, 124] width 130 height 28
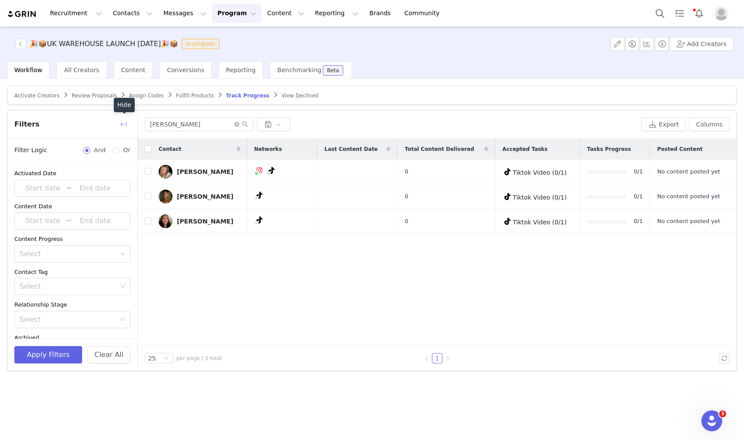
click at [120, 118] on button "button" at bounding box center [123, 124] width 14 height 14
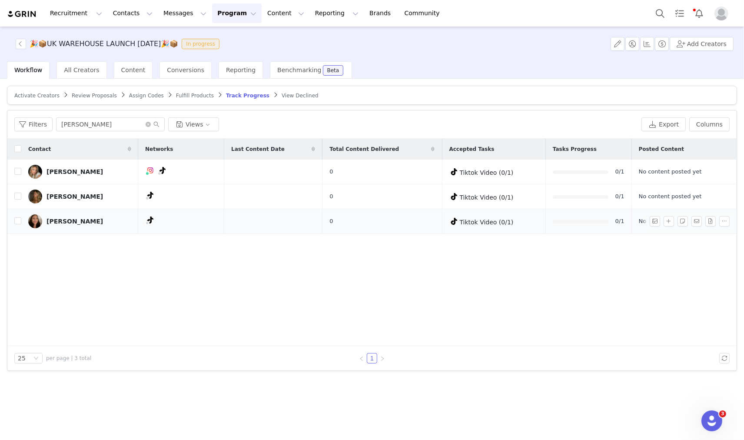
click at [35, 222] on img at bounding box center [35, 221] width 14 height 14
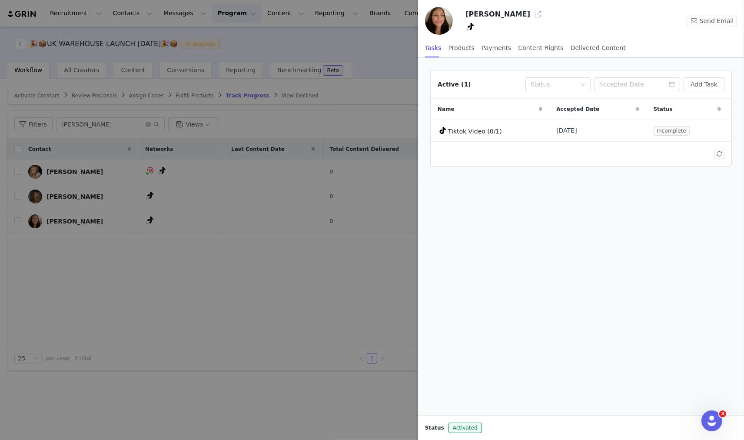
click at [531, 17] on button "button" at bounding box center [538, 14] width 14 height 14
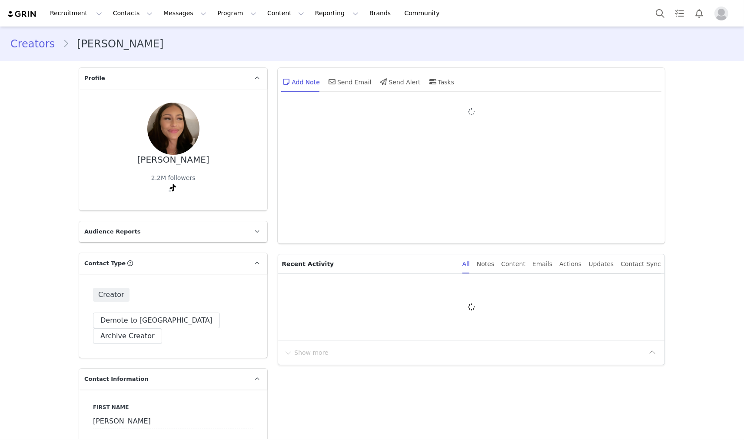
type input "+1 ([GEOGRAPHIC_DATA])"
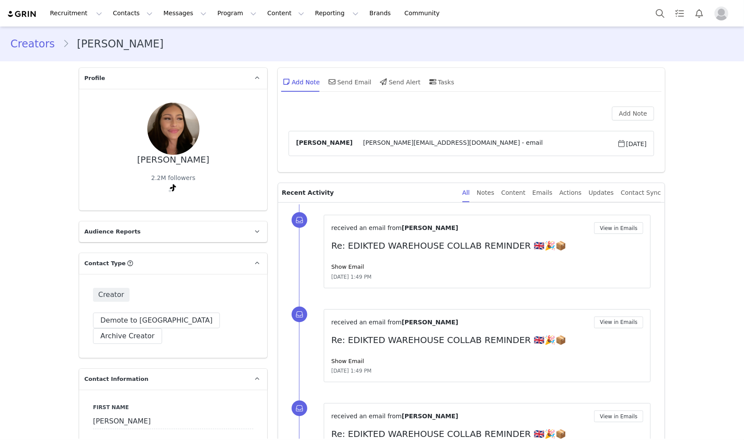
drag, startPoint x: 143, startPoint y: 46, endPoint x: 158, endPoint y: 110, distance: 66.1
click at [109, 50] on li "[PERSON_NAME]" at bounding box center [117, 44] width 109 height 16
click at [168, 193] on span "TikTok ( @[PERSON_NAME] ) — Personal/Creator Not Connected — No Content or Insi…" at bounding box center [172, 190] width 9 height 10
click at [166, 207] on div "[PERSON_NAME] 2.2M followers TikTok ( @[PERSON_NAME] ) — Personal/Creator Not C…" at bounding box center [173, 150] width 188 height 122
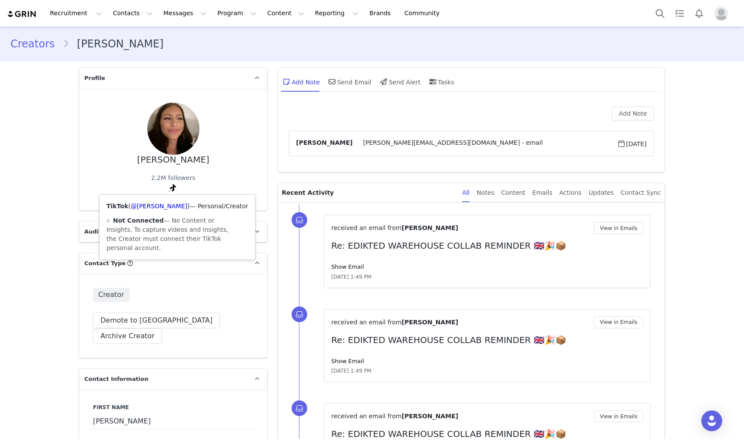
click at [170, 187] on icon at bounding box center [173, 187] width 6 height 7
click at [159, 202] on link "@[PERSON_NAME]" at bounding box center [159, 205] width 56 height 7
